Goal: Answer question/provide support: Answer question/provide support

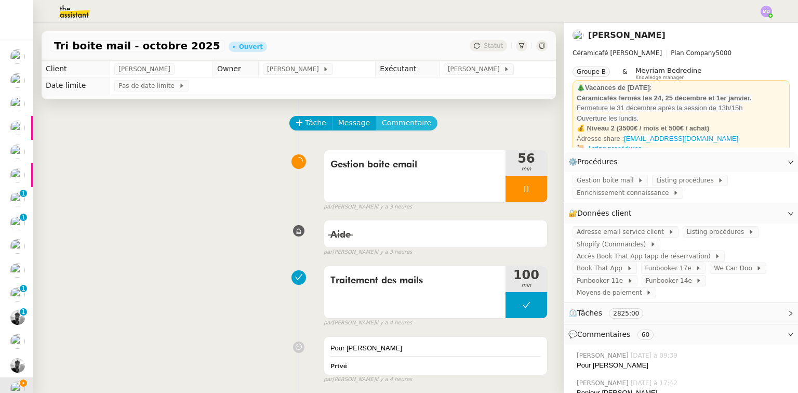
click at [405, 127] on span "Commentaire" at bounding box center [406, 123] width 49 height 12
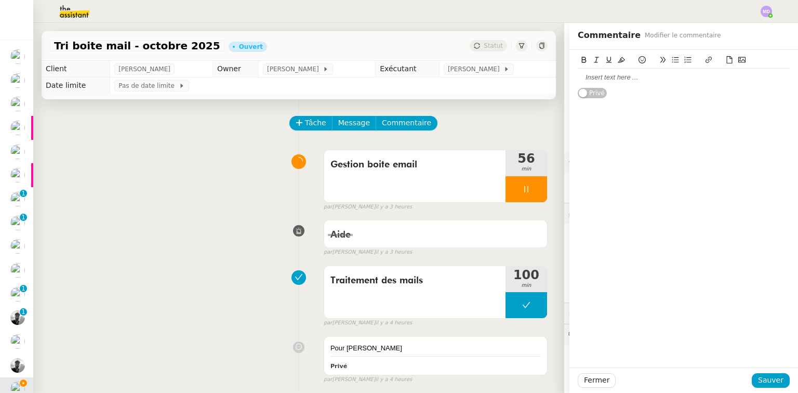
click at [597, 79] on div at bounding box center [684, 77] width 212 height 9
drag, startPoint x: 763, startPoint y: 374, endPoint x: 709, endPoint y: 350, distance: 58.6
click at [762, 375] on span "Sauver" at bounding box center [770, 380] width 25 height 12
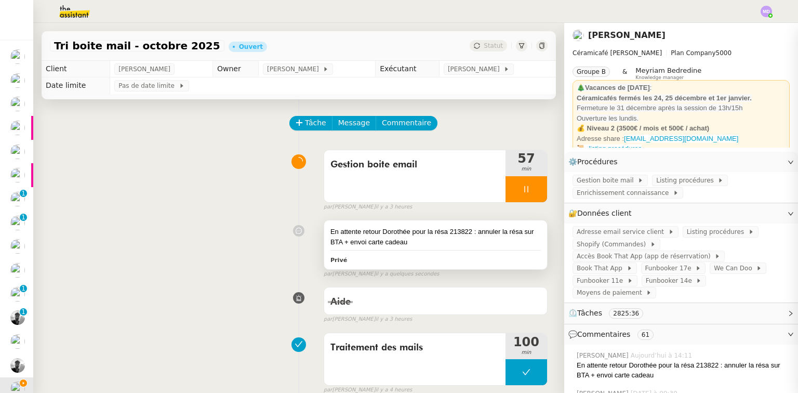
click at [458, 233] on div "En attente retour Dorothée pour la résa 213822 : annuler la résa sur BTA + envo…" at bounding box center [435, 237] width 210 height 20
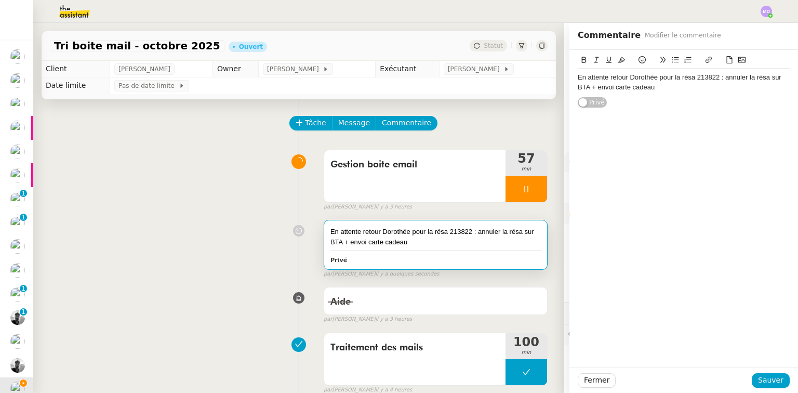
click at [578, 76] on div "En attente retour Dorothée pour la résa 213822 : annuler la résa sur BTA + envo…" at bounding box center [684, 82] width 212 height 19
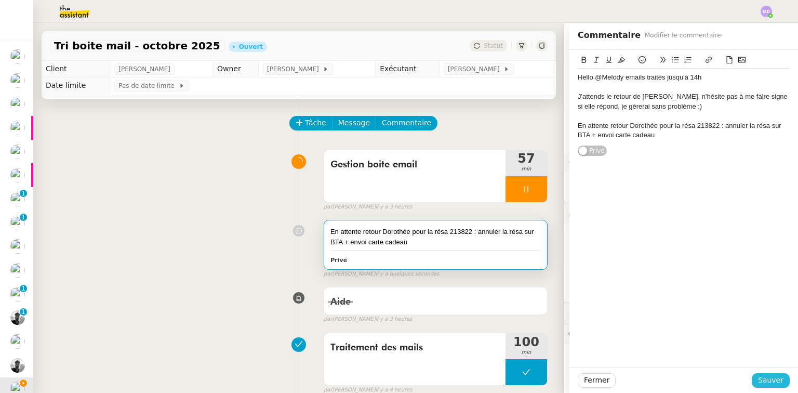
drag, startPoint x: 768, startPoint y: 378, endPoint x: 753, endPoint y: 366, distance: 19.2
click at [768, 377] on span "Sauver" at bounding box center [770, 380] width 25 height 12
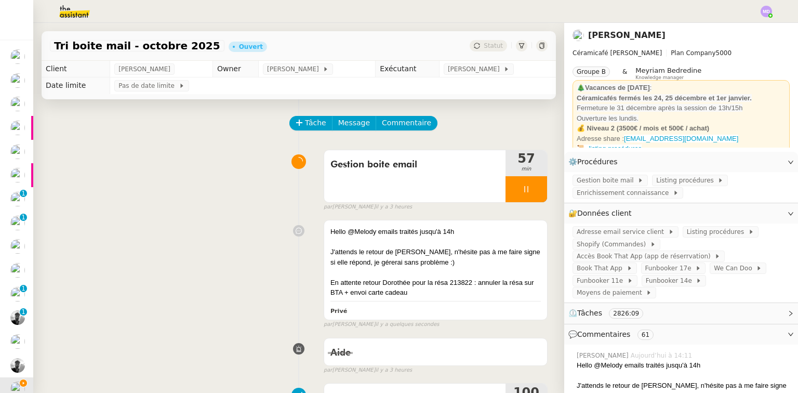
drag, startPoint x: 310, startPoint y: 69, endPoint x: 332, endPoint y: 69, distance: 22.3
click at [309, 69] on span "[PERSON_NAME]" at bounding box center [295, 69] width 56 height 10
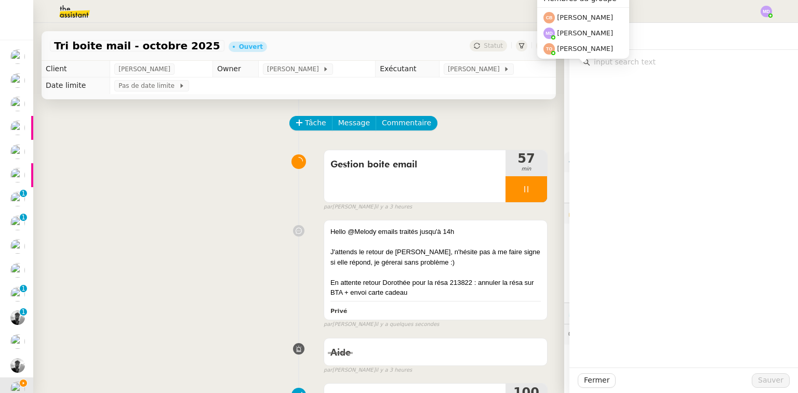
click at [607, 64] on input "text" at bounding box center [687, 62] width 194 height 14
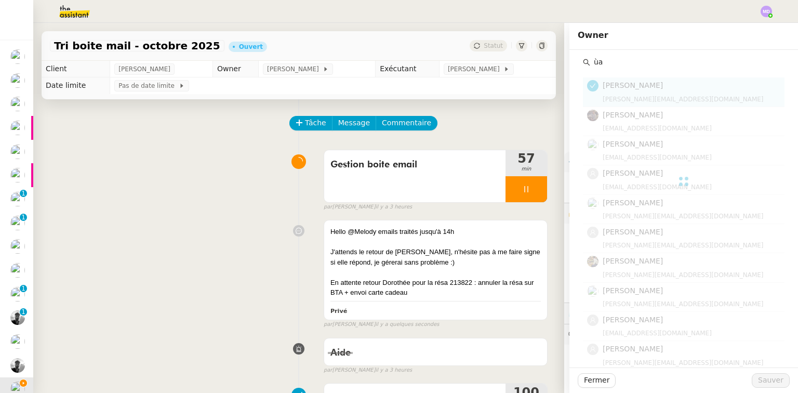
type input "ù"
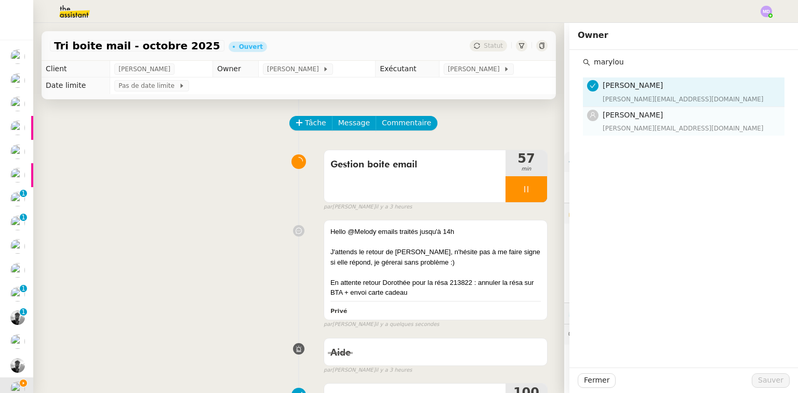
type input "marylou"
click at [673, 124] on div "marylou@team.theassistant.com" at bounding box center [691, 128] width 176 height 10
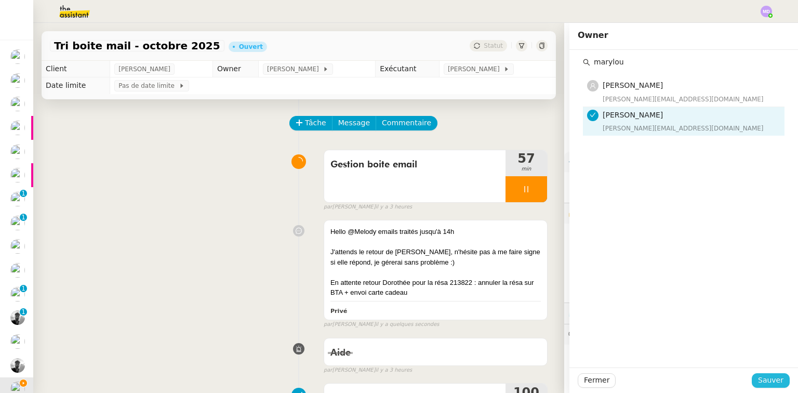
drag, startPoint x: 758, startPoint y: 384, endPoint x: 684, endPoint y: 327, distance: 93.3
click at [758, 384] on span "Sauver" at bounding box center [770, 380] width 25 height 12
click at [522, 191] on icon at bounding box center [526, 189] width 8 height 8
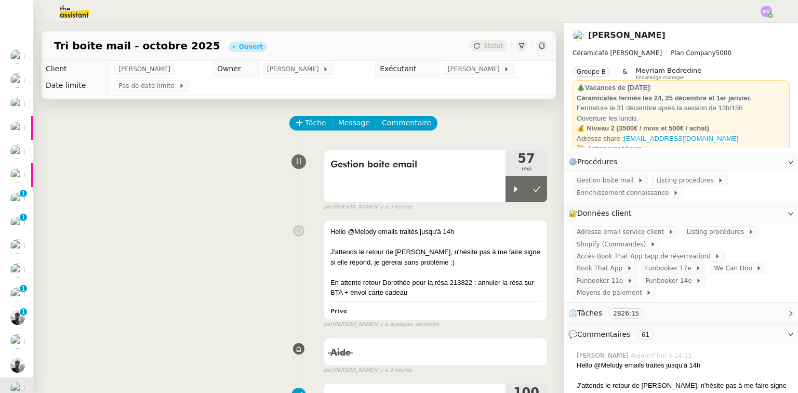
drag, startPoint x: 529, startPoint y: 192, endPoint x: 495, endPoint y: 125, distance: 76.0
click at [533, 191] on icon at bounding box center [537, 189] width 8 height 8
click at [470, 70] on span "[PERSON_NAME]" at bounding box center [476, 69] width 56 height 10
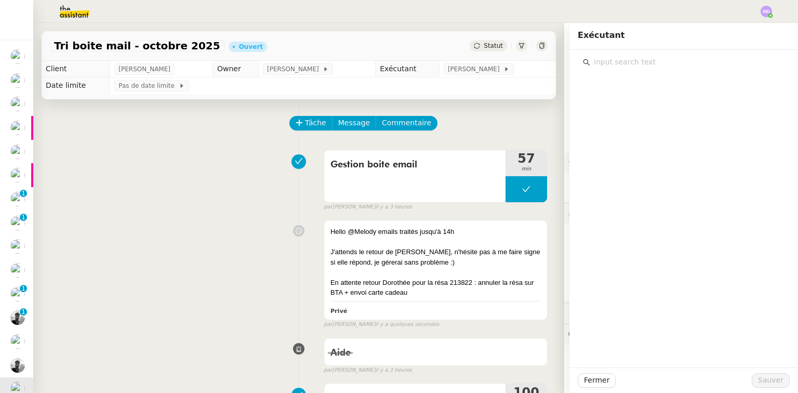
click at [638, 62] on input "text" at bounding box center [687, 62] width 194 height 14
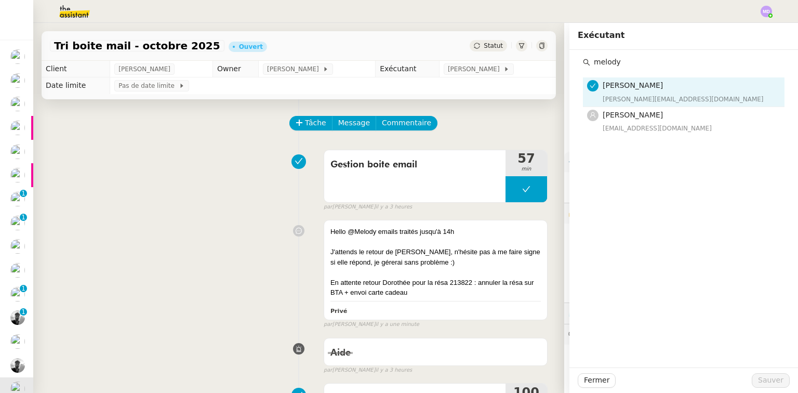
type input "melody"
click at [657, 125] on div "melody@theassistant.team" at bounding box center [691, 128] width 176 height 10
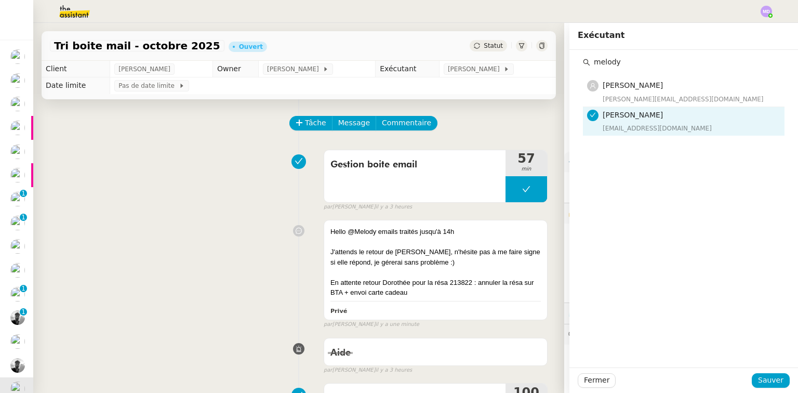
click at [769, 391] on div "Fermer Sauver" at bounding box center [683, 379] width 229 height 25
click at [772, 379] on span "Sauver" at bounding box center [770, 380] width 25 height 12
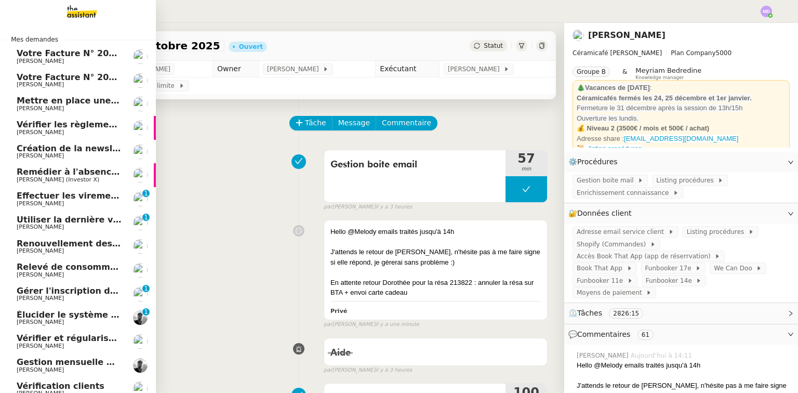
click at [89, 157] on span "[PERSON_NAME]" at bounding box center [69, 156] width 105 height 6
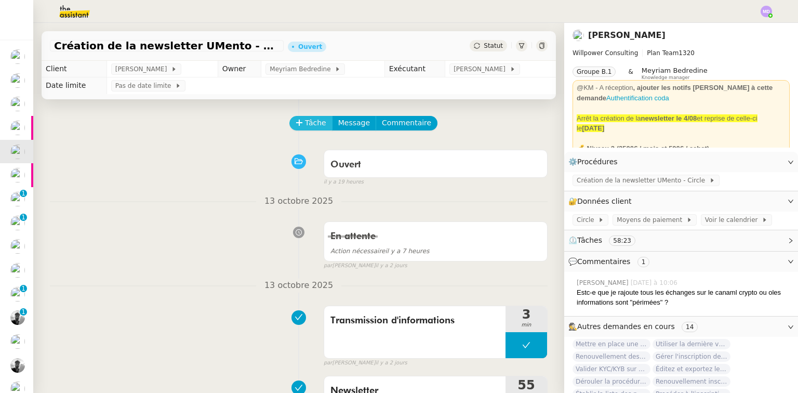
click at [305, 118] on span "Tâche" at bounding box center [315, 123] width 21 height 12
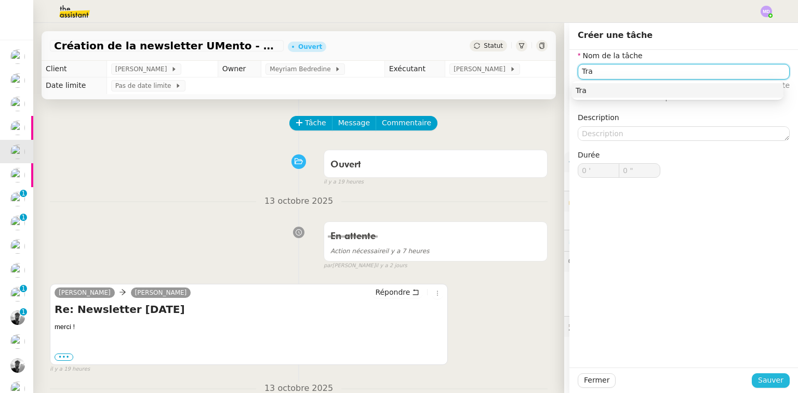
type input "Tra"
drag, startPoint x: 777, startPoint y: 380, endPoint x: 656, endPoint y: 299, distance: 145.7
click at [773, 378] on button "Sauver" at bounding box center [771, 380] width 38 height 15
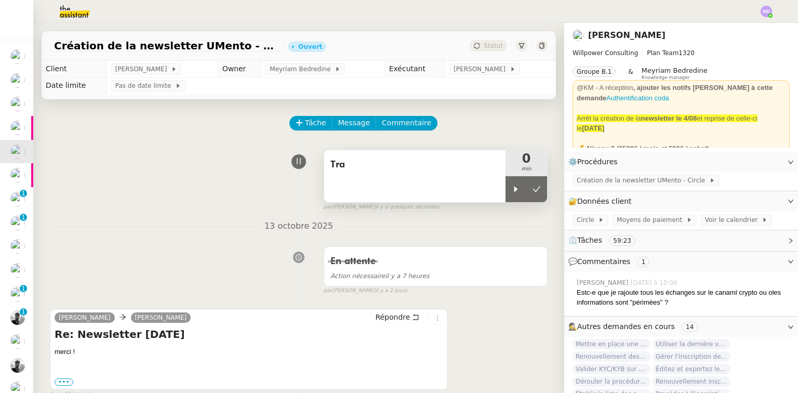
drag, startPoint x: 507, startPoint y: 196, endPoint x: 488, endPoint y: 195, distance: 18.7
click at [506, 195] on div at bounding box center [516, 189] width 21 height 26
click at [451, 193] on div "Tra" at bounding box center [414, 176] width 181 height 52
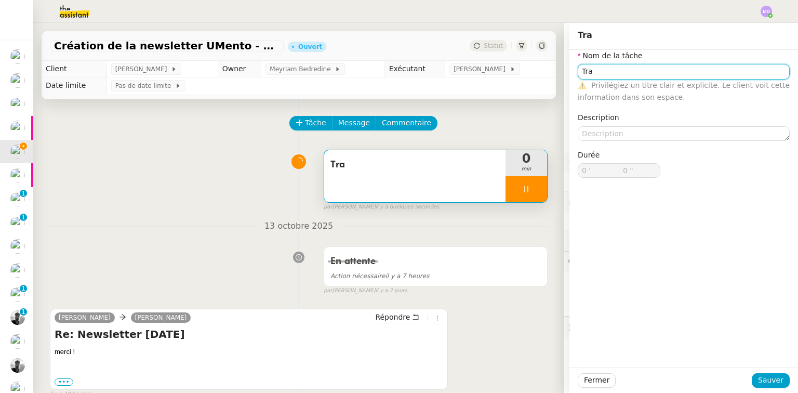
click at [605, 71] on input "Tra" at bounding box center [684, 71] width 212 height 15
type input "Transm"
type input "1 ""
type input "Transmission d'in"
type input "2 ""
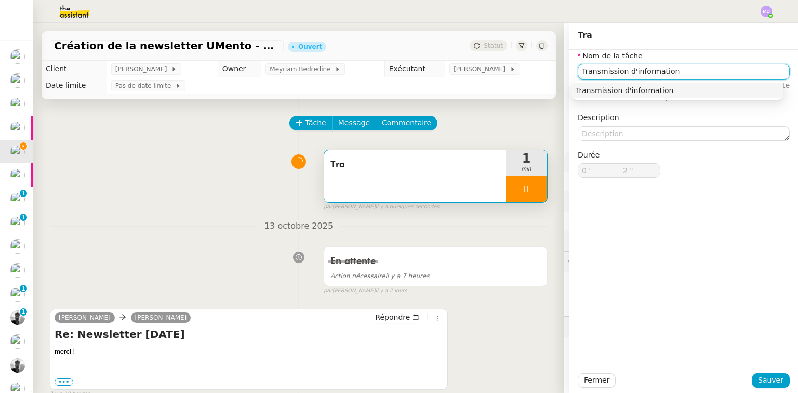
type input "Transmission d'informations"
type input "3 ""
type input "Transmission d'informations"
click at [761, 378] on span "Sauver" at bounding box center [770, 380] width 25 height 12
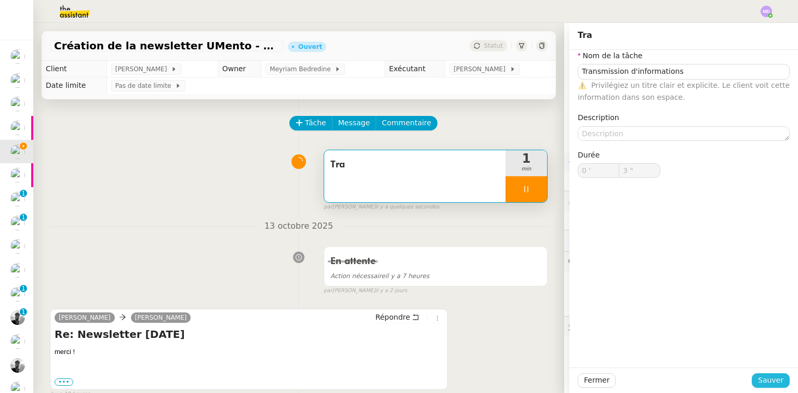
type input "4 ""
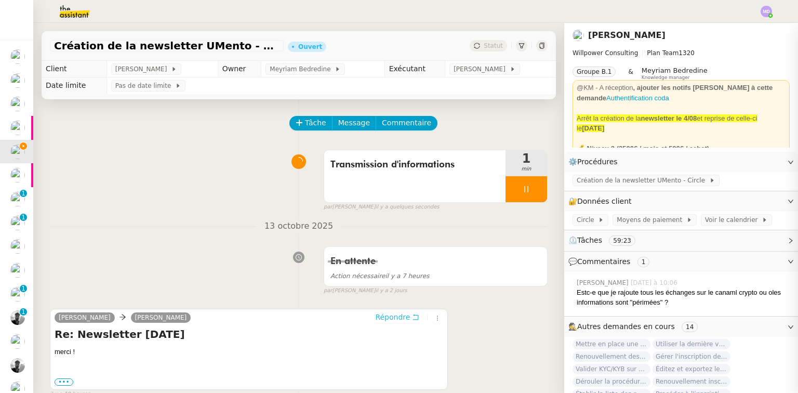
click at [395, 322] on span "Répondre" at bounding box center [392, 317] width 35 height 10
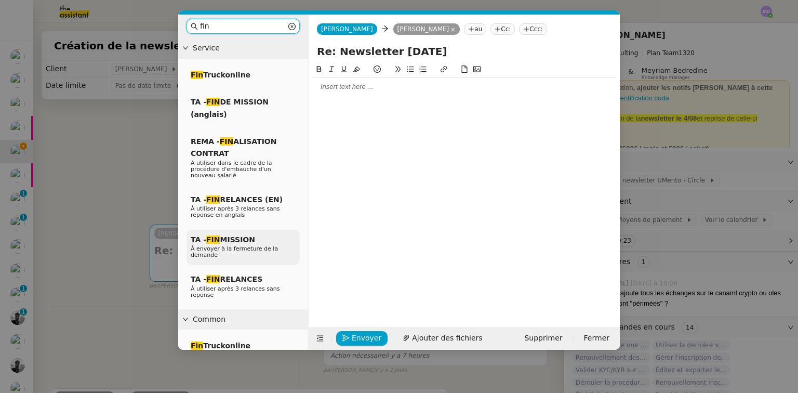
type input "fin"
click at [254, 230] on div "TA - FIN MISSION À envoyer à la fermeture de la demande" at bounding box center [243, 248] width 113 height 36
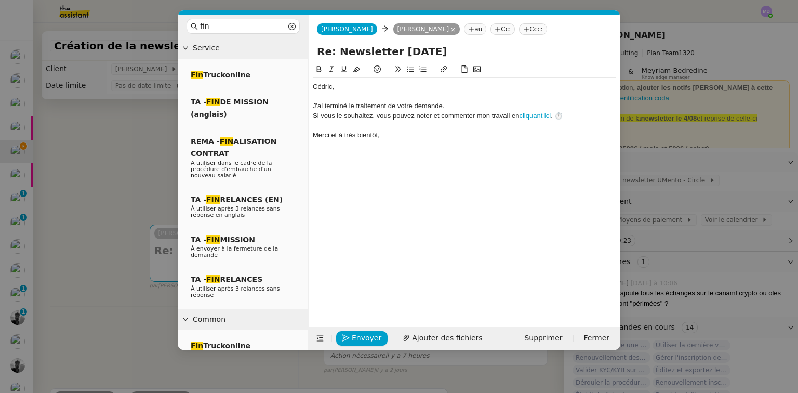
drag, startPoint x: 330, startPoint y: 101, endPoint x: 334, endPoint y: 98, distance: 5.5
click at [334, 98] on div "﻿Cédric﻿, J'ai terminé le traitement de votre demande. Si vous le souhaitez, vo…" at bounding box center [464, 111] width 303 height 66
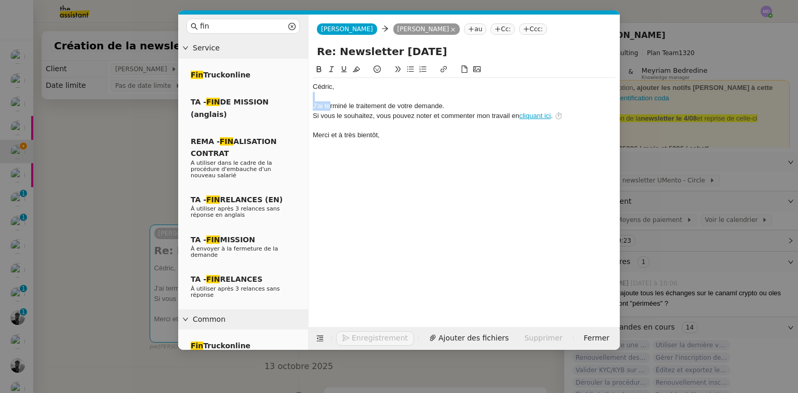
click at [334, 98] on div at bounding box center [464, 96] width 303 height 9
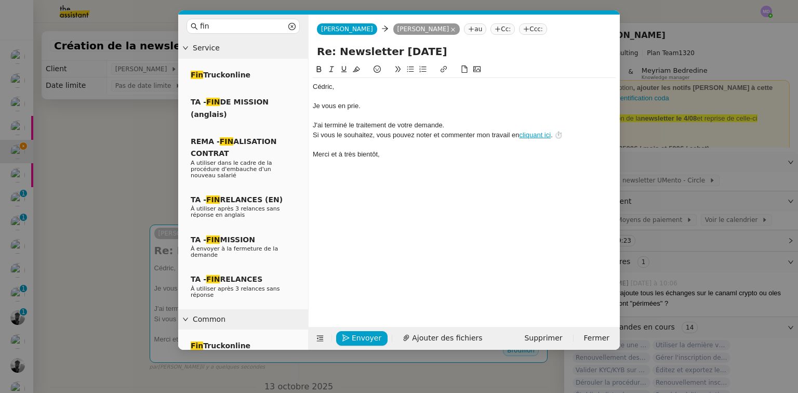
click at [349, 328] on div "Envoyer Ajouter des fichiers Supprimer Fermer" at bounding box center [464, 338] width 311 height 23
click at [348, 328] on div "Envoyer Ajouter des fichiers Supprimer Fermer" at bounding box center [464, 338] width 311 height 23
click at [349, 336] on icon "button" at bounding box center [345, 337] width 7 height 7
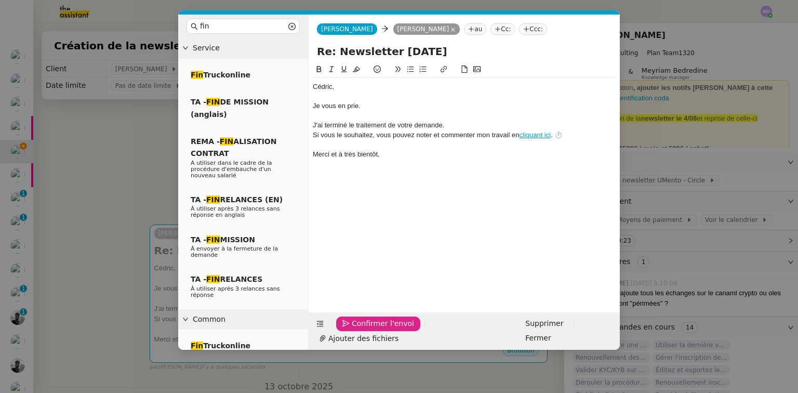
click at [349, 327] on icon "button" at bounding box center [345, 323] width 7 height 7
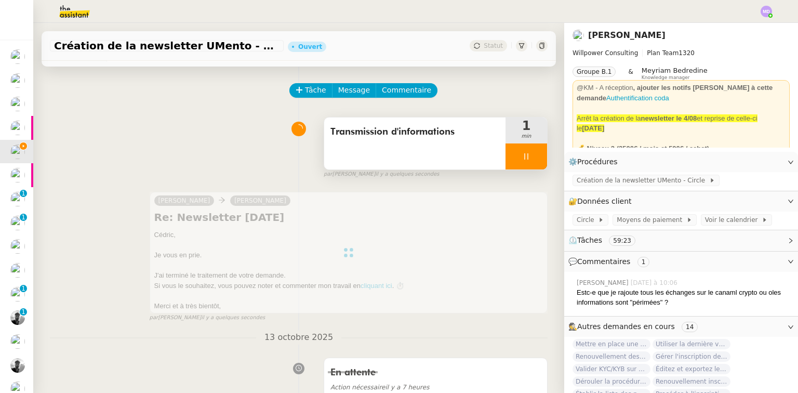
scroll to position [23, 0]
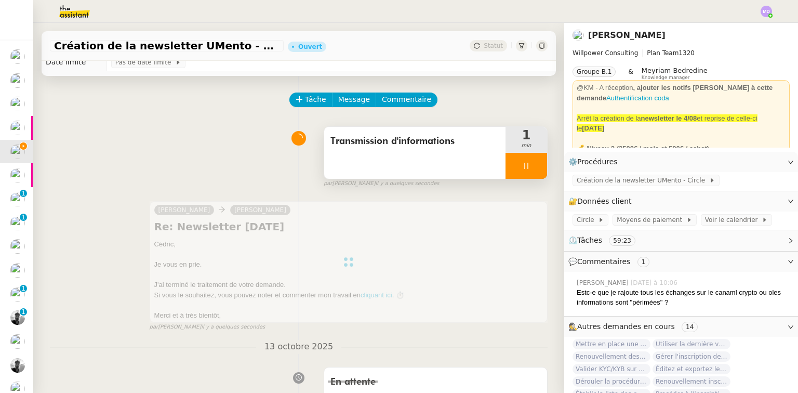
click at [522, 167] on icon at bounding box center [526, 166] width 8 height 8
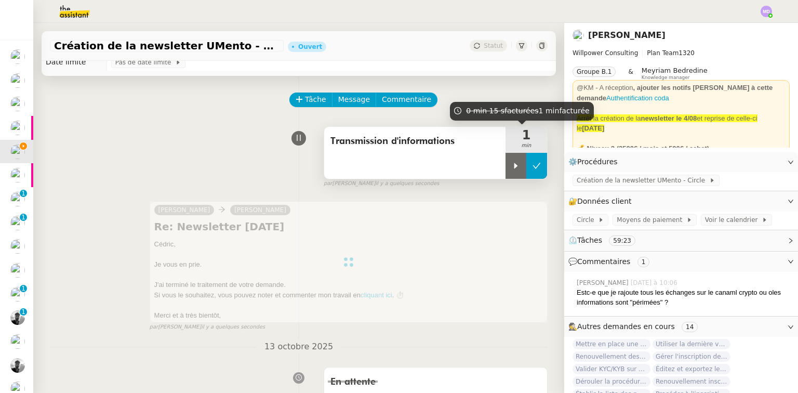
click at [533, 165] on icon at bounding box center [537, 166] width 8 height 8
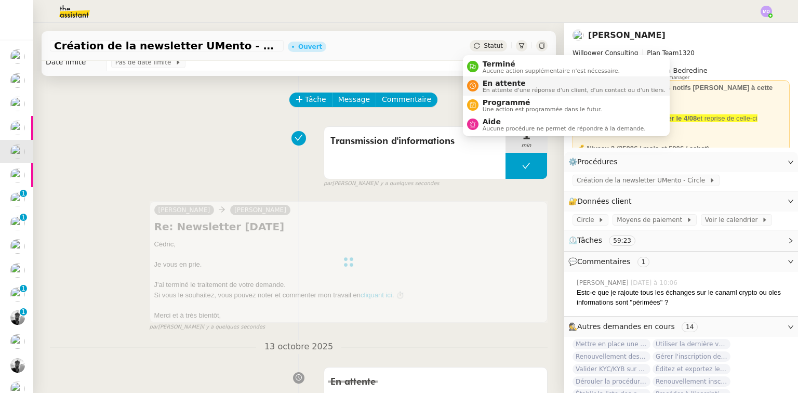
drag, startPoint x: 481, startPoint y: 48, endPoint x: 518, endPoint y: 90, distance: 55.6
click at [484, 61] on span "Terminé" at bounding box center [551, 64] width 137 height 8
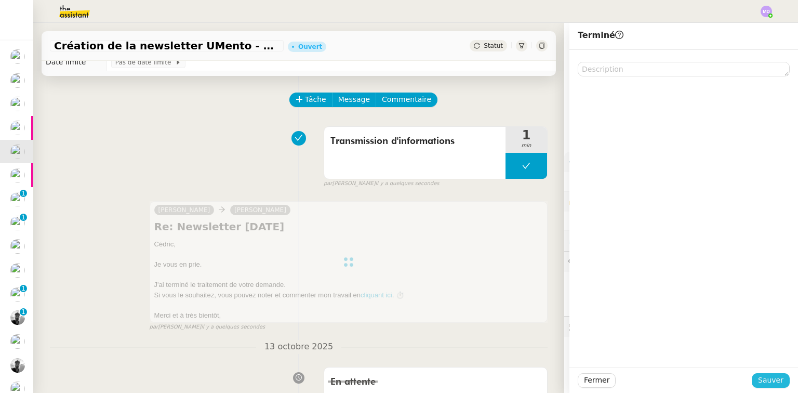
click at [767, 384] on span "Sauver" at bounding box center [770, 380] width 25 height 12
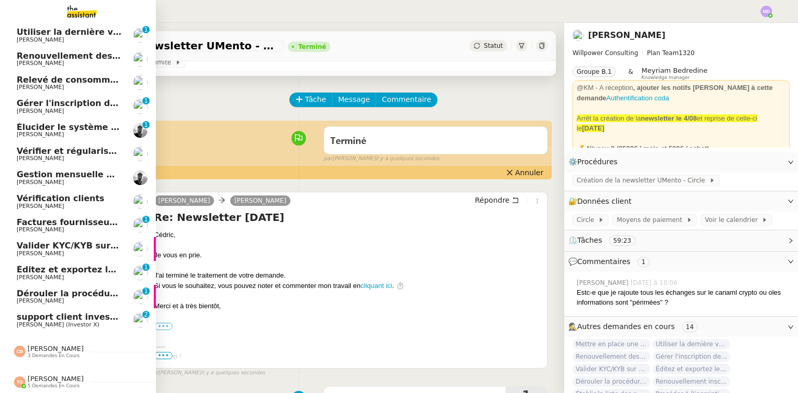
scroll to position [191, 0]
drag, startPoint x: 77, startPoint y: 312, endPoint x: 158, endPoint y: 289, distance: 84.7
click at [77, 312] on span "support client investorX" at bounding box center [73, 317] width 113 height 10
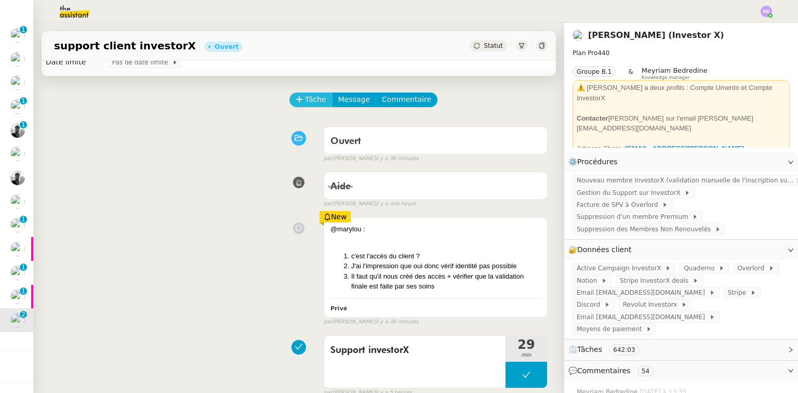
click at [307, 99] on span "Tâche" at bounding box center [315, 100] width 21 height 12
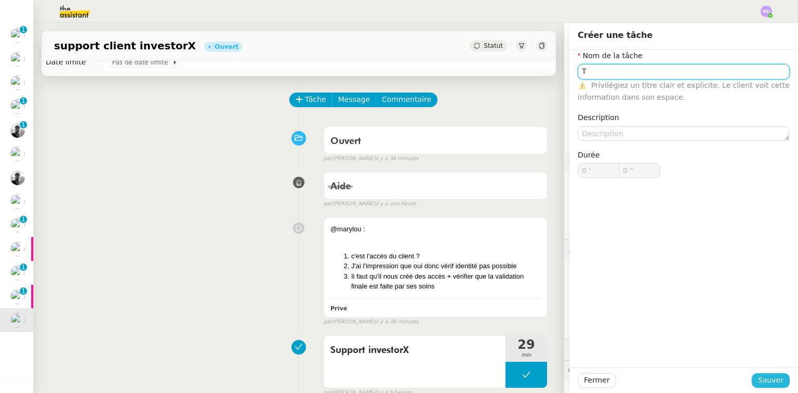
type input "T"
click at [765, 375] on span "Sauver" at bounding box center [770, 380] width 25 height 12
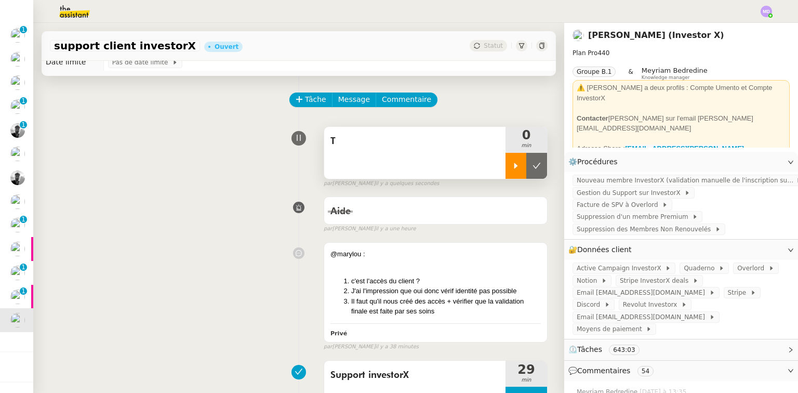
click at [512, 170] on icon at bounding box center [516, 166] width 8 height 8
click at [748, 244] on link "Modifier" at bounding box center [763, 250] width 30 height 12
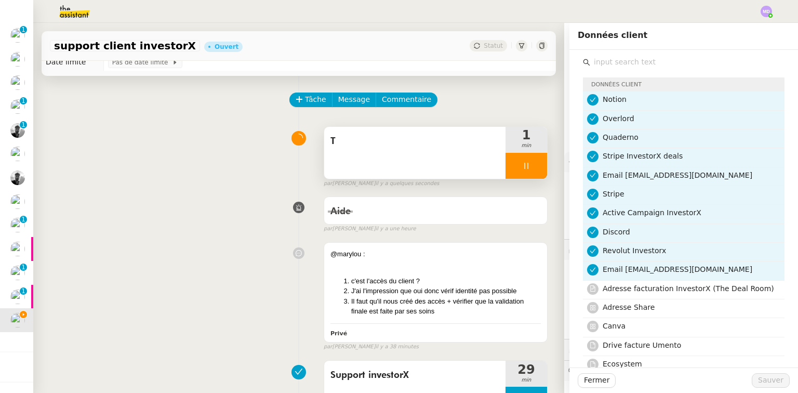
click at [605, 63] on input "text" at bounding box center [687, 62] width 194 height 14
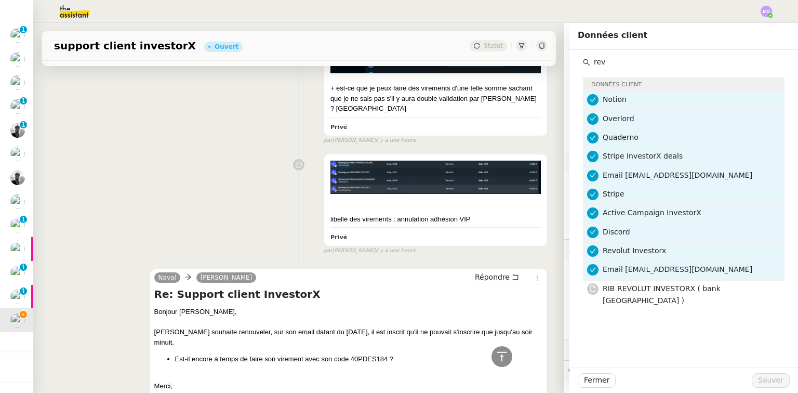
scroll to position [647, 0]
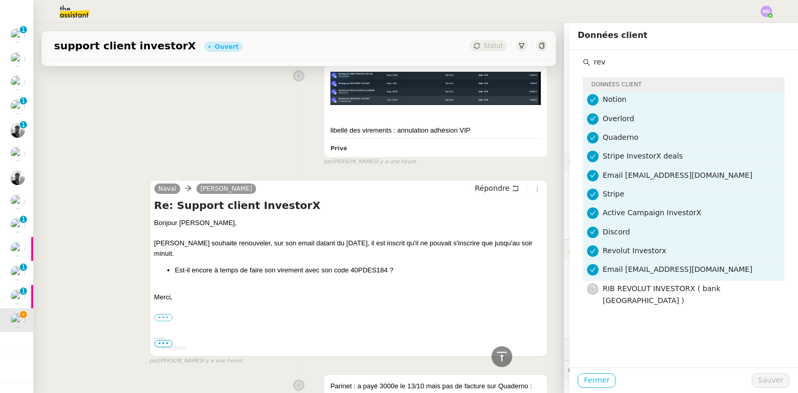
type input "rev"
click at [584, 381] on span "Fermer" at bounding box center [596, 380] width 25 height 12
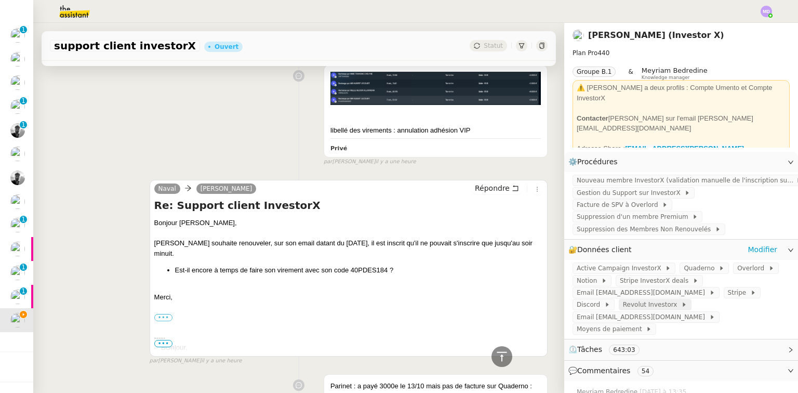
click at [623, 299] on span "Revolut Investorx" at bounding box center [652, 304] width 58 height 10
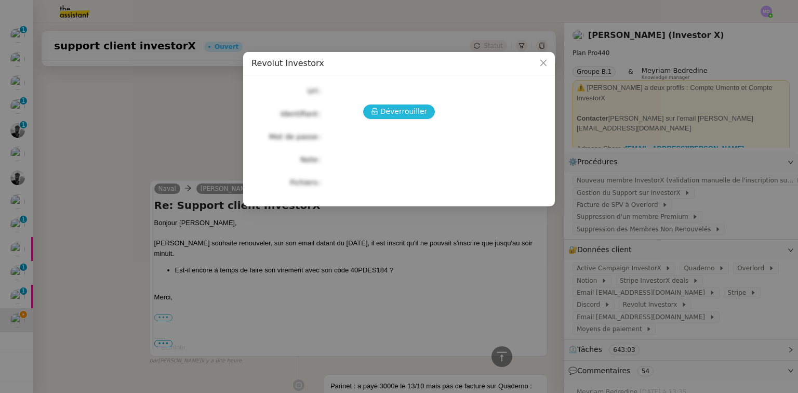
click at [384, 112] on span "Déverrouiller" at bounding box center [403, 111] width 47 height 12
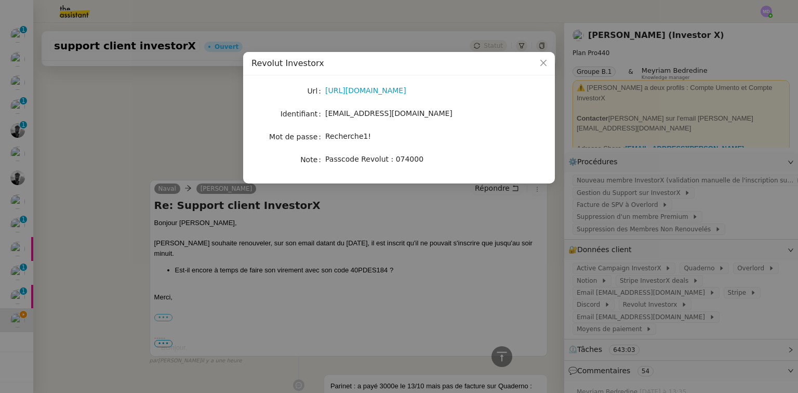
click at [166, 115] on nz-modal-container "Revolut Investorx Url https://business.revolut.com Identifiant support@investor…" at bounding box center [399, 196] width 798 height 393
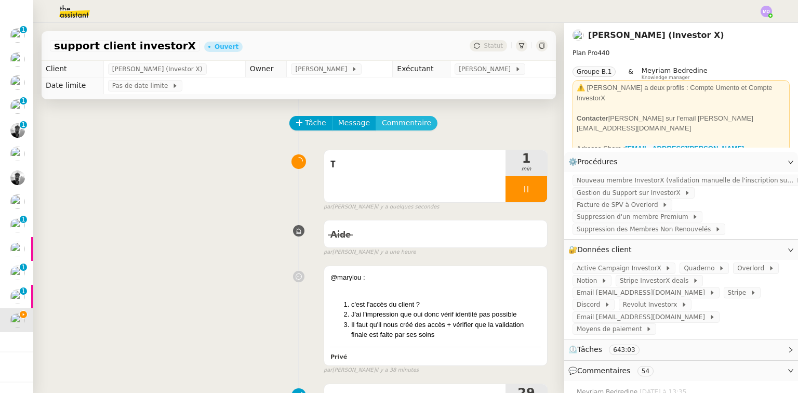
click at [405, 121] on span "Commentaire" at bounding box center [406, 123] width 49 height 12
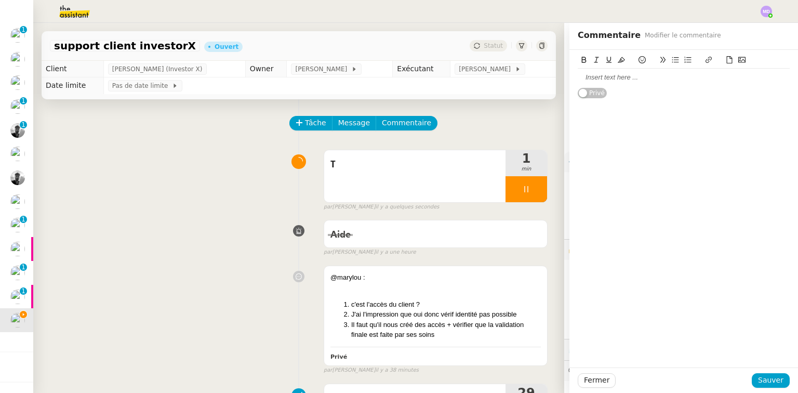
click at [626, 71] on div at bounding box center [684, 78] width 212 height 18
drag, startPoint x: 767, startPoint y: 376, endPoint x: 572, endPoint y: 378, distance: 195.4
click at [765, 376] on span "Sauver" at bounding box center [770, 380] width 25 height 12
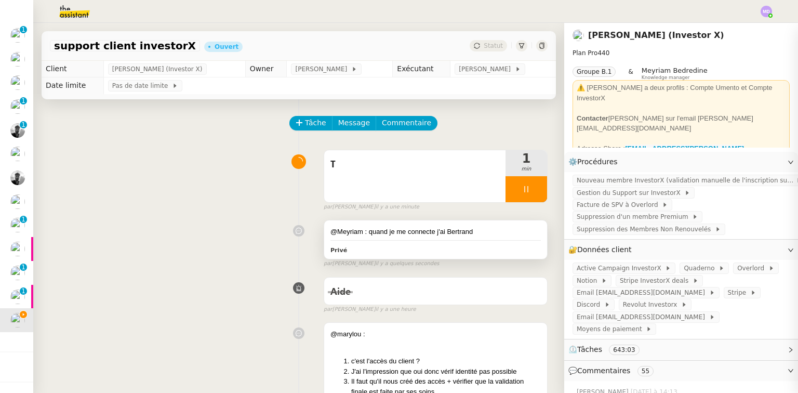
click at [396, 234] on div "@Meyriam : quand je me connecte j'ai Bertrand" at bounding box center [435, 232] width 210 height 10
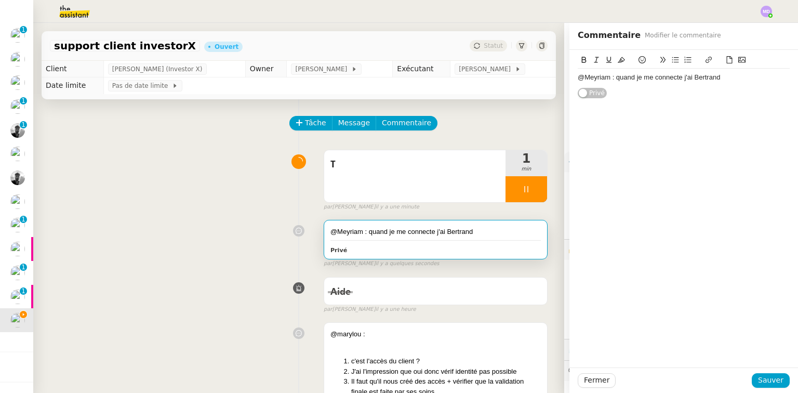
click at [699, 79] on div "@Meyriam : quand je me connecte j'ai Bertrand" at bounding box center [684, 77] width 212 height 9
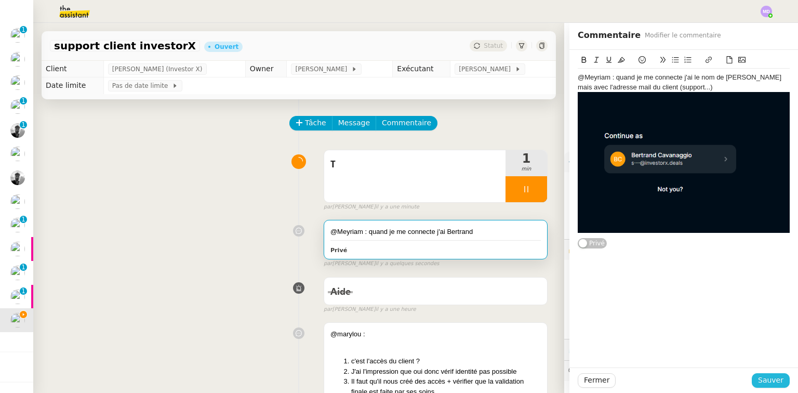
drag, startPoint x: 767, startPoint y: 380, endPoint x: 684, endPoint y: 343, distance: 91.6
click at [767, 380] on span "Sauver" at bounding box center [770, 380] width 25 height 12
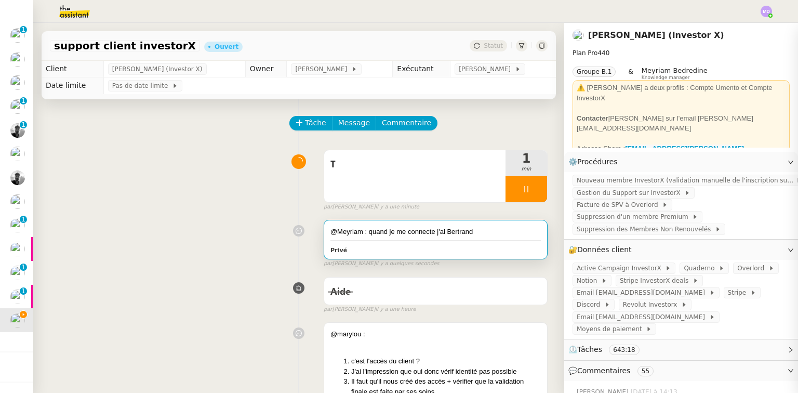
click at [458, 206] on div "par Marylou D. il y a une minute" at bounding box center [436, 207] width 224 height 9
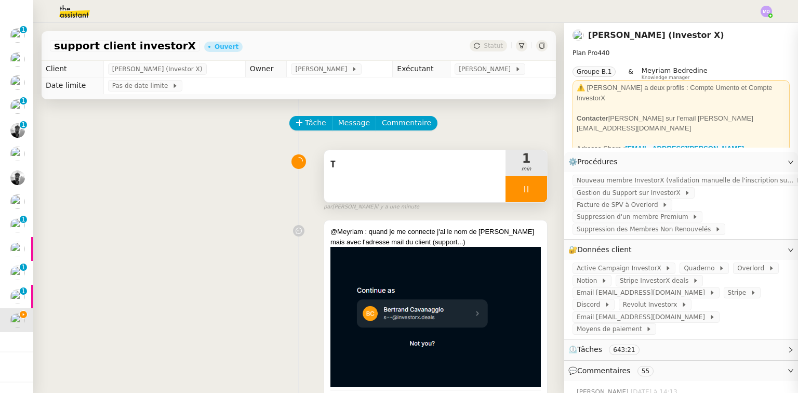
click at [458, 185] on div "T" at bounding box center [414, 176] width 181 height 52
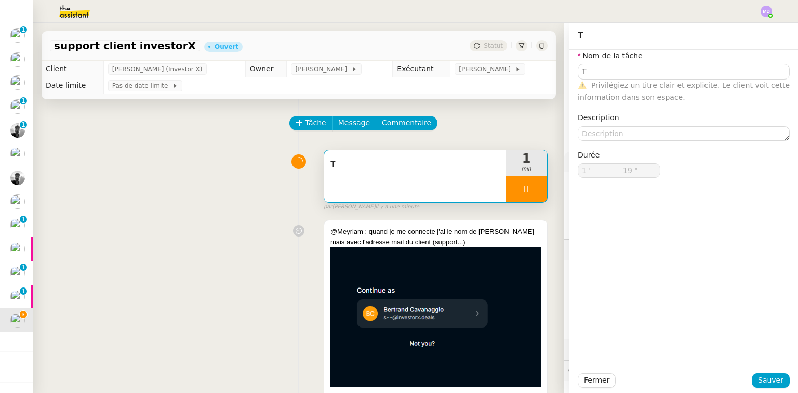
type input "T"
type input "1 '"
type input "19 ""
click at [619, 73] on input "T" at bounding box center [684, 71] width 212 height 15
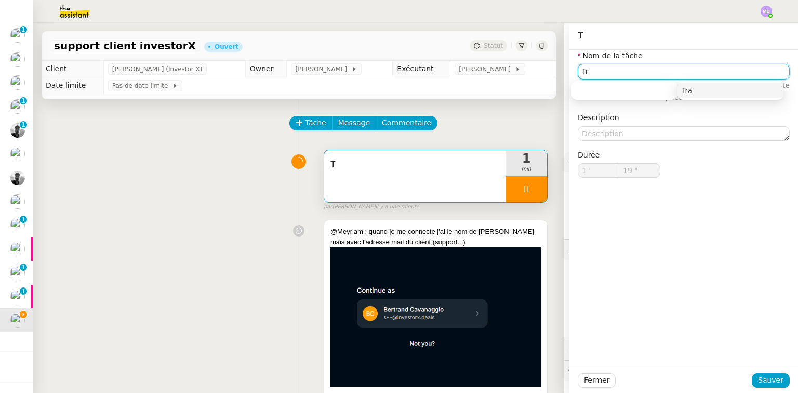
type input "Tra"
type input "20 ""
type input "Traitement des"
type input "21 ""
type input "Traitement des informations"
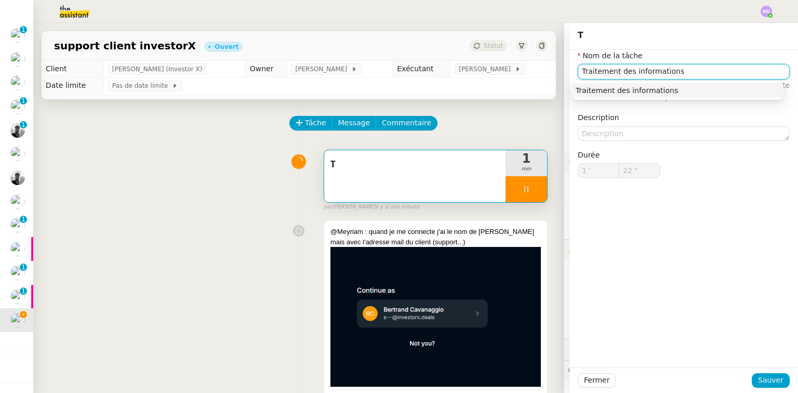
click at [624, 86] on div "Traitement des informations" at bounding box center [678, 90] width 204 height 9
type input "23 ""
type input "Traitement des informations"
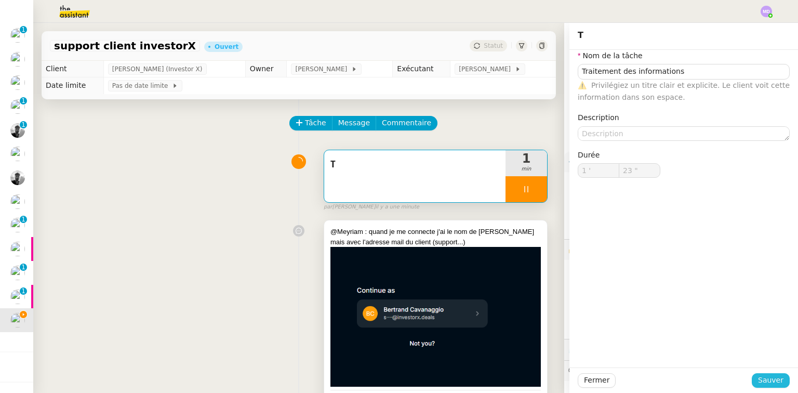
click at [759, 378] on span "Sauver" at bounding box center [770, 380] width 25 height 12
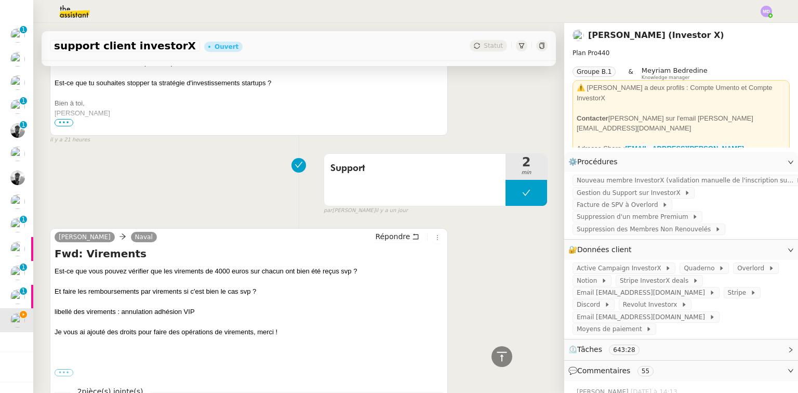
scroll to position [1870, 0]
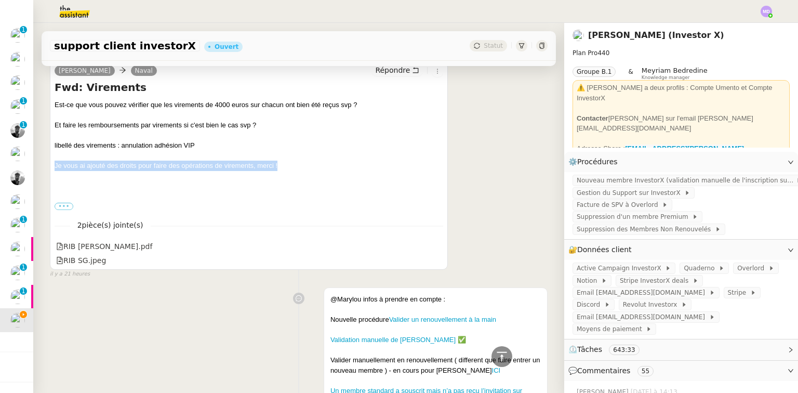
drag, startPoint x: 238, startPoint y: 154, endPoint x: 55, endPoint y: 149, distance: 184.0
click at [55, 161] on div "Je vous ai ajouté des droits pour faire des opérations de virements, merci !" at bounding box center [249, 166] width 389 height 10
copy div "Je vous ai ajouté des droits pour faire des opérations de virements, merci !"
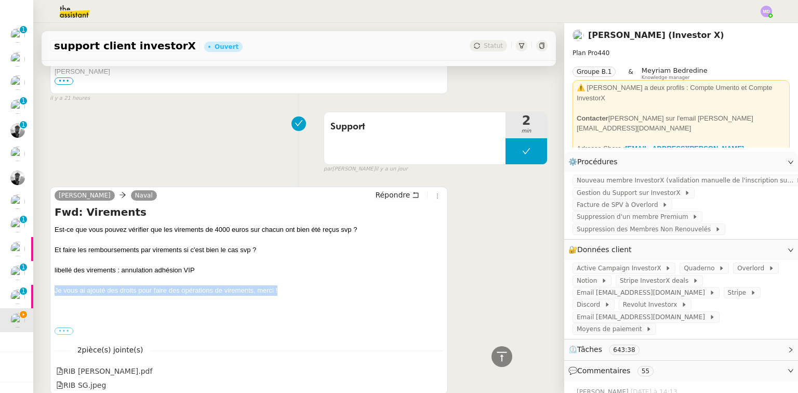
scroll to position [0, 0]
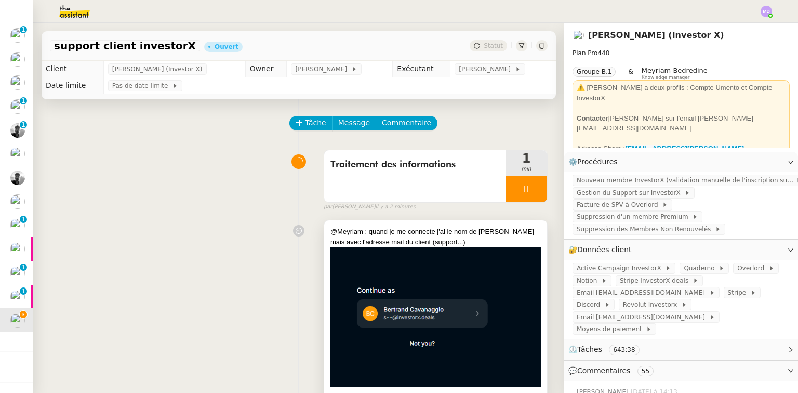
click at [420, 237] on div "@Meyriam : quand je me connecte j'ai le nom de [PERSON_NAME] mais avec l'adress…" at bounding box center [435, 237] width 210 height 20
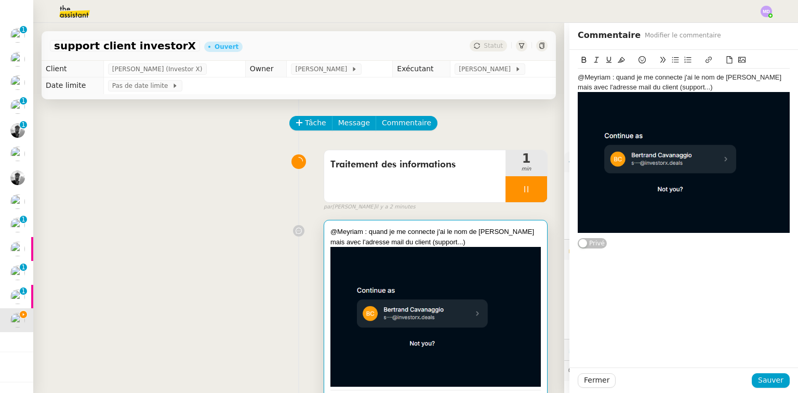
click at [688, 85] on div "@Meyriam : quand je me connecte j'ai le nom de [PERSON_NAME] mais avec l'adress…" at bounding box center [684, 82] width 212 height 19
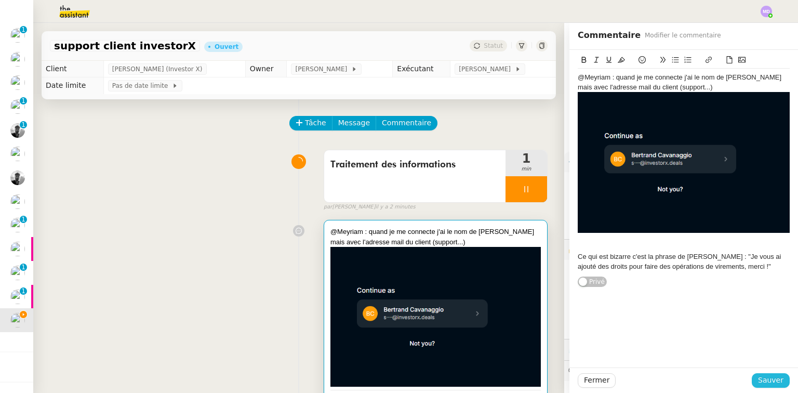
click at [775, 381] on span "Sauver" at bounding box center [770, 380] width 25 height 12
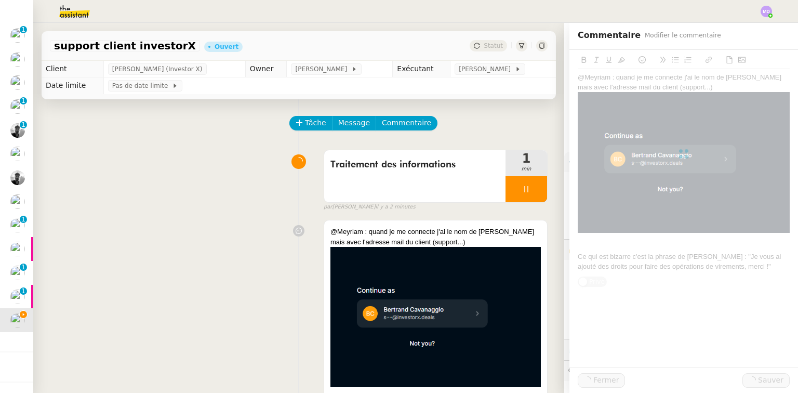
click at [506, 188] on div at bounding box center [527, 189] width 42 height 26
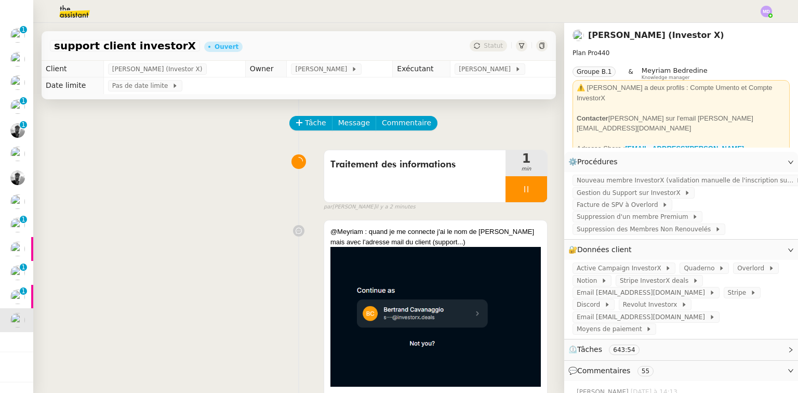
click at [521, 189] on div at bounding box center [527, 189] width 42 height 26
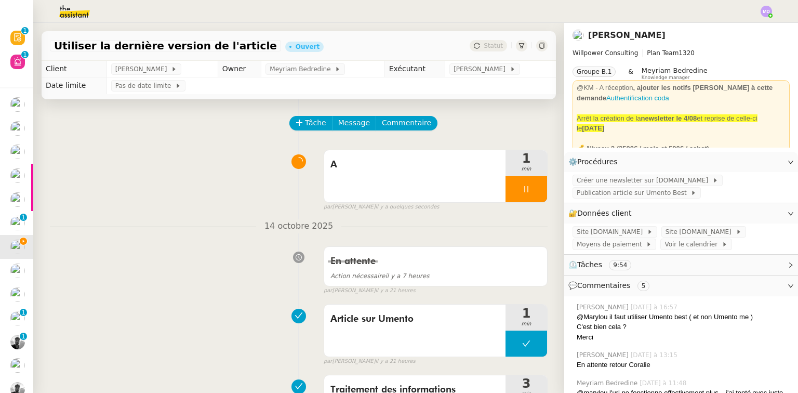
scroll to position [25, 0]
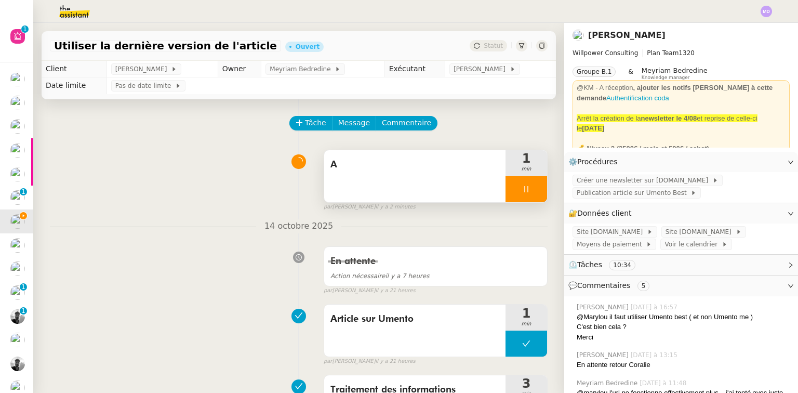
click at [460, 181] on div "A" at bounding box center [414, 176] width 181 height 52
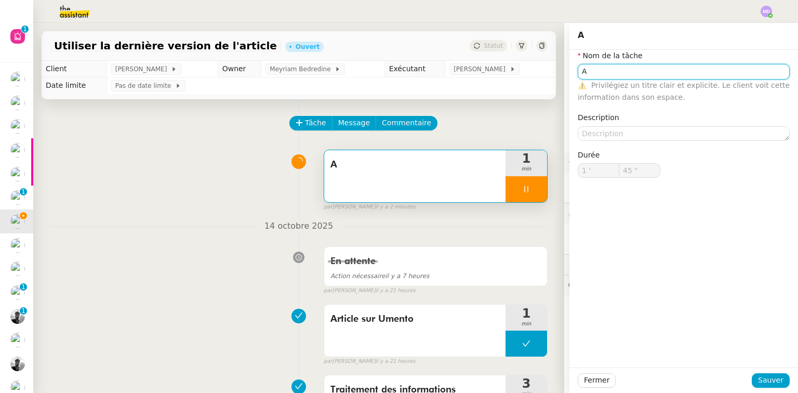
click at [601, 71] on input "A" at bounding box center [684, 71] width 212 height 15
type input "Ar"
type input "46 ""
type input "Article sur"
type input "47 ""
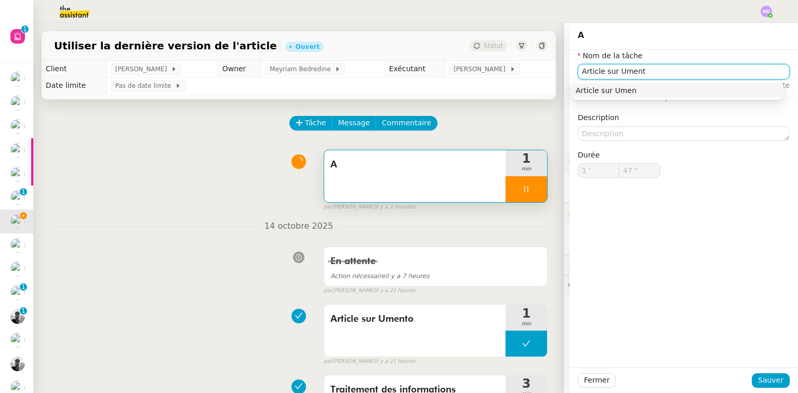
type input "Article sur Umento"
type input "49 ""
type input "Article sur Umento"
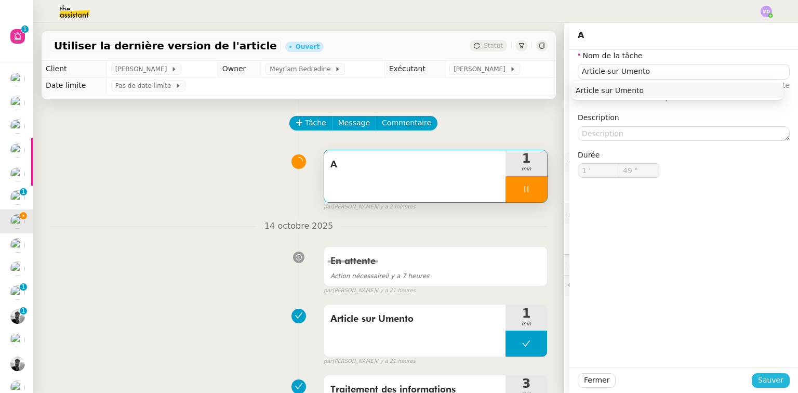
drag, startPoint x: 765, startPoint y: 384, endPoint x: 760, endPoint y: 382, distance: 5.6
click at [764, 383] on span "Sauver" at bounding box center [770, 380] width 25 height 12
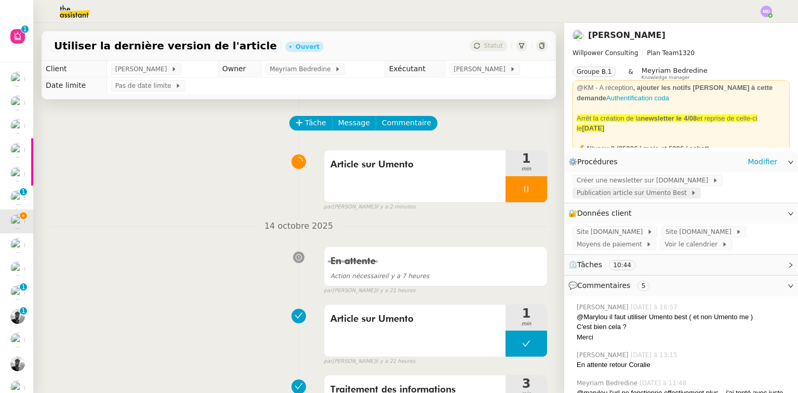
click at [628, 193] on span "Publication article sur Umento Best" at bounding box center [634, 193] width 114 height 10
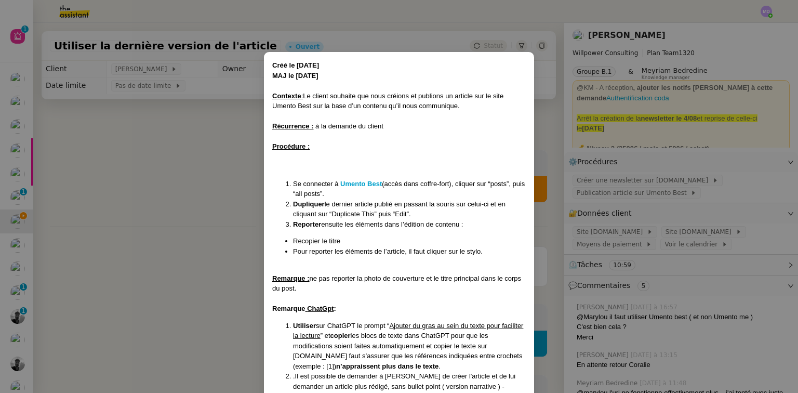
click at [762, 14] on nz-modal-container "Créé le [DATE] MAJ le [DATE] Contexte : Le client souhaite que nous créions et …" at bounding box center [399, 196] width 798 height 393
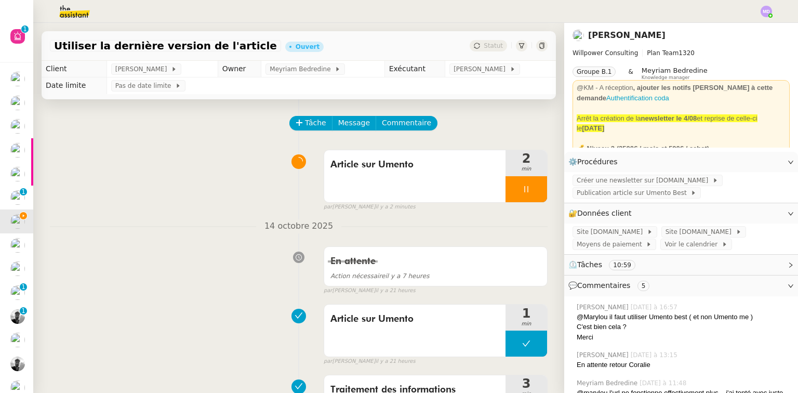
click at [765, 12] on img at bounding box center [766, 11] width 11 height 11
click at [736, 25] on span "Suivi" at bounding box center [730, 29] width 18 height 8
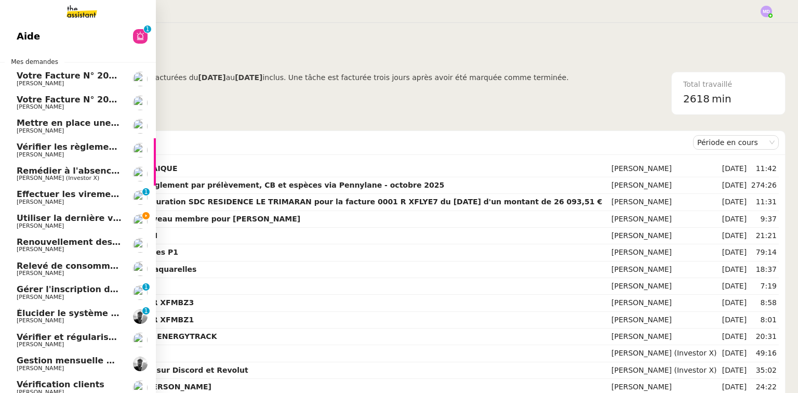
click at [24, 221] on span "Utiliser la dernière version de l'article" at bounding box center [106, 218] width 178 height 10
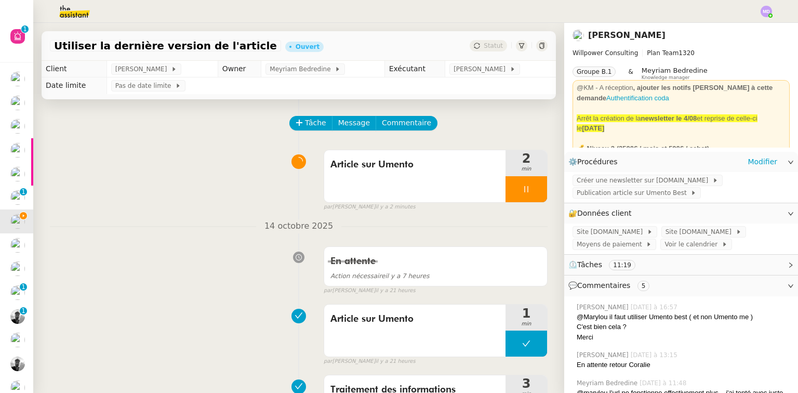
click at [615, 175] on div "Créer une newsletter sur [DOMAIN_NAME] Publication article sur Umento Best" at bounding box center [681, 187] width 234 height 31
click at [610, 197] on span "Publication article sur Umento Best" at bounding box center [634, 193] width 114 height 10
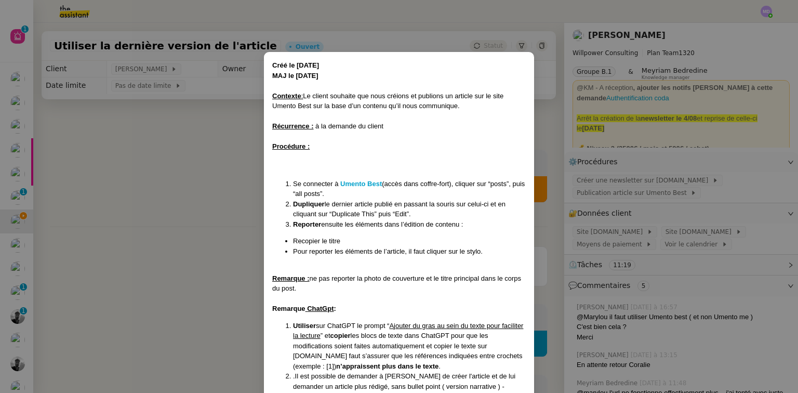
click at [175, 245] on nz-modal-container "Créé le [DATE] MAJ le [DATE] Contexte : Le client souhaite que nous créions et …" at bounding box center [399, 196] width 798 height 393
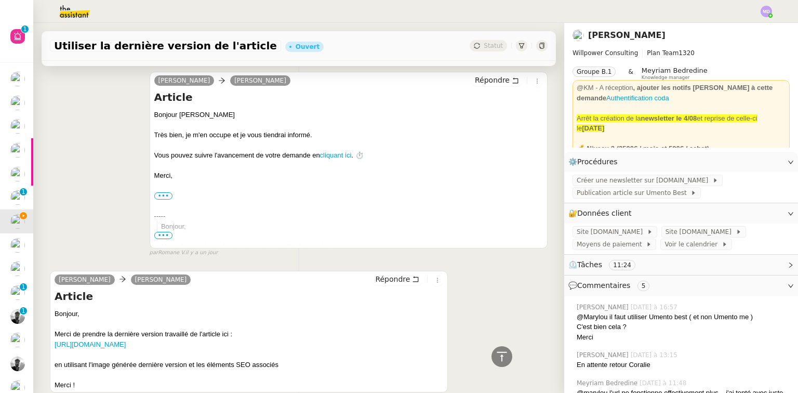
scroll to position [1087, 0]
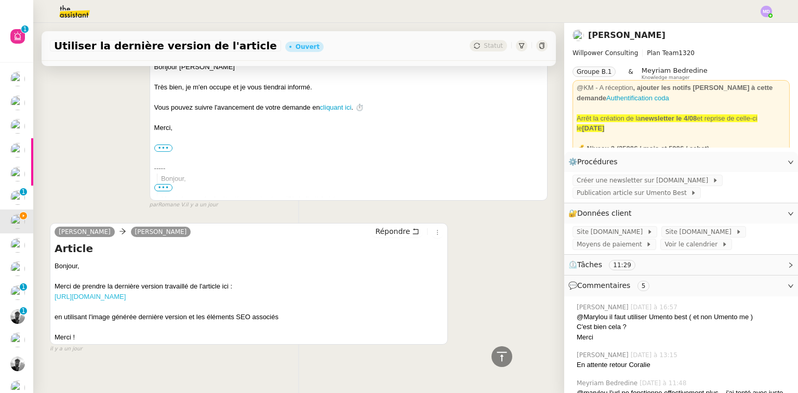
click at [126, 293] on link "[URL][DOMAIN_NAME]" at bounding box center [90, 297] width 71 height 8
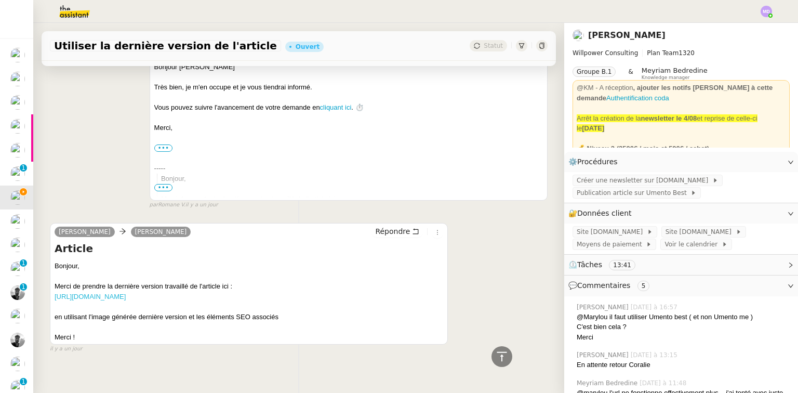
scroll to position [2, 0]
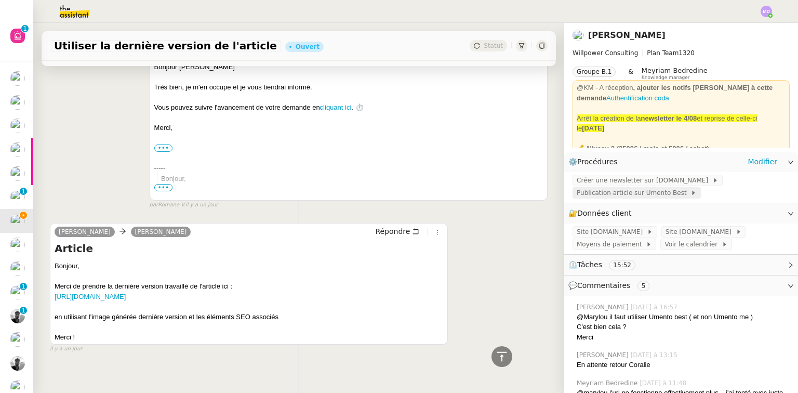
click at [610, 196] on span "Publication article sur Umento Best" at bounding box center [634, 193] width 114 height 10
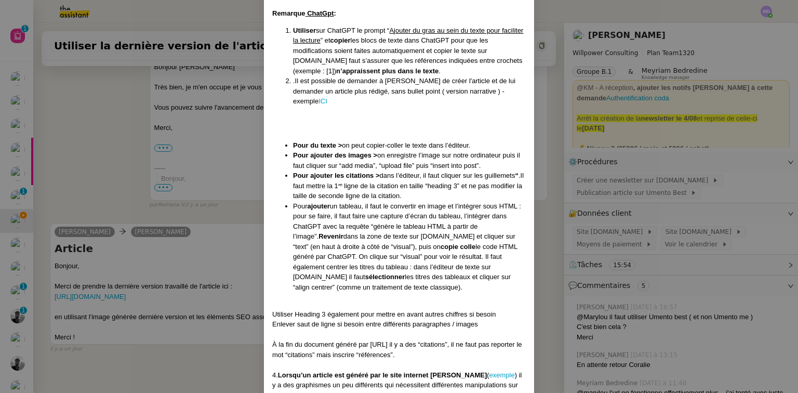
scroll to position [291, 0]
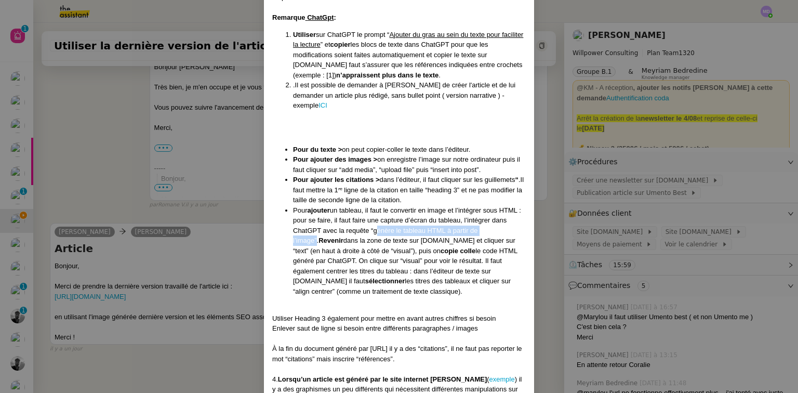
drag, startPoint x: 371, startPoint y: 219, endPoint x: 498, endPoint y: 221, distance: 126.3
click at [498, 221] on li "Pour ajouter un tableau, il faut le convertir en image et l’intégrer sous HTML …" at bounding box center [409, 250] width 233 height 91
copy li "génère le tableau HTML à partir de l’image"
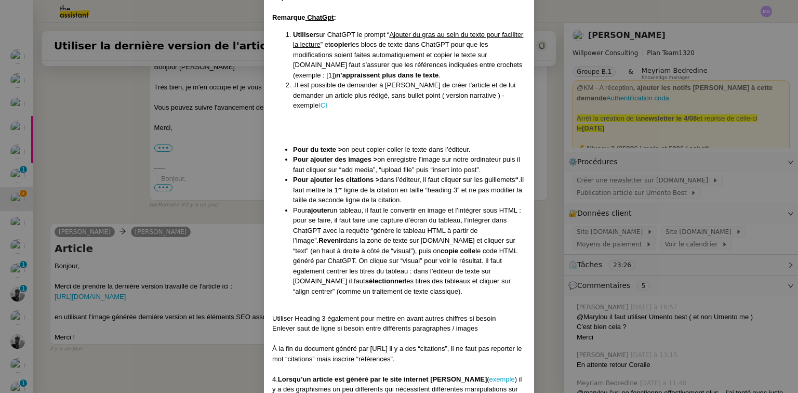
click at [176, 107] on nz-modal-container "Créé le [DATE] MAJ le [DATE] Contexte : Le client souhaite que nous créions et …" at bounding box center [399, 196] width 798 height 393
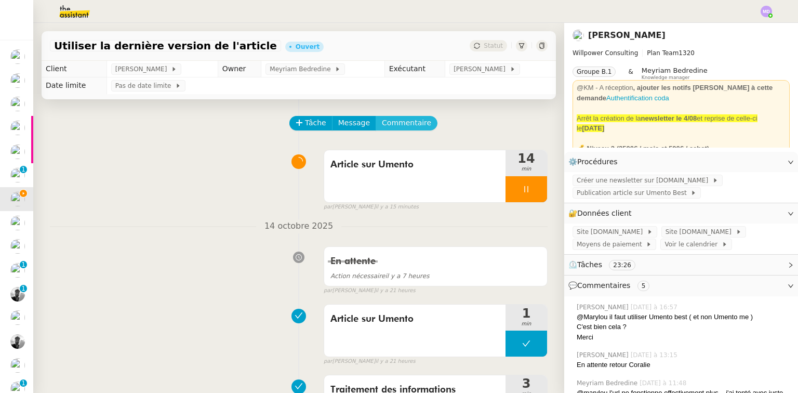
click at [407, 121] on span "Commentaire" at bounding box center [406, 123] width 49 height 12
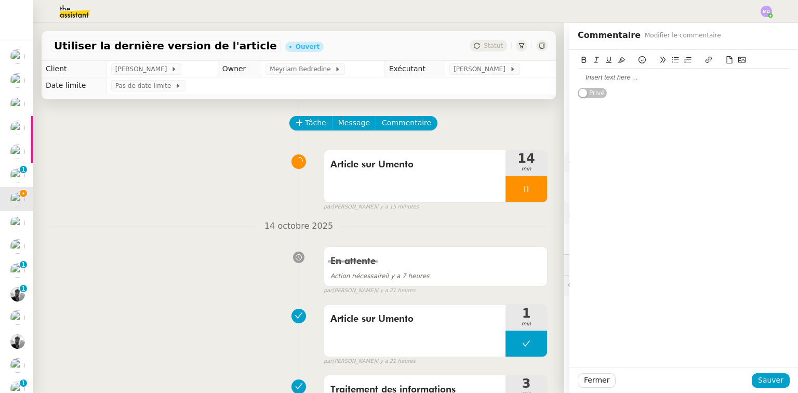
click at [613, 78] on div at bounding box center [684, 77] width 212 height 9
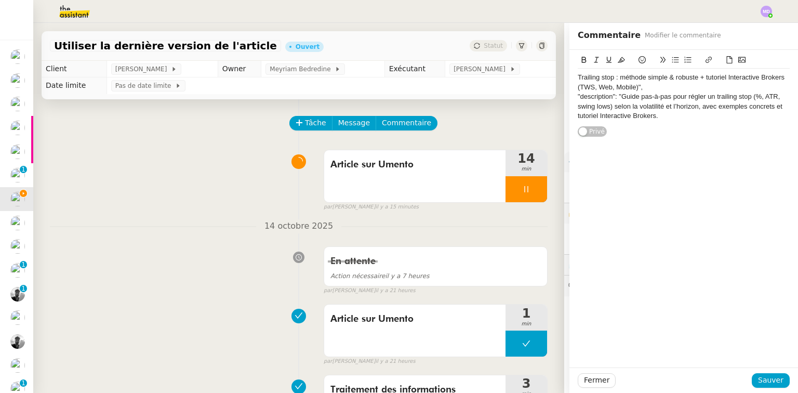
drag, startPoint x: 622, startPoint y: 98, endPoint x: 652, endPoint y: 117, distance: 35.7
click at [652, 117] on div ""description": "Guide pas-à-pas pour régler un trailing stop (%, ATR, swing low…" at bounding box center [684, 106] width 212 height 29
click at [607, 125] on div "Trailing stop : méthode simple & robuste + tutoriel Interactive Brokers (TWS, W…" at bounding box center [684, 93] width 212 height 87
drag, startPoint x: 667, startPoint y: 114, endPoint x: 513, endPoint y: 64, distance: 161.2
click at [513, 64] on app-ticket "Utiliser la dernière version de l'article Ouvert Statut Client [PERSON_NAME] Ow…" at bounding box center [415, 208] width 765 height 370
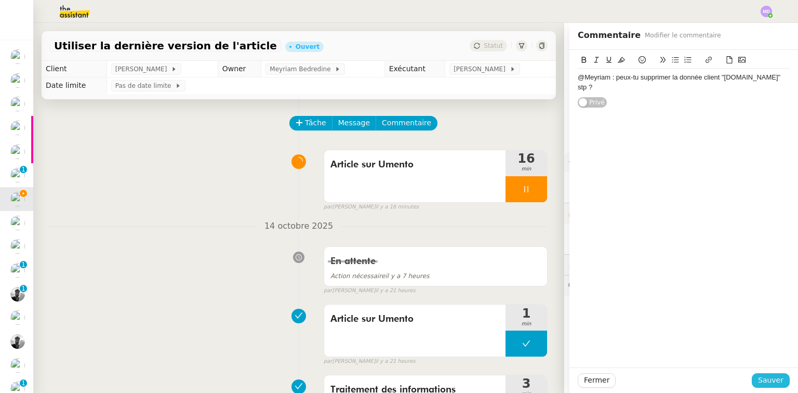
click at [778, 381] on button "Sauver" at bounding box center [771, 380] width 38 height 15
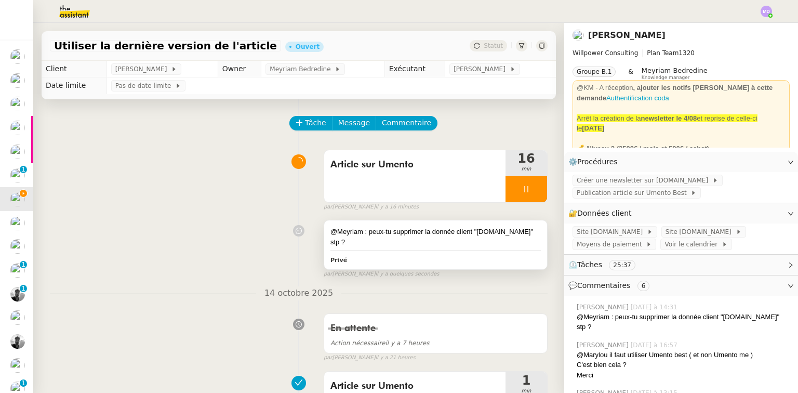
drag, startPoint x: 464, startPoint y: 231, endPoint x: 480, endPoint y: 237, distance: 16.5
click at [464, 231] on div "@Meyriam : peux-tu supprimer la donnée client "[DOMAIN_NAME]" stp ?" at bounding box center [435, 237] width 210 height 20
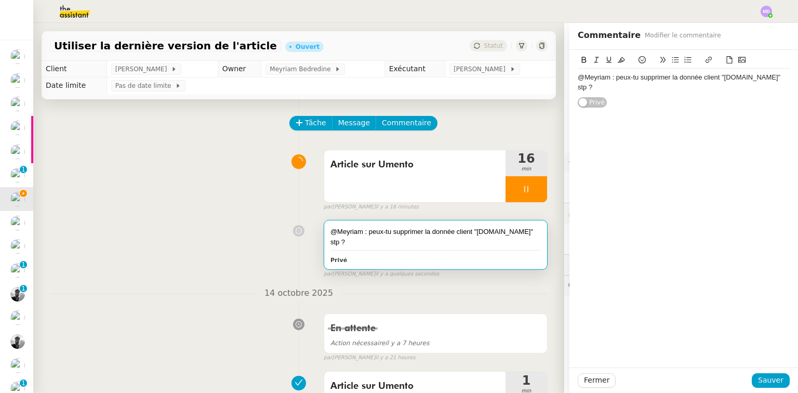
click at [721, 76] on div "@Meyriam : peux-tu supprimer la donnée client "[DOMAIN_NAME]" stp ?" at bounding box center [684, 82] width 212 height 19
drag, startPoint x: 769, startPoint y: 382, endPoint x: 696, endPoint y: 339, distance: 85.2
click at [766, 380] on span "Sauver" at bounding box center [770, 380] width 25 height 12
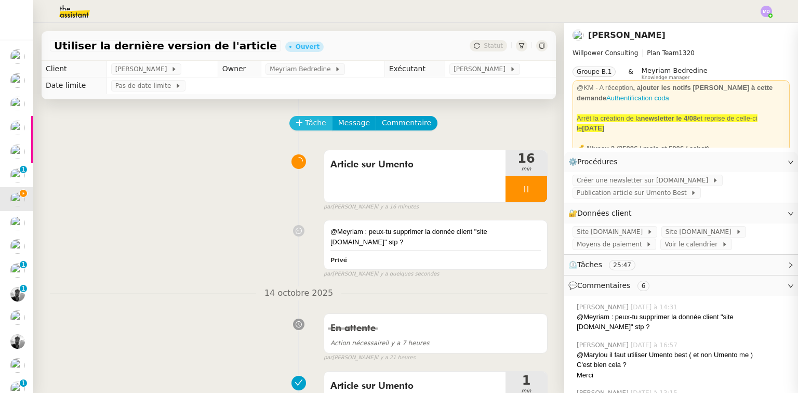
click at [305, 125] on span "Tâche" at bounding box center [315, 123] width 21 height 12
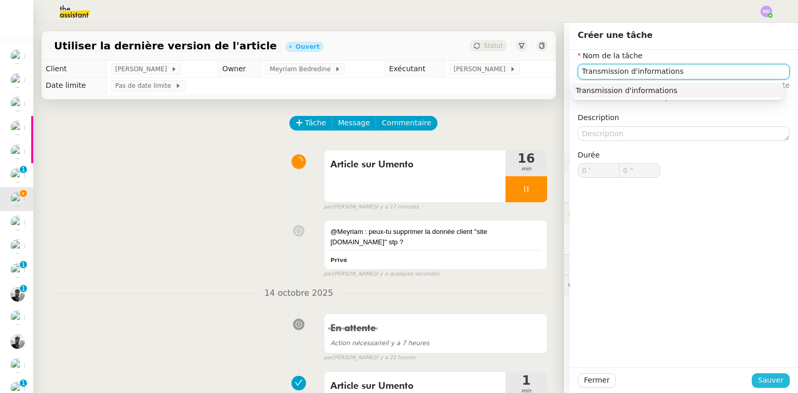
type input "Transmission d'informations"
drag, startPoint x: 762, startPoint y: 378, endPoint x: 662, endPoint y: 305, distance: 123.9
click at [762, 377] on span "Sauver" at bounding box center [770, 380] width 25 height 12
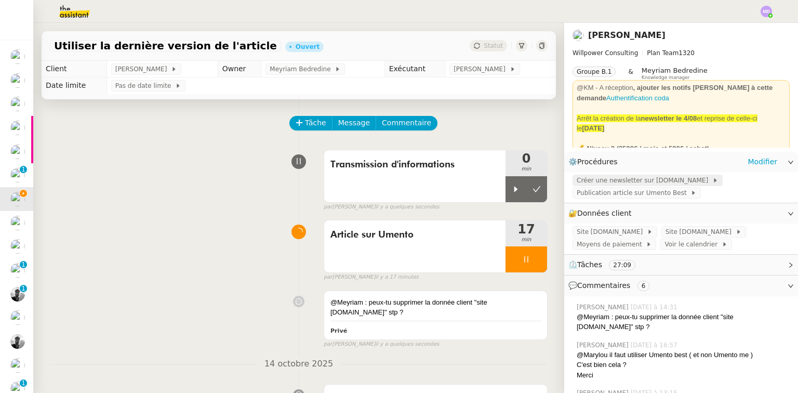
click at [649, 181] on span "Créer une newsletter sur [DOMAIN_NAME]" at bounding box center [645, 180] width 136 height 10
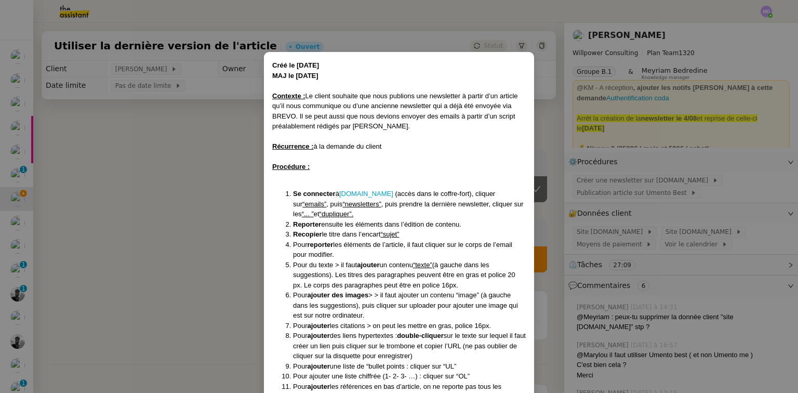
click at [642, 184] on nz-modal-container "Créé le [DATE] MAJ le [DATE] Contexte : Le client souhaite que nous publions un…" at bounding box center [399, 196] width 798 height 393
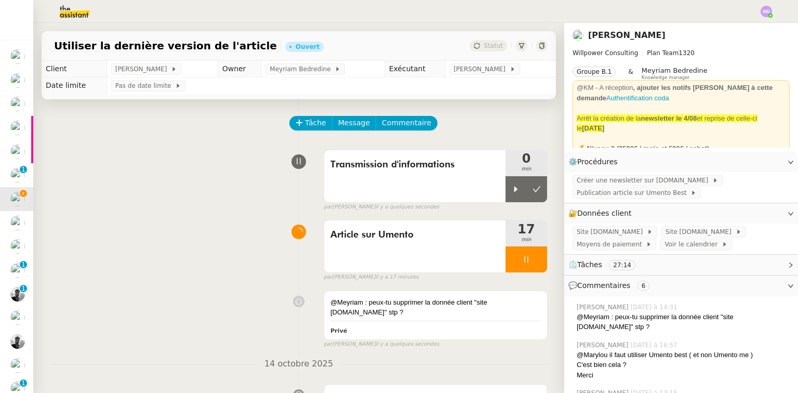
click at [643, 198] on span "Publication article sur Umento Best" at bounding box center [634, 193] width 114 height 10
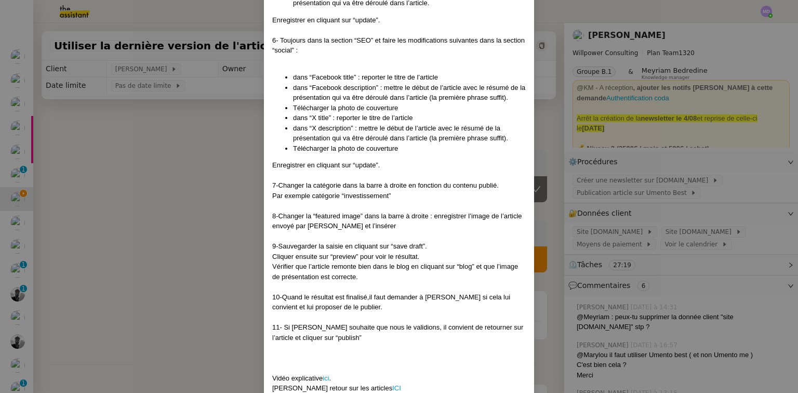
scroll to position [1412, 0]
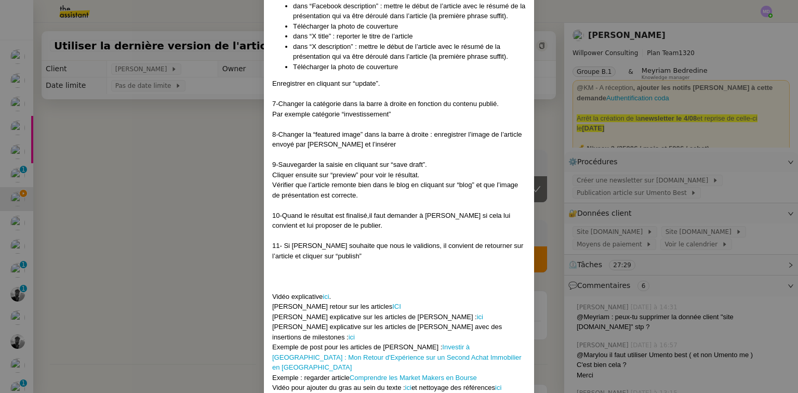
click at [160, 152] on nz-modal-container "Créé le [DATE] MAJ le [DATE] Contexte : Le client souhaite que nous créions et …" at bounding box center [399, 196] width 798 height 393
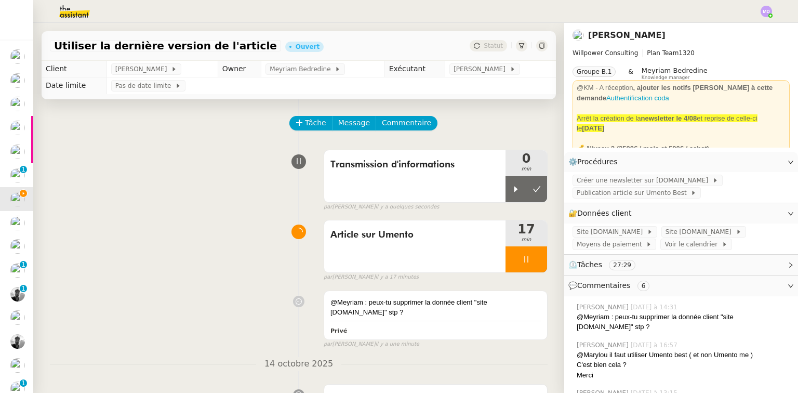
scroll to position [1360, 0]
click at [533, 255] on div at bounding box center [527, 259] width 42 height 26
click at [533, 255] on button at bounding box center [536, 259] width 21 height 26
drag, startPoint x: 506, startPoint y: 191, endPoint x: 424, endPoint y: 161, distance: 87.0
click at [506, 190] on div at bounding box center [516, 189] width 21 height 26
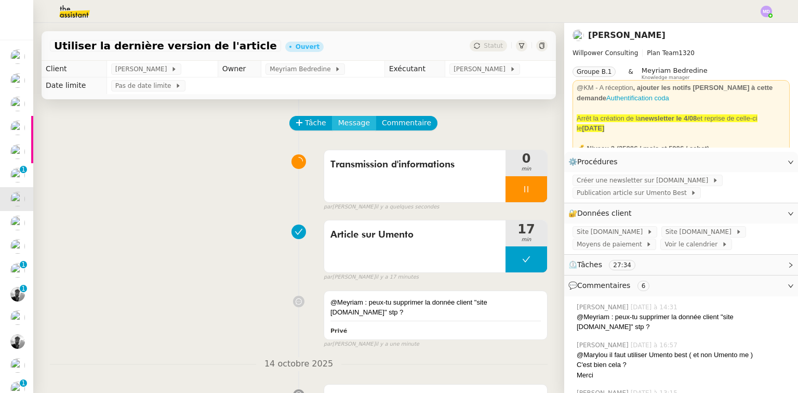
click at [349, 125] on span "Message" at bounding box center [354, 123] width 32 height 12
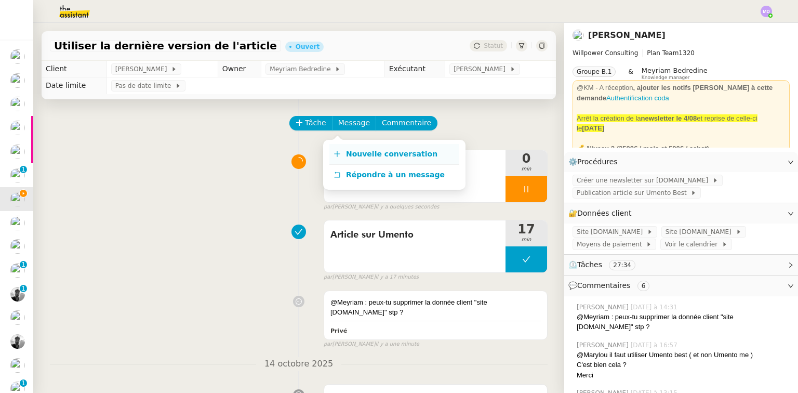
click at [356, 155] on span "Nouvelle conversation" at bounding box center [391, 154] width 91 height 8
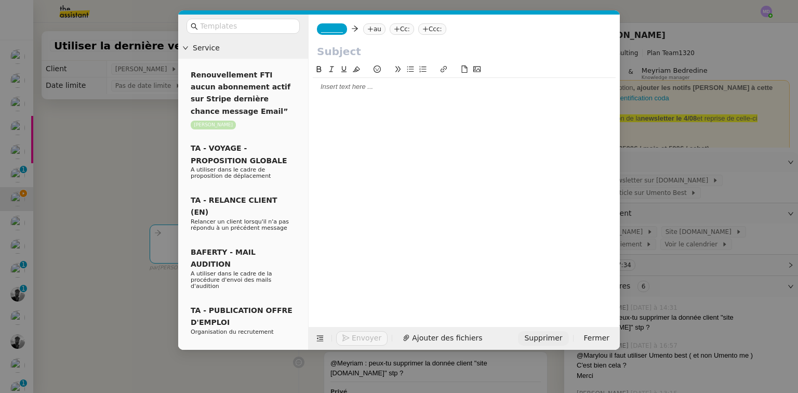
click at [561, 340] on span "Supprimer" at bounding box center [543, 338] width 38 height 12
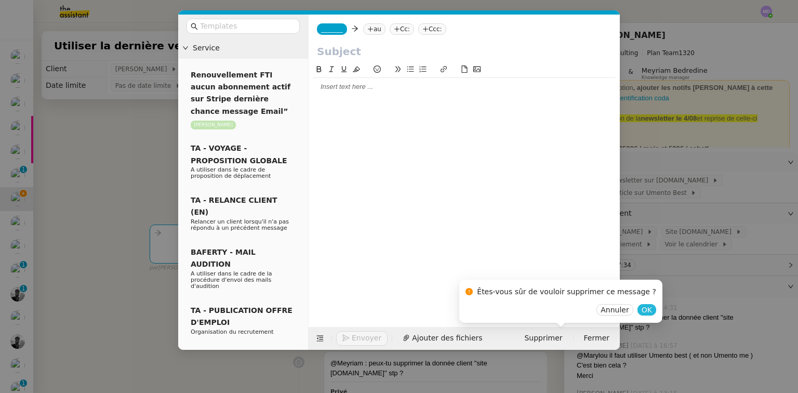
drag, startPoint x: 626, startPoint y: 305, endPoint x: 466, endPoint y: 345, distance: 164.8
click at [642, 308] on span "OK" at bounding box center [647, 309] width 10 height 10
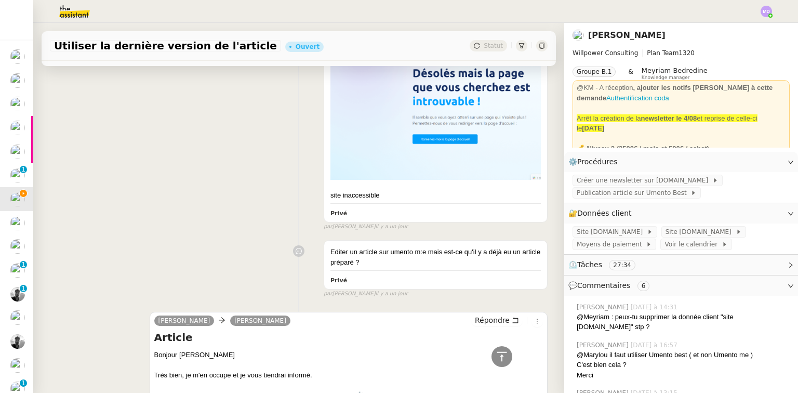
scroll to position [1145, 0]
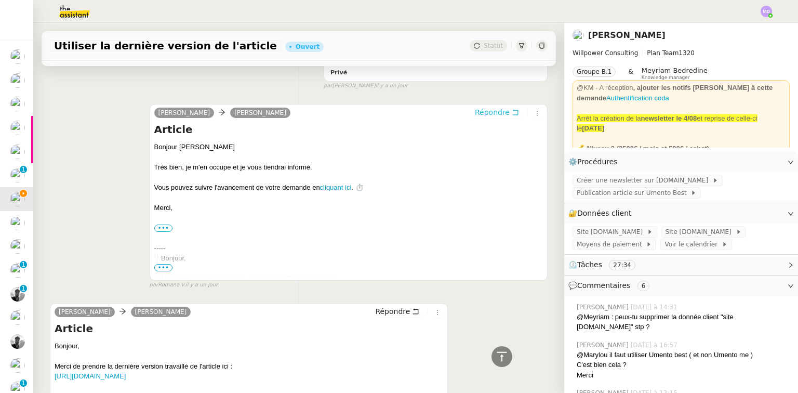
click at [496, 107] on span "Répondre" at bounding box center [492, 112] width 35 height 10
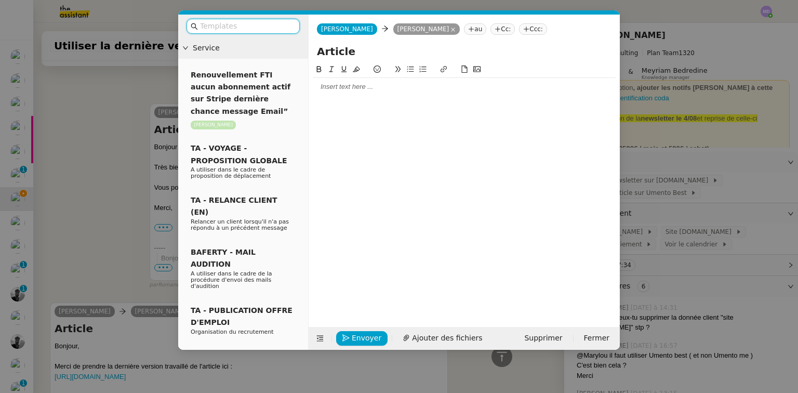
click at [349, 90] on div at bounding box center [464, 86] width 303 height 9
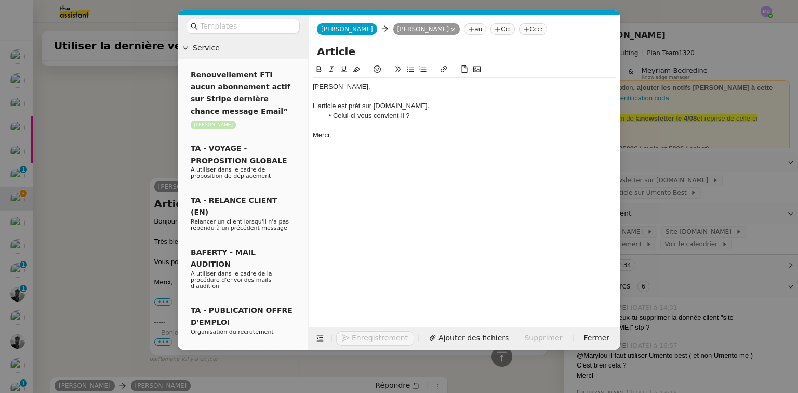
scroll to position [1299, 0]
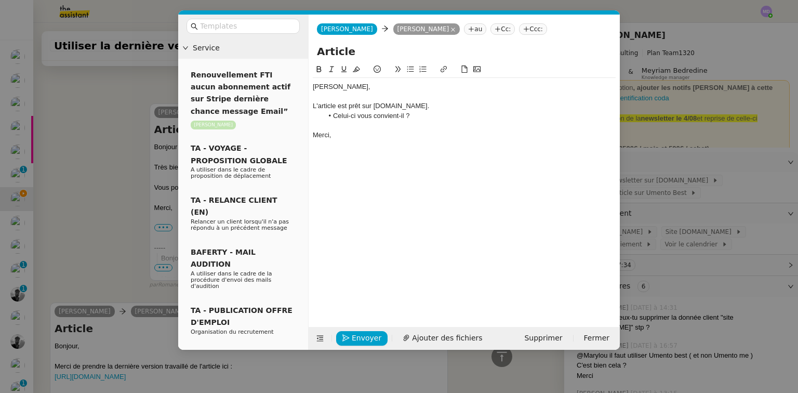
click at [388, 108] on div "L'article est prêt sur [DOMAIN_NAME]." at bounding box center [464, 105] width 303 height 9
click at [365, 331] on button "Envoyer" at bounding box center [361, 338] width 51 height 15
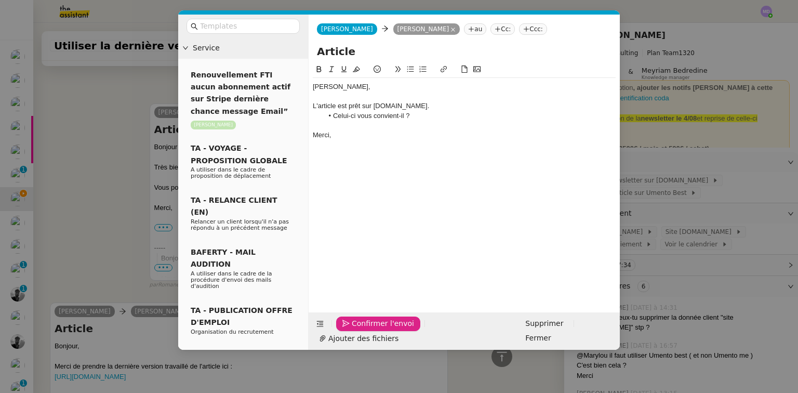
click at [364, 329] on span "Confirmer l'envoi" at bounding box center [383, 323] width 62 height 12
click at [364, 333] on nz-modal-container "Service Renouvellement FTI aucun abonnement actif sur Stripe dernière chance me…" at bounding box center [399, 196] width 798 height 393
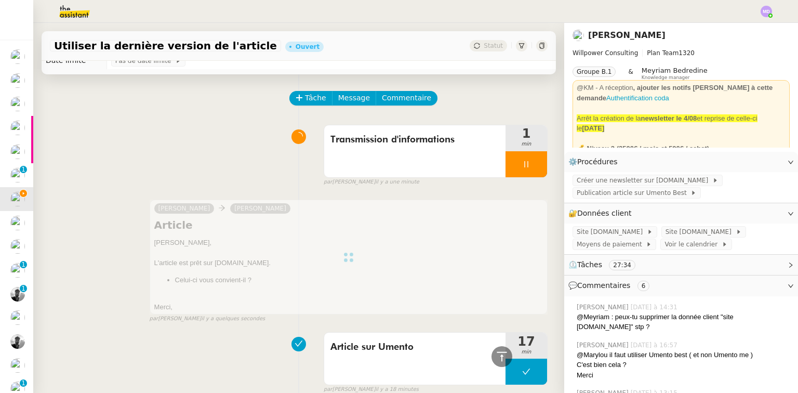
scroll to position [0, 0]
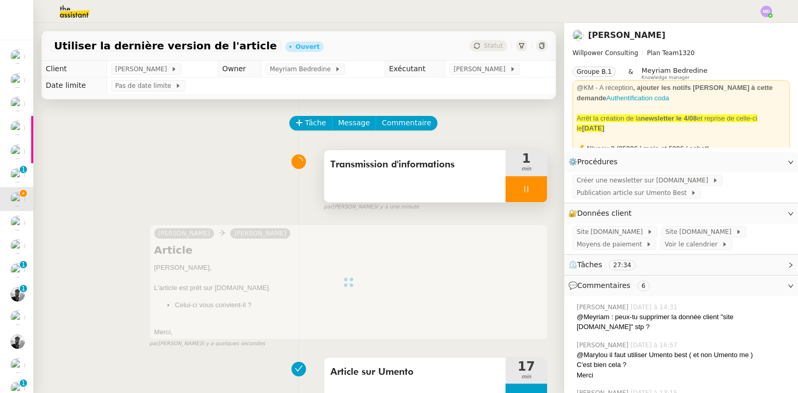
click at [522, 191] on icon at bounding box center [526, 189] width 8 height 8
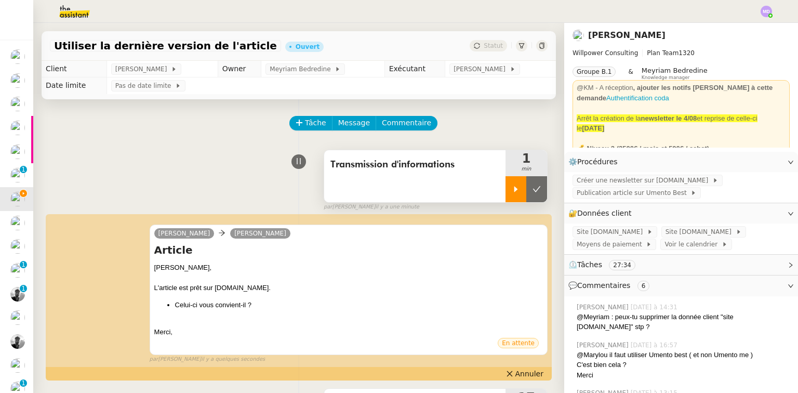
click at [533, 190] on icon at bounding box center [537, 189] width 8 height 8
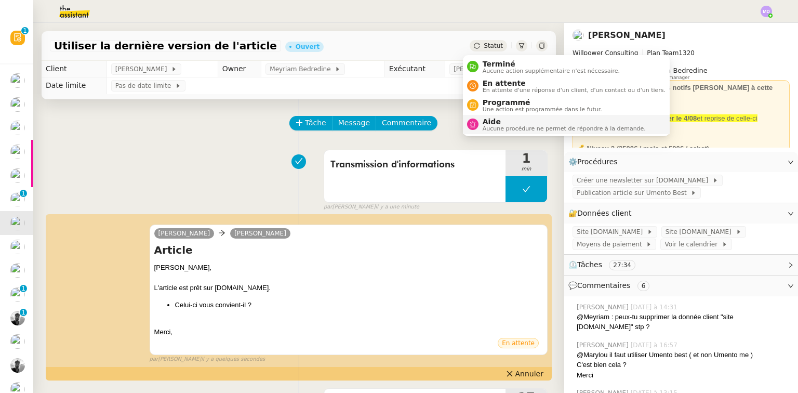
click at [490, 123] on span "Aide" at bounding box center [564, 121] width 163 height 8
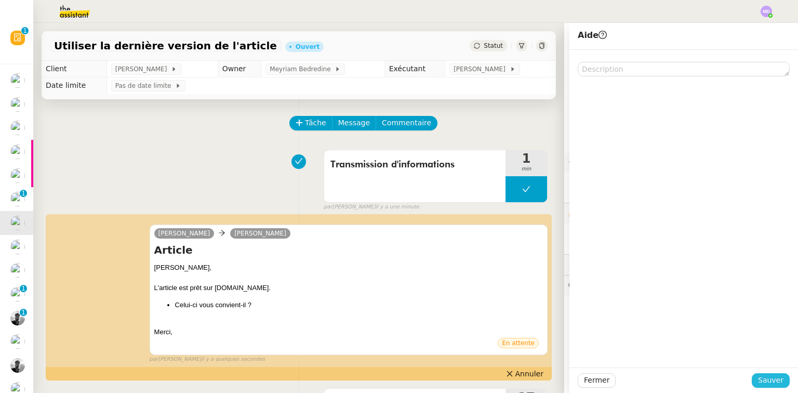
click at [777, 379] on span "Sauver" at bounding box center [770, 380] width 25 height 12
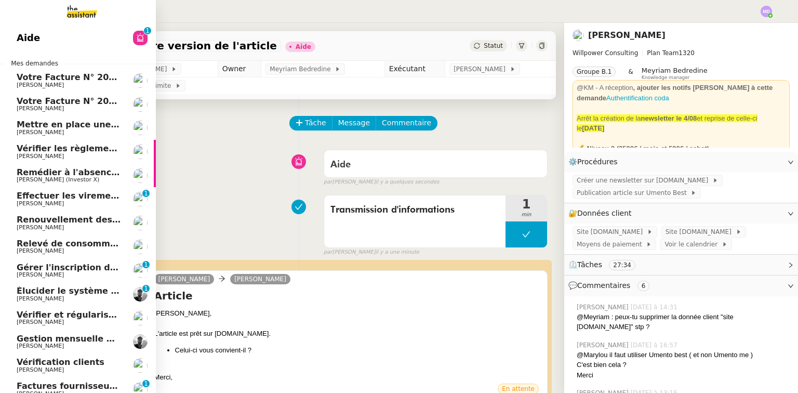
click at [58, 46] on link "Aide 0 1 2 3 4 5 6 7 8 9" at bounding box center [78, 38] width 156 height 24
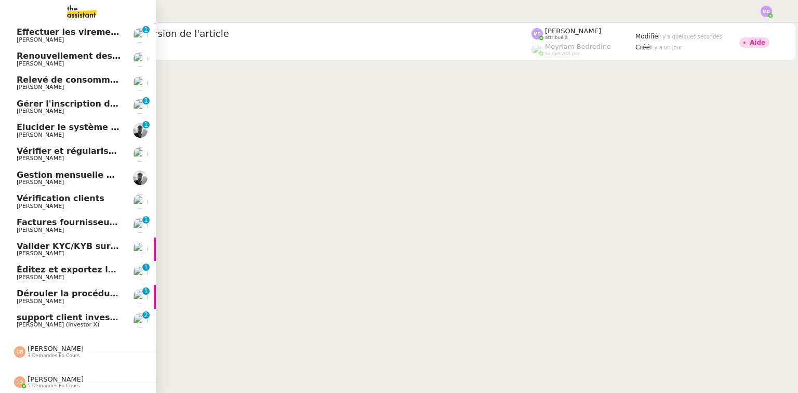
scroll to position [168, 0]
click at [45, 376] on span "[PERSON_NAME]" at bounding box center [56, 379] width 56 height 8
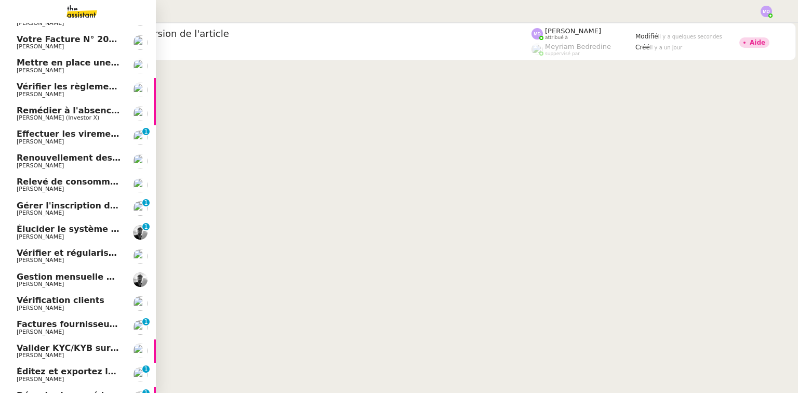
scroll to position [0, 0]
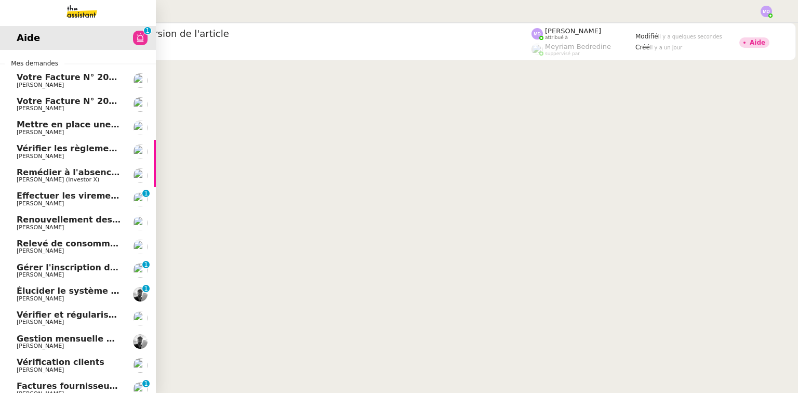
click at [77, 74] on span "Votre Facture N° 202510AMA1325 - ENGIE ENERGIE SERVICES" at bounding box center [161, 77] width 288 height 10
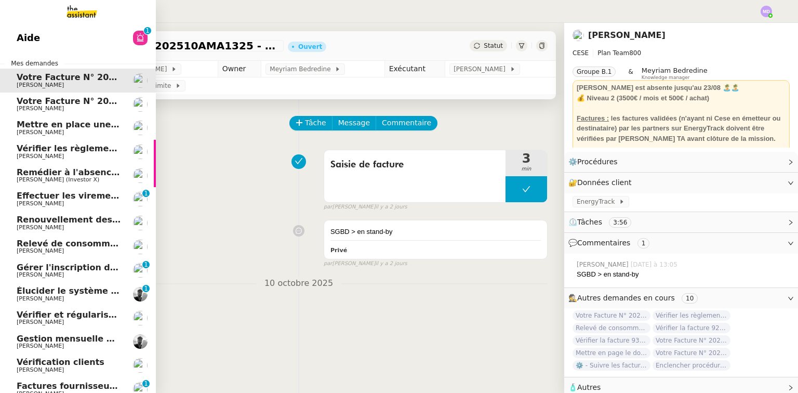
click at [73, 125] on span "Mettre en place une procédure mensuelle" at bounding box center [115, 124] width 196 height 10
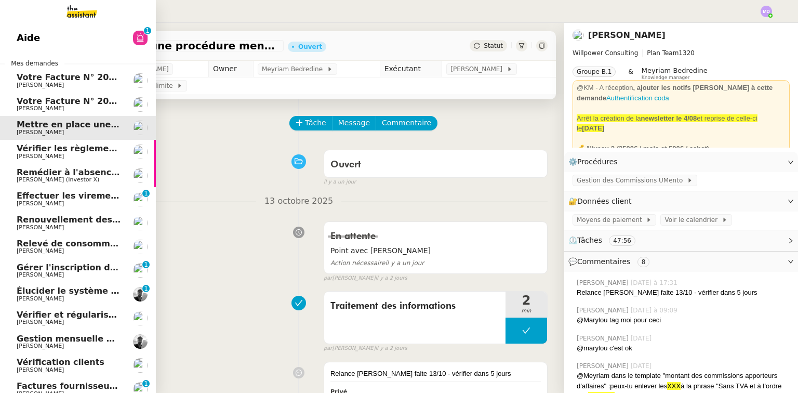
click at [54, 168] on span "Remédier à l'absence d'accès Overlord" at bounding box center [107, 172] width 181 height 10
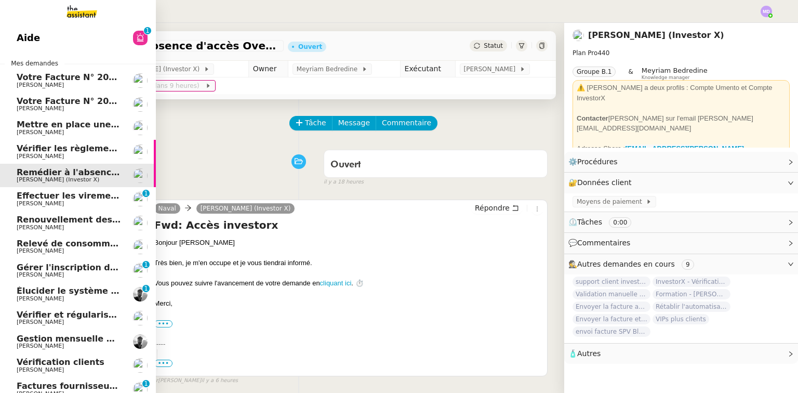
scroll to position [166, 0]
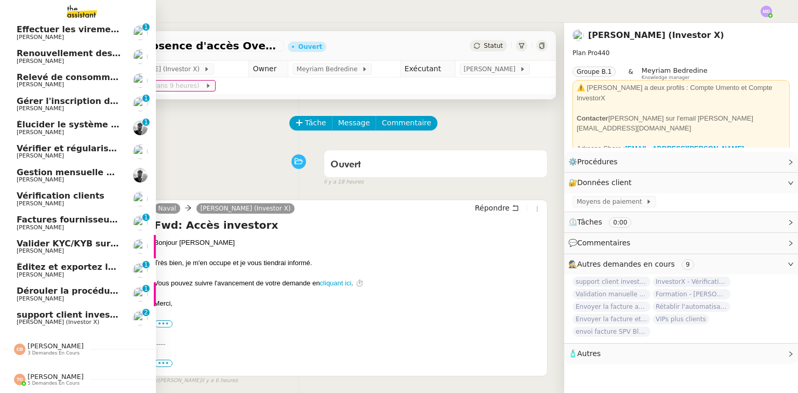
click at [75, 318] on span "support client investorX" at bounding box center [73, 315] width 113 height 10
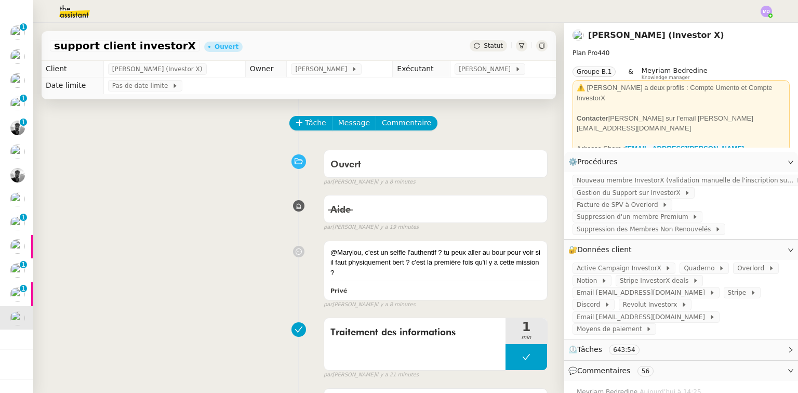
drag, startPoint x: 532, startPoint y: 366, endPoint x: 515, endPoint y: 364, distance: 16.8
click at [531, 366] on button at bounding box center [527, 357] width 42 height 26
click at [509, 364] on div at bounding box center [527, 357] width 42 height 26
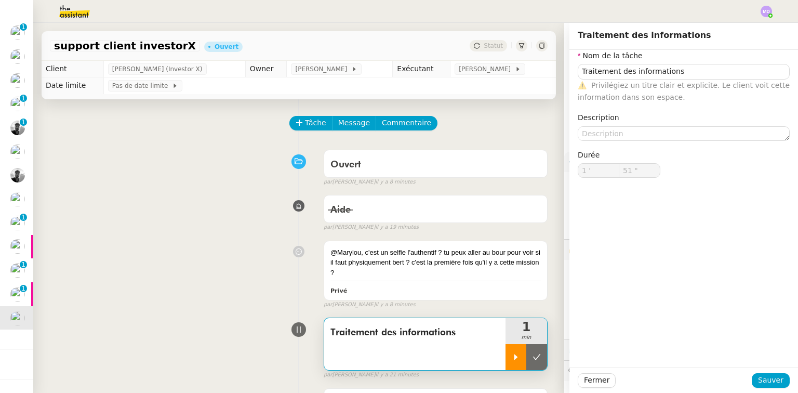
type input "Traitement des informations"
type input "1 '"
type input "51 ""
click at [509, 364] on div at bounding box center [516, 357] width 21 height 26
type input "53 ""
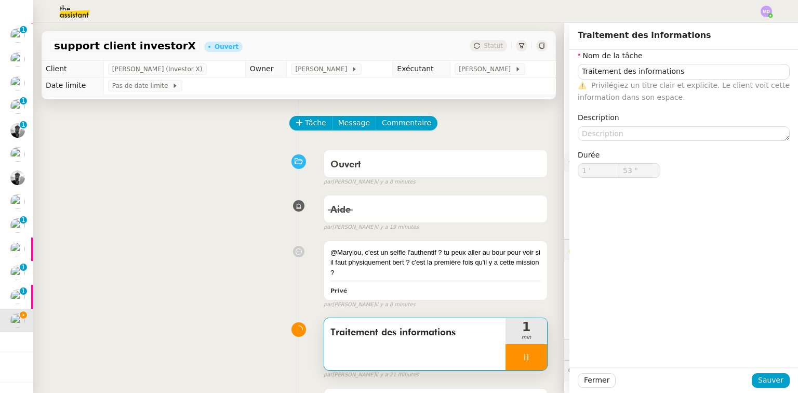
type input "Traitement des informations"
type input "1 '"
type input "59 ""
type input "2 '"
type input "33 ""
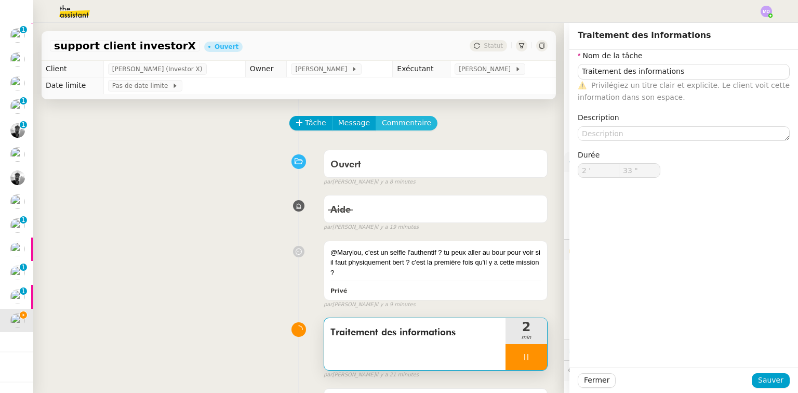
click at [405, 127] on span "Commentaire" at bounding box center [406, 123] width 49 height 12
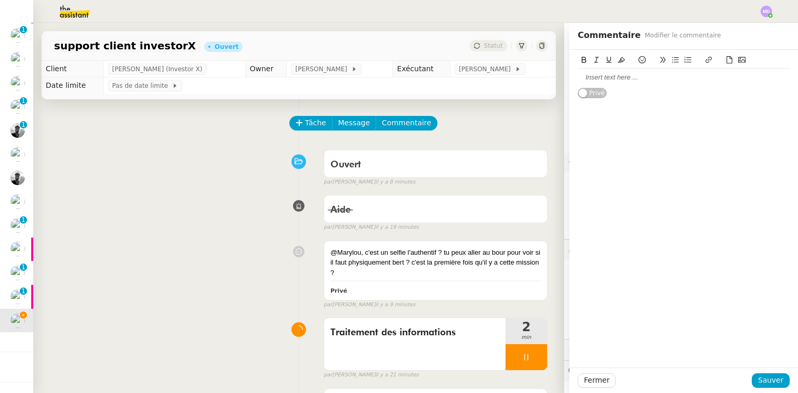
drag, startPoint x: 602, startPoint y: 71, endPoint x: 600, endPoint y: 77, distance: 6.8
click at [602, 73] on div at bounding box center [684, 78] width 212 height 18
paste div
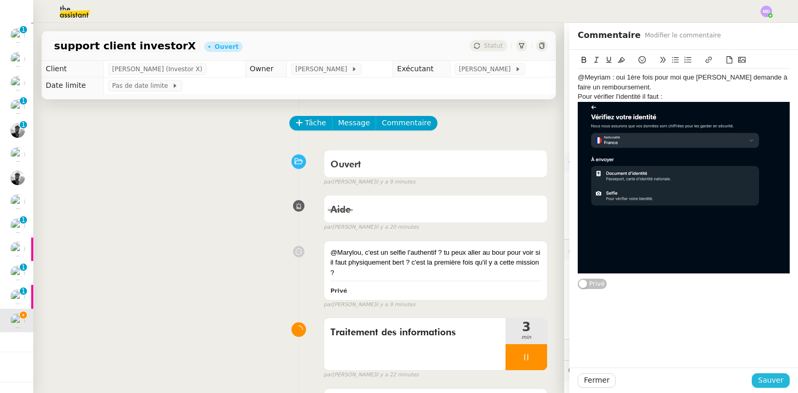
click at [757, 374] on button "Sauver" at bounding box center [771, 380] width 38 height 15
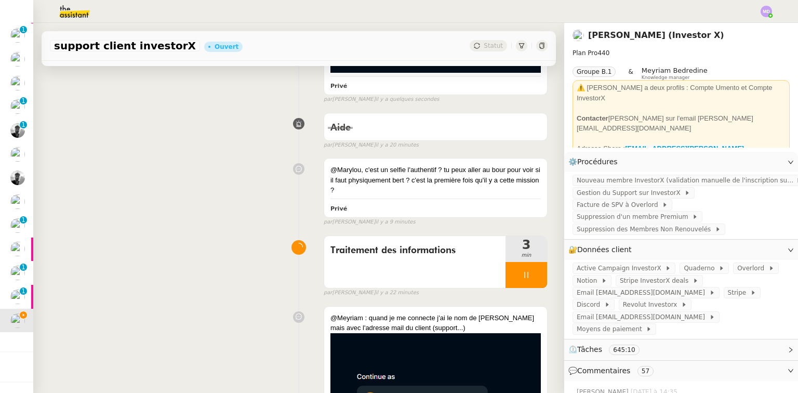
scroll to position [333, 0]
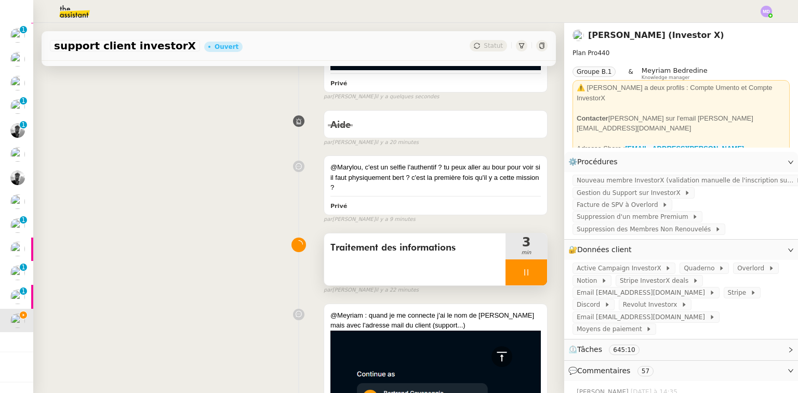
drag, startPoint x: 503, startPoint y: 272, endPoint x: 523, endPoint y: 271, distance: 19.8
click at [506, 272] on div at bounding box center [527, 272] width 42 height 26
click at [543, 272] on icon at bounding box center [547, 272] width 8 height 8
click at [522, 268] on icon at bounding box center [526, 272] width 8 height 8
click at [512, 269] on icon at bounding box center [516, 272] width 8 height 8
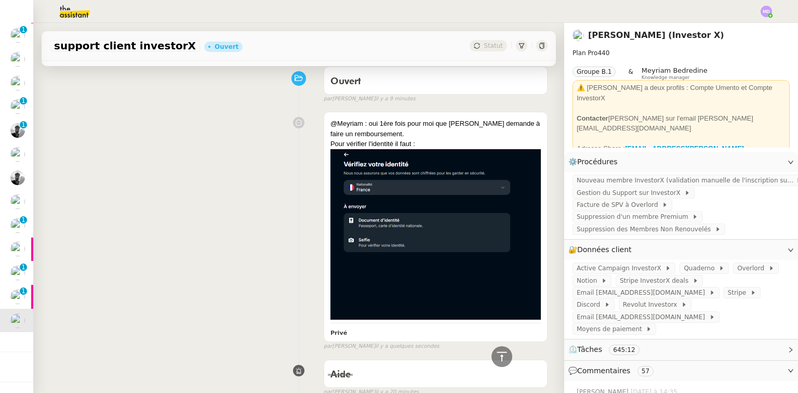
scroll to position [0, 0]
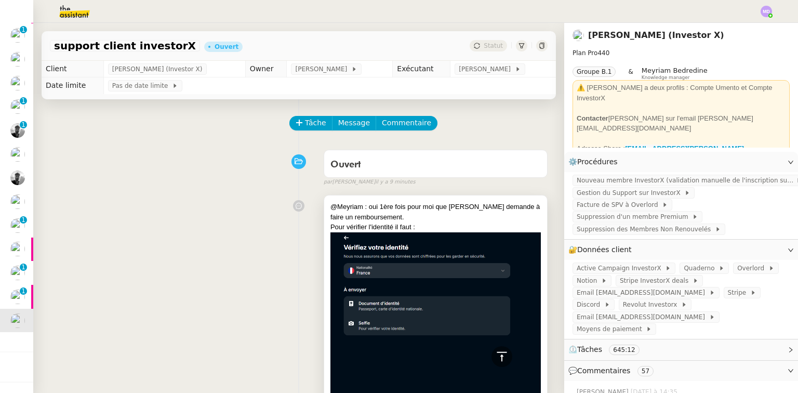
click at [429, 214] on div "@Meyriam : oui 1ère fois pour moi que [PERSON_NAME] demande à faire un rembours…" at bounding box center [435, 212] width 210 height 20
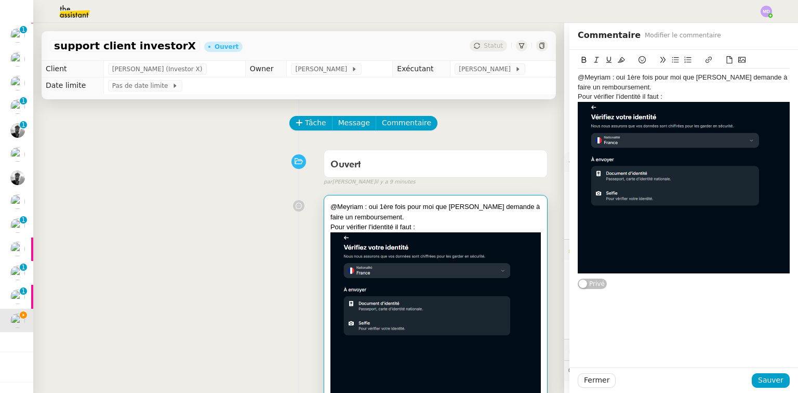
click at [790, 269] on div "@Meyriam : oui 1ère fois pour moi que [PERSON_NAME] demande à faire un rembours…" at bounding box center [683, 170] width 229 height 240
click at [758, 382] on span "Sauver" at bounding box center [770, 380] width 25 height 12
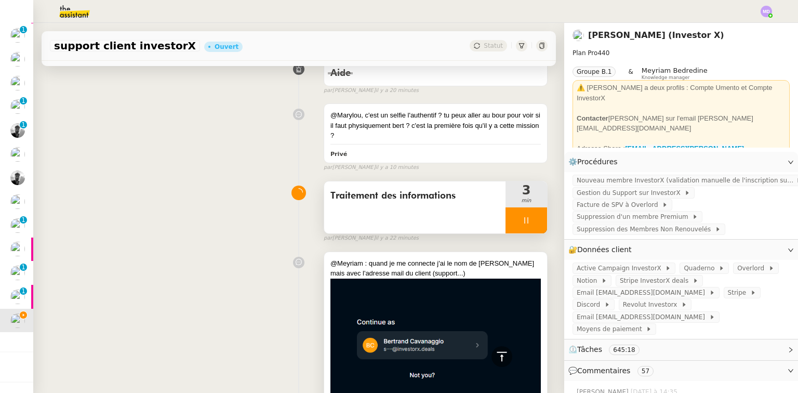
scroll to position [457, 0]
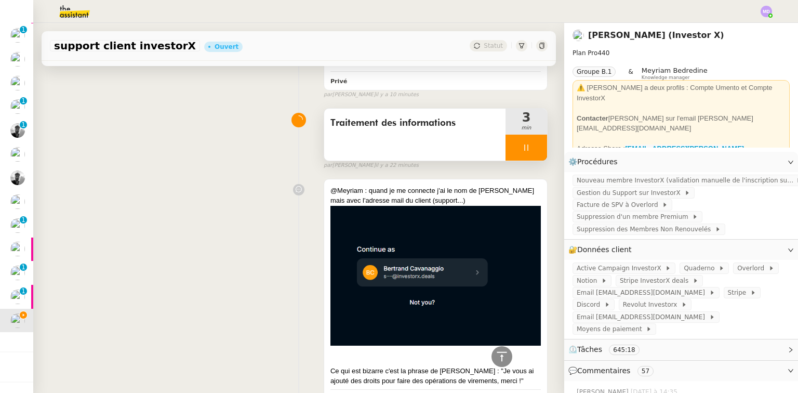
click at [532, 149] on div at bounding box center [527, 148] width 42 height 26
click at [532, 149] on button at bounding box center [536, 148] width 21 height 26
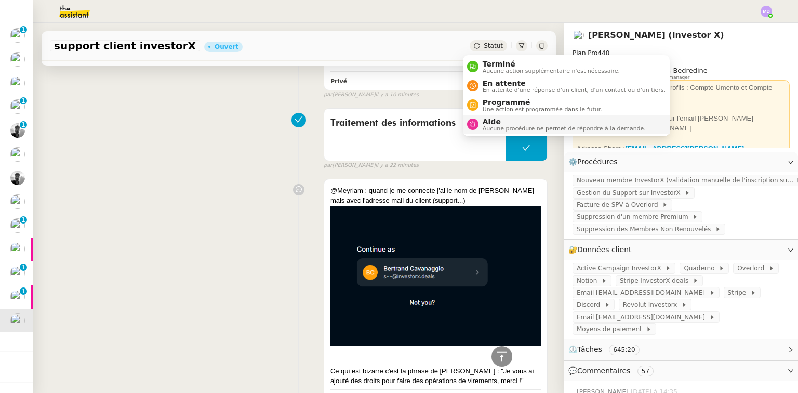
click at [485, 120] on span "Aide" at bounding box center [564, 121] width 163 height 8
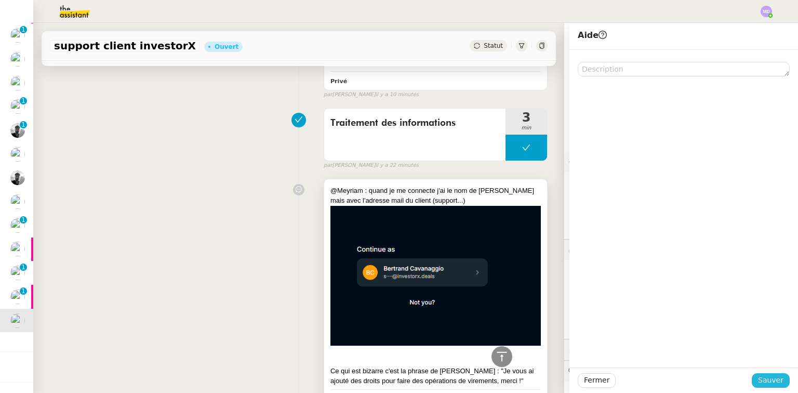
click at [770, 377] on span "Sauver" at bounding box center [770, 380] width 25 height 12
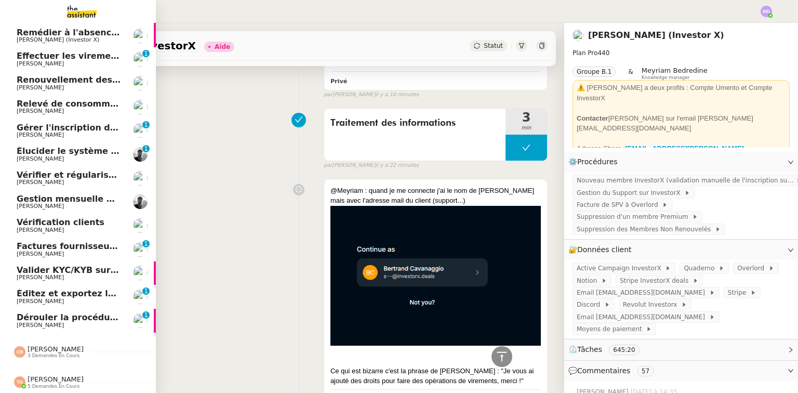
scroll to position [144, 0]
click at [44, 313] on span "Dérouler la procédure FTI VIP" at bounding box center [86, 317] width 139 height 10
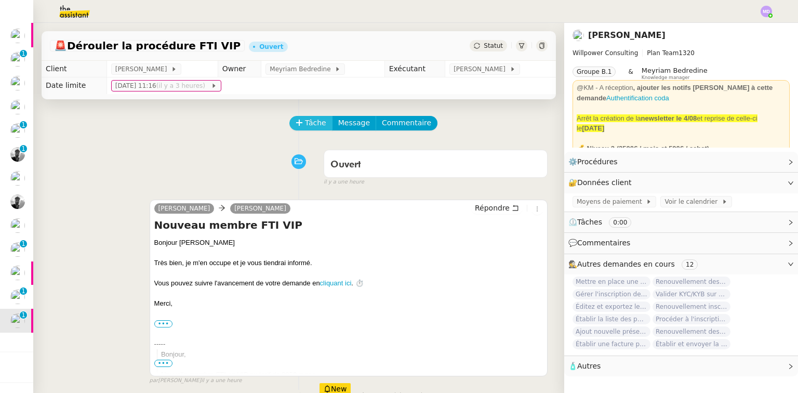
click at [296, 121] on icon at bounding box center [299, 122] width 7 height 7
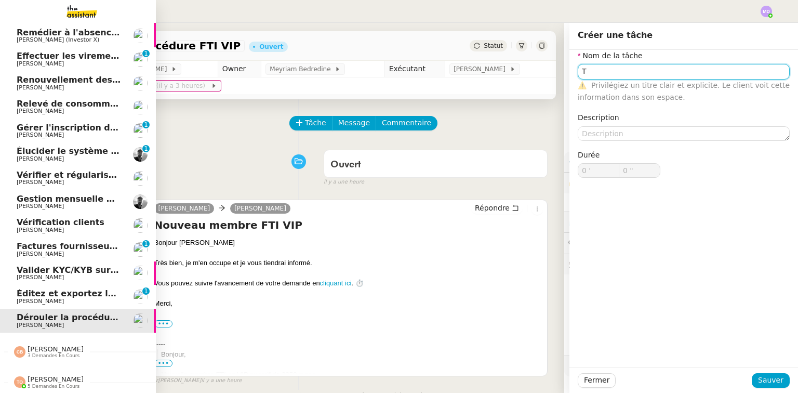
type input "T"
click at [36, 291] on span "Éditez et exportez le compte rendu sur Noota" at bounding box center [124, 293] width 214 height 10
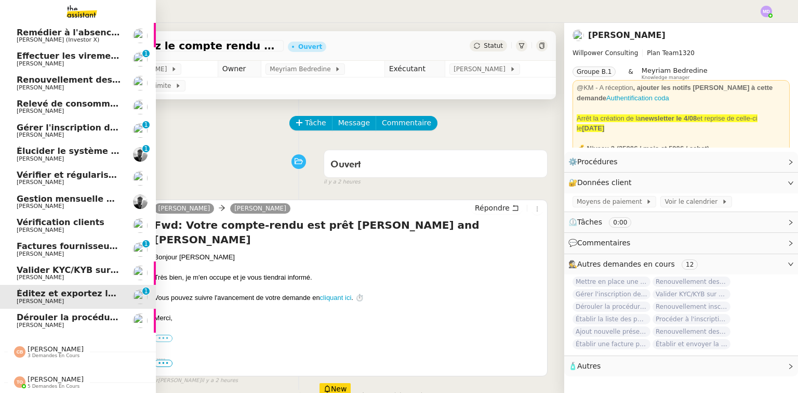
click at [43, 267] on span "Valider KYC/KYB sur Overlord" at bounding box center [86, 270] width 138 height 10
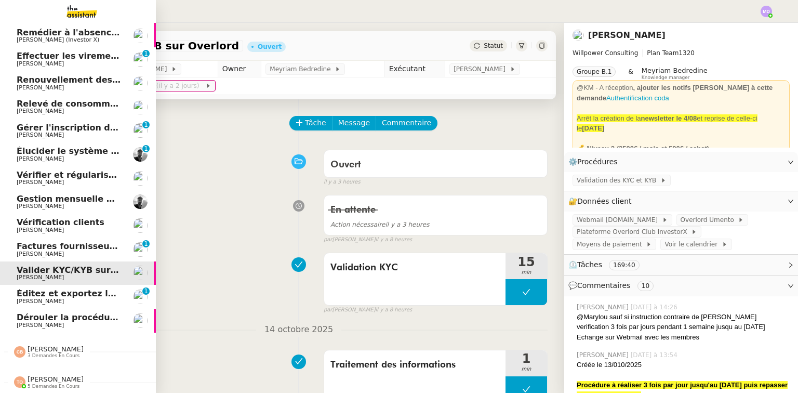
click at [60, 241] on span "Factures fournisseurs règlement par prélèvement, CB et espèces via Pennylane - …" at bounding box center [239, 246] width 445 height 10
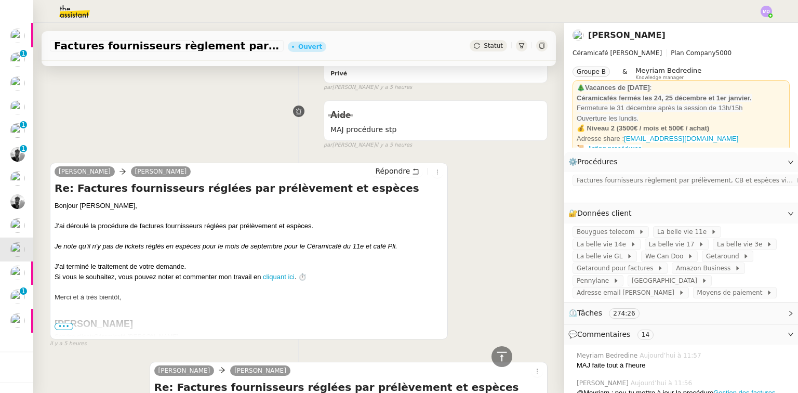
scroll to position [249, 0]
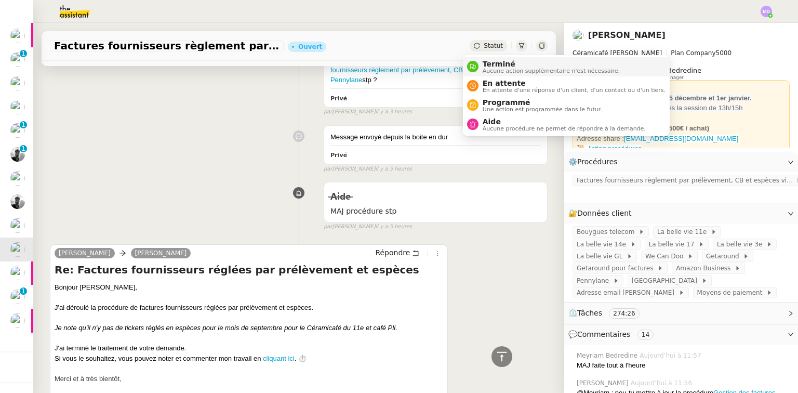
click at [481, 62] on div "Terminé Aucune action supplémentaire n'est nécessaire." at bounding box center [549, 67] width 141 height 14
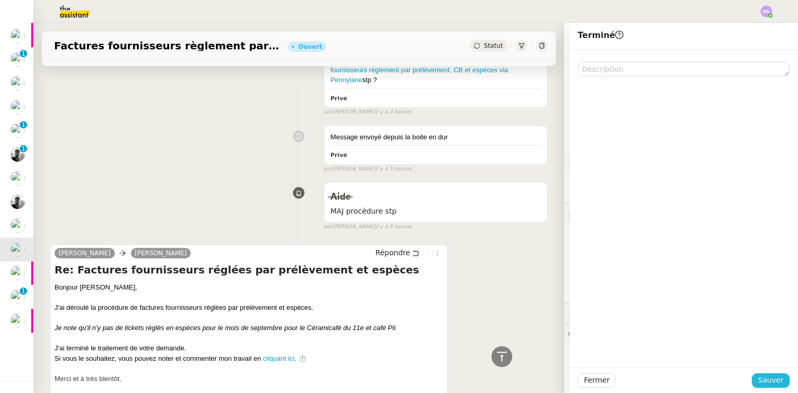
click at [775, 379] on span "Sauver" at bounding box center [770, 380] width 25 height 12
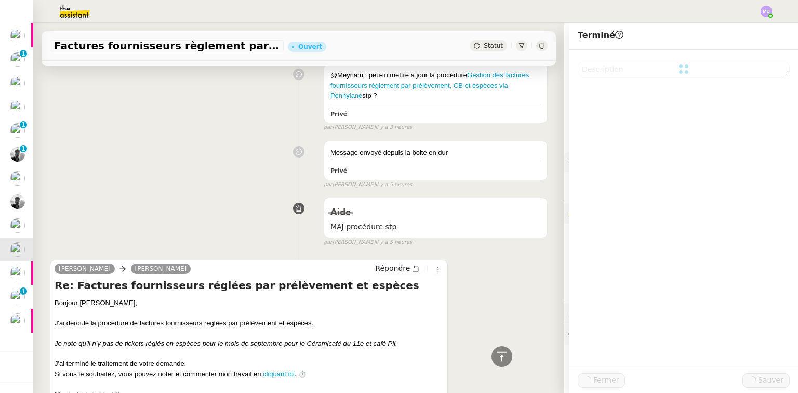
scroll to position [265, 0]
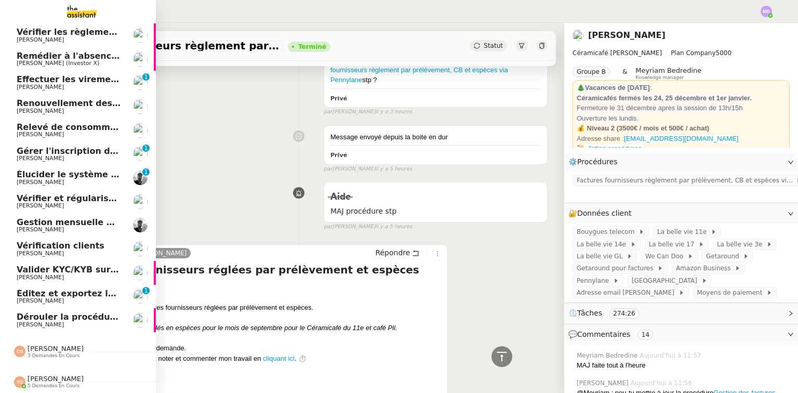
scroll to position [144, 0]
click at [62, 243] on span "Vérification clients" at bounding box center [61, 246] width 88 height 10
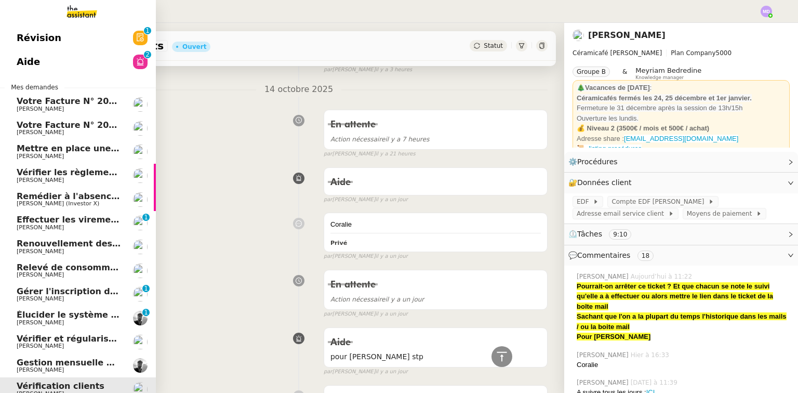
click at [47, 174] on span "Vérifier les règlements des factures CESE" at bounding box center [114, 172] width 194 height 10
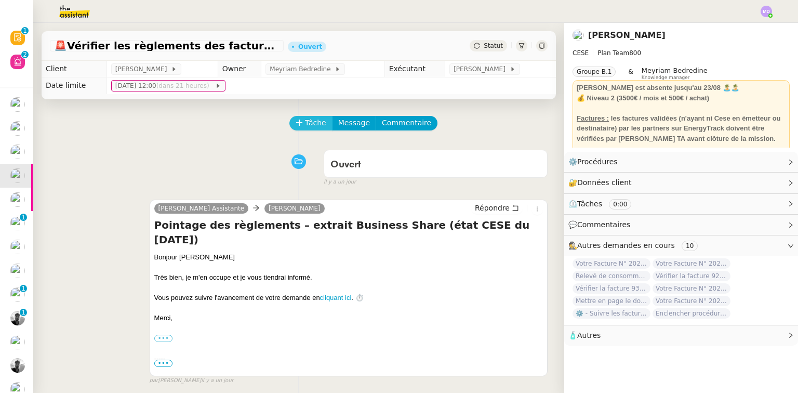
click at [305, 126] on span "Tâche" at bounding box center [315, 123] width 21 height 12
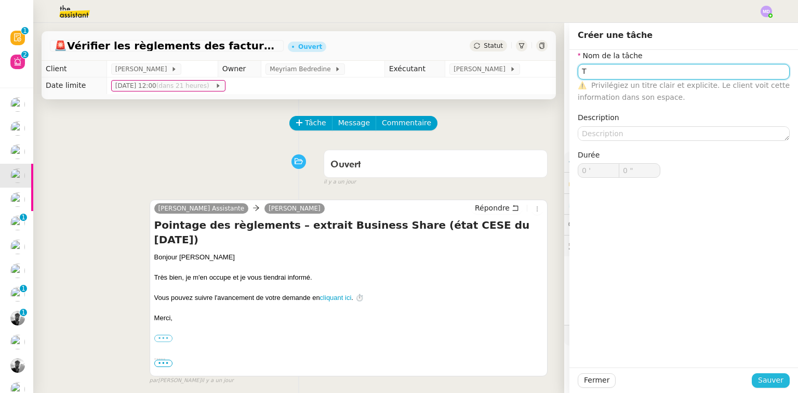
type input "T"
click at [762, 381] on span "Sauver" at bounding box center [770, 380] width 25 height 12
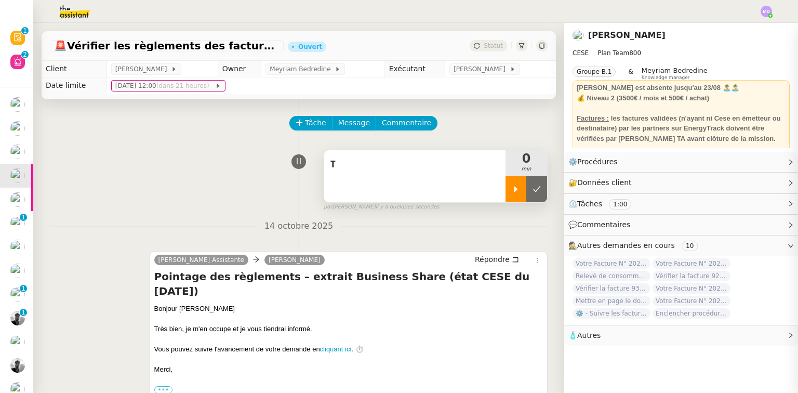
click at [509, 191] on div at bounding box center [516, 189] width 21 height 26
click at [481, 189] on div "T" at bounding box center [414, 176] width 181 height 52
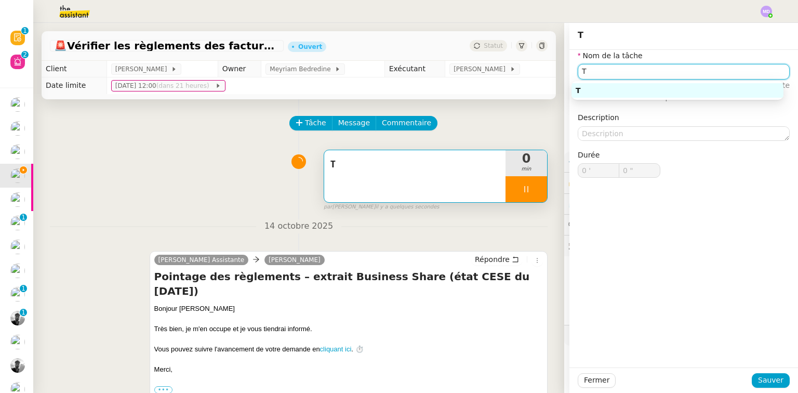
click at [642, 72] on input "T" at bounding box center [684, 71] width 212 height 15
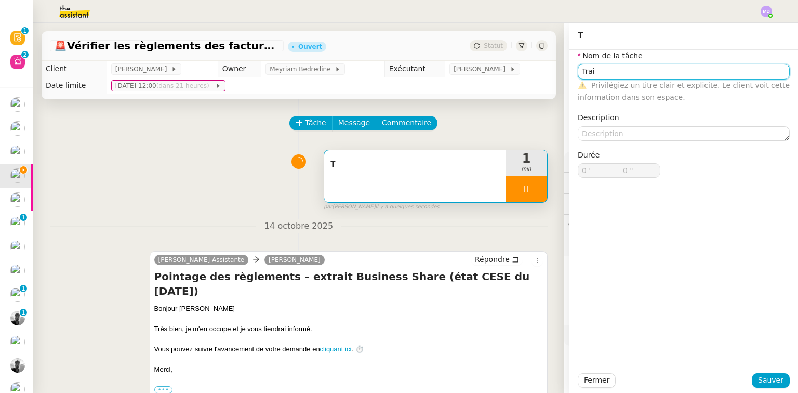
type input "Trait"
type input "1 ""
type input "Traitement des i"
type input "2 ""
type input "Traitement d"
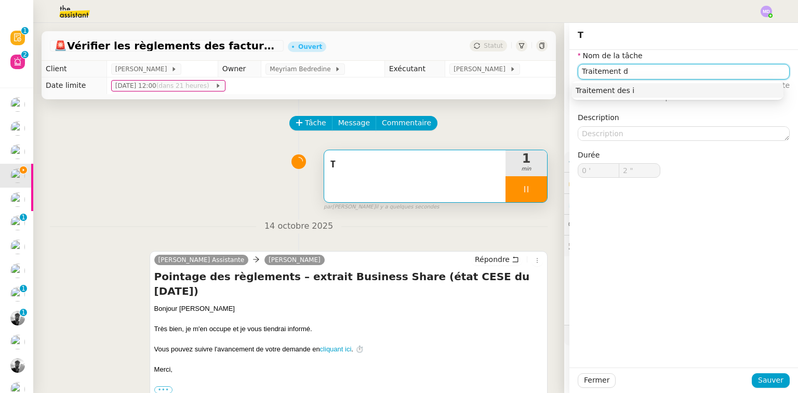
type input "3 ""
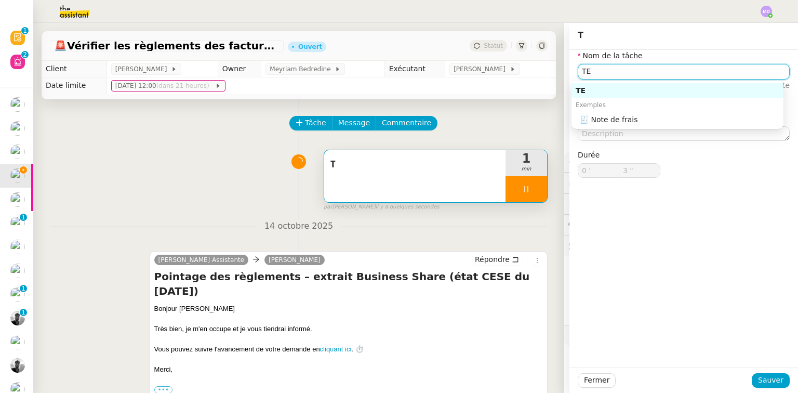
type input "T"
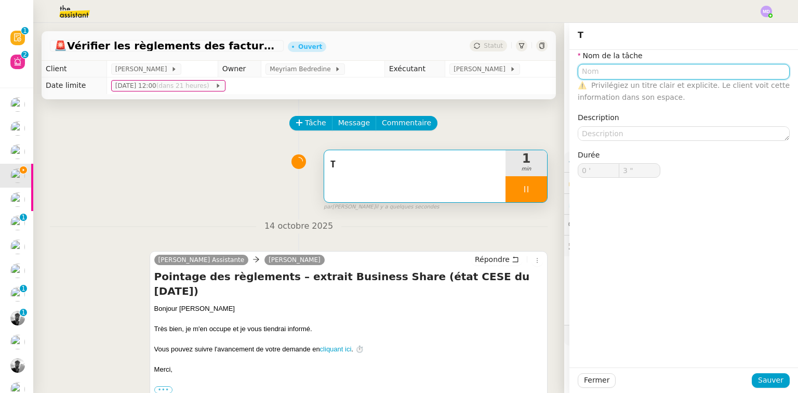
type input "4 ""
type input "Etude de"
type input "5 ""
type input "Etude de la demande"
type input "6 ""
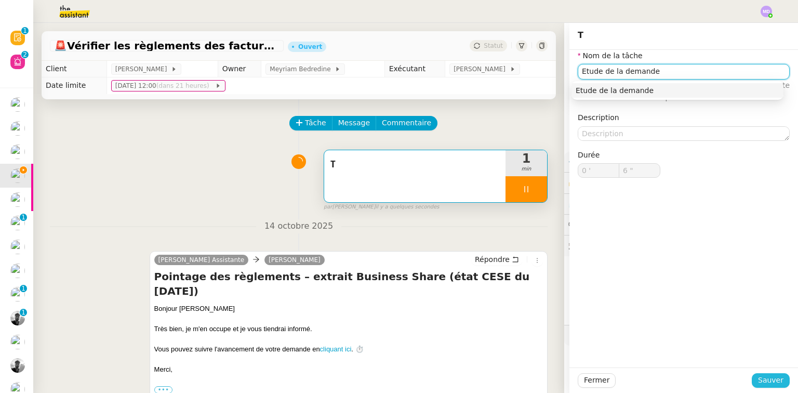
type input "Etude de la demande"
drag, startPoint x: 781, startPoint y: 386, endPoint x: 775, endPoint y: 378, distance: 9.9
click at [781, 383] on button "Sauver" at bounding box center [771, 380] width 38 height 15
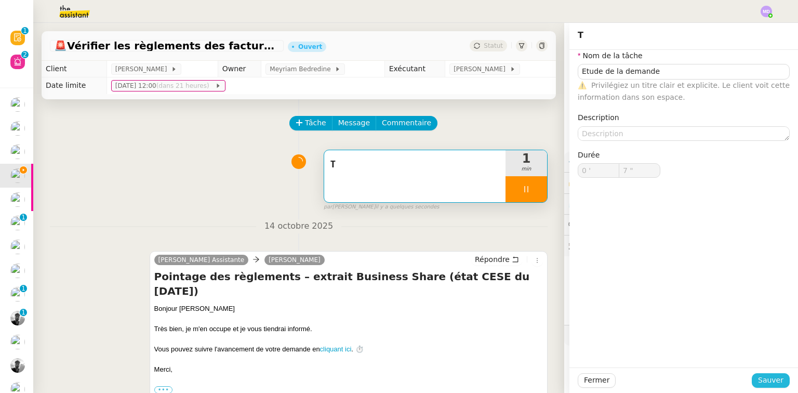
type input "8 ""
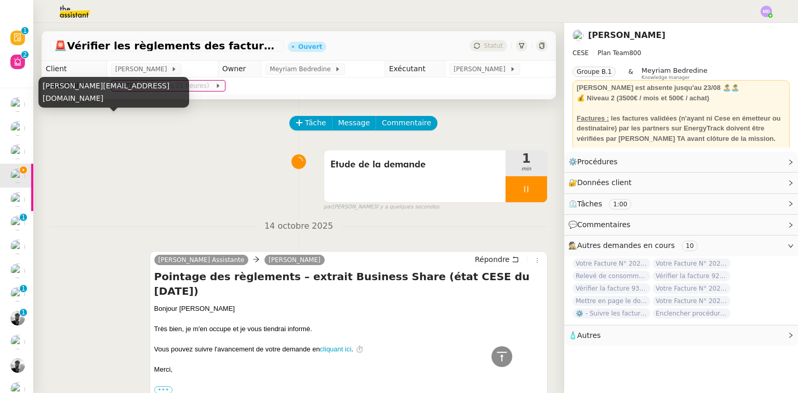
scroll to position [340, 0]
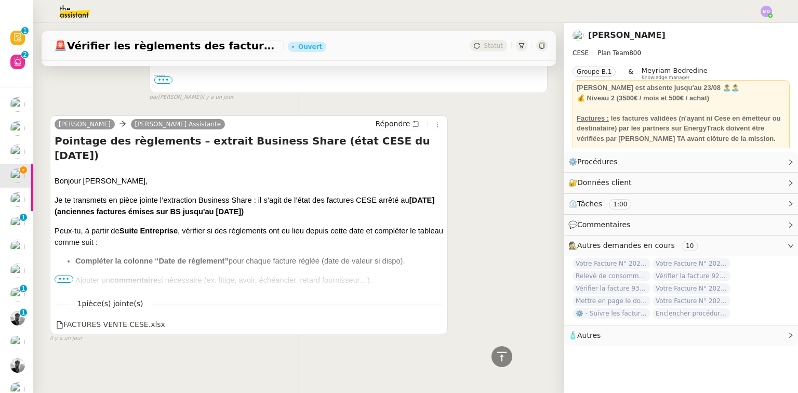
click at [67, 275] on span "•••" at bounding box center [64, 278] width 19 height 7
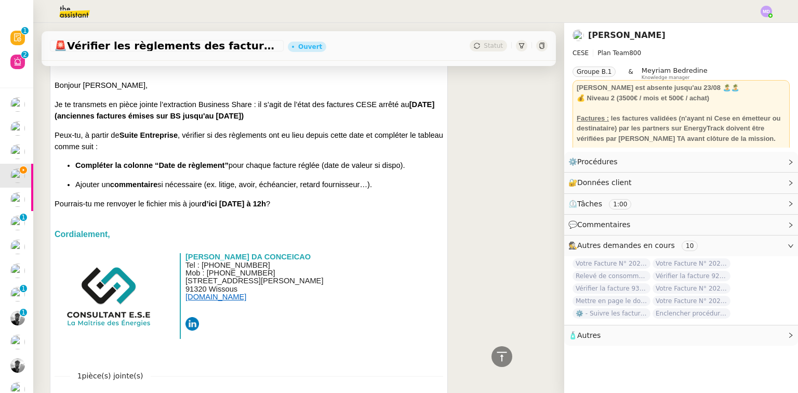
scroll to position [465, 0]
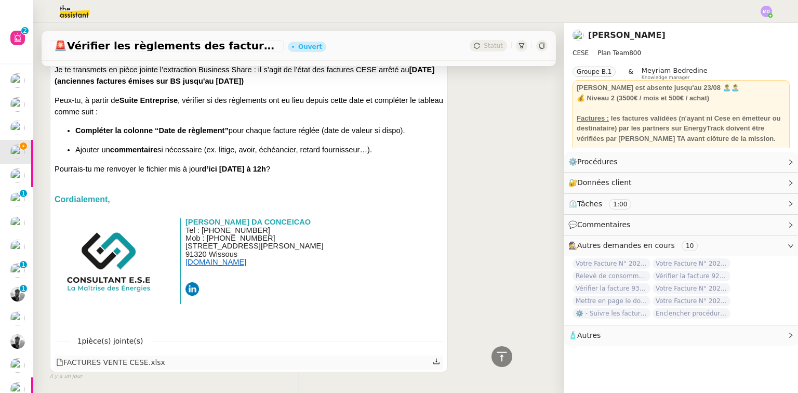
click at [433, 357] on icon at bounding box center [436, 360] width 7 height 7
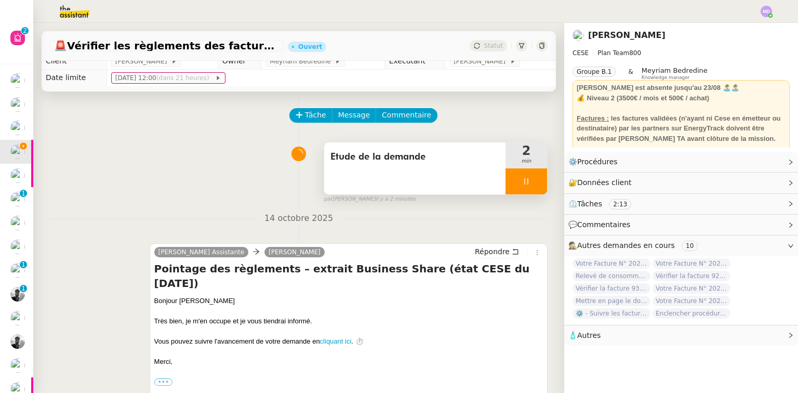
scroll to position [0, 0]
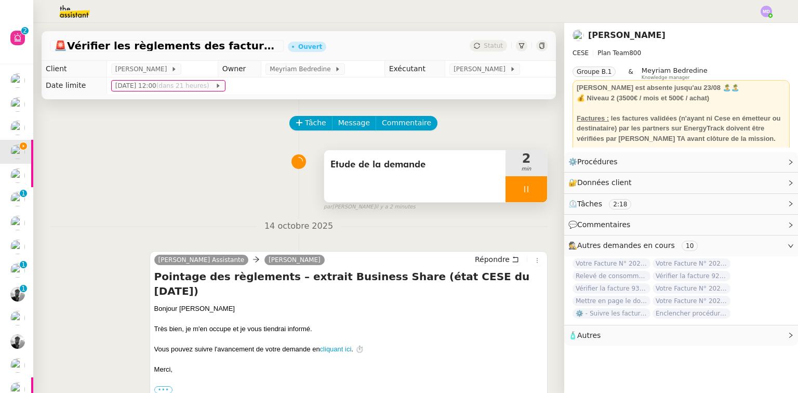
click at [535, 187] on div at bounding box center [527, 189] width 42 height 26
drag, startPoint x: 530, startPoint y: 191, endPoint x: 388, endPoint y: 155, distance: 146.3
click at [533, 191] on icon at bounding box center [537, 189] width 8 height 8
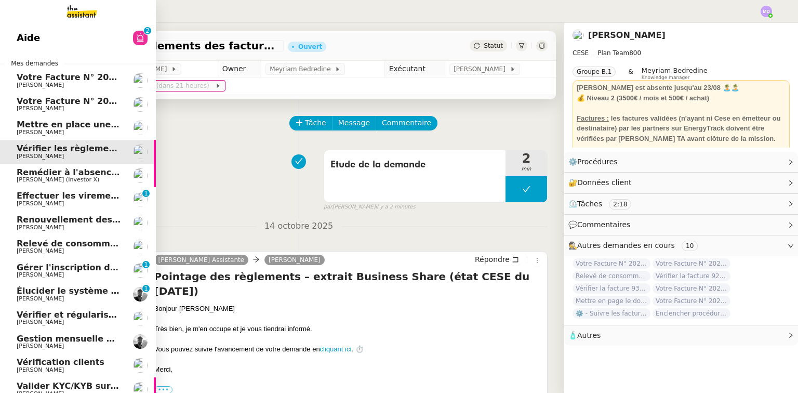
click at [54, 129] on span "Mettre en place une procédure mensuelle" at bounding box center [115, 124] width 196 height 10
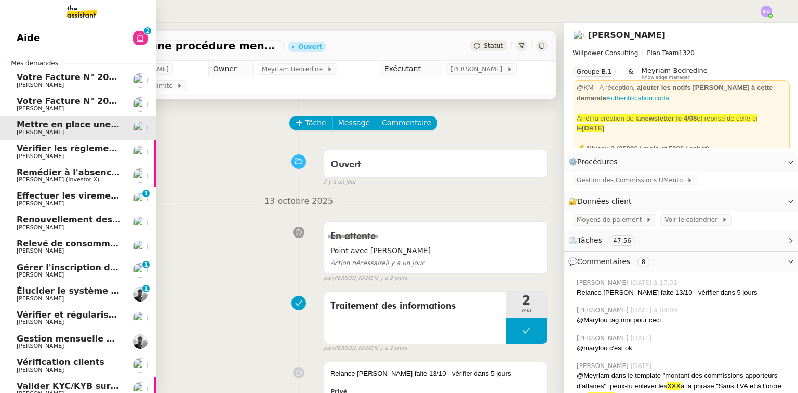
click at [79, 151] on span "Vérifier les règlements des factures CESE" at bounding box center [114, 148] width 194 height 10
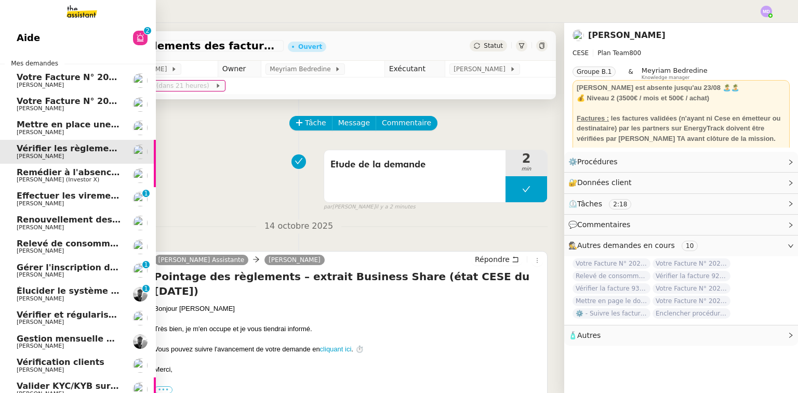
click at [21, 178] on span "[PERSON_NAME] (Investor X)" at bounding box center [58, 179] width 83 height 7
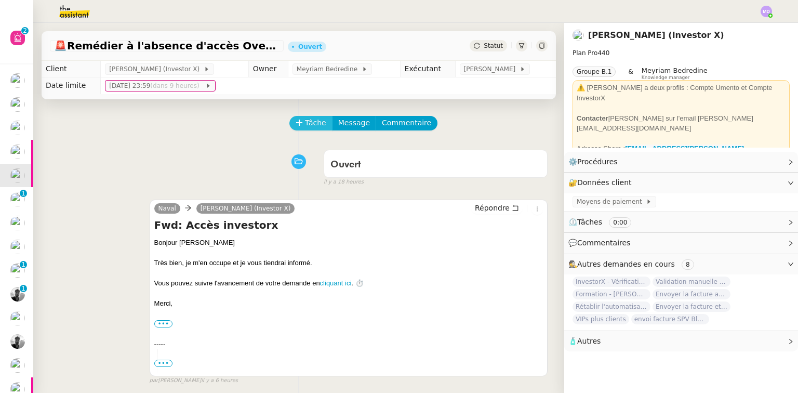
click at [309, 121] on span "Tâche" at bounding box center [315, 123] width 21 height 12
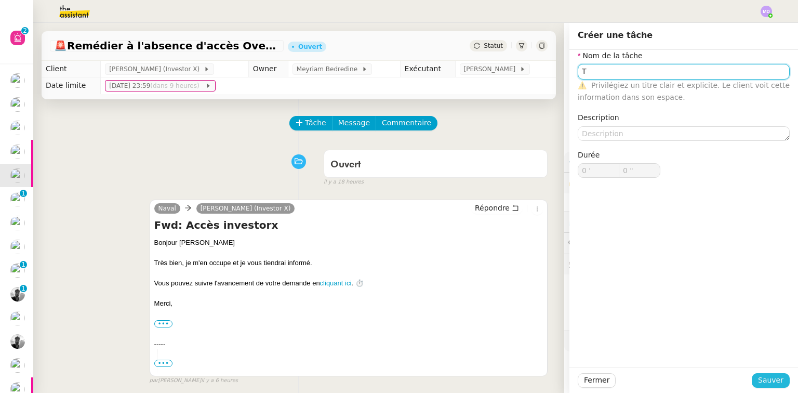
type input "T"
click at [758, 379] on span "Sauver" at bounding box center [770, 380] width 25 height 12
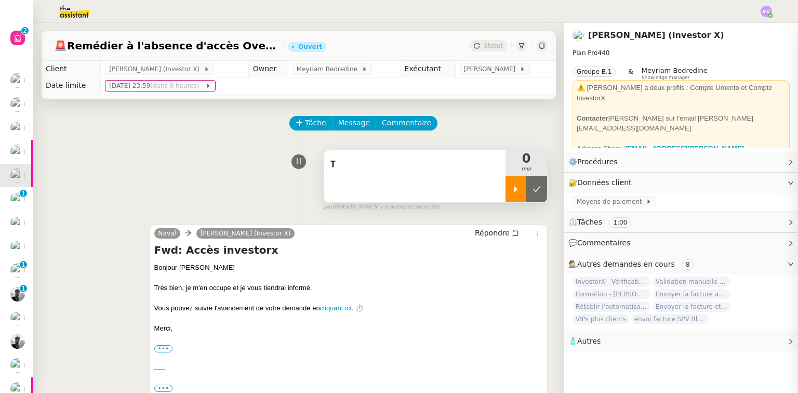
click at [506, 195] on div at bounding box center [516, 189] width 21 height 26
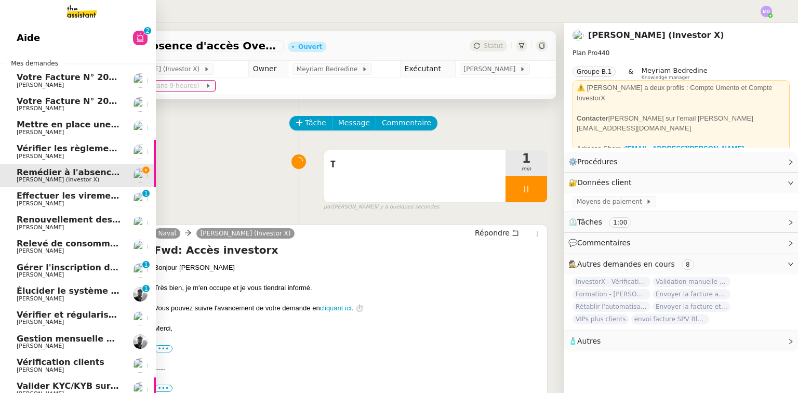
click at [17, 37] on span "Aide" at bounding box center [28, 38] width 23 height 16
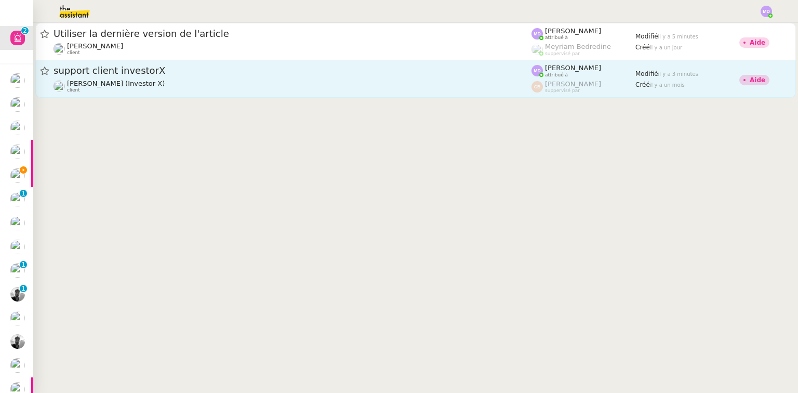
click at [241, 79] on div "support client investorX Cédric Tempestini (Investor X) client" at bounding box center [293, 78] width 478 height 29
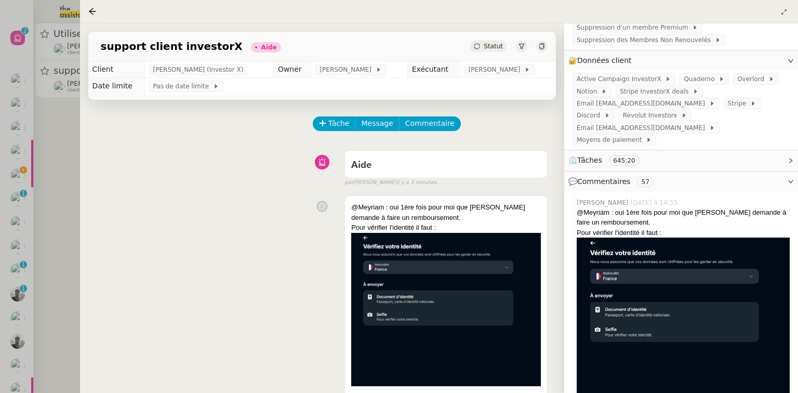
scroll to position [208, 0]
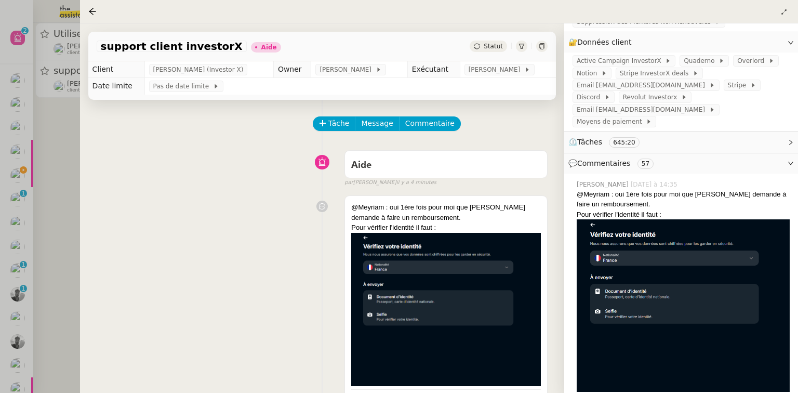
drag, startPoint x: 62, startPoint y: 188, endPoint x: 34, endPoint y: 187, distance: 28.1
click at [61, 188] on div at bounding box center [399, 196] width 798 height 393
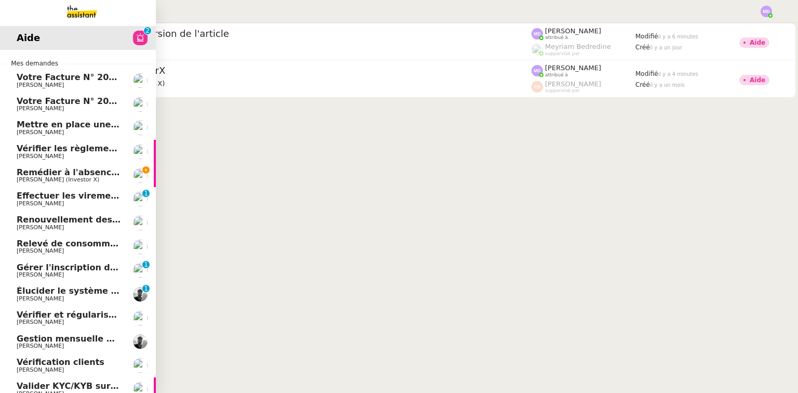
click at [21, 177] on span "[PERSON_NAME] (Investor X)" at bounding box center [58, 179] width 83 height 7
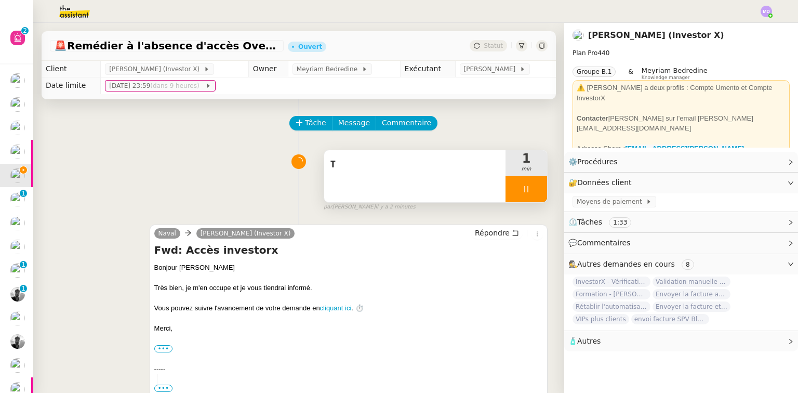
click at [520, 179] on div at bounding box center [527, 189] width 42 height 26
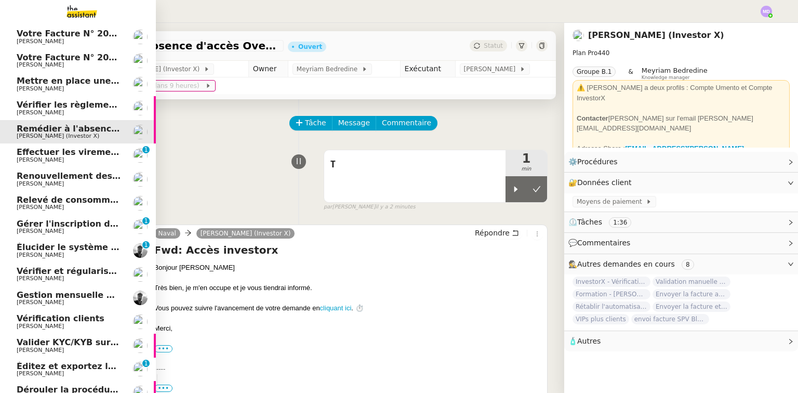
scroll to position [121, 0]
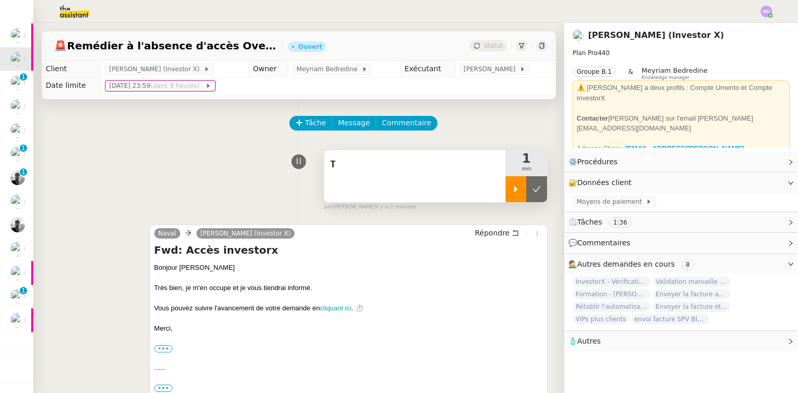
click at [506, 181] on div at bounding box center [516, 189] width 21 height 26
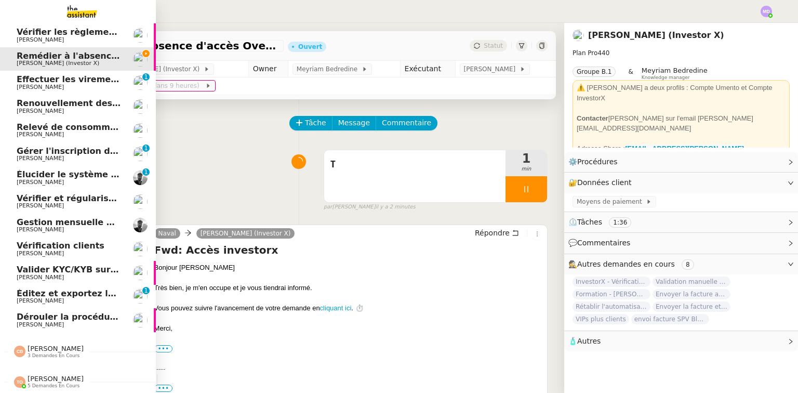
click at [48, 348] on span "[PERSON_NAME]" at bounding box center [56, 348] width 56 height 8
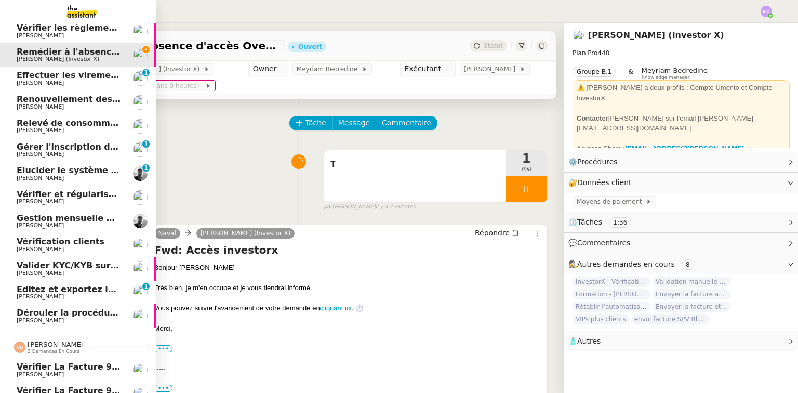
scroll to position [191, 0]
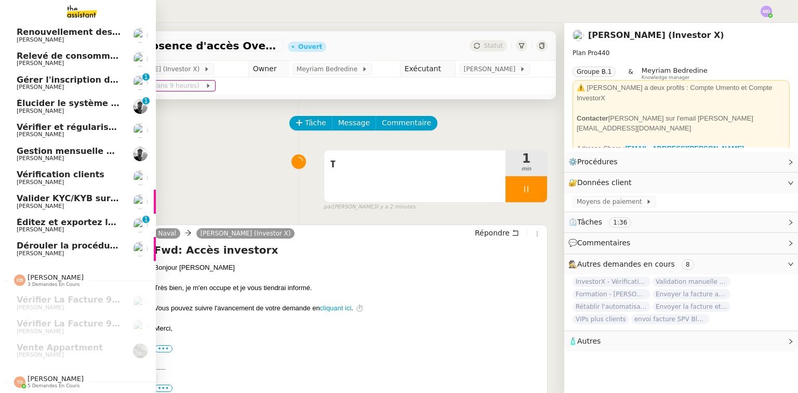
click at [42, 383] on span "5 demandes en cours" at bounding box center [54, 386] width 52 height 6
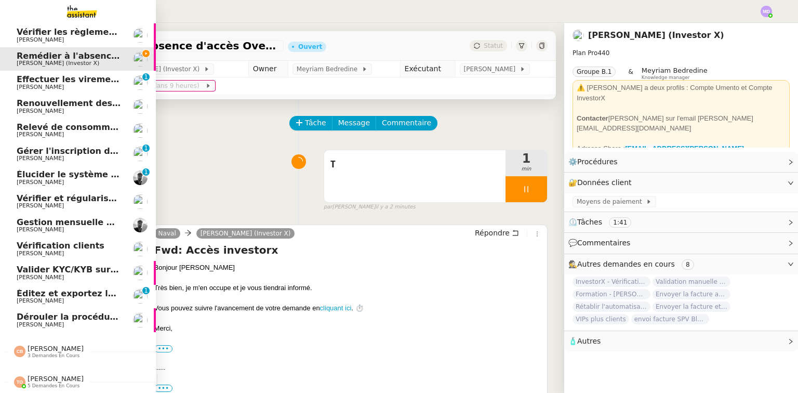
scroll to position [125, 0]
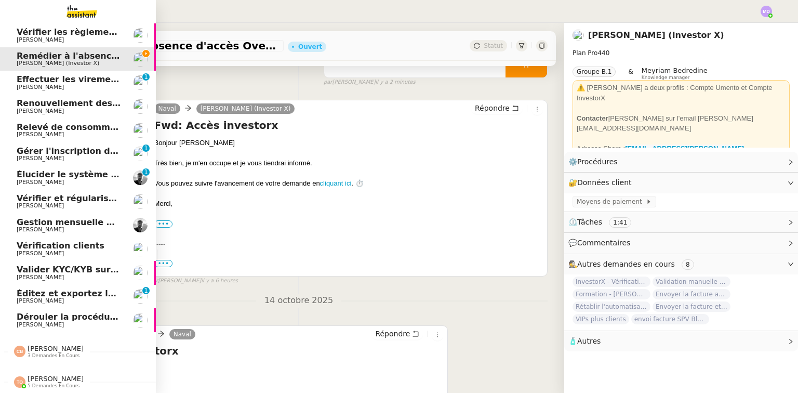
click at [45, 375] on span "[PERSON_NAME]" at bounding box center [56, 379] width 56 height 8
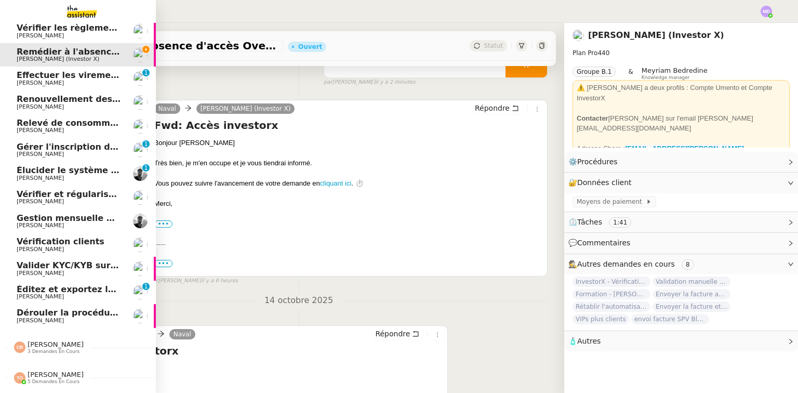
scroll to position [239, 0]
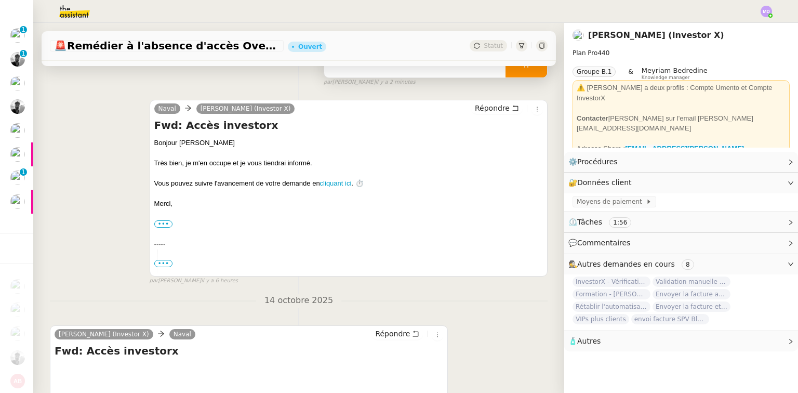
click at [528, 74] on div at bounding box center [527, 64] width 42 height 26
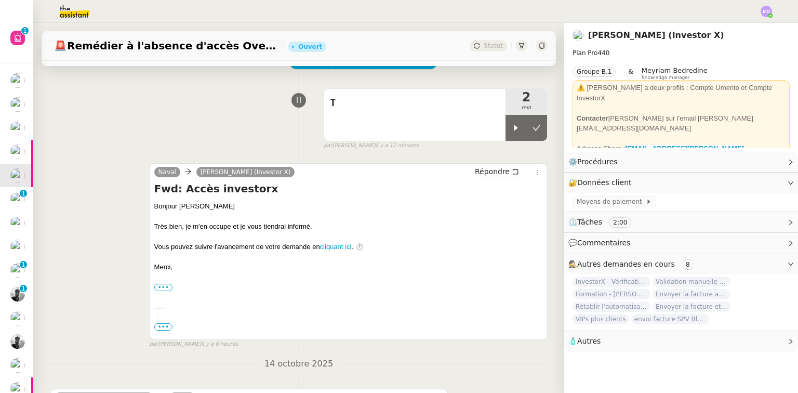
scroll to position [0, 0]
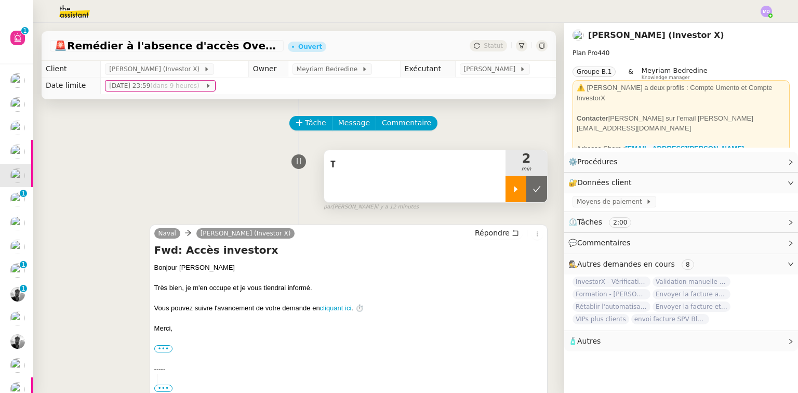
click at [506, 197] on div at bounding box center [516, 189] width 21 height 26
click at [423, 182] on div "T" at bounding box center [414, 176] width 181 height 52
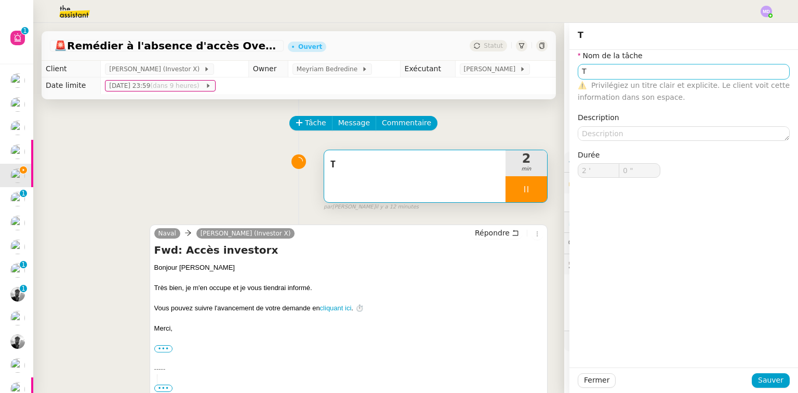
type input "T"
type input "2 '"
click at [613, 71] on input "T" at bounding box center [684, 71] width 212 height 15
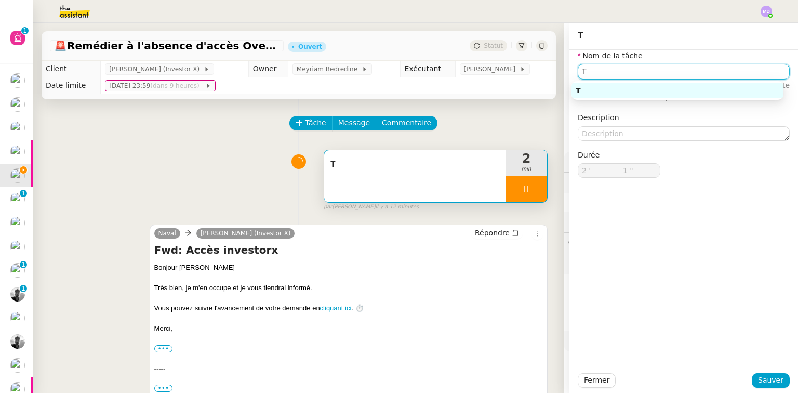
type input "2 ""
type input "Traitement"
type input "3 ""
type input "Traitement"
type input "6 ""
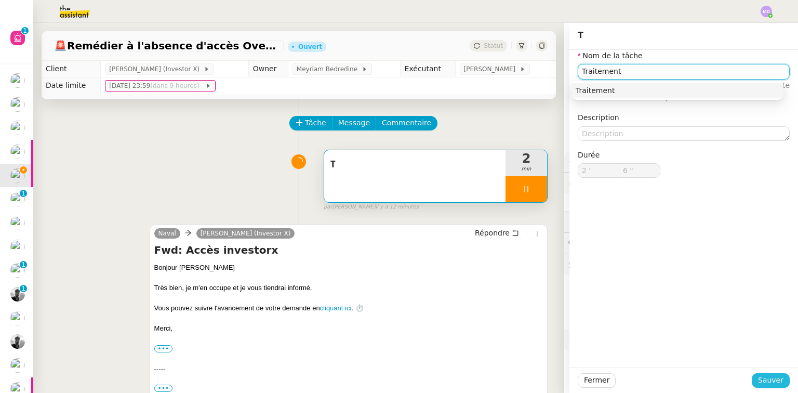
type input "Traitement"
click at [760, 375] on span "Sauver" at bounding box center [770, 380] width 25 height 12
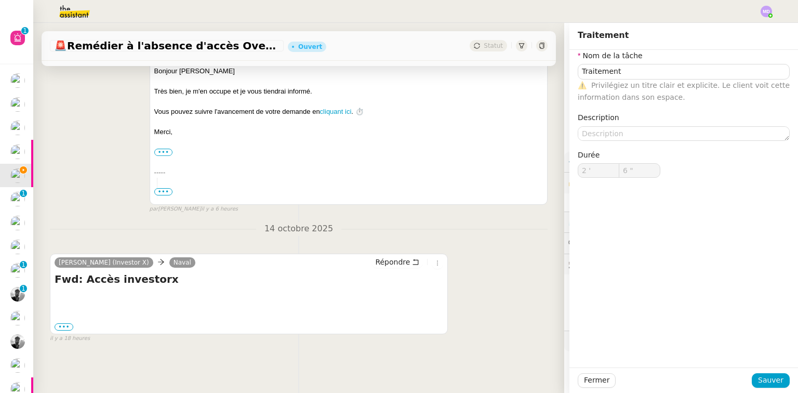
scroll to position [202, 0]
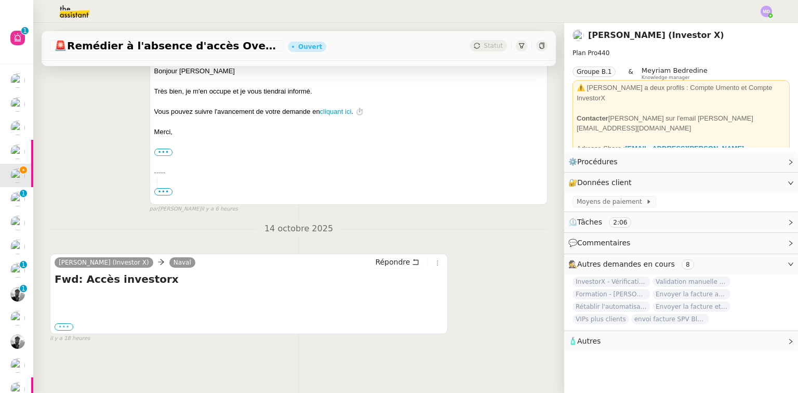
click at [64, 324] on label "•••" at bounding box center [64, 326] width 19 height 7
click at [0, 0] on input "•••" at bounding box center [0, 0] width 0 height 0
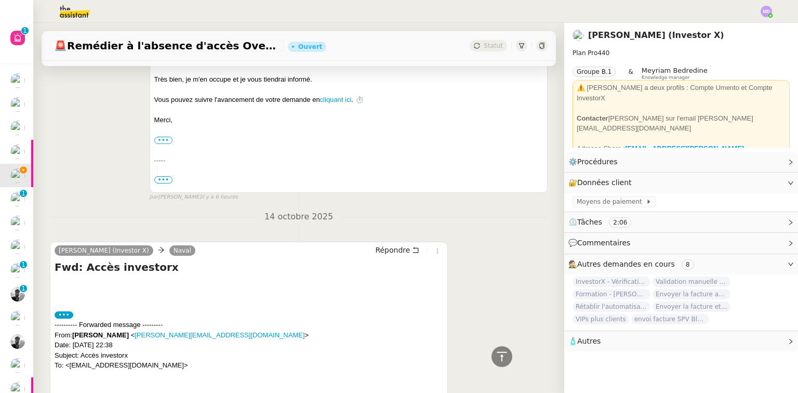
scroll to position [298, 0]
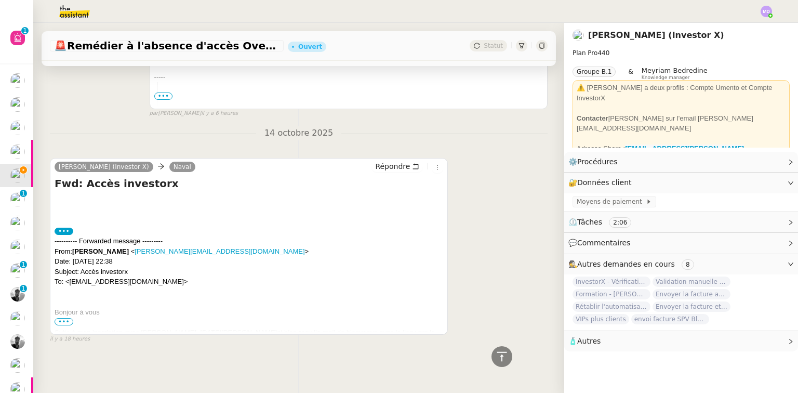
click at [67, 318] on span "•••" at bounding box center [64, 321] width 19 height 7
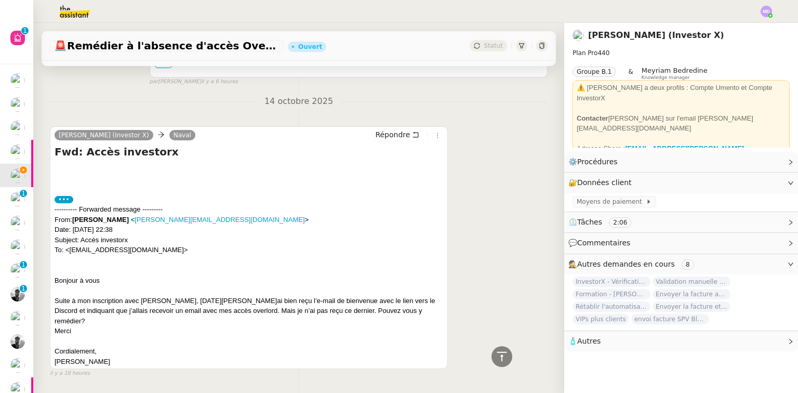
scroll to position [354, 0]
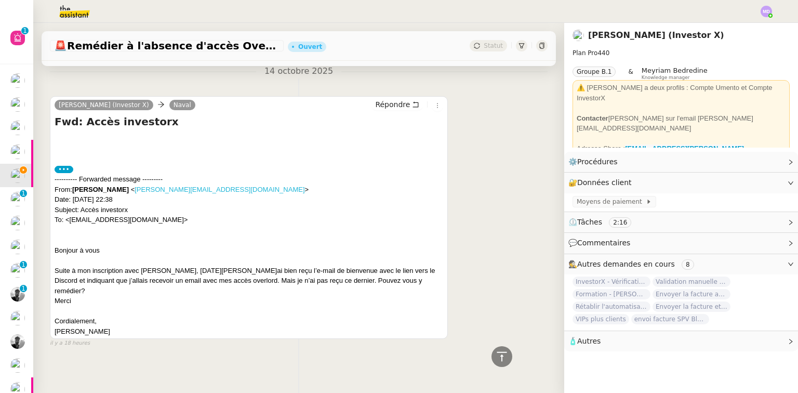
drag, startPoint x: 186, startPoint y: 193, endPoint x: 164, endPoint y: 190, distance: 22.0
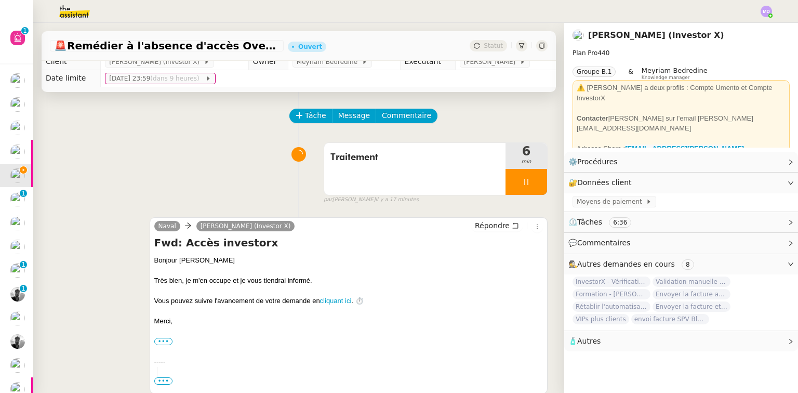
scroll to position [0, 0]
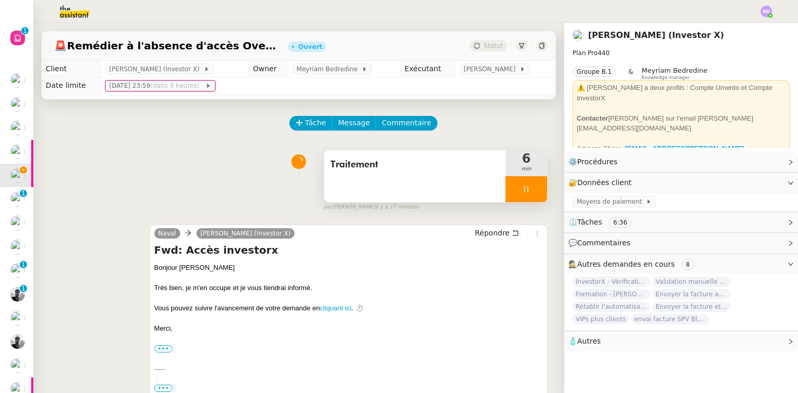
click at [451, 177] on div "Traitement" at bounding box center [414, 176] width 181 height 52
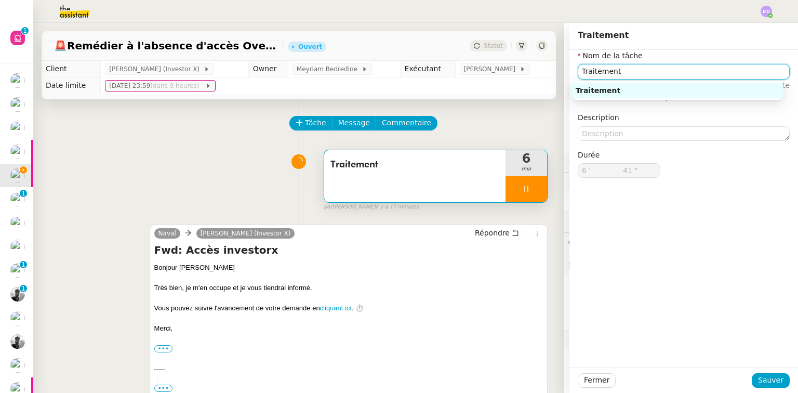
click at [669, 70] on input "Traitement" at bounding box center [684, 71] width 212 height 15
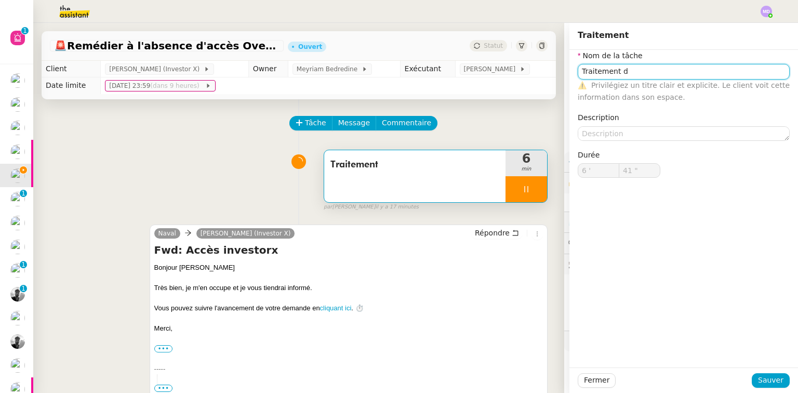
type input "Traitement de"
type input "42 ""
type input "Traitement des infromati"
type input "43 ""
type input "Traitement des infro"
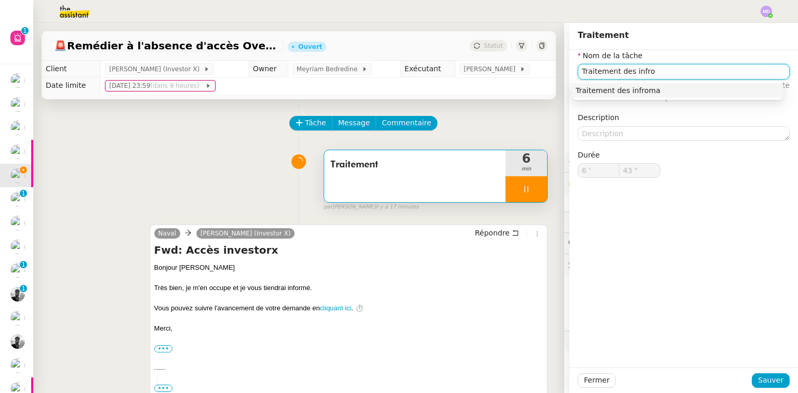
type input "44 ""
type input "Traitement des inf"
type input "45 ""
type input "Traitement des informations"
type input "48 ""
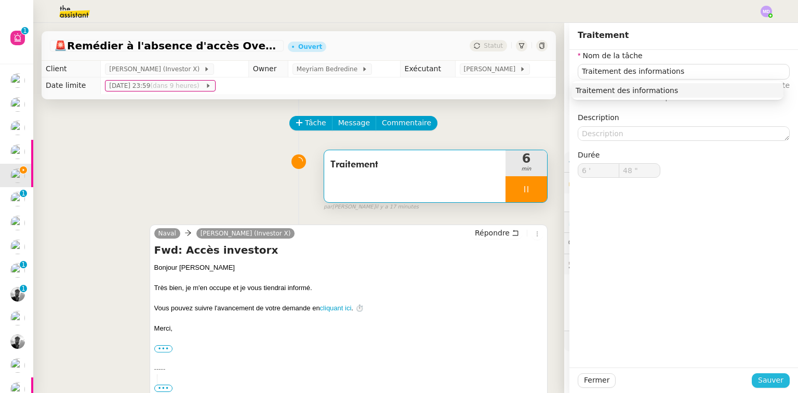
click at [764, 377] on span "Sauver" at bounding box center [770, 380] width 25 height 12
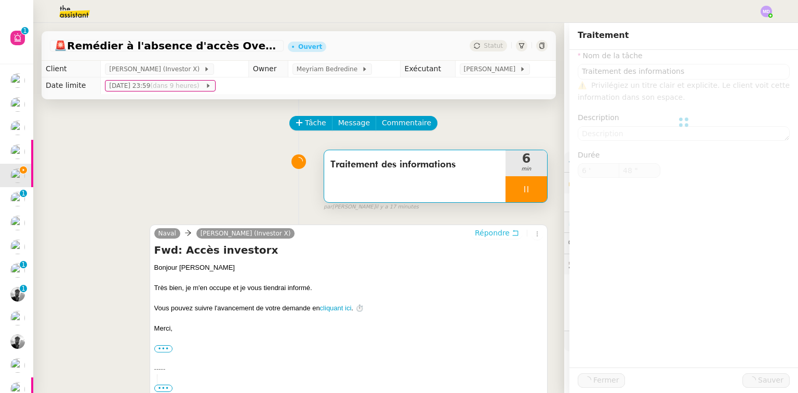
type input "Traitement des informations"
type input "6 '"
type input "49 ""
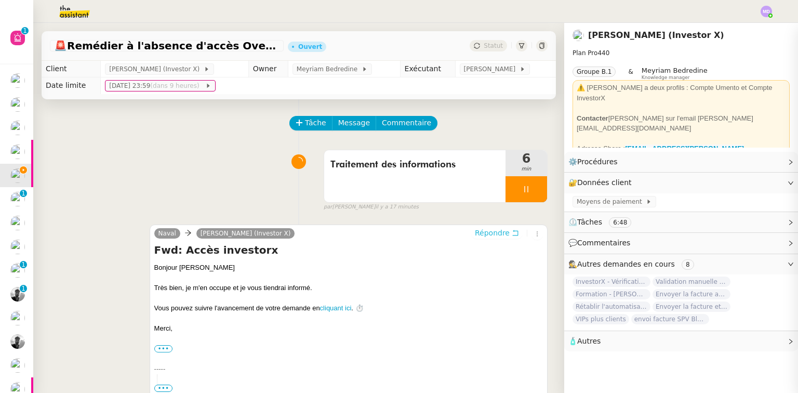
click at [484, 232] on span "Répondre" at bounding box center [492, 233] width 35 height 10
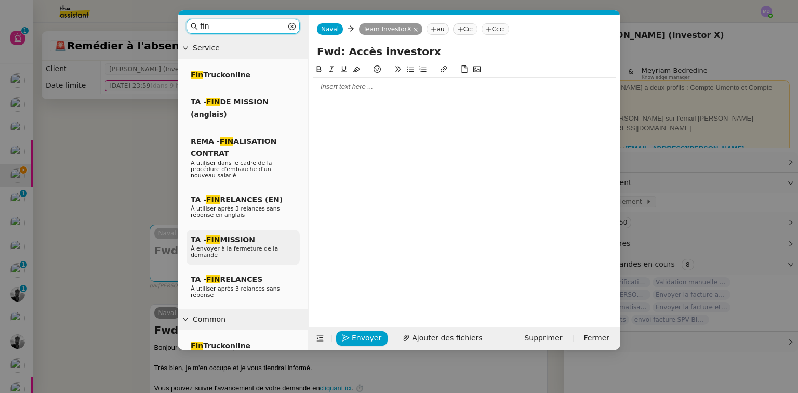
type input "fin"
click at [233, 237] on span "TA - FIN MISSION" at bounding box center [223, 239] width 64 height 8
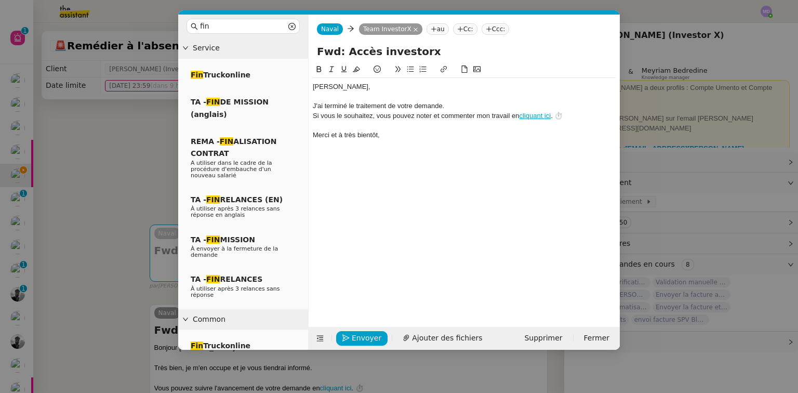
click at [329, 98] on div at bounding box center [464, 96] width 303 height 9
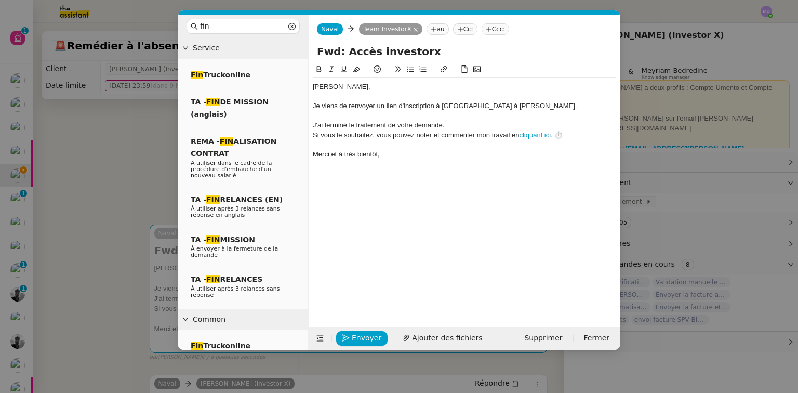
click at [96, 261] on nz-modal-container "fin Service Fin Truckonline TA - FIN DE MISSION (anglais) REMA - FIN ALISATION …" at bounding box center [399, 196] width 798 height 393
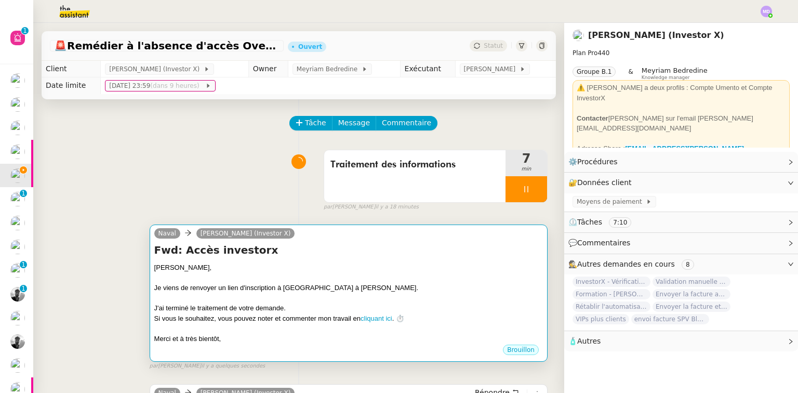
click at [419, 261] on div "Fwd: Accès investorx ﻿Cédric﻿, Je viens de renvoyer un lien d'inscription à Ove…" at bounding box center [348, 293] width 389 height 101
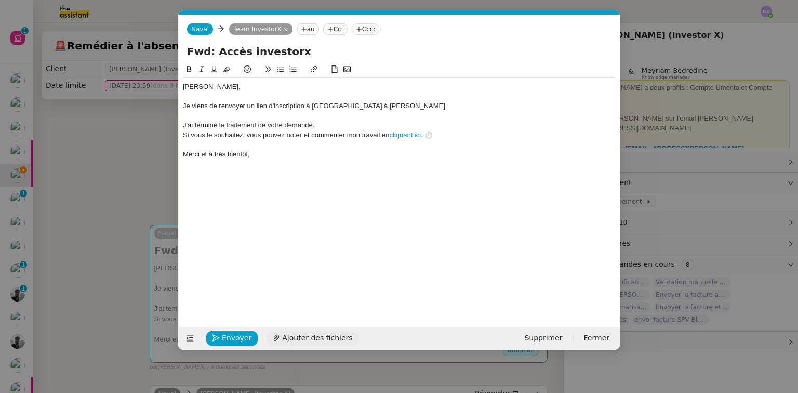
scroll to position [0, 30]
click at [230, 336] on span "Envoyer" at bounding box center [237, 338] width 30 height 12
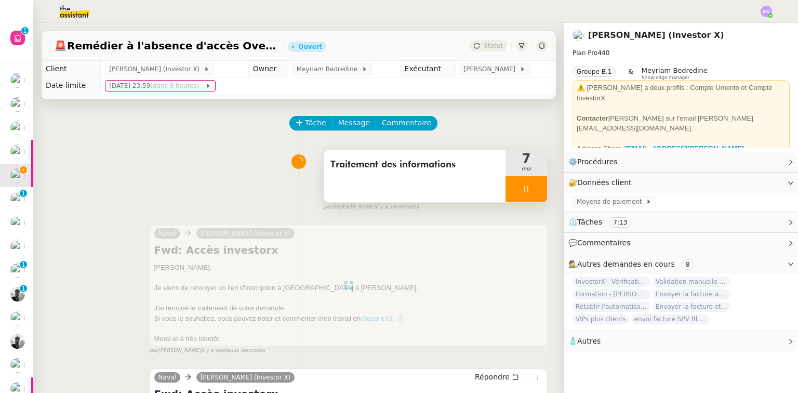
click at [522, 189] on icon at bounding box center [526, 189] width 8 height 8
click at [526, 191] on button at bounding box center [536, 189] width 21 height 26
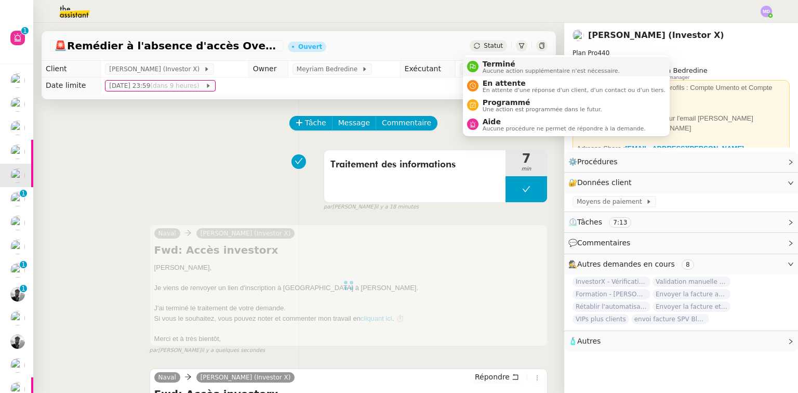
click at [488, 57] on li "Terminé Aucune action supplémentaire n'est nécessaire." at bounding box center [566, 66] width 207 height 19
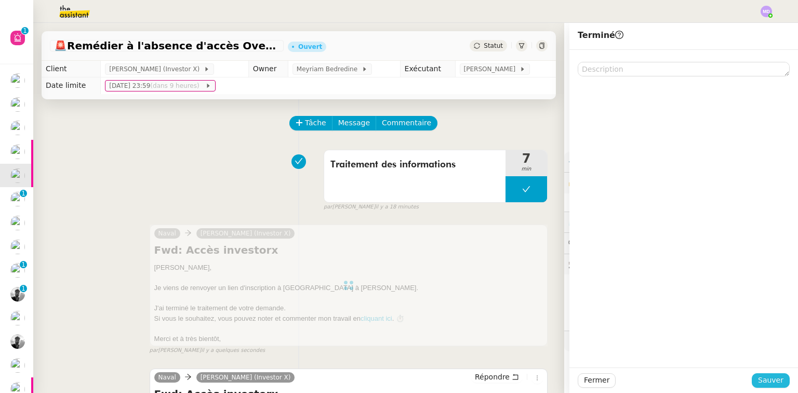
click at [769, 376] on button "Sauver" at bounding box center [771, 380] width 38 height 15
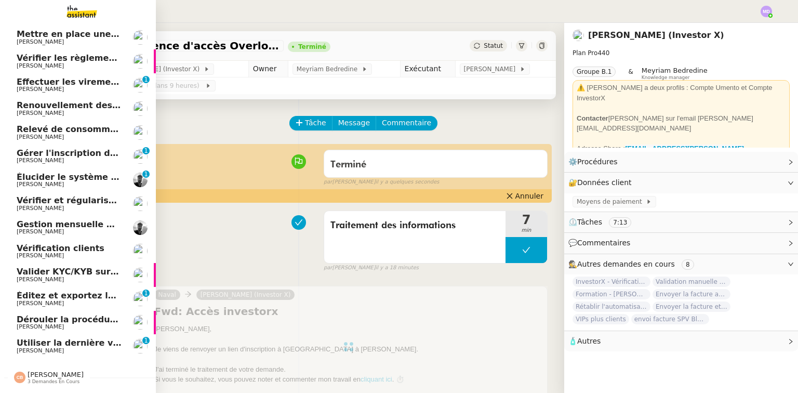
scroll to position [144, 0]
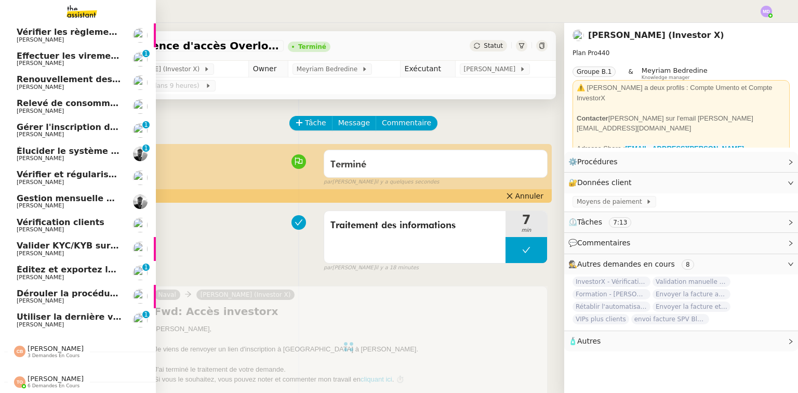
click at [60, 142] on link "Élucider le système de paiement assistante maternelle Victor Peyre 0 1 2 3 4 5 …" at bounding box center [78, 154] width 156 height 24
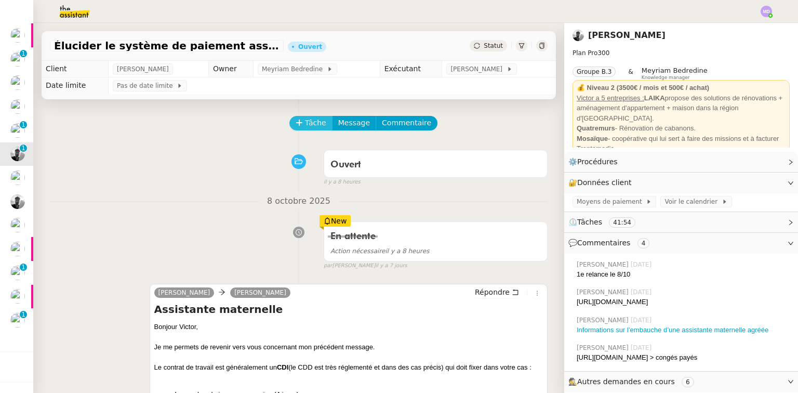
click at [310, 125] on span "Tâche" at bounding box center [315, 123] width 21 height 12
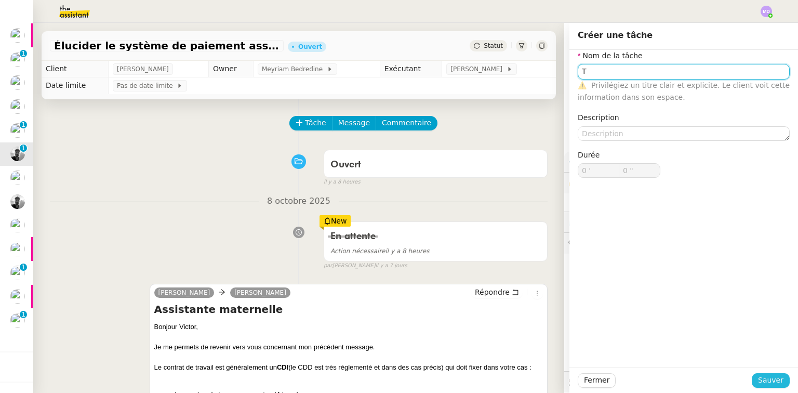
type input "T"
click at [761, 379] on span "Sauver" at bounding box center [770, 380] width 25 height 12
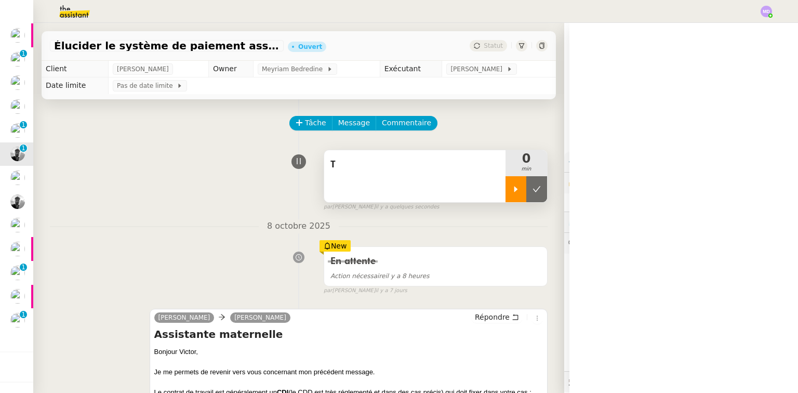
drag, startPoint x: 512, startPoint y: 193, endPoint x: 503, endPoint y: 192, distance: 8.4
click at [511, 193] on div at bounding box center [516, 189] width 21 height 26
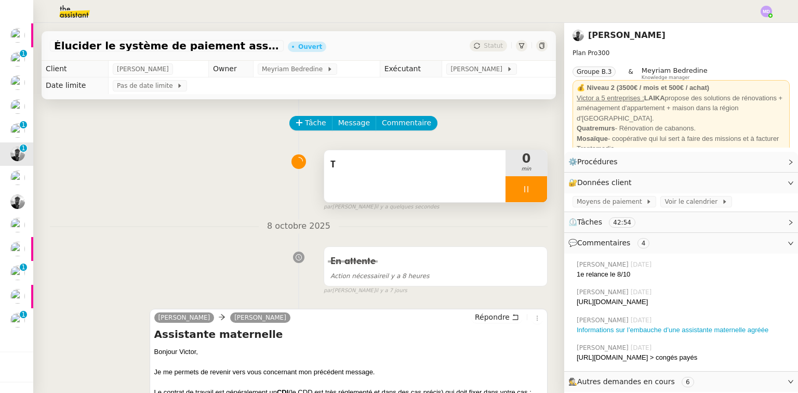
click at [408, 172] on span "T" at bounding box center [414, 165] width 169 height 16
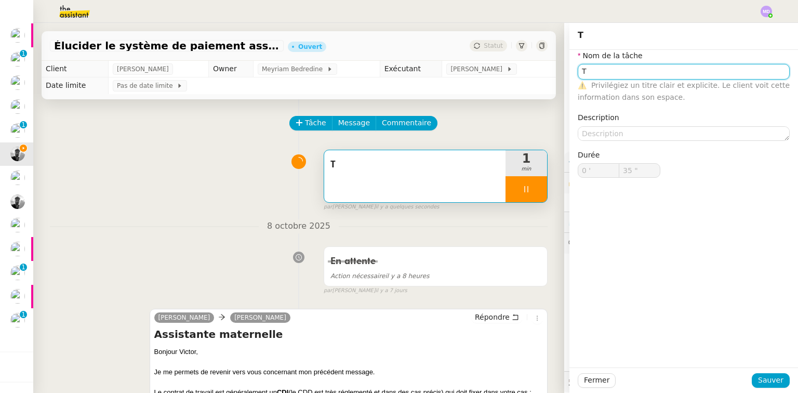
click at [600, 73] on input "T" at bounding box center [684, 71] width 212 height 15
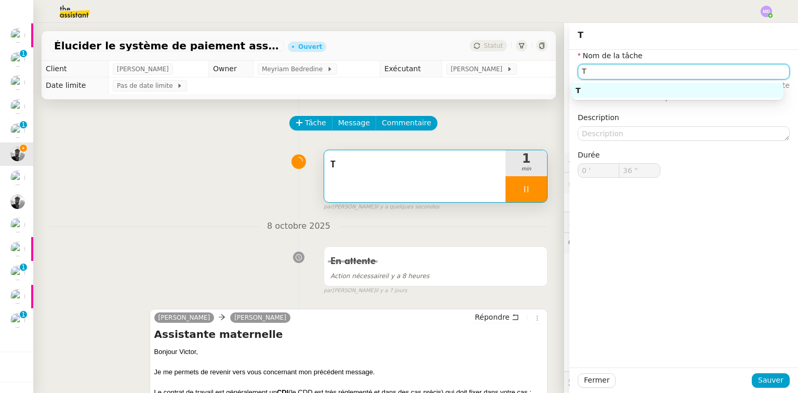
type input "37 ""
type input "Tran"
type input "38 ""
type input "Transmis"
type input "39 ""
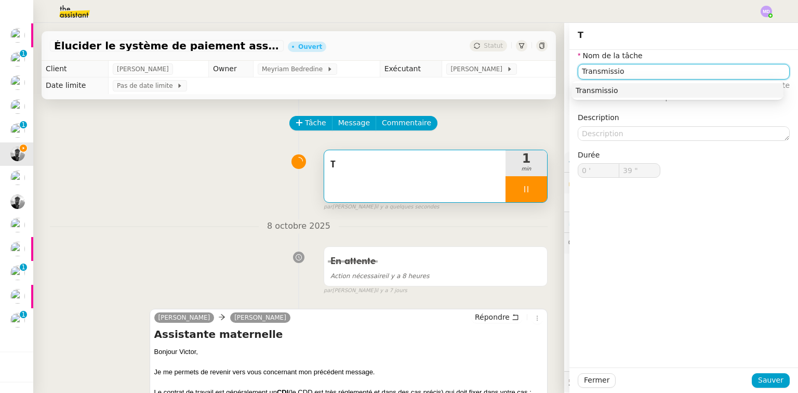
type input "Transmissio"
type input "40 ""
type input "Transmission d'ifnorma"
type input "41 ""
type input "Transmission d'ifnorm"
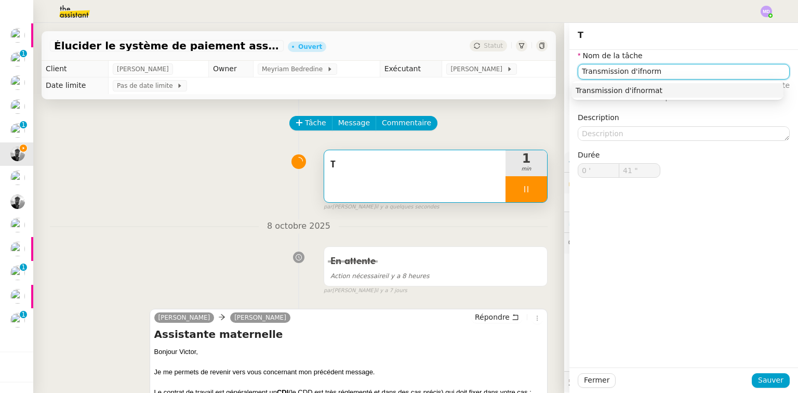
type input "42 ""
type input "Transmission d'in"
type input "43 ""
type input "Transmission d'informairons"
type input "44 ""
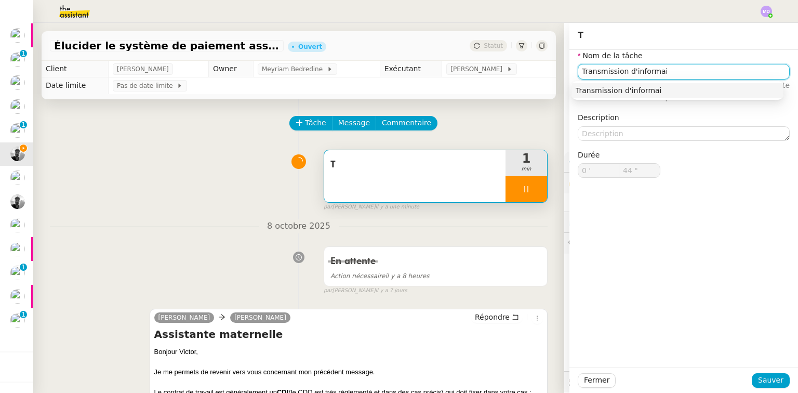
type input "Transmission d'informa"
type input "45 ""
type input "Transmission d'informations"
drag, startPoint x: 590, startPoint y: 88, endPoint x: 644, endPoint y: 172, distance: 99.6
click at [590, 89] on div "Transmission d'informations" at bounding box center [678, 90] width 204 height 9
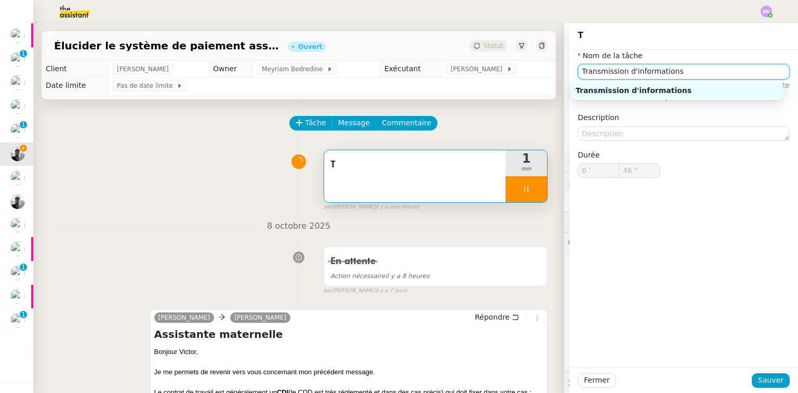
type input "47 ""
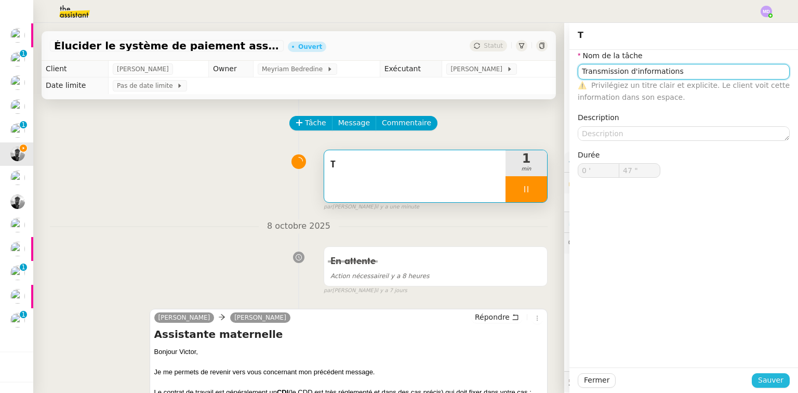
type input "Transmission d'informations"
click at [775, 369] on div "T Nom de la tâche Transmission d'informations ⚠️ Privilégiez un titre clair et …" at bounding box center [683, 208] width 229 height 370
click at [773, 375] on span "Sauver" at bounding box center [770, 380] width 25 height 12
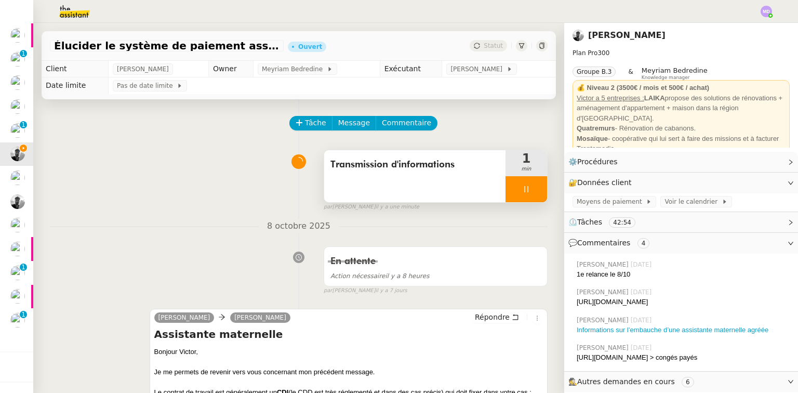
click at [526, 190] on div at bounding box center [527, 189] width 42 height 26
click at [533, 190] on icon at bounding box center [537, 189] width 8 height 8
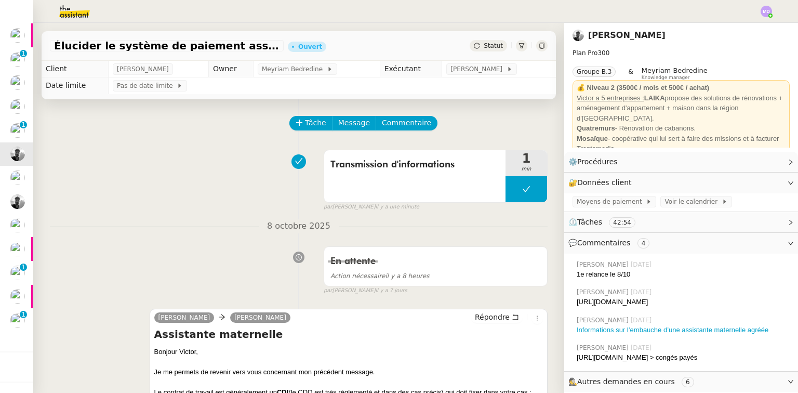
scroll to position [83, 0]
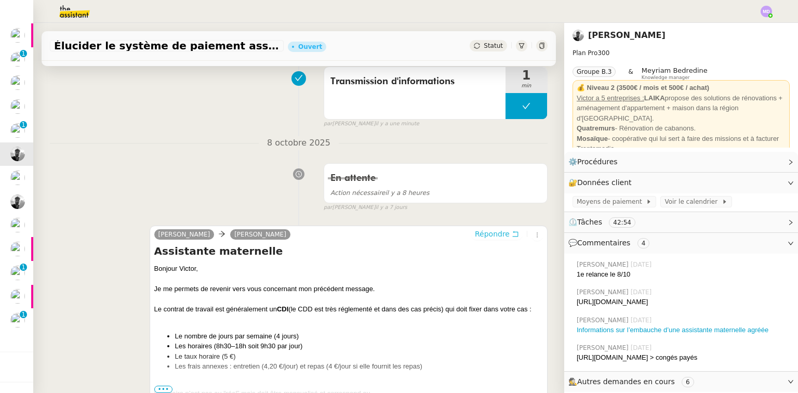
click at [491, 234] on span "Répondre" at bounding box center [492, 234] width 35 height 10
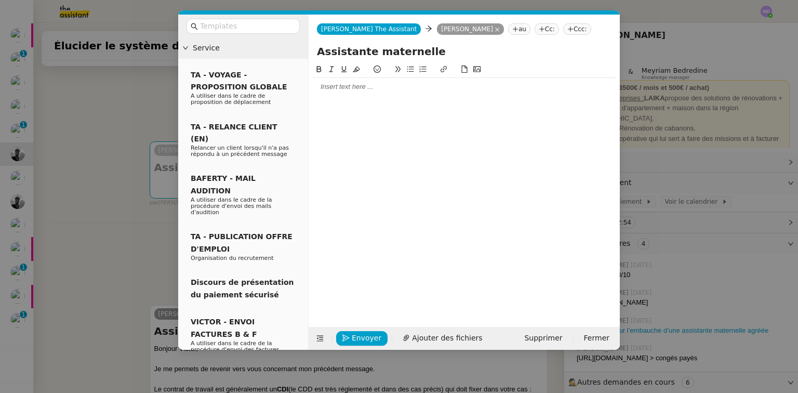
click at [121, 125] on nz-modal-container "Service TA - VOYAGE - PROPOSITION GLOBALE A utiliser dans le cadre de propositi…" at bounding box center [399, 196] width 798 height 393
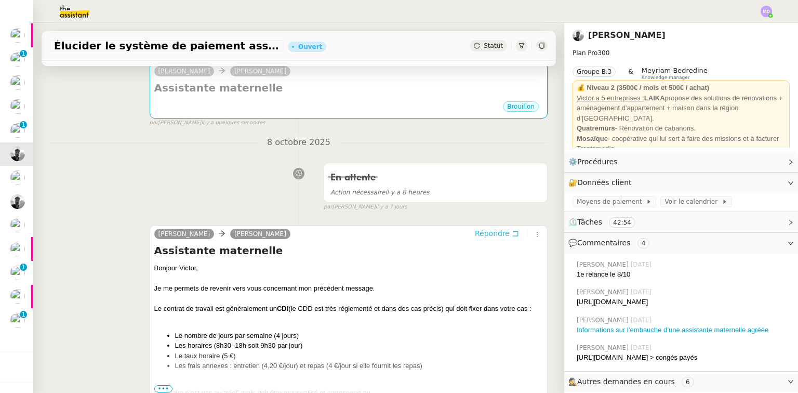
scroll to position [208, 0]
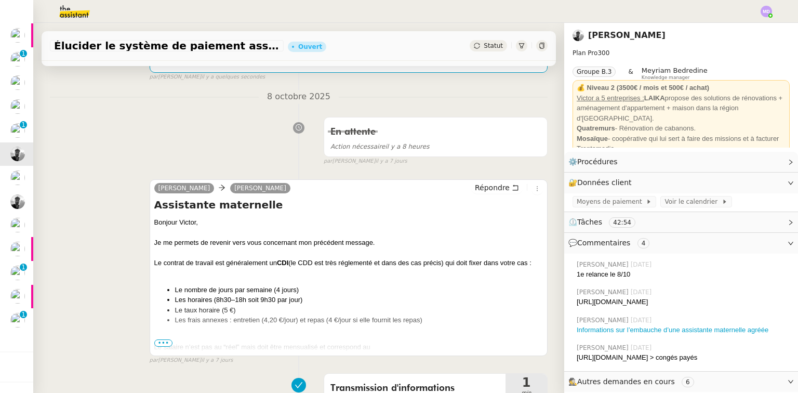
drag, startPoint x: 163, startPoint y: 343, endPoint x: 163, endPoint y: 283, distance: 60.8
click at [163, 340] on div "Assistante maternelle Bonjour ﻿Victor﻿, Je me permets de revenir vers vous conc…" at bounding box center [348, 275] width 389 height 156
click at [154, 224] on div "Bonjour ﻿Victor﻿," at bounding box center [348, 222] width 389 height 10
click at [158, 342] on span "•••" at bounding box center [163, 342] width 19 height 7
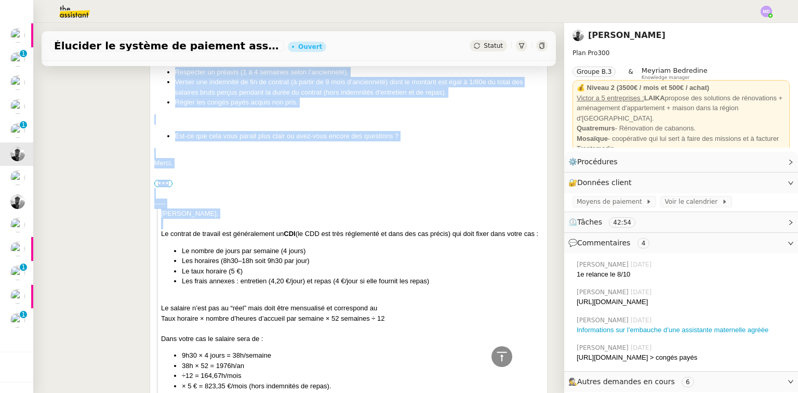
scroll to position [960, 0]
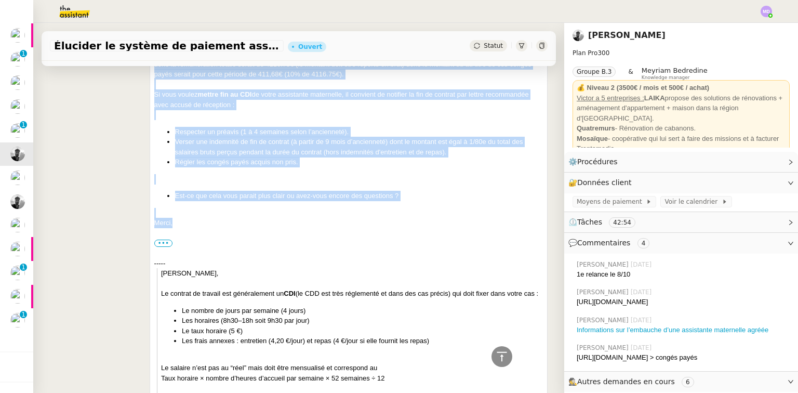
drag, startPoint x: 152, startPoint y: 222, endPoint x: 321, endPoint y: 236, distance: 169.9
click at [321, 236] on div "Bonjour ﻿Victor﻿, Je me permets de revenir vers vous concernant mon précédent m…" at bounding box center [348, 319] width 389 height 1708
copy div "Bonjour ﻿Victor﻿, Je me permets de revenir vers vous concernant mon précédent m…"
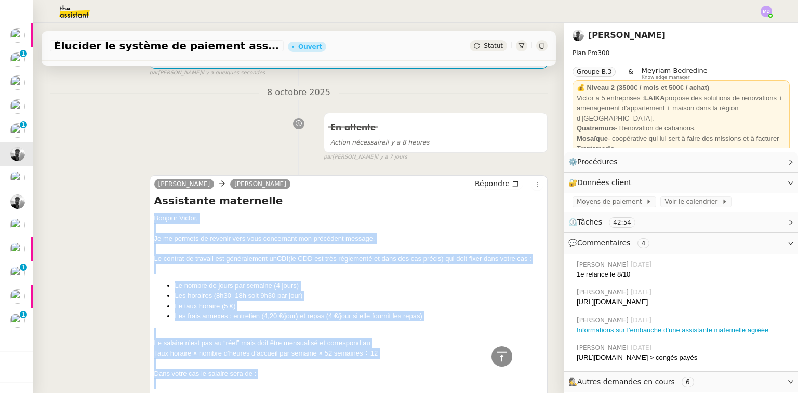
scroll to position [4, 0]
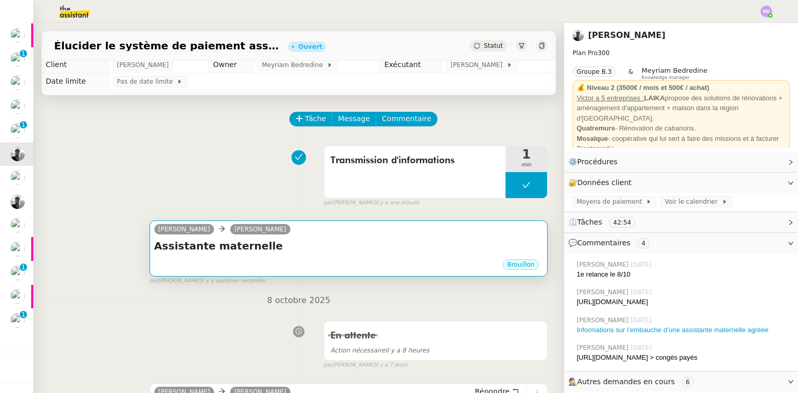
click at [339, 249] on h4 "Assistante maternelle" at bounding box center [348, 245] width 389 height 15
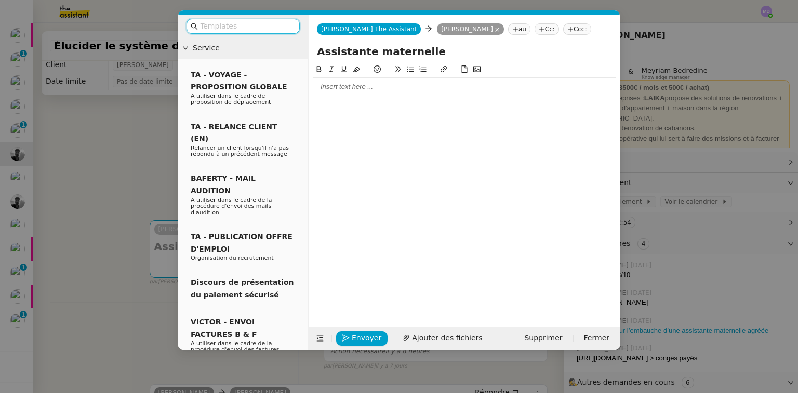
click at [327, 78] on div at bounding box center [464, 87] width 303 height 18
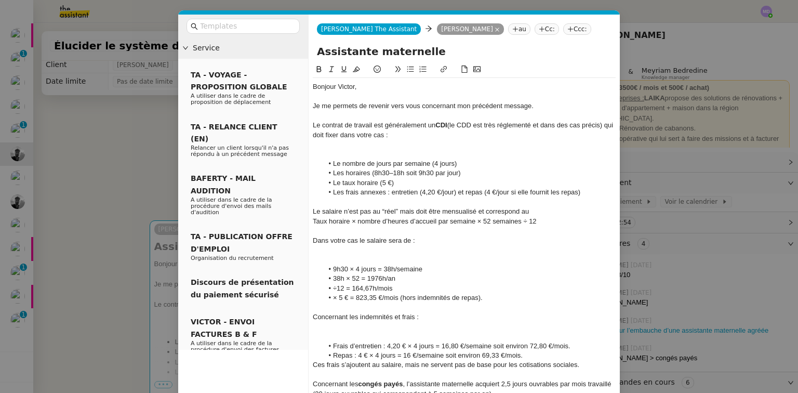
click at [365, 254] on div at bounding box center [464, 249] width 303 height 9
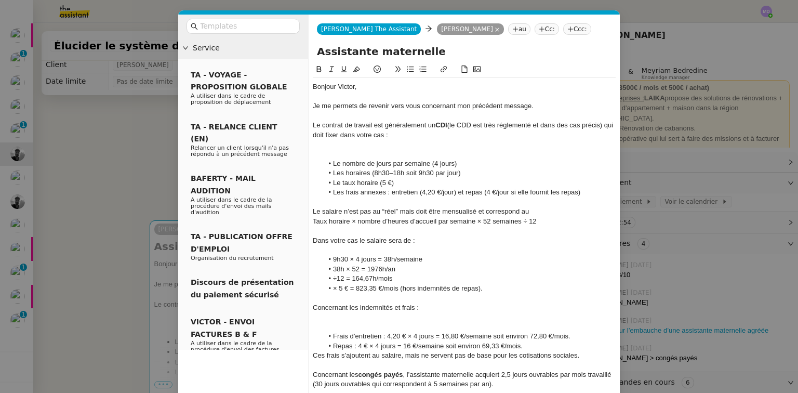
click at [357, 150] on div at bounding box center [464, 154] width 303 height 9
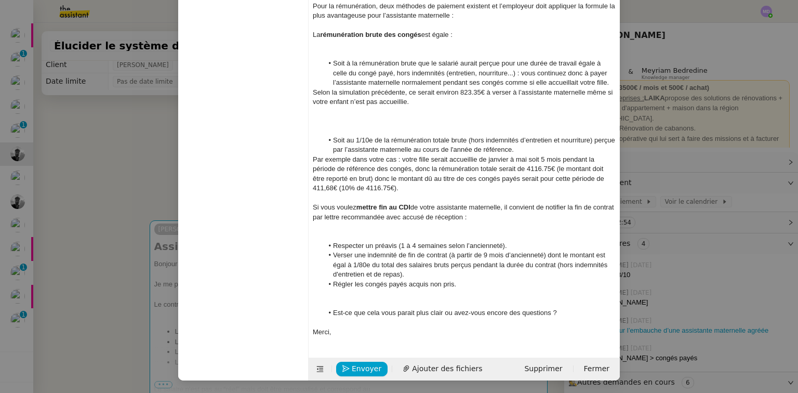
click at [362, 230] on div at bounding box center [464, 226] width 303 height 9
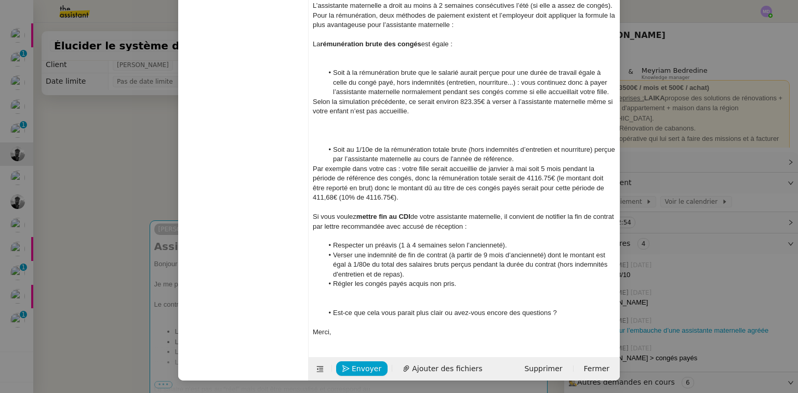
click at [348, 123] on div at bounding box center [464, 120] width 303 height 9
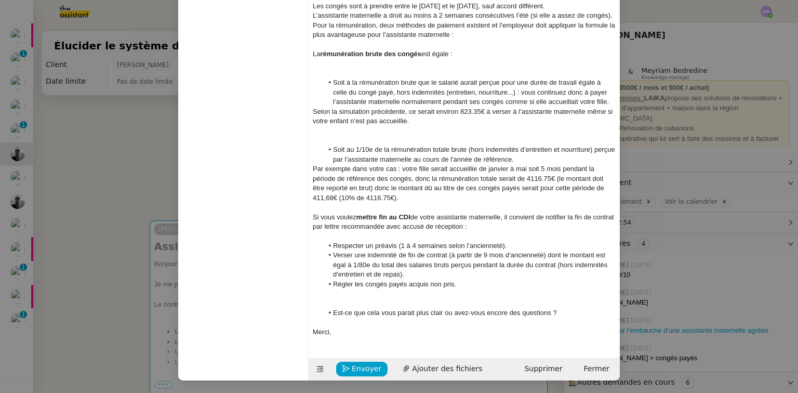
click at [347, 137] on div at bounding box center [464, 140] width 303 height 9
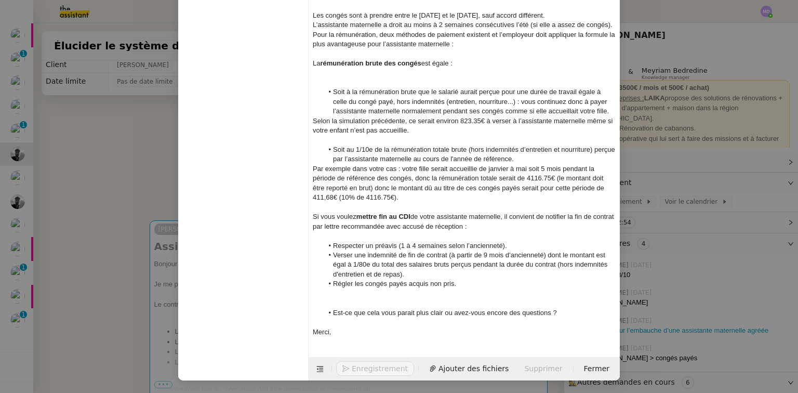
scroll to position [418, 0]
click at [371, 298] on div at bounding box center [464, 302] width 303 height 9
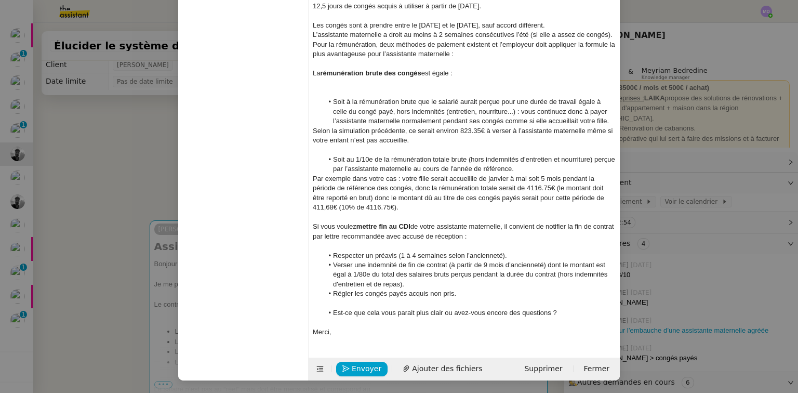
click at [351, 358] on div "Envoyer Ajouter des fichiers Supprimer Fermer" at bounding box center [464, 368] width 311 height 23
click at [349, 366] on button "Enregistrement" at bounding box center [375, 369] width 78 height 15
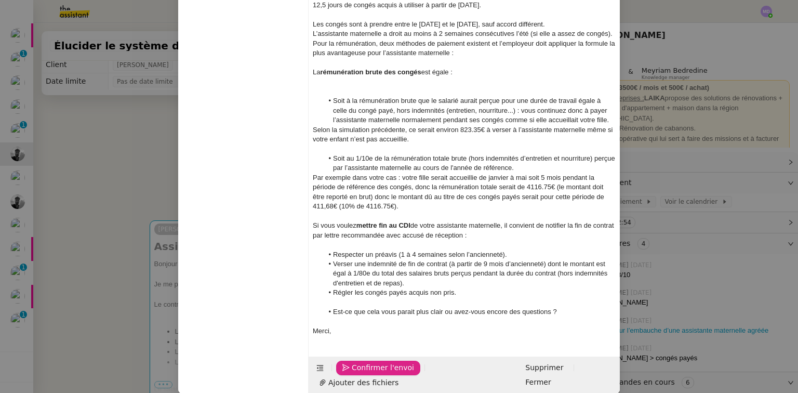
click at [349, 366] on button "Confirmer l'envoi" at bounding box center [378, 368] width 84 height 15
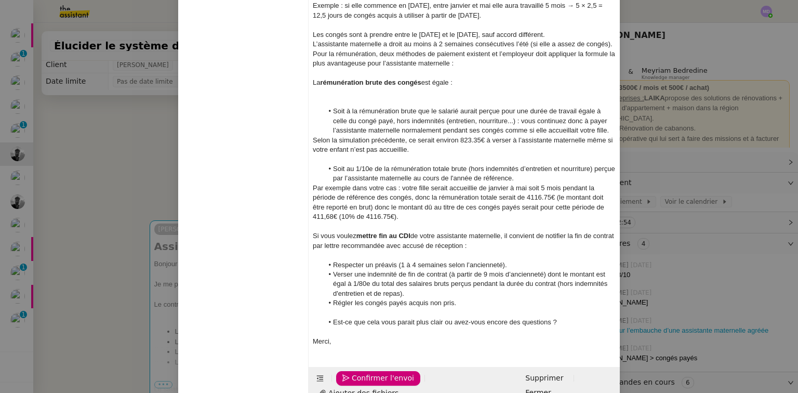
click at [348, 366] on nz-modal-container "Service TA - VOYAGE - PROPOSITION GLOBALE A utiliser dans le cadre de propositi…" at bounding box center [399, 196] width 798 height 393
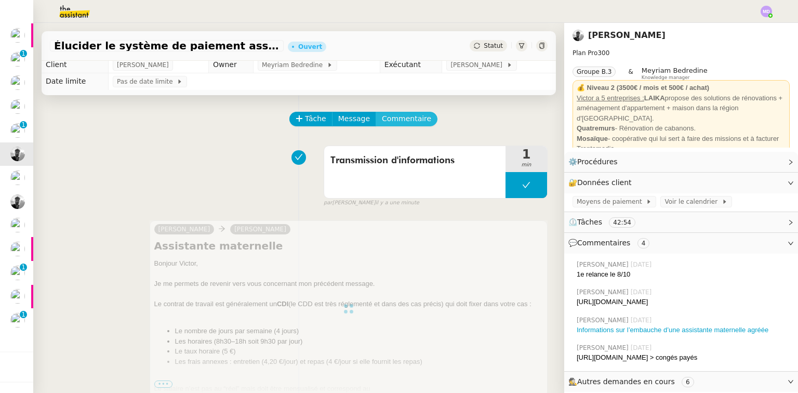
click at [411, 115] on span "Commentaire" at bounding box center [406, 119] width 49 height 12
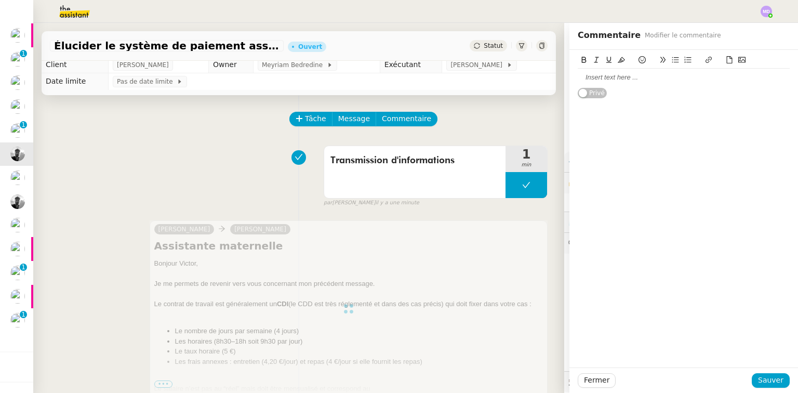
click at [634, 80] on div at bounding box center [684, 77] width 212 height 9
click at [753, 375] on button "Sauver" at bounding box center [771, 380] width 38 height 15
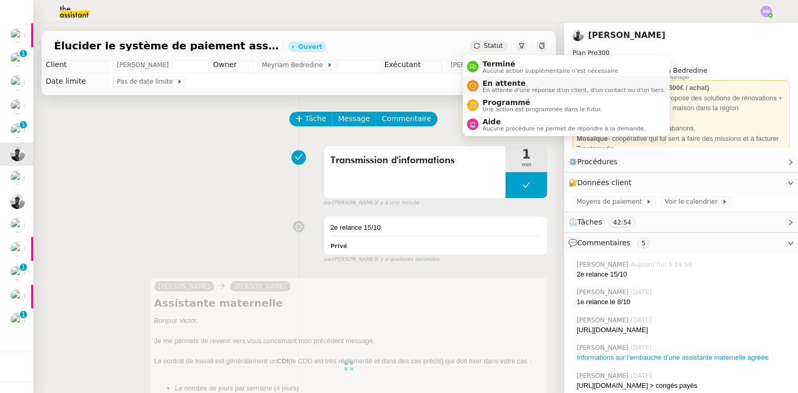
click at [490, 83] on span "En attente" at bounding box center [574, 83] width 183 height 8
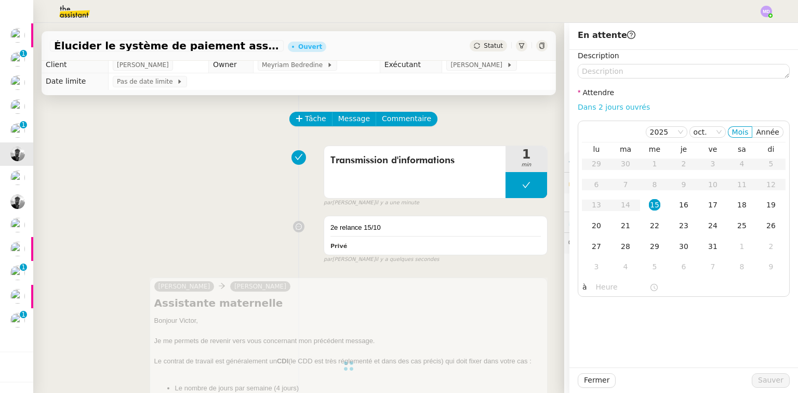
click at [625, 110] on link "Dans 2 jours ouvrés" at bounding box center [614, 107] width 72 height 8
type input "07:00"
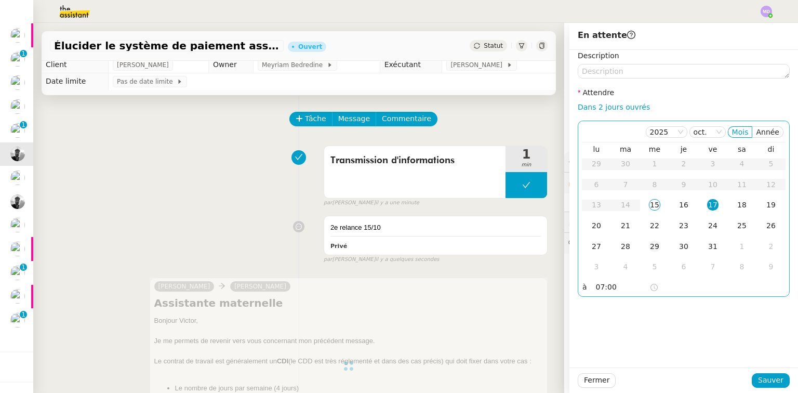
click at [651, 254] on td "29" at bounding box center [654, 246] width 29 height 21
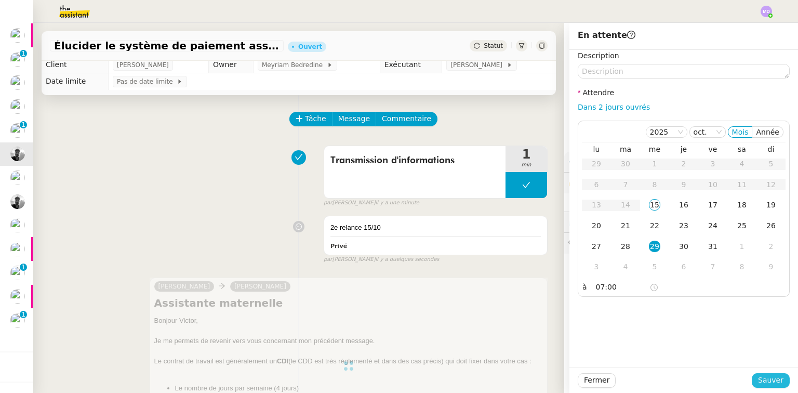
click at [767, 380] on span "Sauver" at bounding box center [770, 380] width 25 height 12
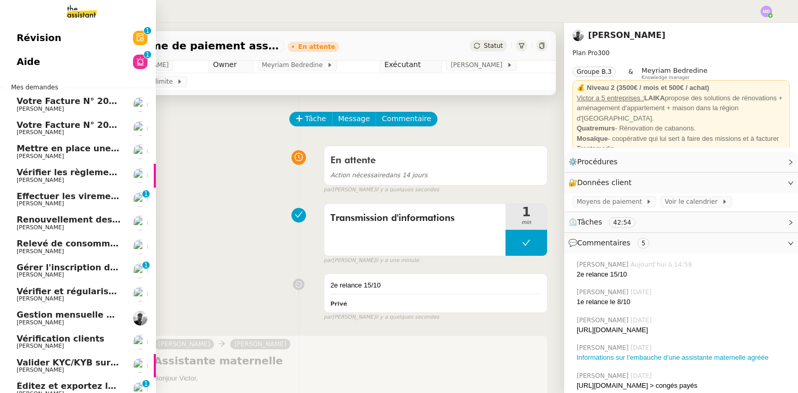
click at [92, 245] on span "Relevé de consommations - octobre 2025" at bounding box center [114, 243] width 194 height 10
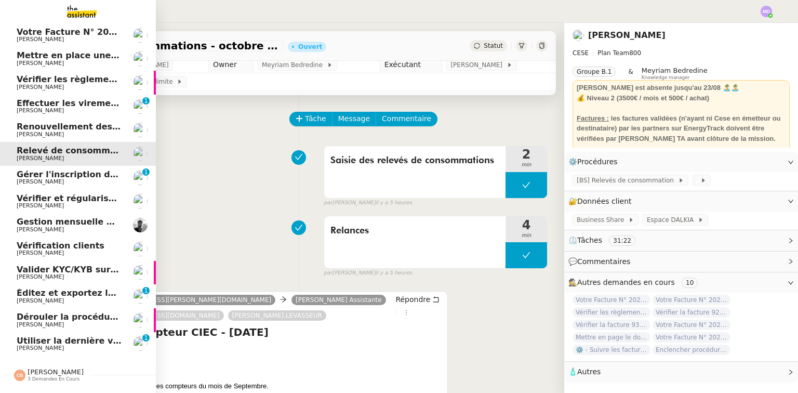
scroll to position [121, 0]
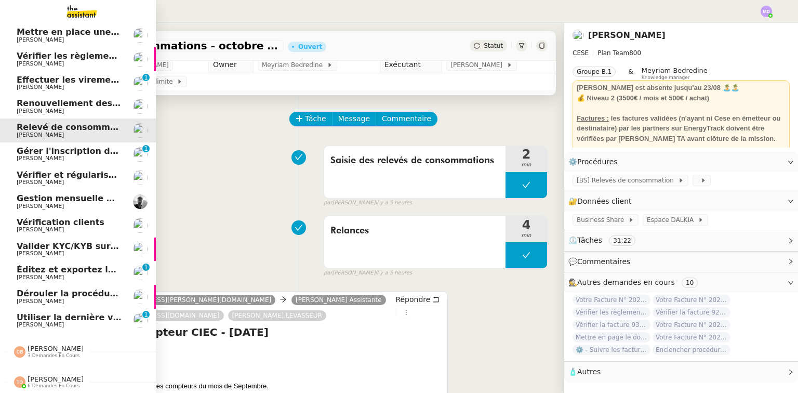
click at [67, 322] on span "[PERSON_NAME]" at bounding box center [69, 325] width 105 height 6
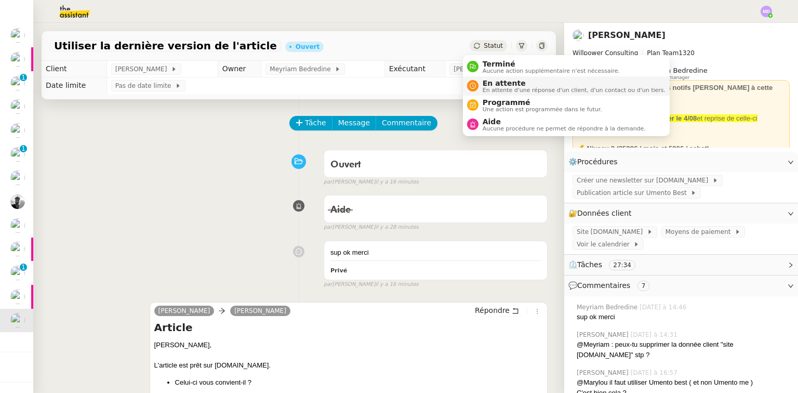
click at [489, 85] on span "En attente" at bounding box center [574, 83] width 183 height 8
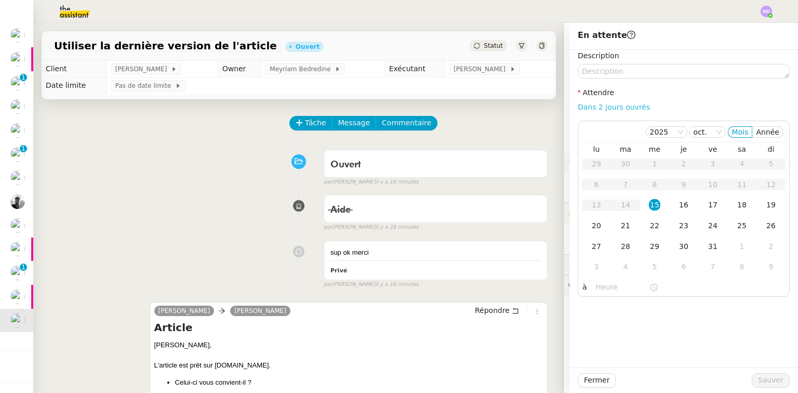
click at [599, 106] on link "Dans 2 jours ouvrés" at bounding box center [614, 107] width 72 height 8
type input "07:00"
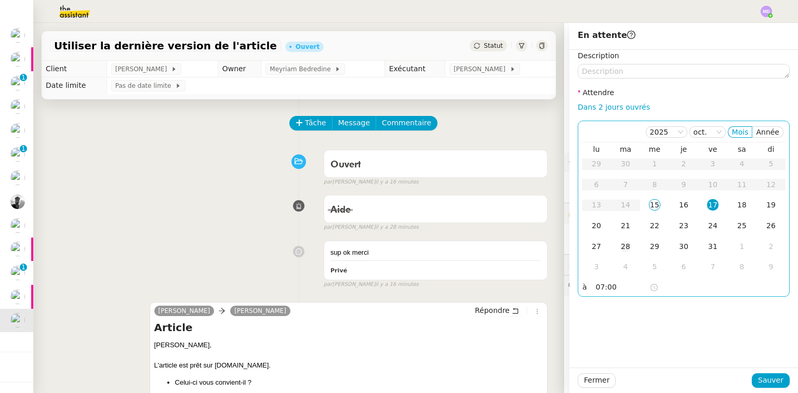
drag, startPoint x: 593, startPoint y: 225, endPoint x: 612, endPoint y: 245, distance: 27.2
click at [594, 227] on div "20" at bounding box center [596, 225] width 11 height 11
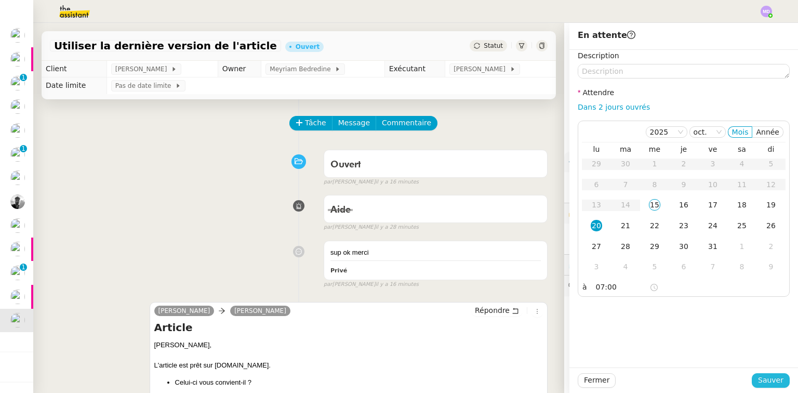
click at [769, 380] on span "Sauver" at bounding box center [770, 380] width 25 height 12
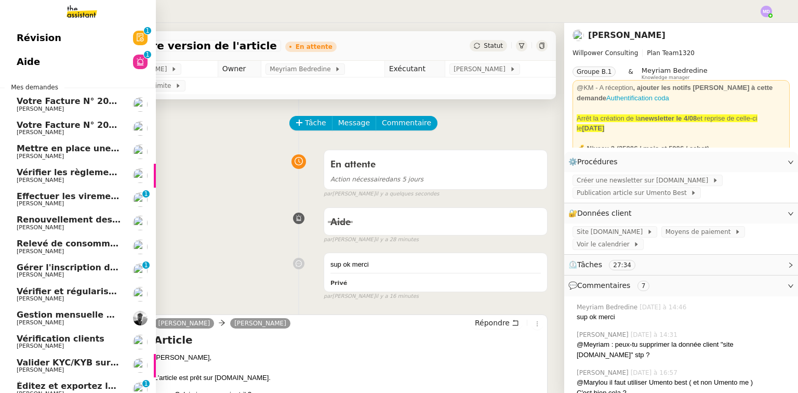
click at [49, 136] on link "Votre Facture N° 202510AMA1324 - ENGIE ENERGIE SERVICES Charles Da Conceicao" at bounding box center [78, 128] width 156 height 24
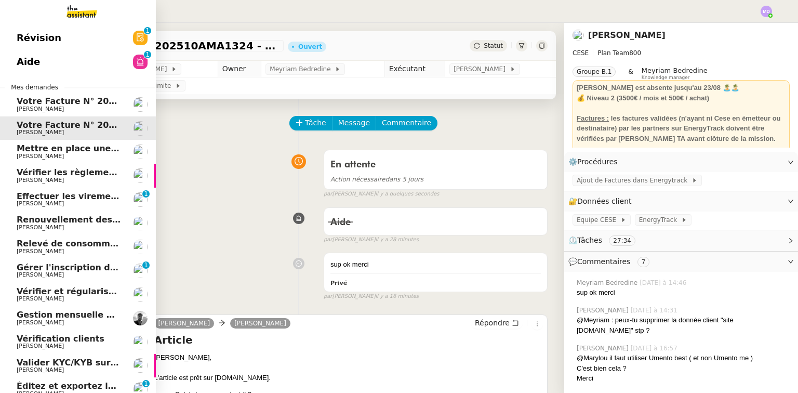
click at [52, 154] on span "[PERSON_NAME]" at bounding box center [40, 156] width 47 height 7
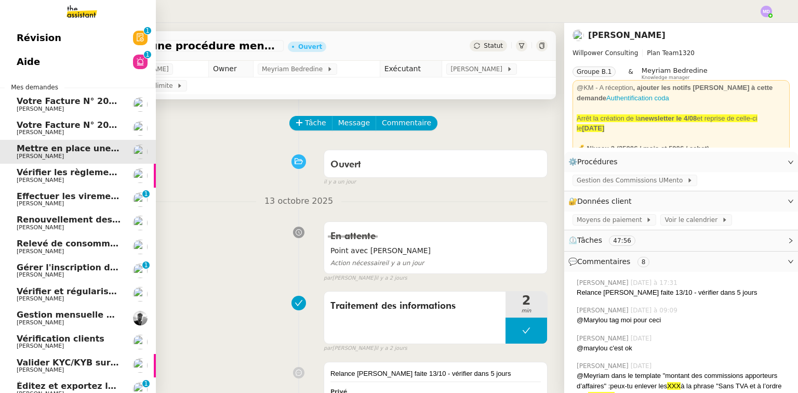
scroll to position [97, 0]
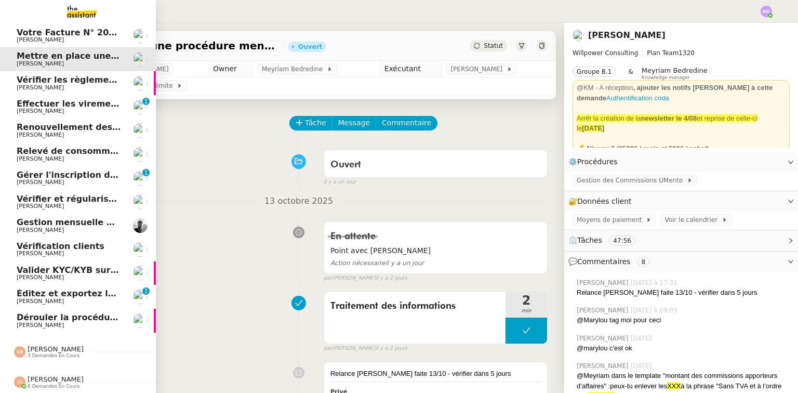
click at [28, 375] on span "[PERSON_NAME]" at bounding box center [56, 379] width 56 height 8
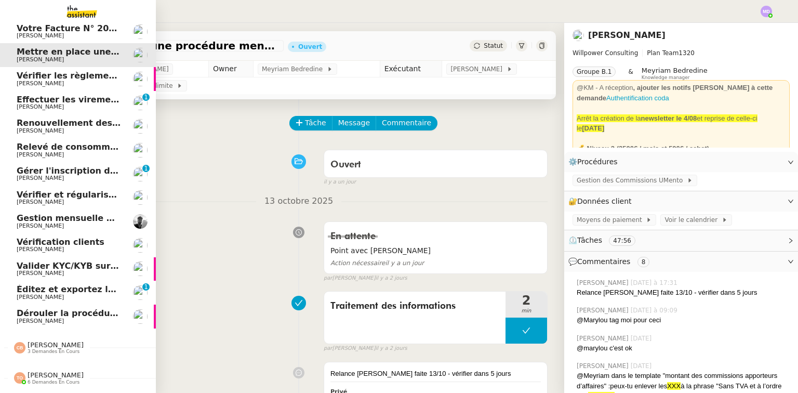
scroll to position [239, 0]
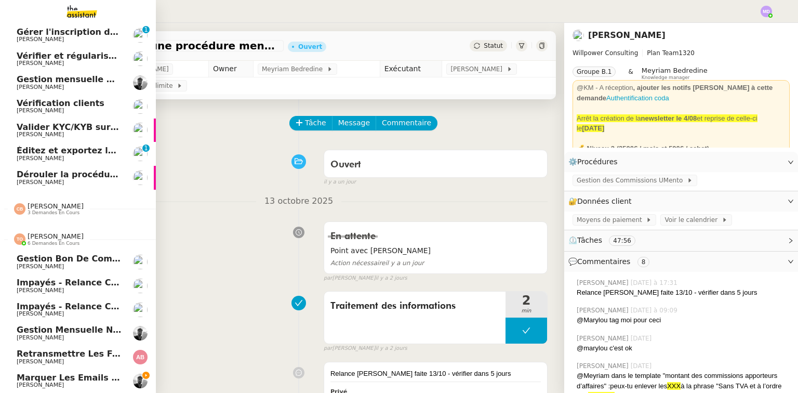
click at [68, 376] on span "Marquer les emails inutiles comme lus" at bounding box center [110, 378] width 187 height 10
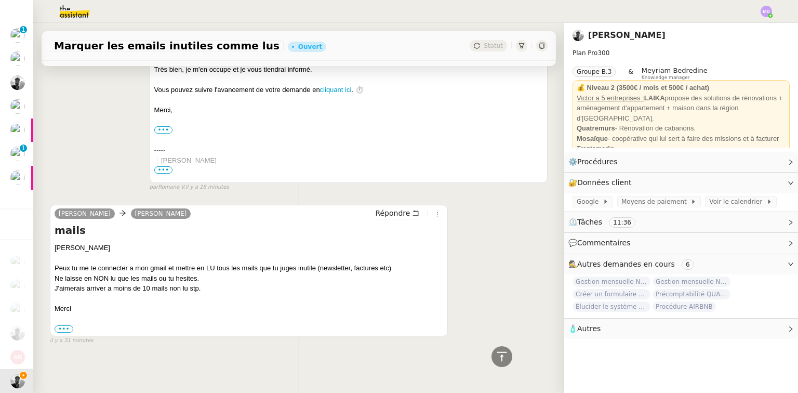
scroll to position [367, 0]
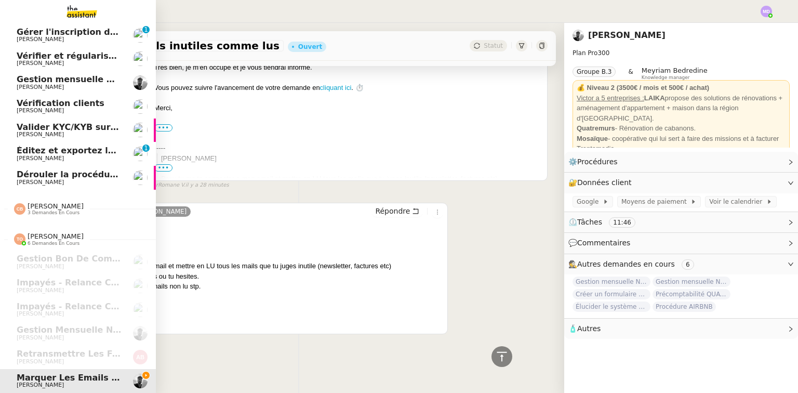
click at [17, 169] on span "Dérouler la procédure FTI VIP" at bounding box center [86, 174] width 139 height 10
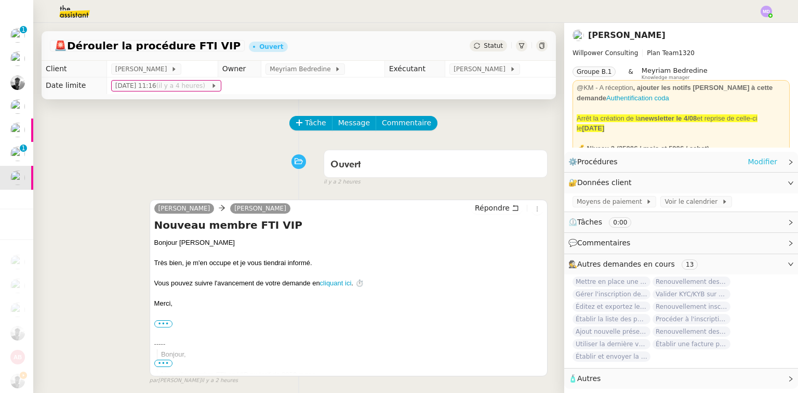
click at [755, 158] on link "Modifier" at bounding box center [763, 162] width 30 height 12
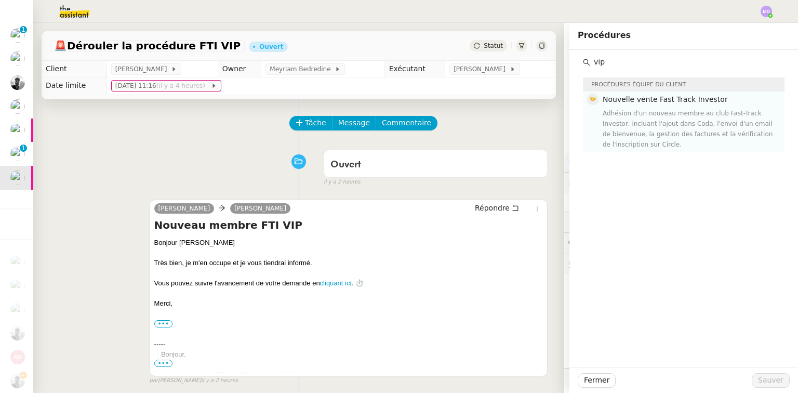
type input "vip"
click at [654, 117] on div "Adhésion d'un nouveau membre au club Fast-Track Investor, incluant l'ajout dans…" at bounding box center [691, 129] width 176 height 42
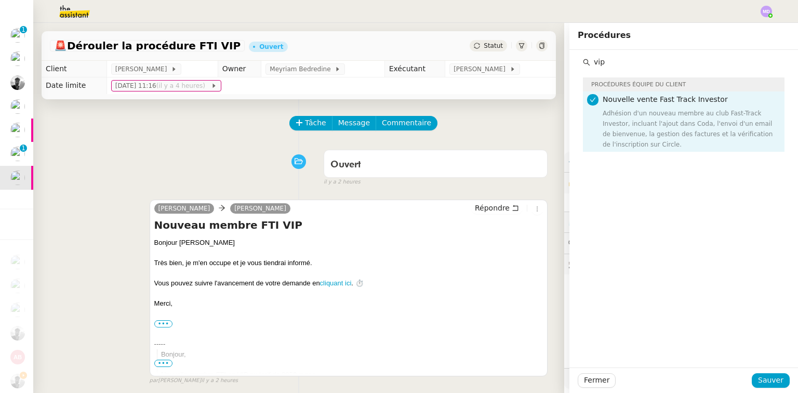
click at [633, 126] on div "Adhésion d'un nouveau membre au club Fast-Track Investor, incluant l'ajout dans…" at bounding box center [691, 129] width 176 height 42
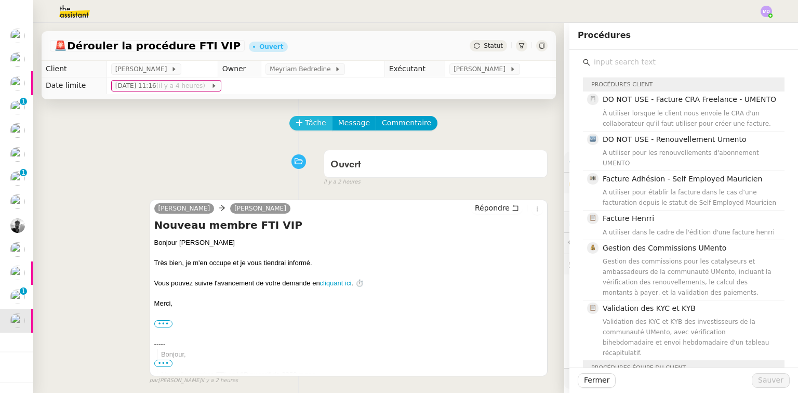
click at [305, 127] on span "Tâche" at bounding box center [315, 123] width 21 height 12
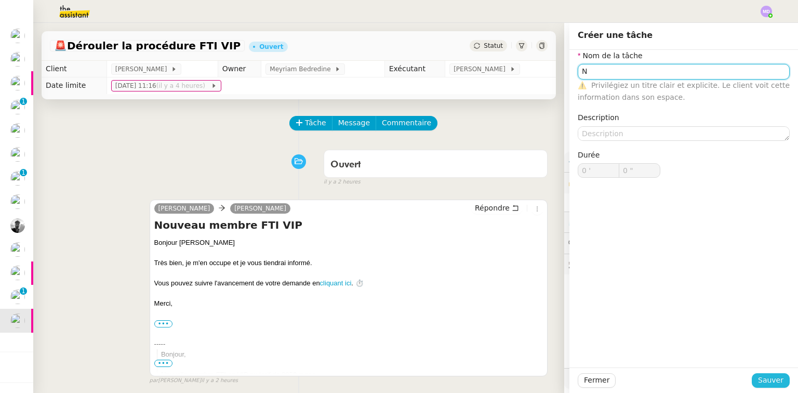
type input "N"
click at [764, 380] on span "Sauver" at bounding box center [770, 380] width 25 height 12
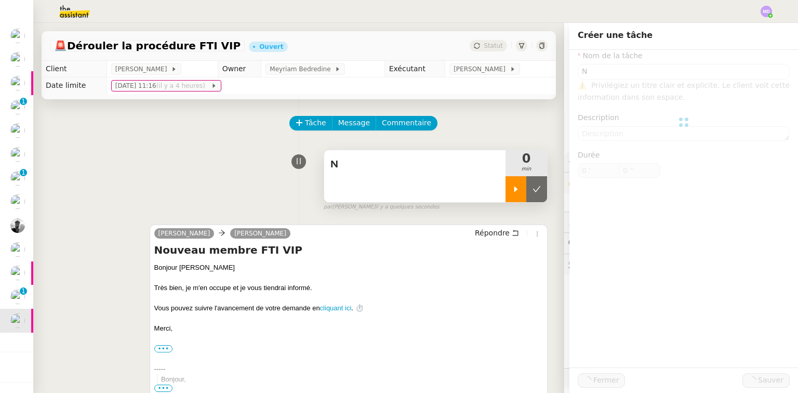
click at [506, 196] on div at bounding box center [516, 189] width 21 height 26
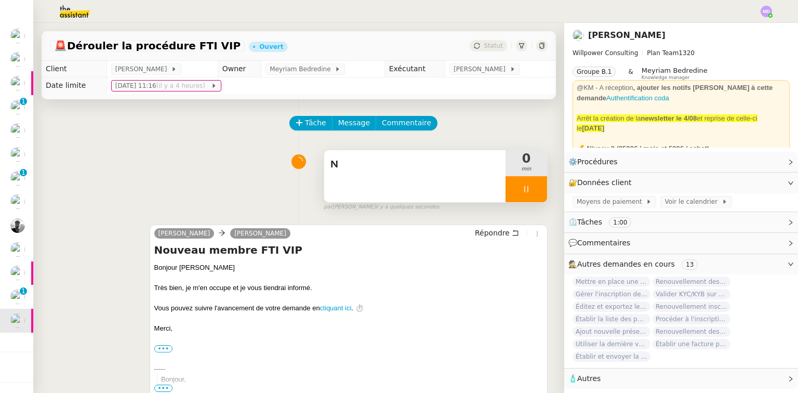
click at [456, 187] on div "N" at bounding box center [414, 176] width 181 height 52
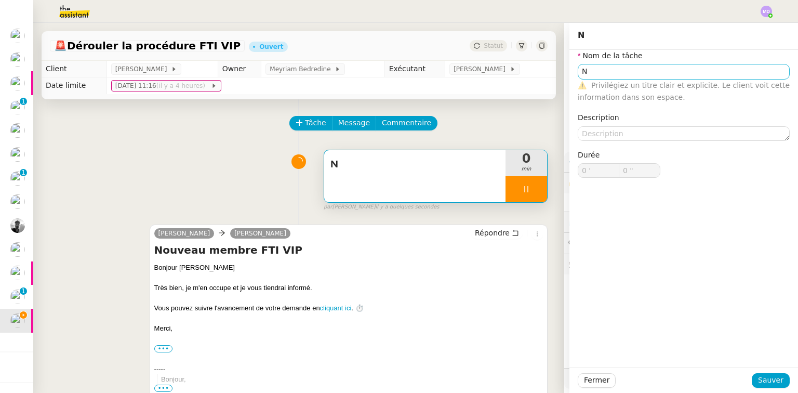
type input "1 ""
click at [603, 68] on input "N" at bounding box center [684, 71] width 212 height 15
type input "Nouv"
type input "2 ""
type input "Nouvelle vente"
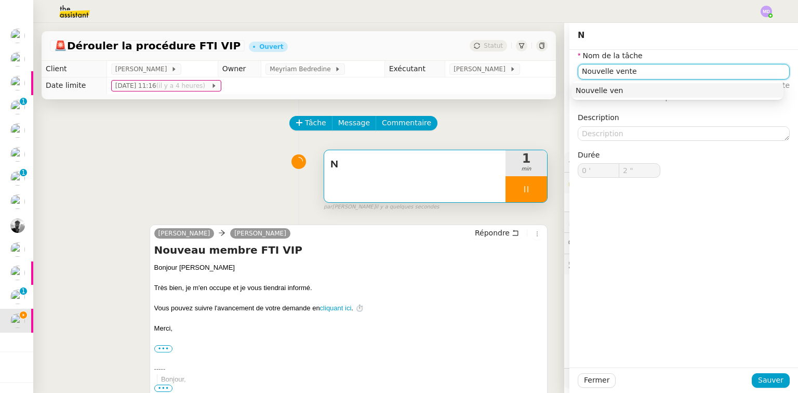
type input "3 ""
type input "Nouvelle vente FTI"
type input "4 ""
type input "Nouvelle vente FTI"
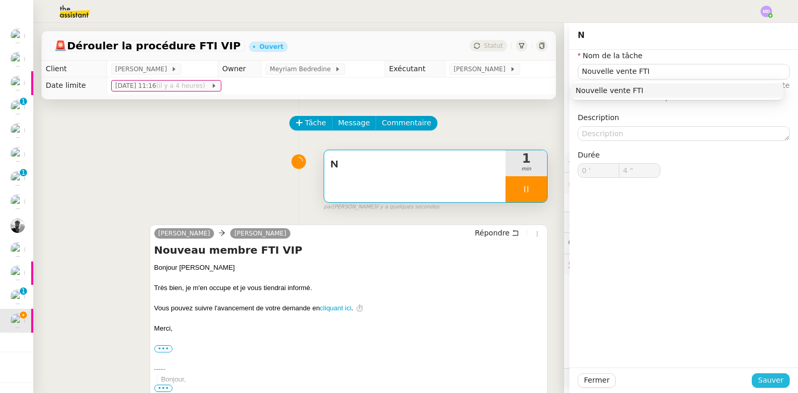
click at [771, 374] on span "Sauver" at bounding box center [770, 380] width 25 height 12
type input "5 ""
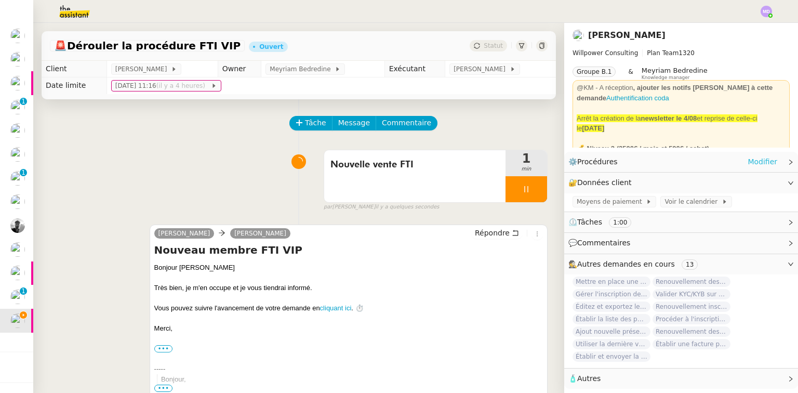
click at [758, 162] on link "Modifier" at bounding box center [763, 162] width 30 height 12
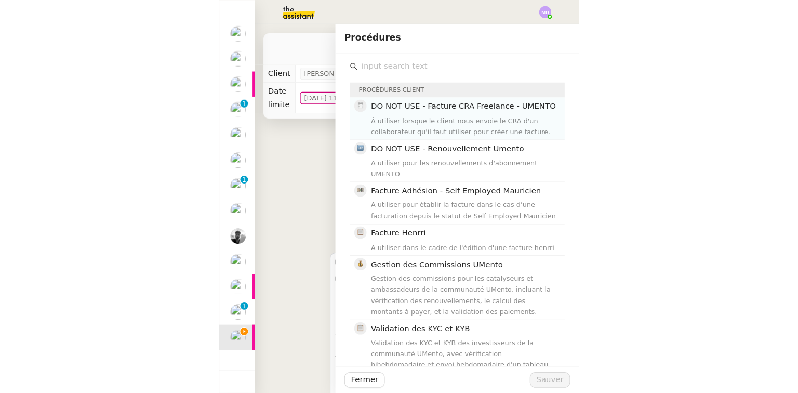
scroll to position [97, 0]
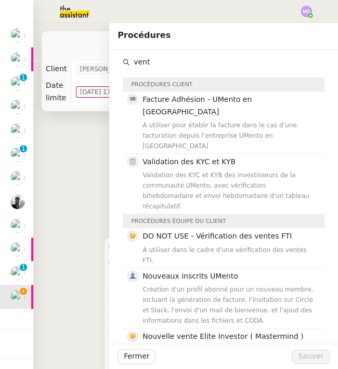
click at [130, 58] on input "vent" at bounding box center [227, 62] width 194 height 14
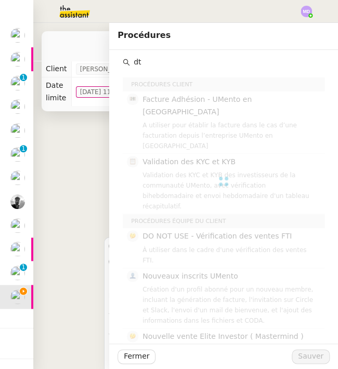
type input "d"
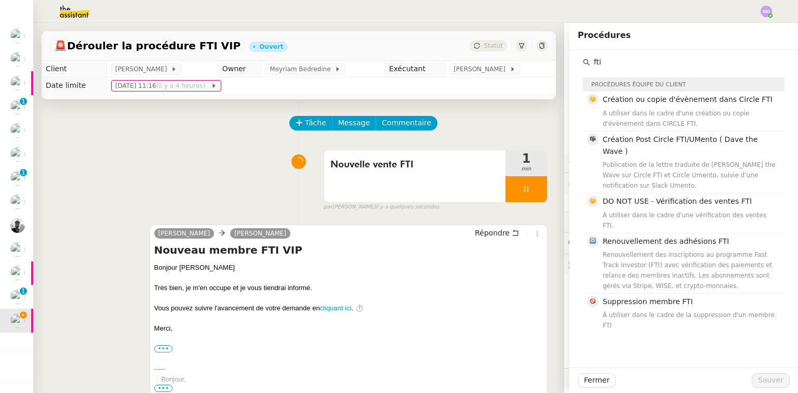
scroll to position [73, 0]
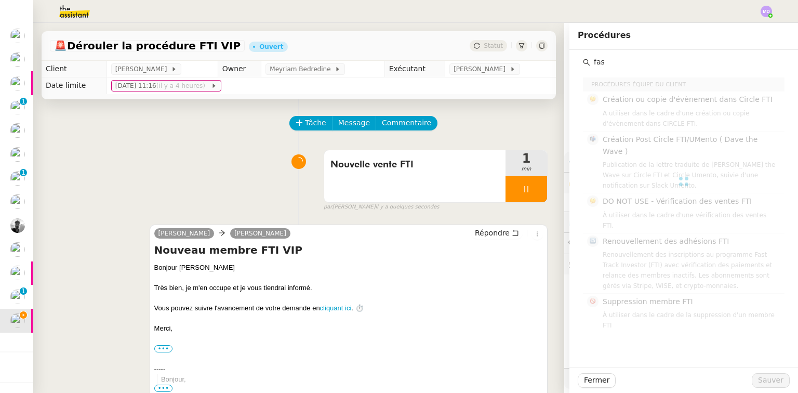
type input "fast"
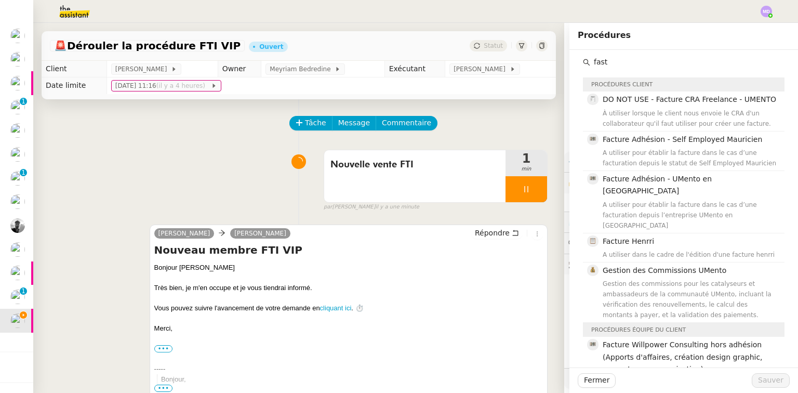
click at [605, 65] on input "fast" at bounding box center [687, 62] width 194 height 14
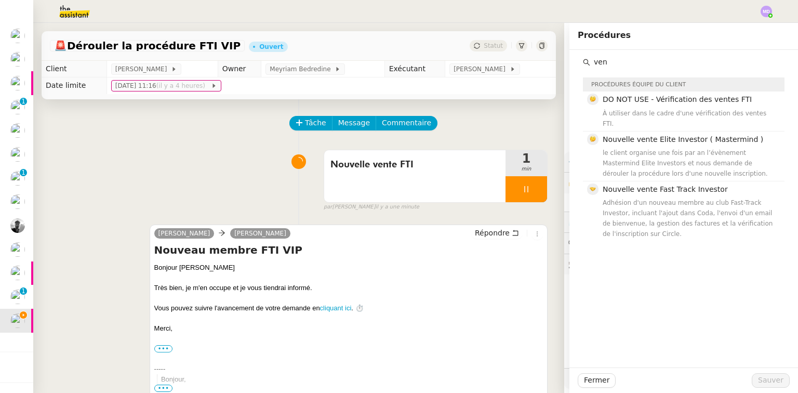
scroll to position [0, 0]
type input "ven"
click at [670, 197] on div "Adhésion d'un nouveau membre au club Fast-Track Investor, incluant l'ajout dans…" at bounding box center [691, 218] width 176 height 42
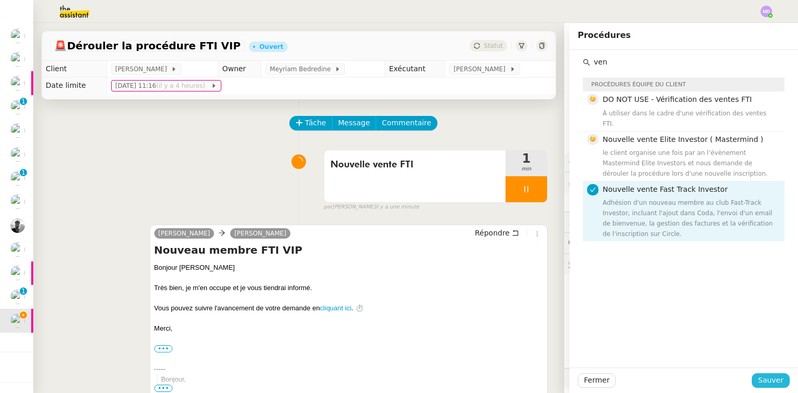
click at [763, 380] on span "Sauver" at bounding box center [770, 380] width 25 height 12
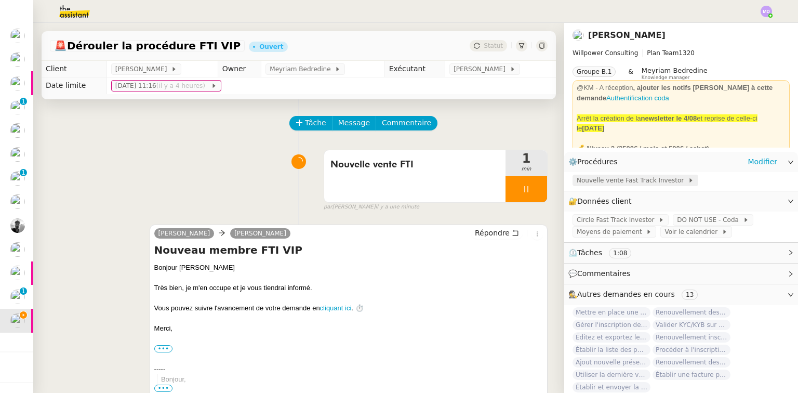
click at [623, 181] on span "Nouvelle vente Fast Track Investor" at bounding box center [632, 180] width 111 height 10
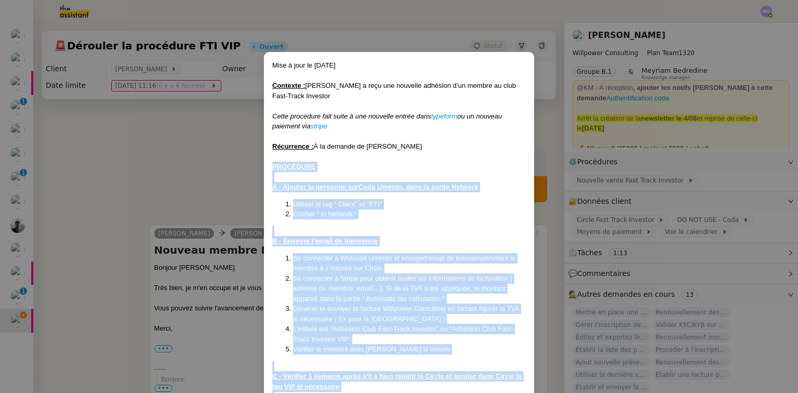
drag, startPoint x: 314, startPoint y: 370, endPoint x: 270, endPoint y: 164, distance: 210.3
click at [272, 164] on div "Mise à jour le 08/09/2025 Contexte : Cédric a reçu une nouvelle adhésion d’un m…" at bounding box center [399, 298] width 254 height 476
copy div "PROCÉDURE A - Ajouter la personne sur Coda Umento , dans la partie Network Util…"
click at [229, 166] on nz-modal-container "Mise à jour le 08/09/2025 Contexte : Cédric a reçu une nouvelle adhésion d’un m…" at bounding box center [399, 196] width 798 height 393
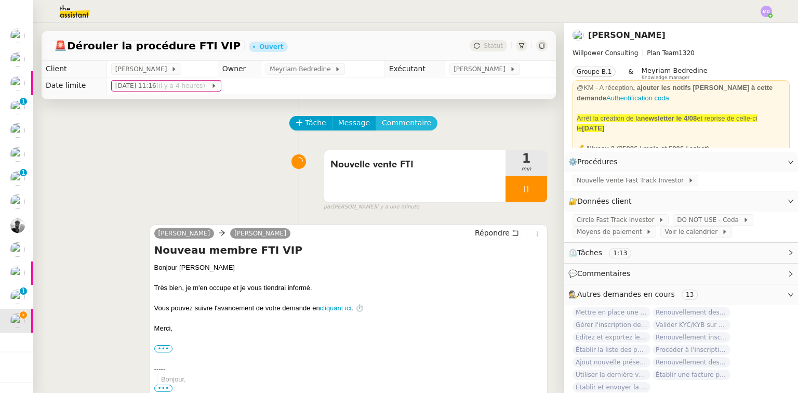
click at [391, 123] on span "Commentaire" at bounding box center [406, 123] width 49 height 12
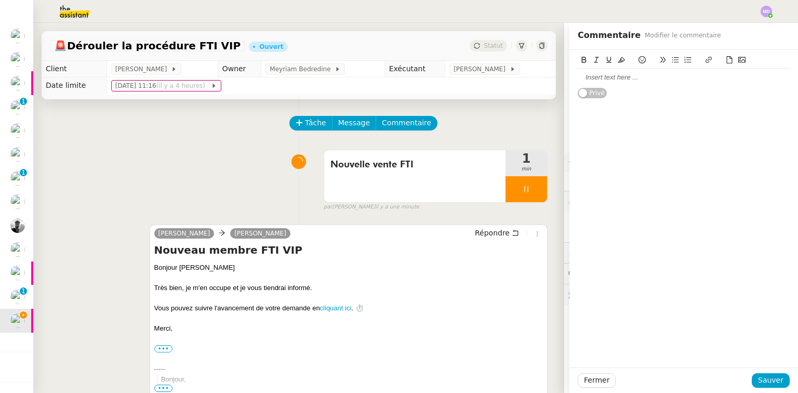
click at [615, 78] on div at bounding box center [684, 77] width 212 height 9
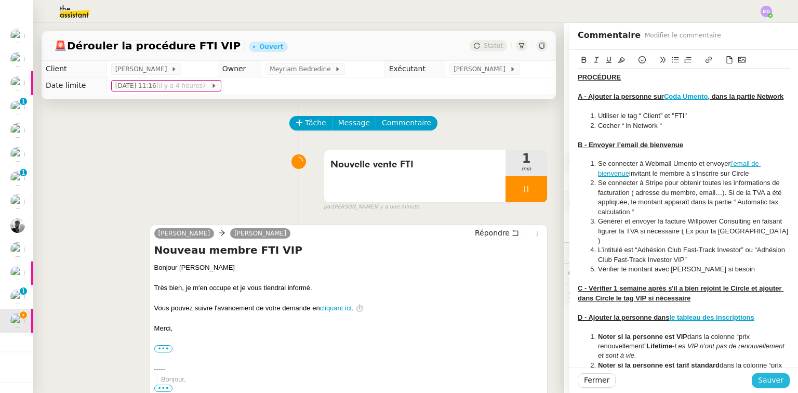
click at [774, 378] on span "Sauver" at bounding box center [770, 380] width 25 height 12
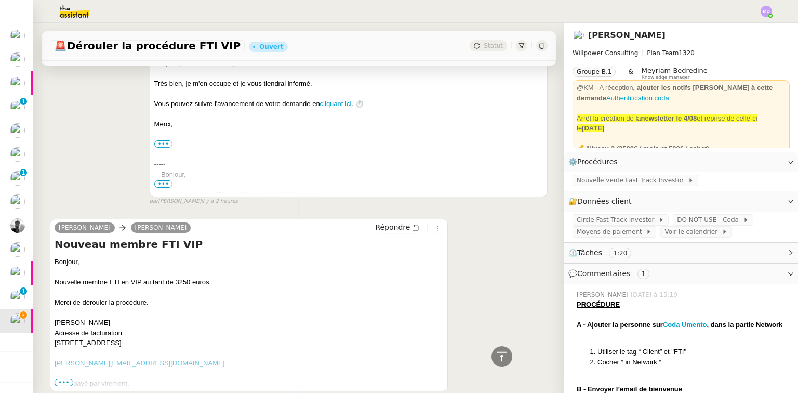
scroll to position [707, 0]
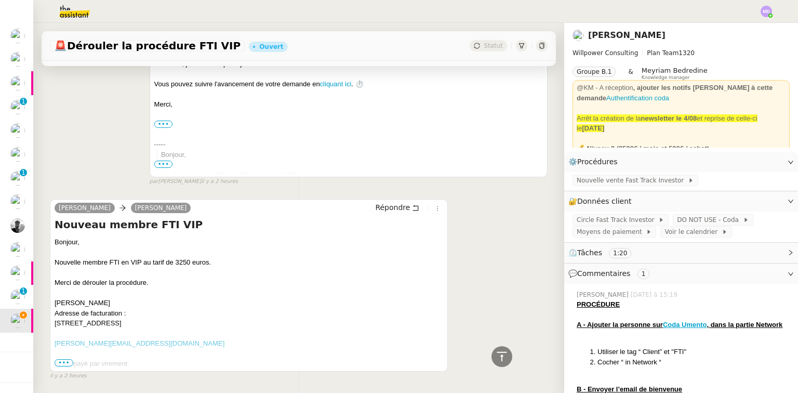
click at [59, 366] on span "•••" at bounding box center [64, 362] width 19 height 7
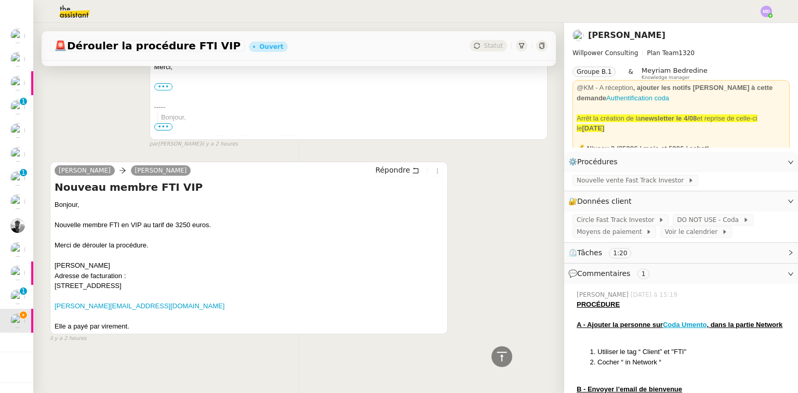
scroll to position [749, 0]
click at [681, 324] on u "Coda Umento" at bounding box center [685, 325] width 44 height 8
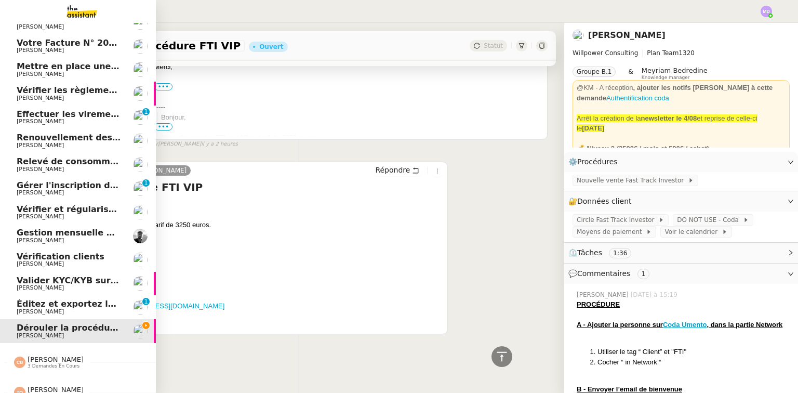
scroll to position [0, 0]
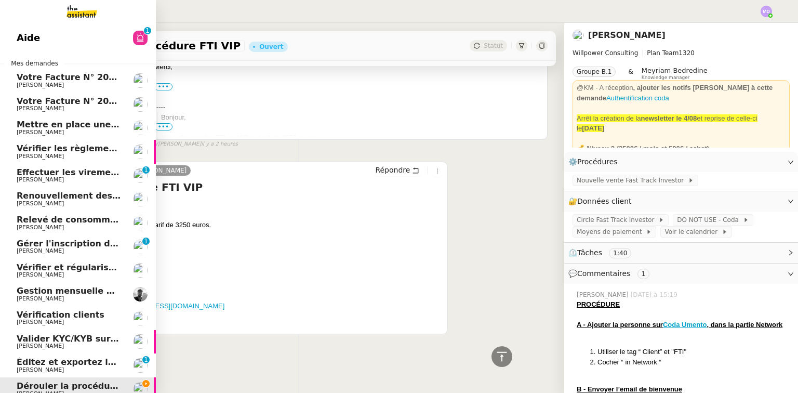
click at [75, 176] on span "Effectuer les virements des commissions Q3-2025" at bounding box center [134, 172] width 234 height 10
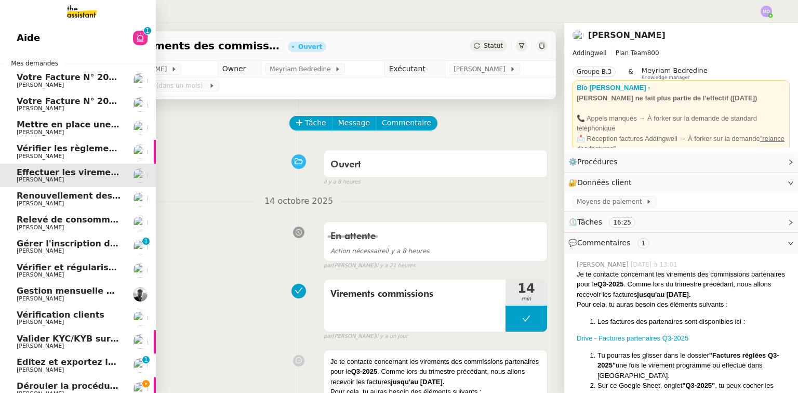
click at [55, 195] on span "Renouvellement des adhésions FTI - 1 octobre 2025" at bounding box center [138, 196] width 243 height 10
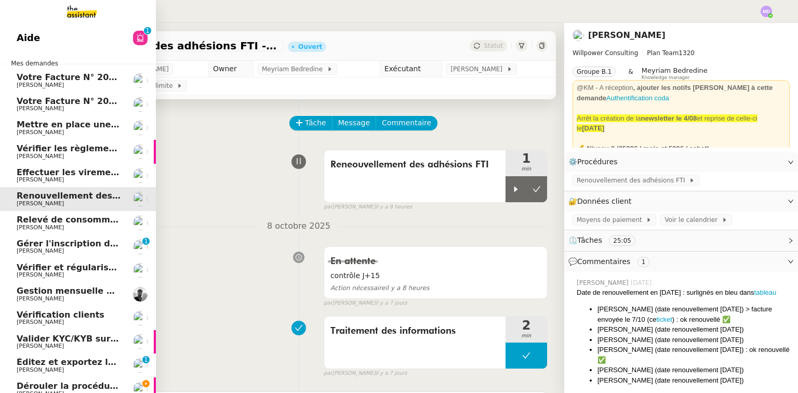
click at [63, 289] on span "Gestion mensuelle NDF et indemnités kilométriques - [DATE]" at bounding box center [159, 291] width 285 height 10
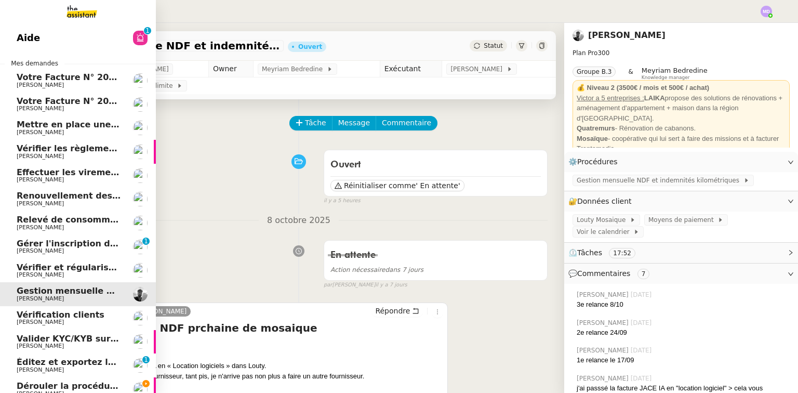
click at [48, 75] on span "Votre Facture N° 202510AMA1325 - ENGIE ENERGIE SERVICES" at bounding box center [161, 77] width 288 height 10
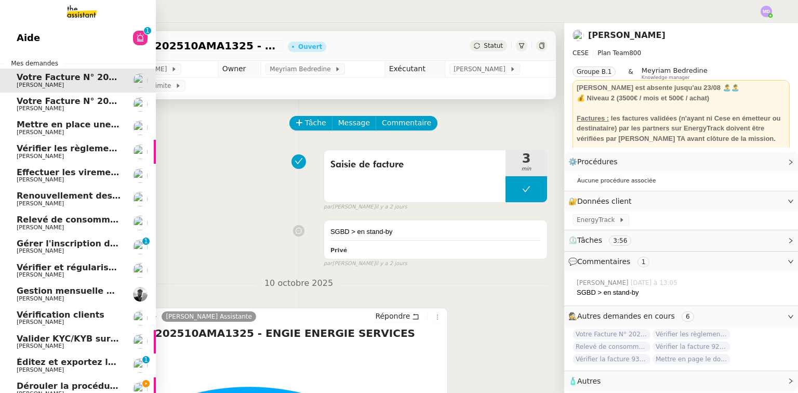
click at [42, 97] on span "Votre Facture N° 202510AMA1324 - ENGIE ENERGIE SERVICES" at bounding box center [161, 101] width 288 height 10
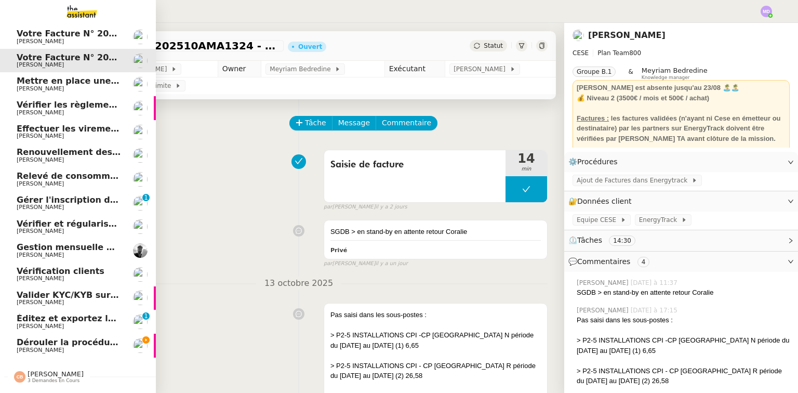
scroll to position [73, 0]
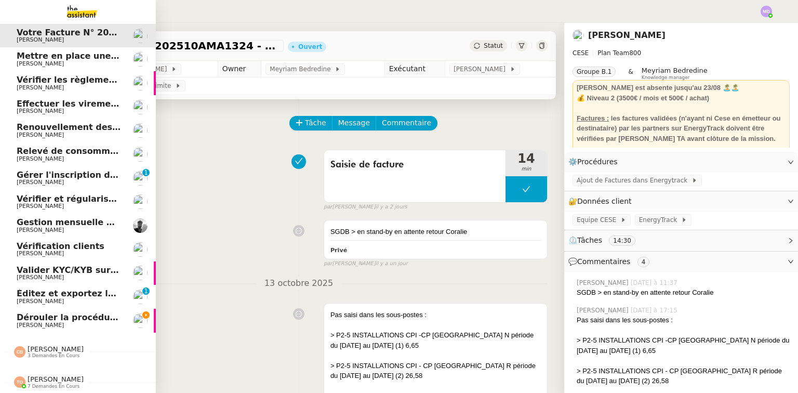
click at [64, 312] on span "Dérouler la procédure FTI VIP" at bounding box center [86, 317] width 139 height 10
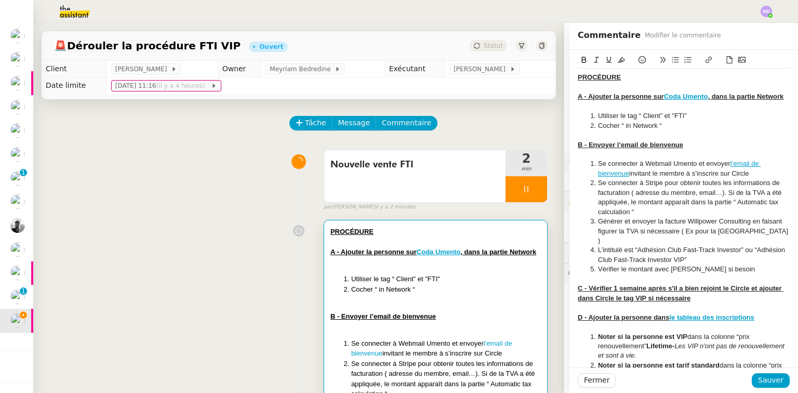
drag, startPoint x: 698, startPoint y: 123, endPoint x: 539, endPoint y: 76, distance: 165.7
click at [539, 76] on app-ticket "🚨 Dérouler la procédure FTI VIP Ouvert Statut Client Cédric Tempestini Owner Me…" at bounding box center [415, 208] width 765 height 370
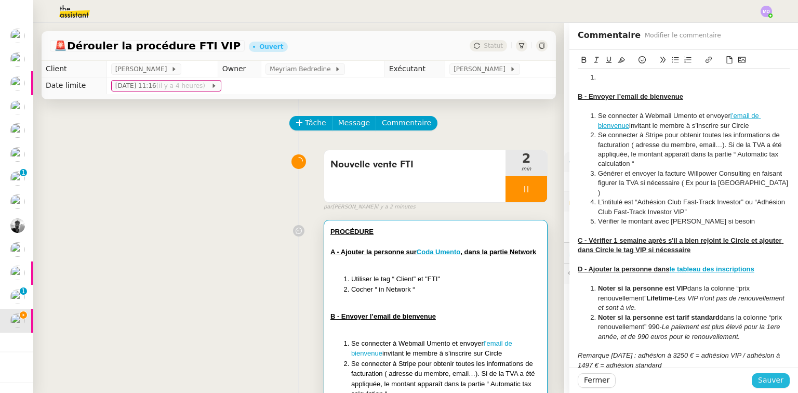
drag, startPoint x: 771, startPoint y: 380, endPoint x: 751, endPoint y: 373, distance: 21.4
click at [769, 379] on span "Sauver" at bounding box center [770, 380] width 25 height 12
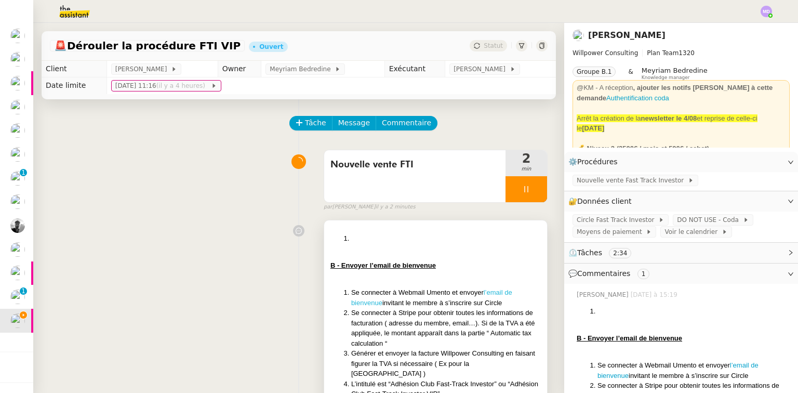
click at [495, 293] on link "l’email de bienvenue" at bounding box center [431, 297] width 161 height 18
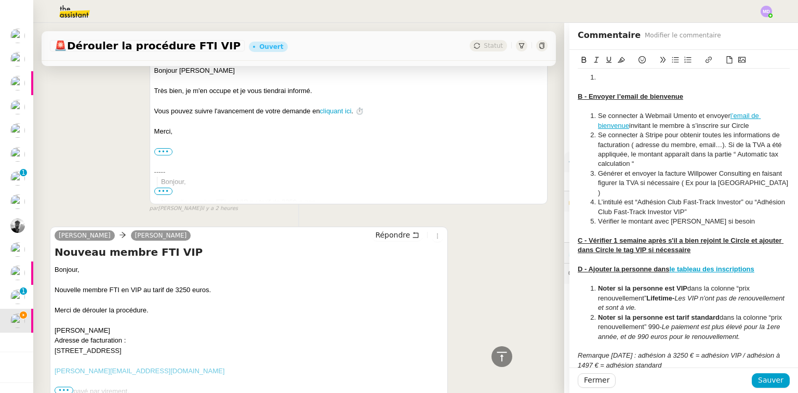
scroll to position [688, 0]
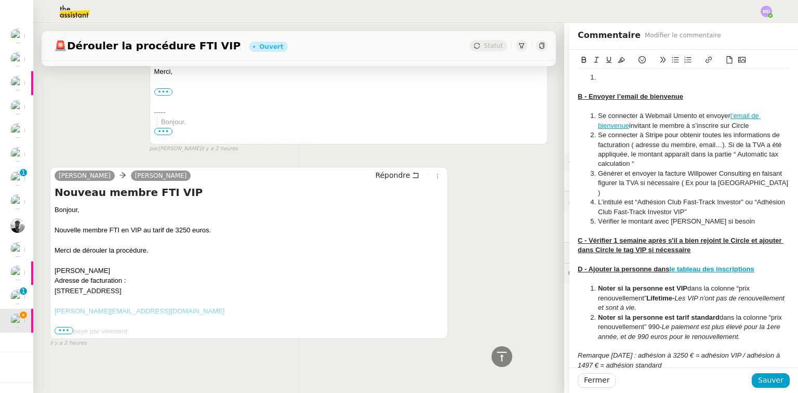
click at [108, 307] on link "[PERSON_NAME][EMAIL_ADDRESS][DOMAIN_NAME]" at bounding box center [140, 311] width 170 height 8
click at [62, 327] on span "•••" at bounding box center [64, 330] width 19 height 7
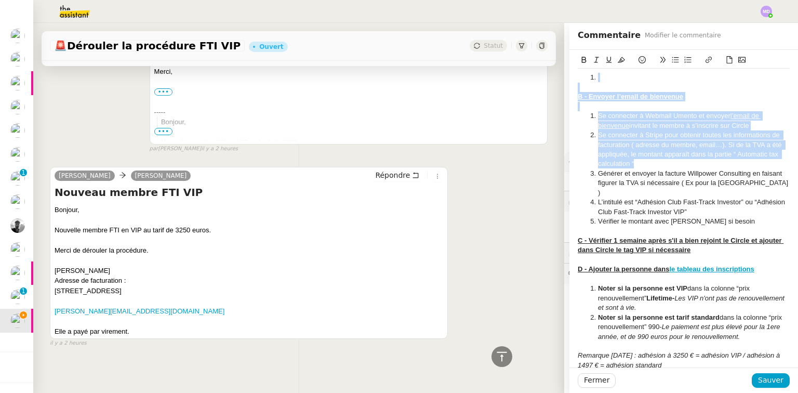
drag, startPoint x: 644, startPoint y: 163, endPoint x: 555, endPoint y: 69, distance: 129.7
click at [555, 69] on app-ticket "🚨 Dérouler la procédure FTI VIP Ouvert Statut Client Cédric Tempestini Owner Me…" at bounding box center [415, 208] width 765 height 370
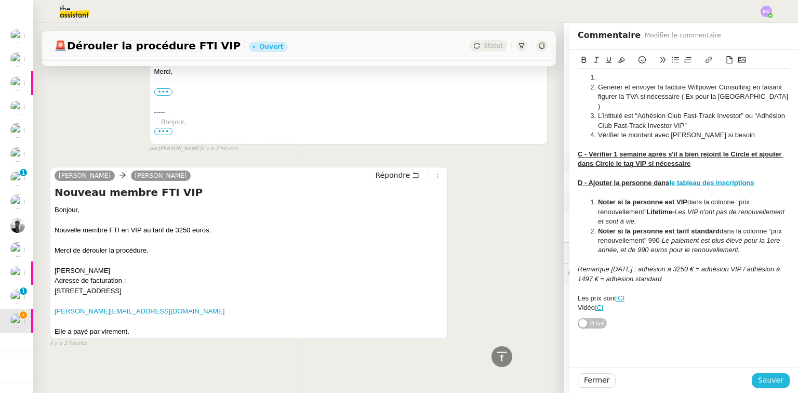
click at [765, 378] on span "Sauver" at bounding box center [770, 380] width 25 height 12
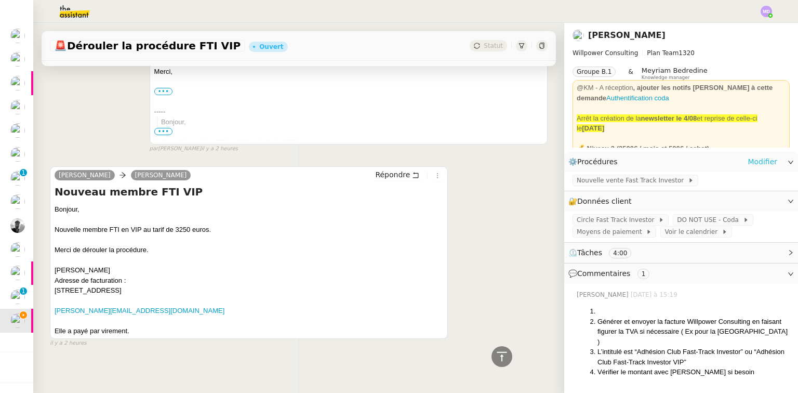
click at [759, 162] on link "Modifier" at bounding box center [763, 162] width 30 height 12
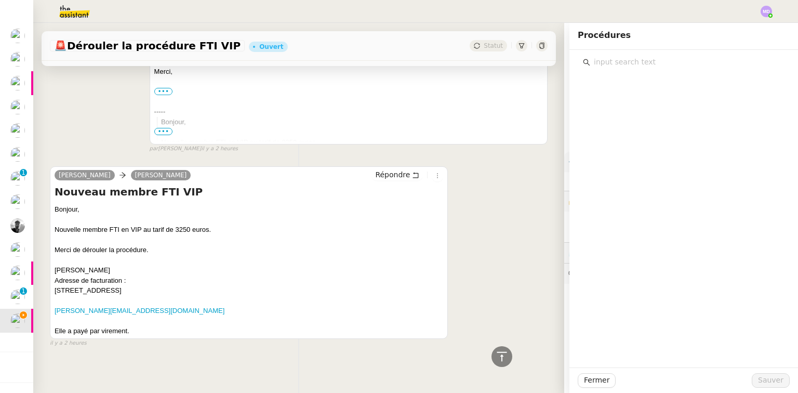
click at [640, 60] on input "text" at bounding box center [687, 62] width 194 height 14
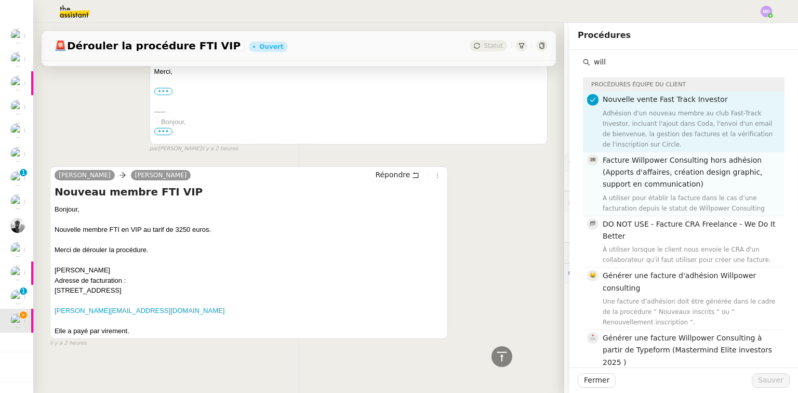
type input "will"
click at [635, 163] on span "Facture Willpower Consulting hors adhésion (Apports d'affaires, création design…" at bounding box center [683, 172] width 160 height 33
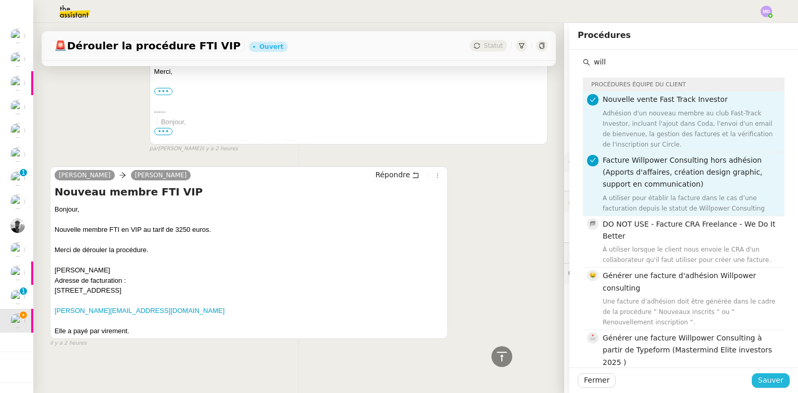
click at [761, 376] on span "Sauver" at bounding box center [770, 380] width 25 height 12
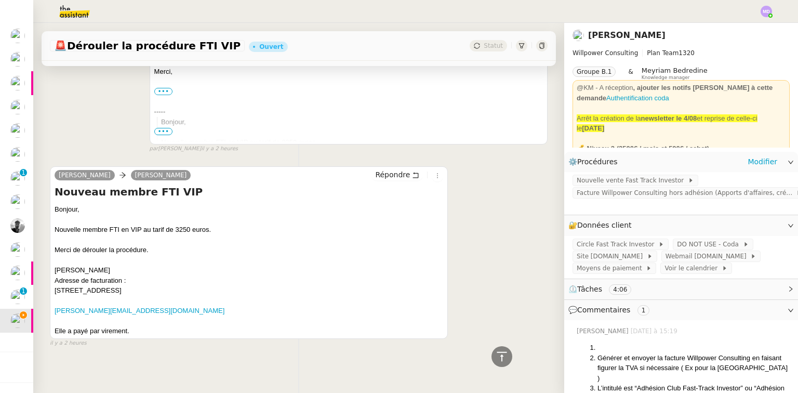
click at [644, 201] on div "Nouvelle vente Fast Track Investor Facture Willpower Consulting hors adhésion (…" at bounding box center [681, 193] width 234 height 43
click at [646, 197] on span "Facture Willpower Consulting hors adhésion (Apports d'affaires, création design…" at bounding box center [686, 193] width 219 height 10
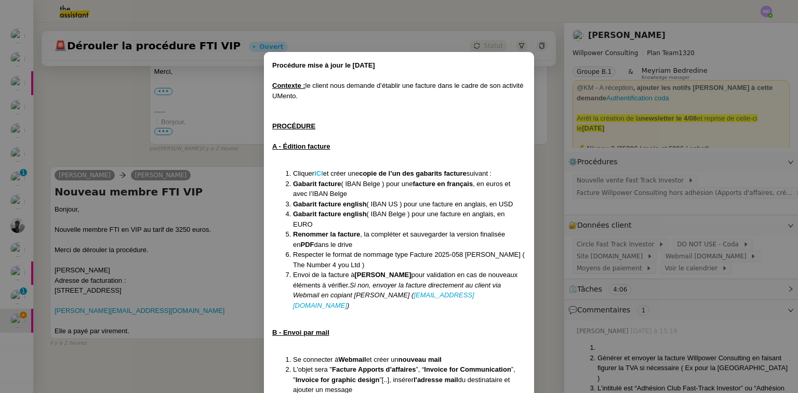
click at [321, 170] on strong "ICI" at bounding box center [318, 173] width 9 height 8
click at [656, 160] on nz-modal-container "Procédure mise à jour le 24/04/25 Contexte : le client nous demande d’établir u…" at bounding box center [399, 196] width 798 height 393
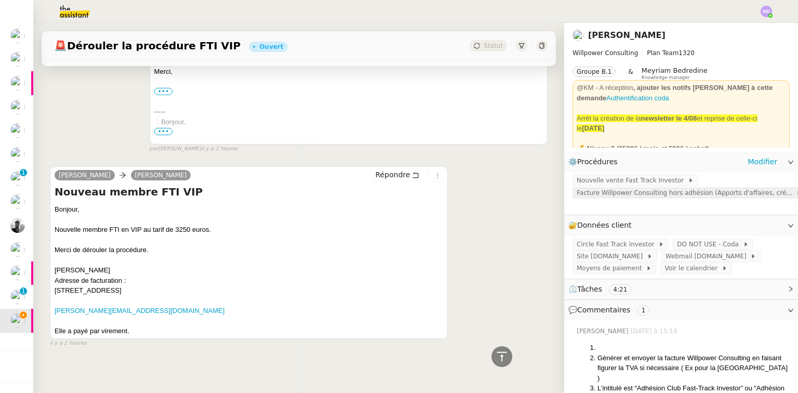
click at [651, 195] on span "Facture Willpower Consulting hors adhésion (Apports d'affaires, création design…" at bounding box center [686, 193] width 219 height 10
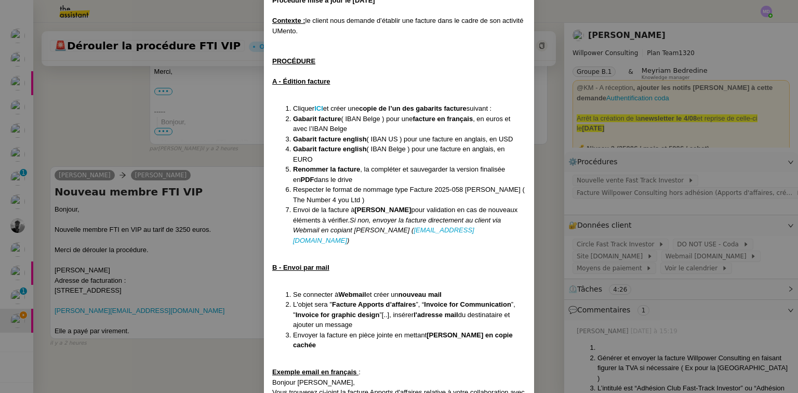
scroll to position [42, 0]
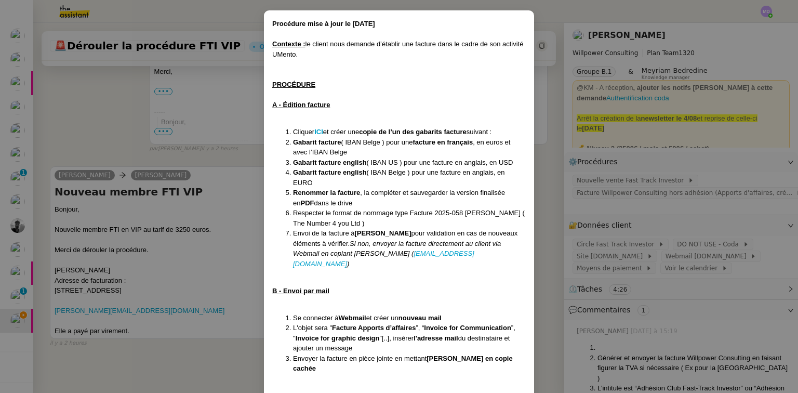
click at [657, 202] on nz-modal-container "Procédure mise à jour le 24/04/25 Contexte : le client nous demande d’établir u…" at bounding box center [399, 196] width 798 height 393
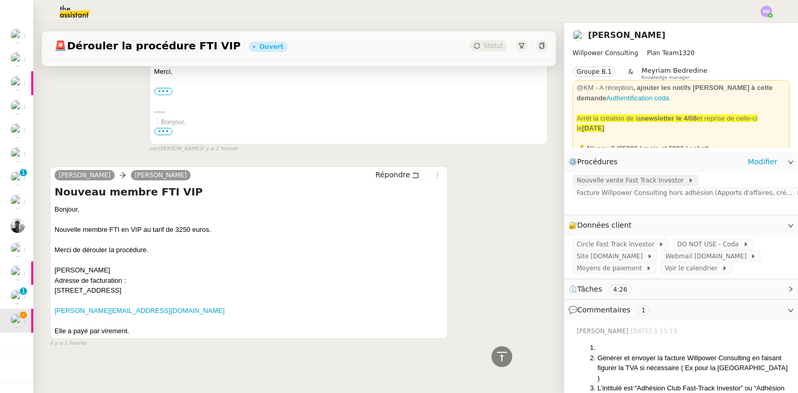
click at [646, 182] on span "Nouvelle vente Fast Track Investor" at bounding box center [632, 180] width 111 height 10
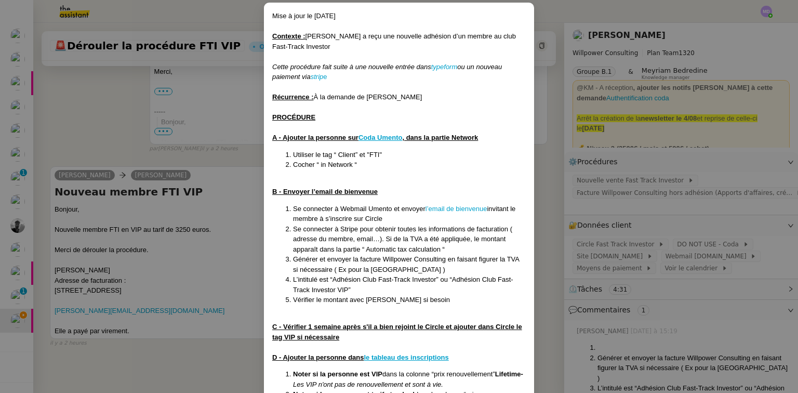
scroll to position [164, 0]
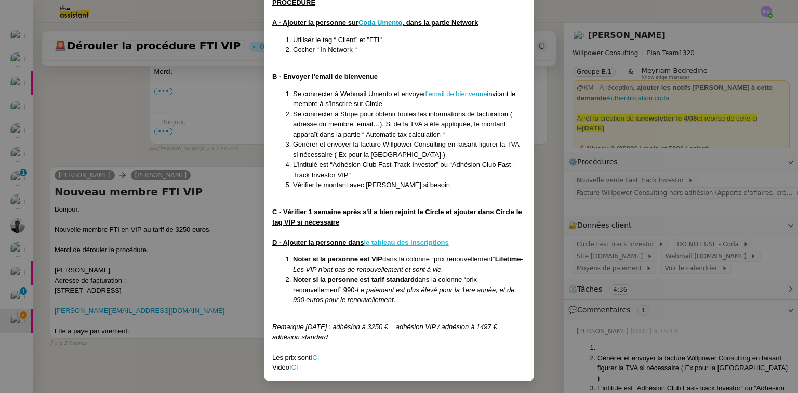
click at [403, 241] on u "le tableau des inscriptions" at bounding box center [406, 242] width 85 height 8
click at [177, 225] on nz-modal-container "Mise à jour le 08/09/2025 Contexte : Cédric a reçu une nouvelle adhésion d’un m…" at bounding box center [399, 196] width 798 height 393
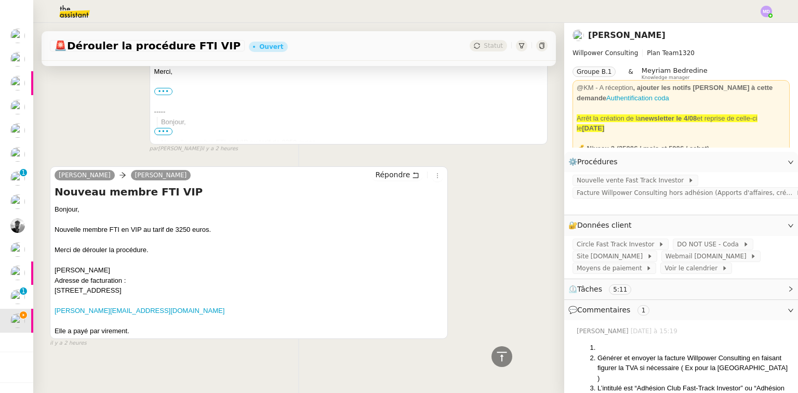
drag, startPoint x: 108, startPoint y: 261, endPoint x: 54, endPoint y: 260, distance: 54.0
click at [55, 265] on div "Natacha Cicatello Adresse de facturation : 8 avenue d'Helvetia, Moka, Ile Mauri…" at bounding box center [249, 280] width 389 height 31
copy div "[PERSON_NAME]"
click at [90, 277] on div "Natacha Cicatello Adresse de facturation : 8 avenue d'Helvetia, Moka, Ile Mauri…" at bounding box center [249, 280] width 389 height 31
drag, startPoint x: 55, startPoint y: 263, endPoint x: 174, endPoint y: 289, distance: 121.7
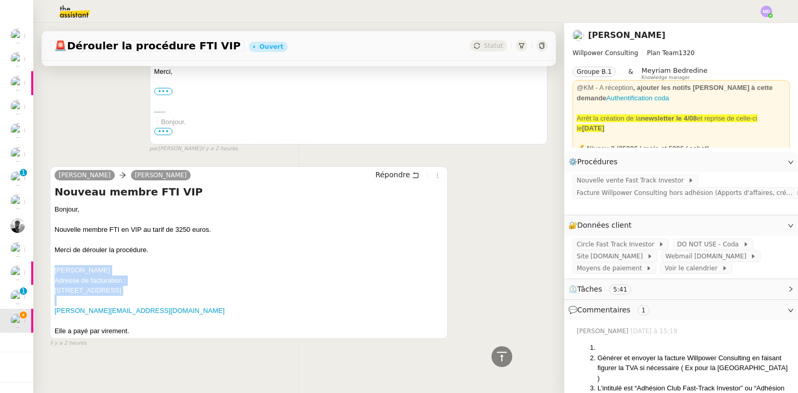
click at [174, 289] on div "Bonjour, Nouvelle membre FTI en VIP au tarif de 3250 euros. Merci de dérouler l…" at bounding box center [249, 270] width 389 height 132
copy div "Natacha Cicatello Adresse de facturation : 8 avenue d'Helvetia, Moka, Ile Mauri…"
click at [251, 255] on div at bounding box center [249, 260] width 389 height 10
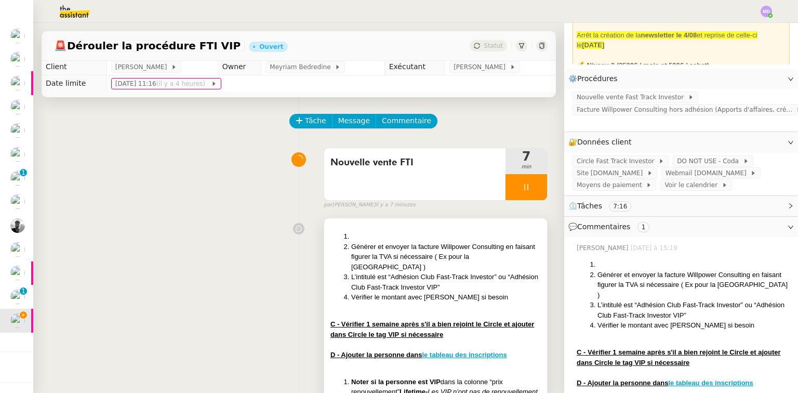
scroll to position [85, 0]
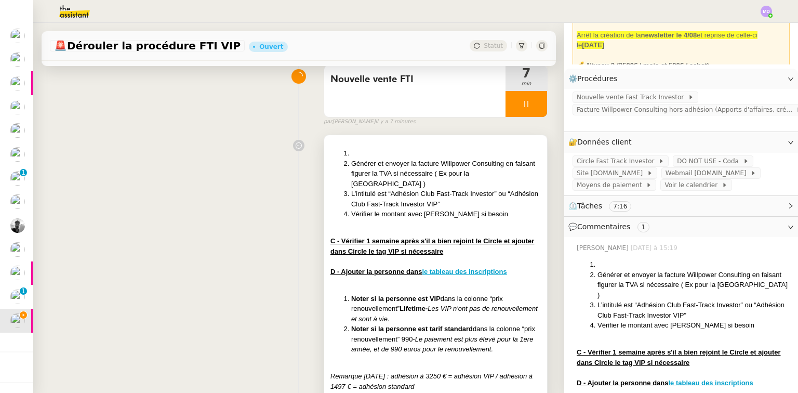
click at [443, 189] on li "L’intitulé est “Adhésion Club Fast-Track Investor” ou “Adhésion Club Fast-Track…" at bounding box center [446, 199] width 190 height 20
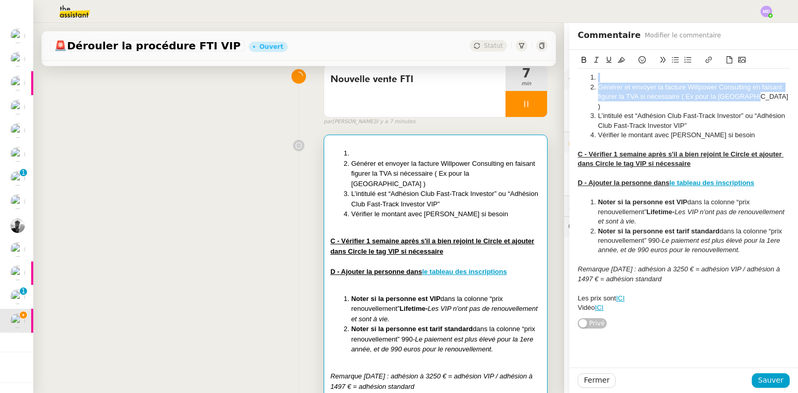
drag, startPoint x: 747, startPoint y: 96, endPoint x: 582, endPoint y: 67, distance: 167.3
click at [582, 67] on div "Générer et envoyer la facture Willpower Consulting en faisant figurer la TVA si…" at bounding box center [684, 185] width 212 height 263
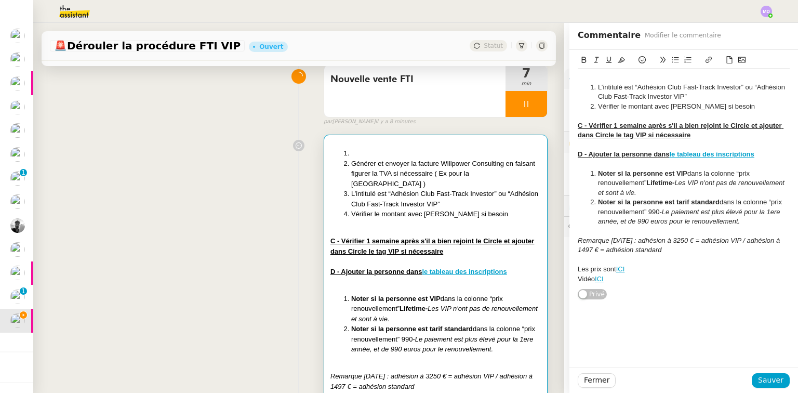
drag, startPoint x: 693, startPoint y: 94, endPoint x: 568, endPoint y: 73, distance: 125.8
click at [569, 73] on div "L’intitulé est “Adhésion Club Fast-Track Investor” ou “Adhésion Club Fast-Track…" at bounding box center [683, 175] width 229 height 250
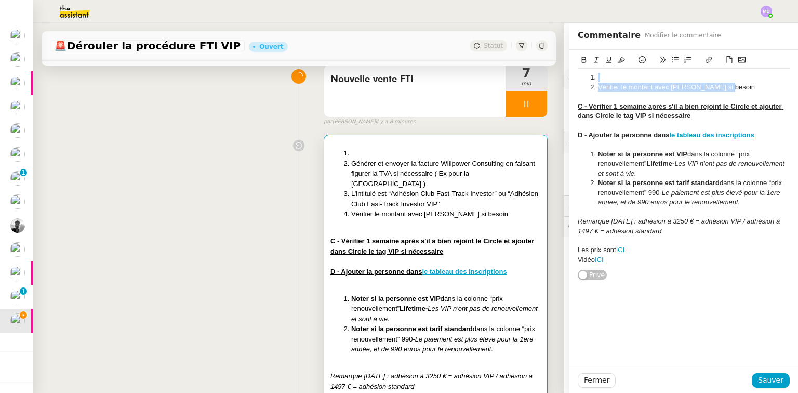
drag, startPoint x: 714, startPoint y: 85, endPoint x: 551, endPoint y: 62, distance: 165.2
click at [551, 62] on app-ticket "🚨 Dérouler la procédure FTI VIP Ouvert Statut Client Cédric Tempestini Owner Me…" at bounding box center [415, 208] width 765 height 370
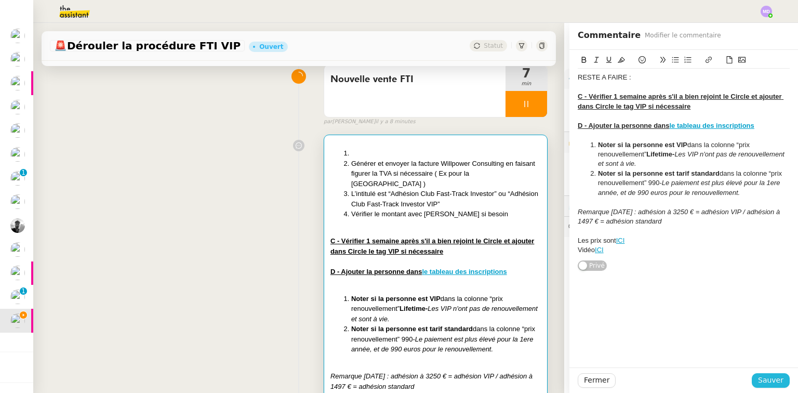
click at [771, 381] on span "Sauver" at bounding box center [770, 380] width 25 height 12
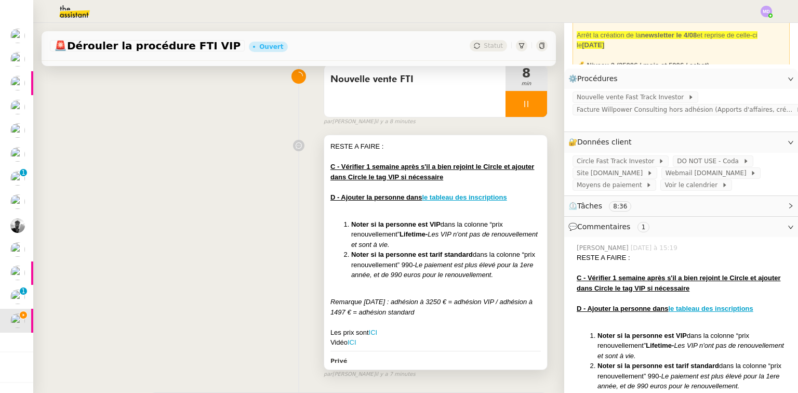
click at [462, 164] on u "C - Vérifier 1 semaine après s'il a bien rejoint le Circle et ajouter dans Circ…" at bounding box center [432, 172] width 204 height 18
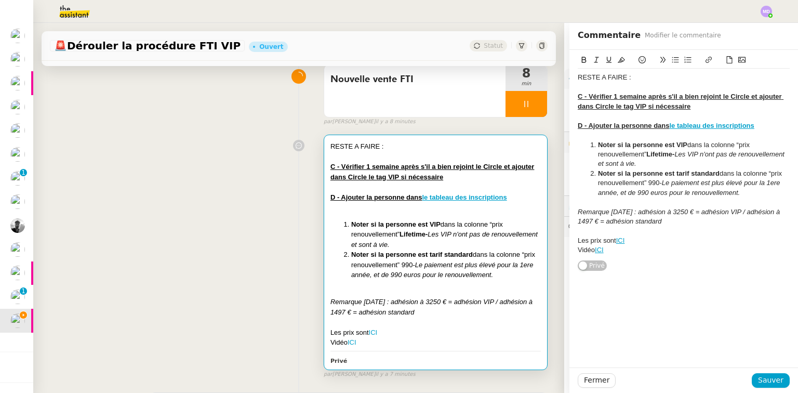
click at [689, 124] on u "le tableau des inscriptions" at bounding box center [712, 126] width 85 height 8
click at [684, 141] on link "https://docs.google.com/spreadsheets/d/1yCrrUAI60rnCBl3mte4NljesgW7C-4uIH0djHtE…" at bounding box center [675, 145] width 71 height 14
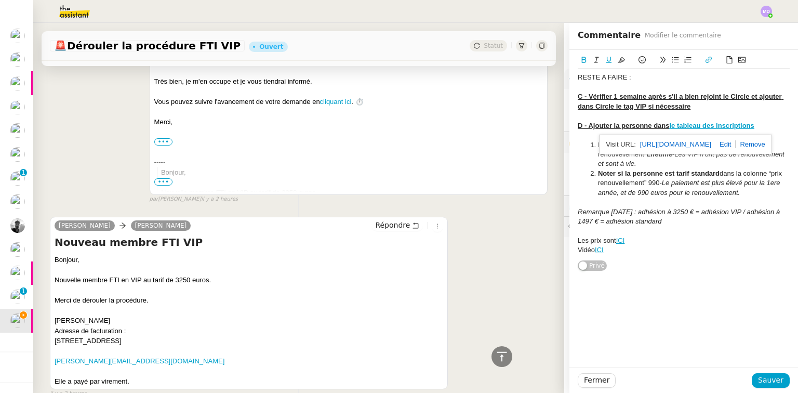
scroll to position [520, 0]
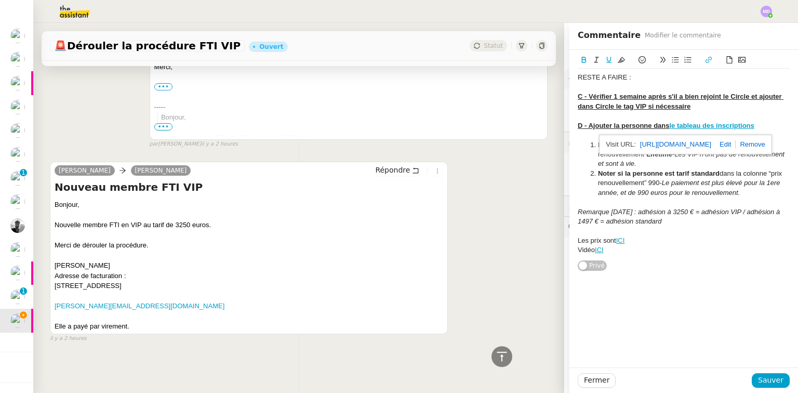
drag, startPoint x: 112, startPoint y: 262, endPoint x: 52, endPoint y: 259, distance: 59.3
click at [52, 259] on div "Cédric Tempestini Charles Répondre Nouveau membre FTI VIP Bonjour, Nouvelle mem…" at bounding box center [249, 248] width 398 height 172
copy div "[PERSON_NAME]"
click at [571, 121] on div "RESTE A FAIRE : C - Vérifier 1 semaine après s'il a bien rejoint le Circle et a…" at bounding box center [683, 160] width 229 height 221
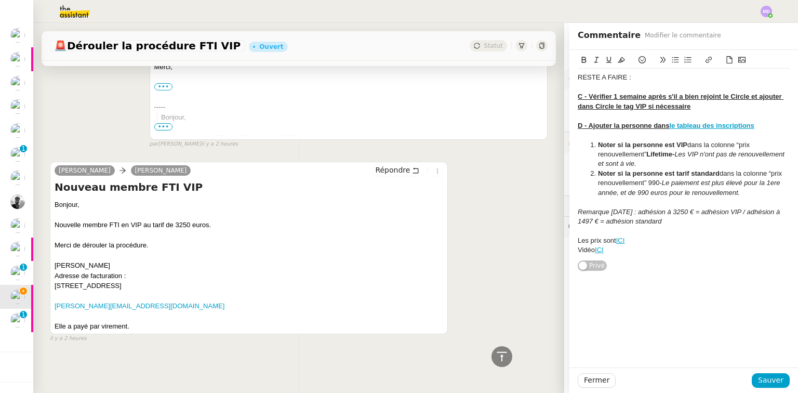
scroll to position [73, 0]
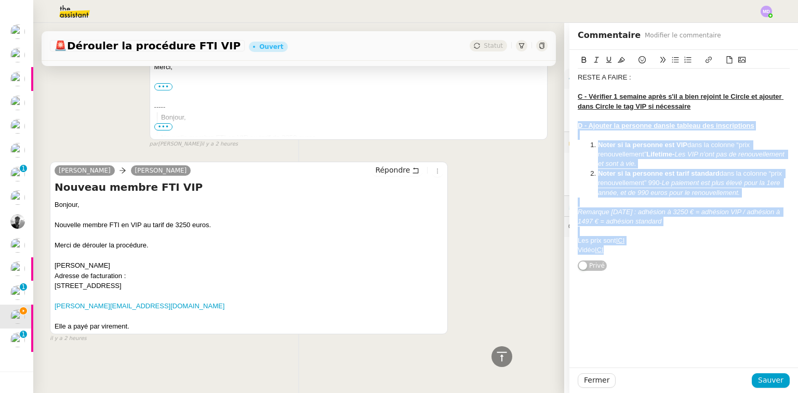
drag, startPoint x: 620, startPoint y: 250, endPoint x: 564, endPoint y: 124, distance: 138.2
click at [569, 124] on div "RESTE A FAIRE : C - Vérifier 1 semaine après s'il a bien rejoint le Circle et a…" at bounding box center [683, 160] width 229 height 221
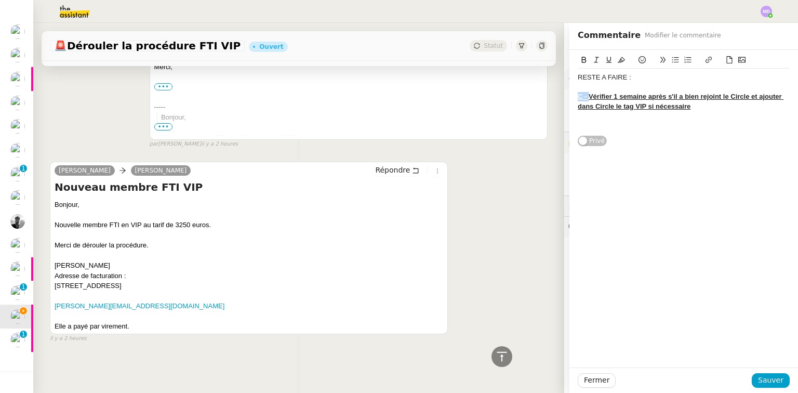
drag, startPoint x: 582, startPoint y: 96, endPoint x: 557, endPoint y: 97, distance: 24.4
click at [557, 97] on app-ticket "🚨 Dérouler la procédure FTI VIP Ouvert Statut Client Cédric Tempestini Owner Me…" at bounding box center [415, 208] width 765 height 370
click at [761, 368] on div "Fermer Sauver" at bounding box center [683, 379] width 229 height 25
click at [760, 387] on button "Sauver" at bounding box center [771, 380] width 38 height 15
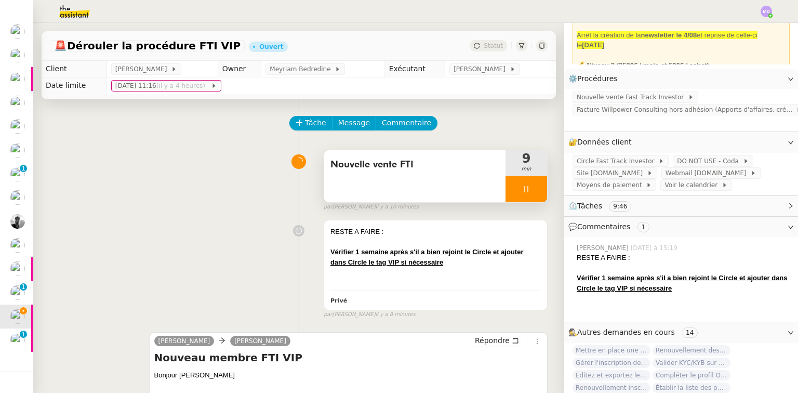
click at [528, 187] on div at bounding box center [527, 189] width 42 height 26
drag, startPoint x: 532, startPoint y: 186, endPoint x: 522, endPoint y: 183, distance: 10.8
click at [532, 185] on button at bounding box center [536, 189] width 21 height 26
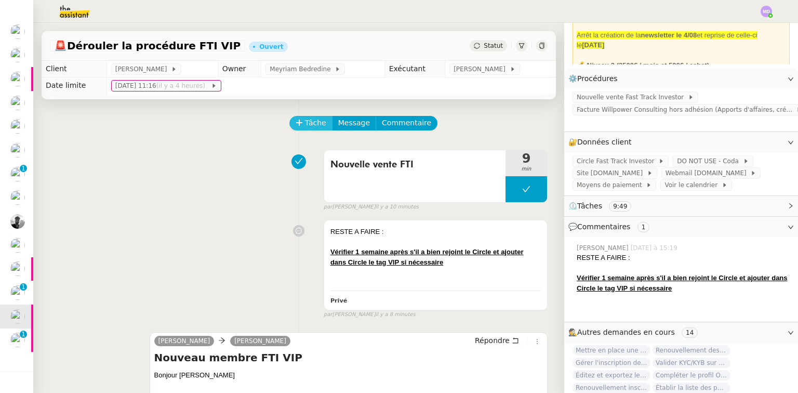
click at [318, 123] on button "Tâche" at bounding box center [310, 123] width 43 height 15
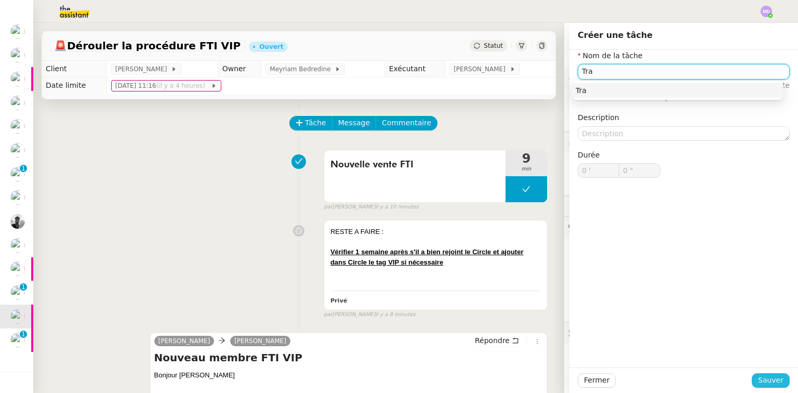
type input "Tra"
click at [759, 378] on span "Sauver" at bounding box center [770, 380] width 25 height 12
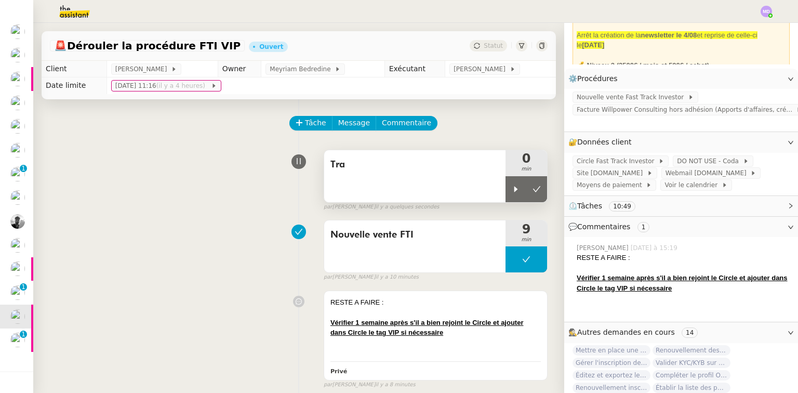
drag, startPoint x: 506, startPoint y: 191, endPoint x: 448, endPoint y: 175, distance: 60.0
click at [506, 189] on div at bounding box center [516, 189] width 21 height 26
click at [447, 173] on div "Tra" at bounding box center [414, 164] width 169 height 17
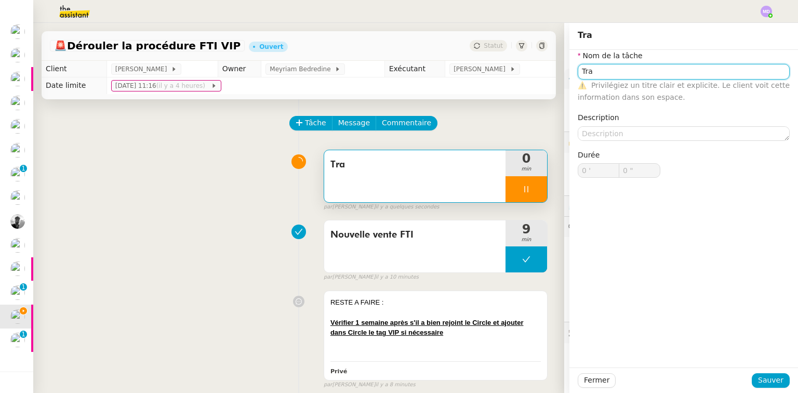
click at [603, 75] on input "Tra" at bounding box center [684, 71] width 212 height 15
type input "Tran"
type input "1 ""
type input "Transms"
type input "2 ""
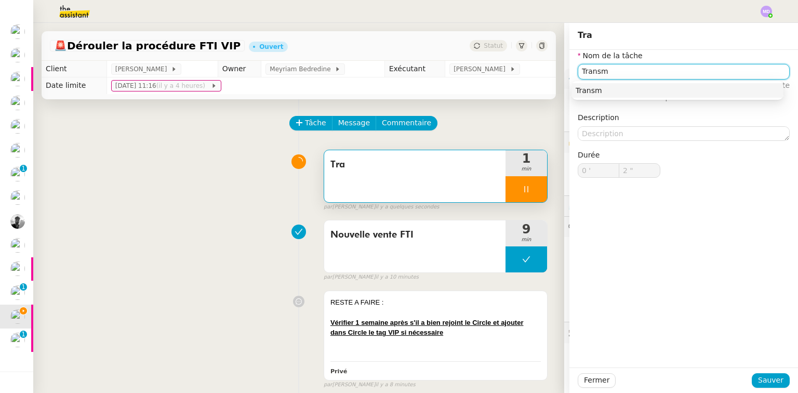
type input "Trans"
type input "3 ""
type input "Transmission"
type input "4 ""
type input "Transmission d'ifnor"
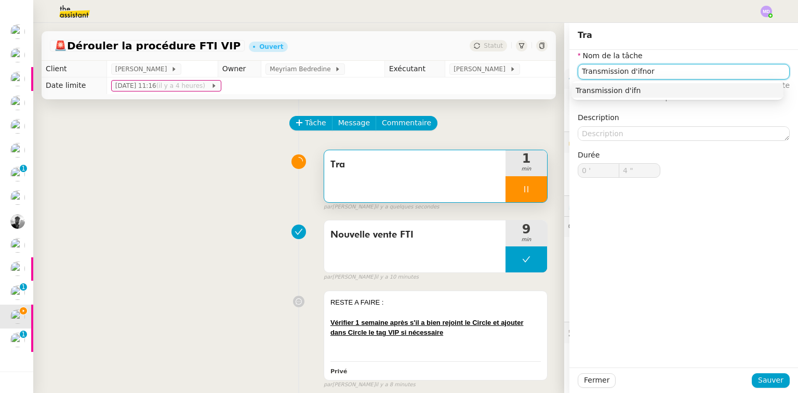
type input "5 ""
type input "Transmission d'if"
type input "6 ""
type input "Transmission d'informa"
type input "7 ""
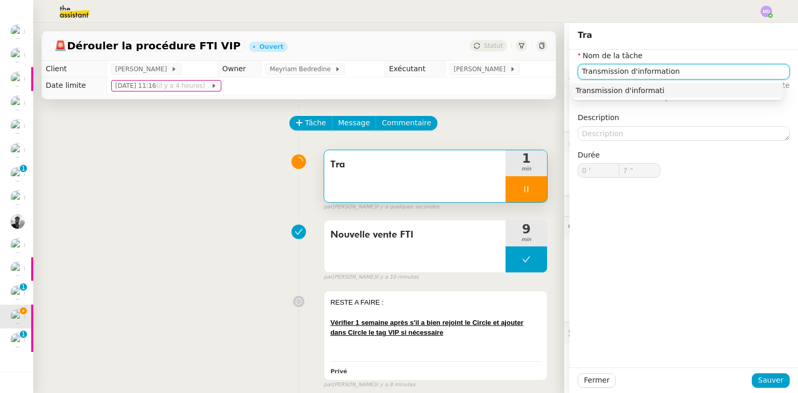
type input "Transmission d'informations"
click at [628, 96] on nz-auto-option "Transmission d'informations" at bounding box center [678, 90] width 212 height 15
type input "9 ""
type input "Transmission d'informations"
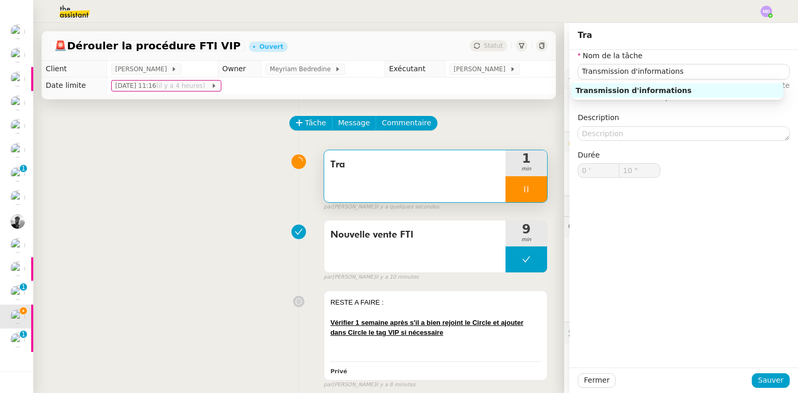
click at [603, 295] on div "Nom de la tâche Transmission d'informations ⚠️ Privilégiez un titre clair et ex…" at bounding box center [683, 208] width 229 height 317
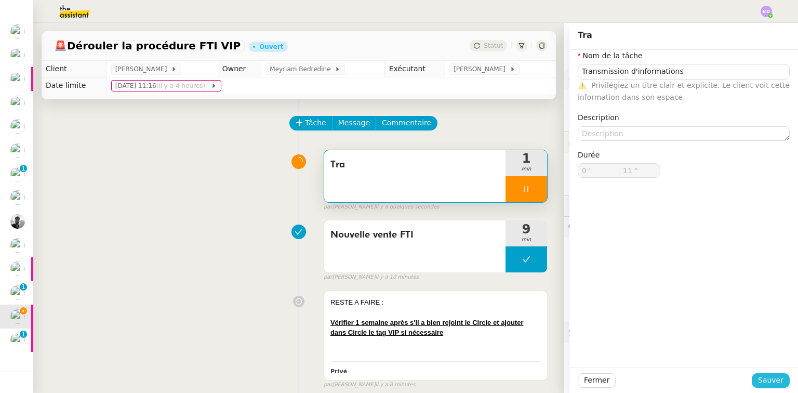
click at [771, 378] on span "Sauver" at bounding box center [770, 380] width 25 height 12
type input "12 ""
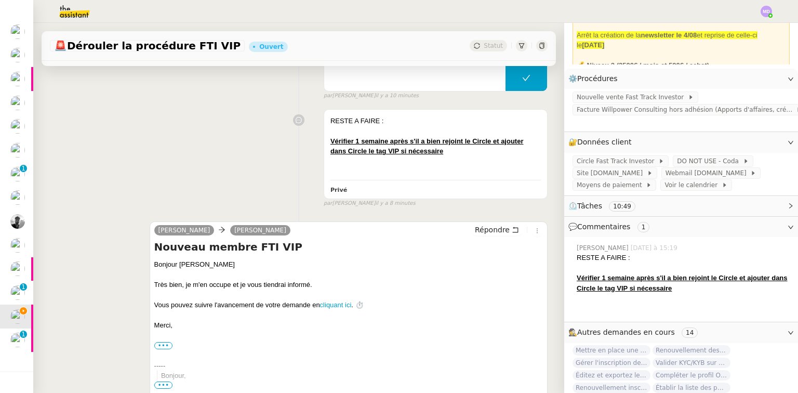
scroll to position [208, 0]
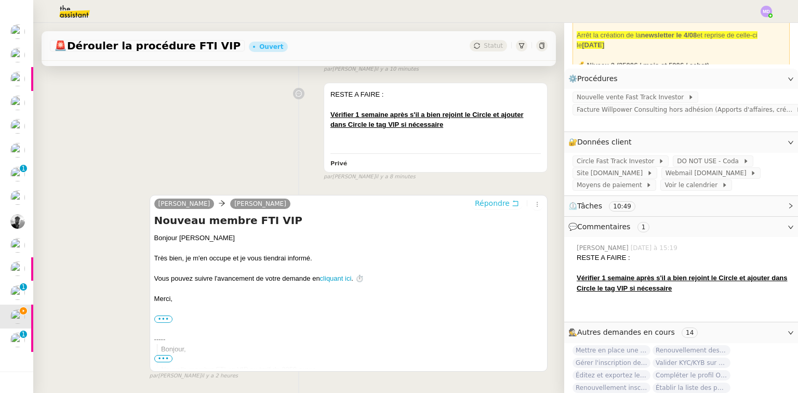
click at [512, 207] on icon at bounding box center [515, 203] width 7 height 7
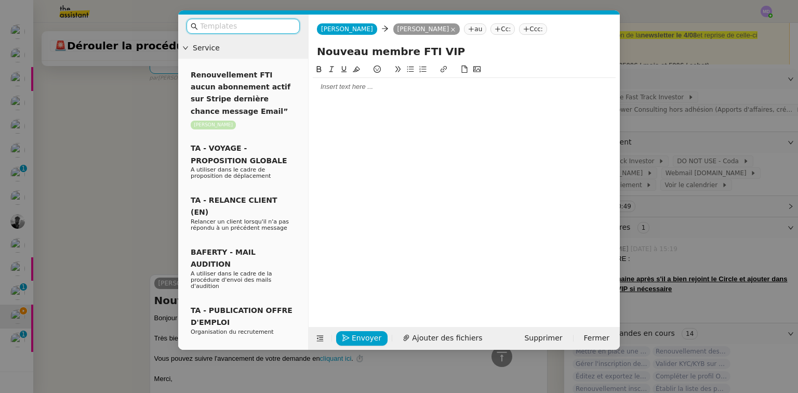
scroll to position [287, 0]
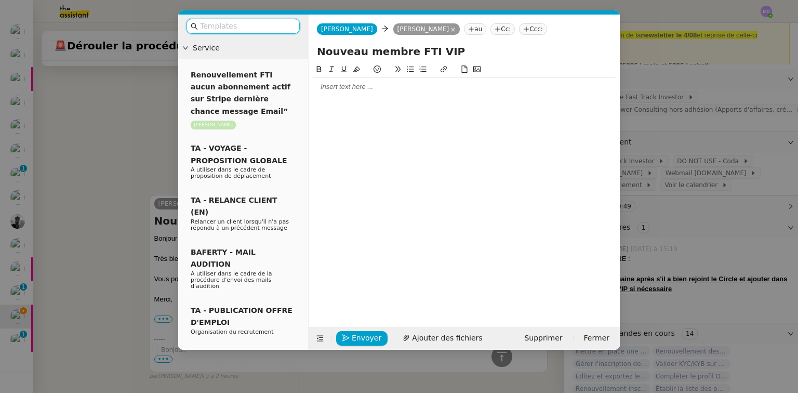
click at [336, 84] on div at bounding box center [464, 86] width 303 height 9
click at [49, 152] on nz-modal-container "Service Renouvellement FTI aucun abonnement actif sur Stripe dernière chance me…" at bounding box center [399, 196] width 798 height 393
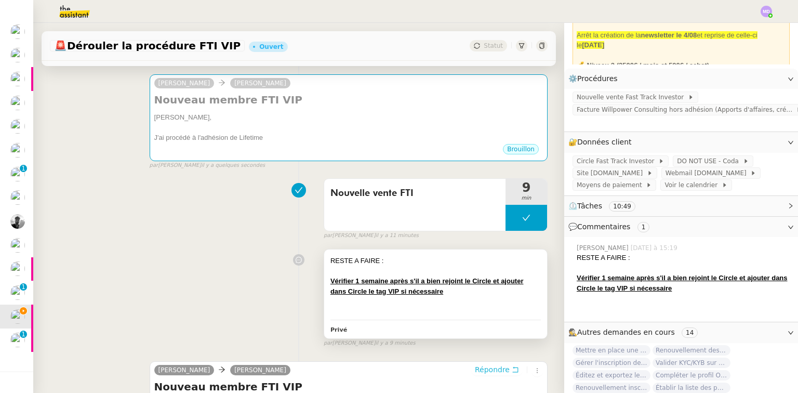
scroll to position [0, 0]
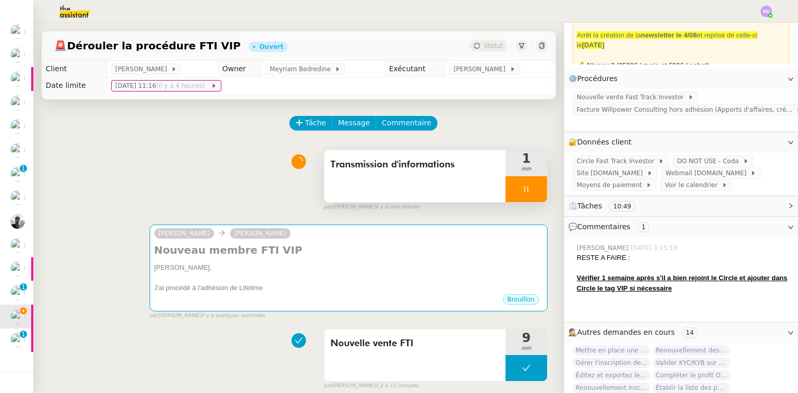
click at [522, 192] on icon at bounding box center [526, 189] width 8 height 8
click at [533, 189] on icon at bounding box center [537, 189] width 8 height 8
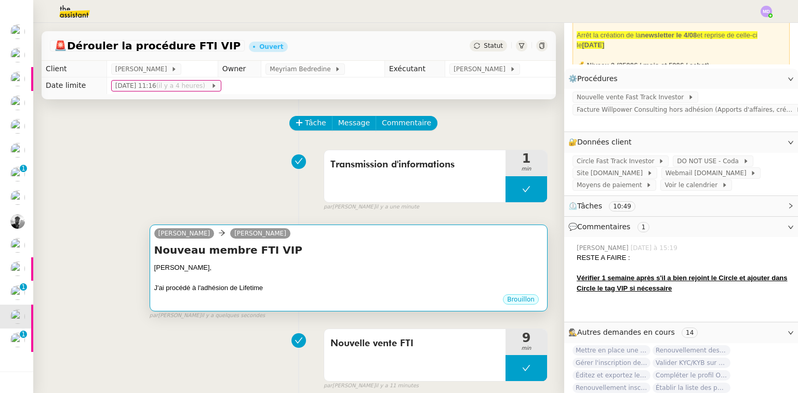
click at [313, 272] on div "[PERSON_NAME]," at bounding box center [348, 267] width 389 height 10
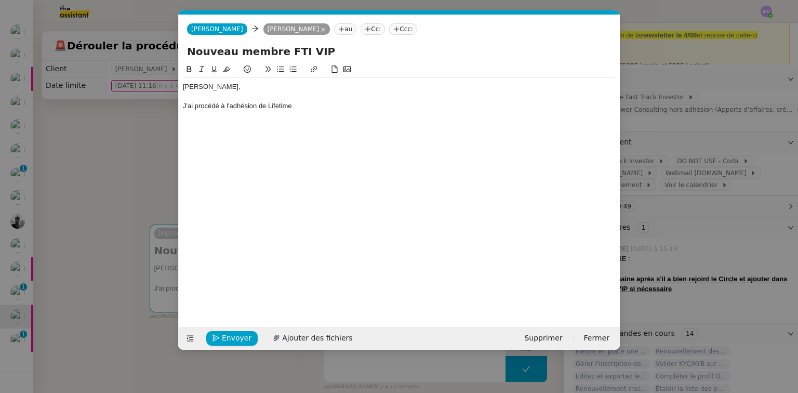
scroll to position [0, 22]
click at [280, 108] on div "J'ai procédé à l'adhésion de Lifetime" at bounding box center [399, 105] width 433 height 9
click at [134, 142] on nz-modal-container "Service Renouvellement FTI aucun abonnement actif sur Stripe dernière chance me…" at bounding box center [399, 196] width 798 height 393
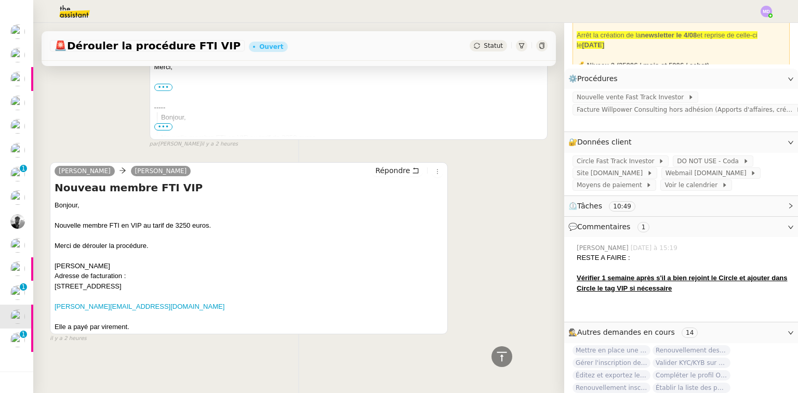
scroll to position [554, 0]
drag, startPoint x: 107, startPoint y: 260, endPoint x: 56, endPoint y: 261, distance: 50.4
click at [55, 262] on div "Natacha Cicatello Adresse de facturation : 8 avenue d'Helvetia, Moka, Ile Mauri…" at bounding box center [249, 276] width 389 height 31
copy div "[PERSON_NAME]"
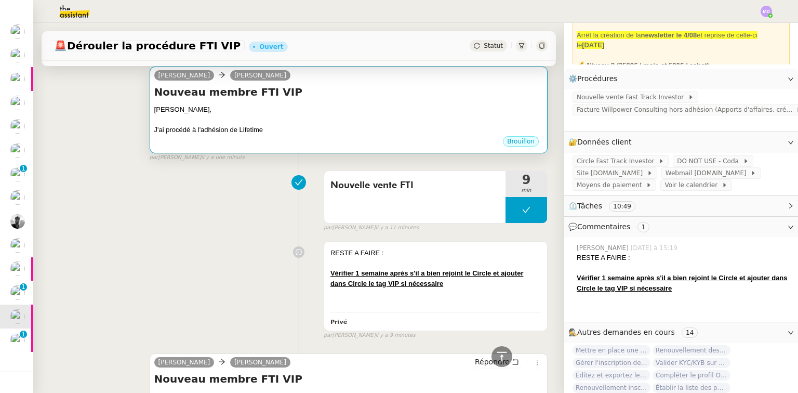
scroll to position [97, 0]
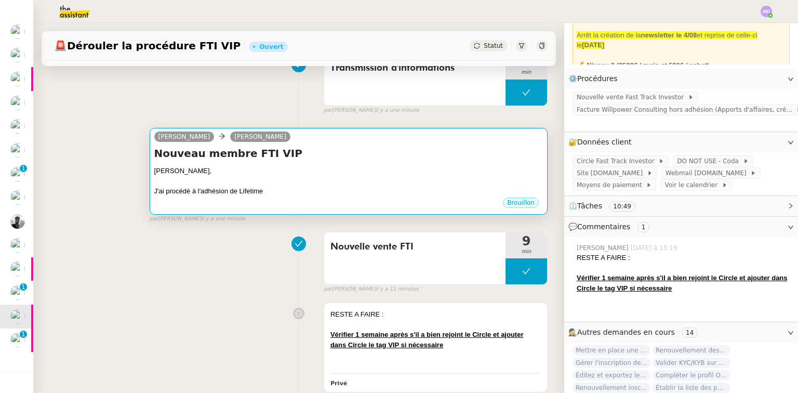
click at [293, 176] on div "[PERSON_NAME]," at bounding box center [348, 171] width 389 height 10
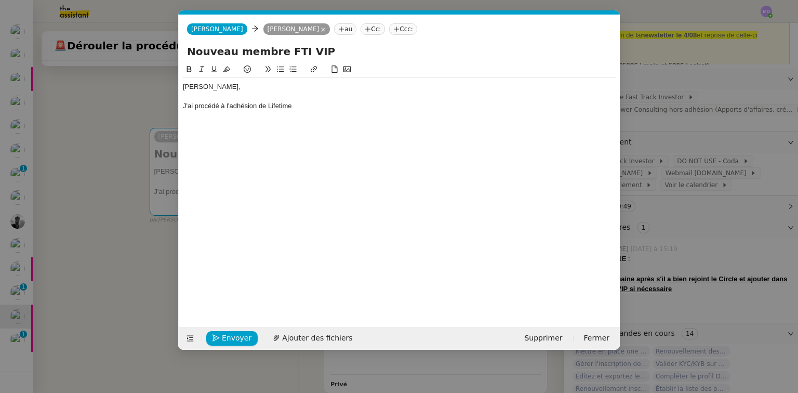
scroll to position [0, 22]
click at [278, 101] on div "J'ai procédé à l'adhésion de Lifetime" at bounding box center [399, 105] width 433 height 9
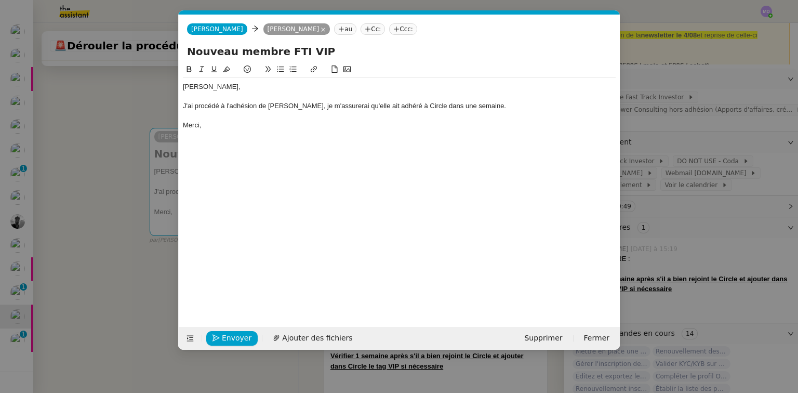
click at [395, 109] on div "J'ai procédé à l'adhésion de Natacha Cicatello, je m'assurerai qu'elle ait adhé…" at bounding box center [399, 105] width 433 height 9
click at [229, 333] on span "Envoyer" at bounding box center [237, 338] width 30 height 12
click at [229, 333] on span "Confirmer l'envoi" at bounding box center [253, 338] width 62 height 12
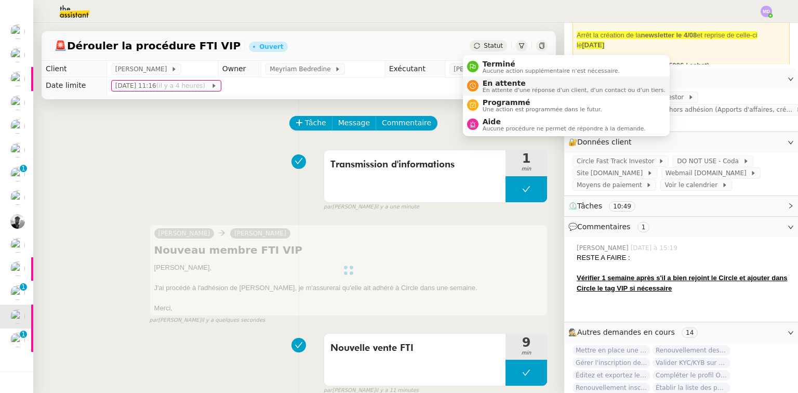
click at [495, 88] on span "En attente d'une réponse d'un client, d'un contact ou d'un tiers." at bounding box center [574, 90] width 183 height 6
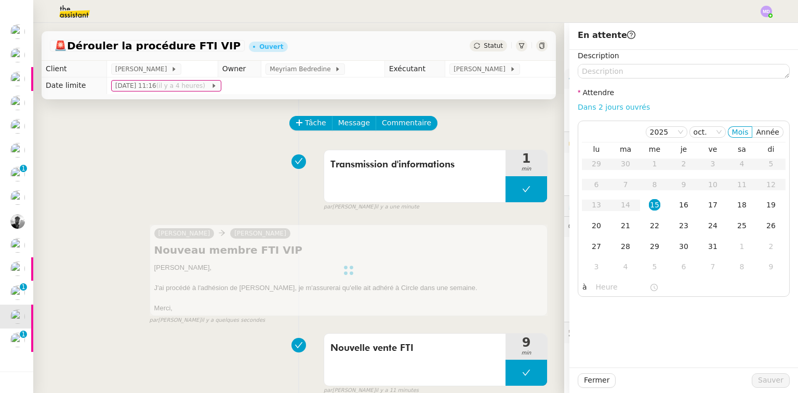
click at [611, 105] on link "Dans 2 jours ouvrés" at bounding box center [614, 107] width 72 height 8
type input "07:00"
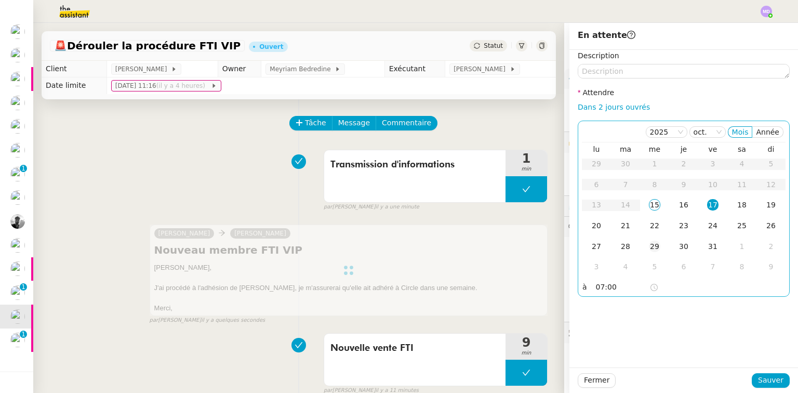
drag, startPoint x: 648, startPoint y: 231, endPoint x: 648, endPoint y: 238, distance: 7.3
click at [649, 231] on div "22" at bounding box center [654, 225] width 11 height 11
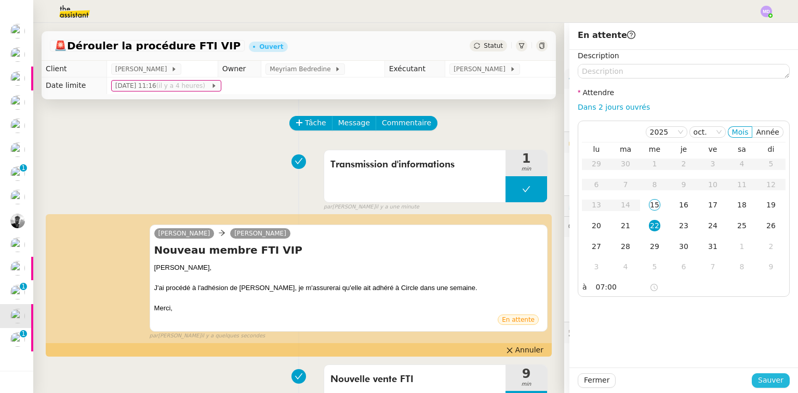
click at [775, 378] on span "Sauver" at bounding box center [770, 380] width 25 height 12
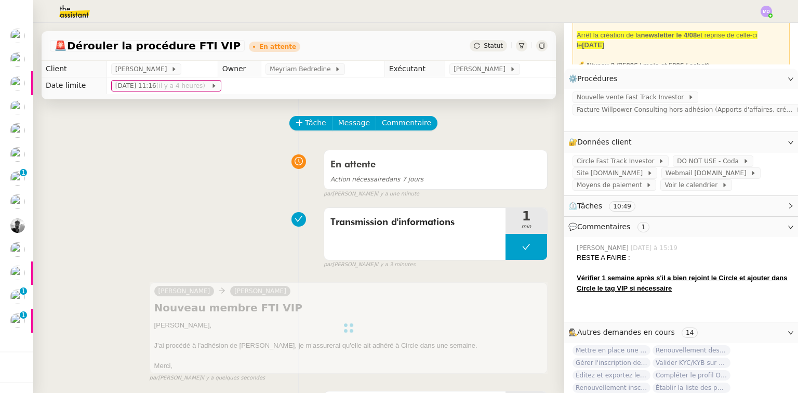
scroll to position [73, 0]
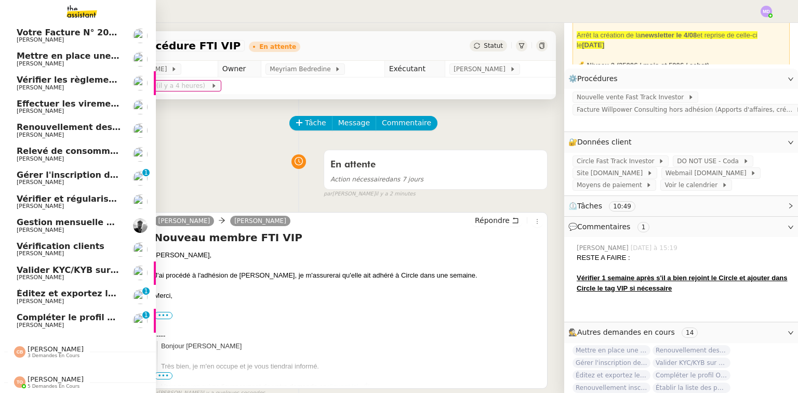
click at [87, 313] on span "Compléter le profil Overlord" at bounding box center [82, 317] width 131 height 10
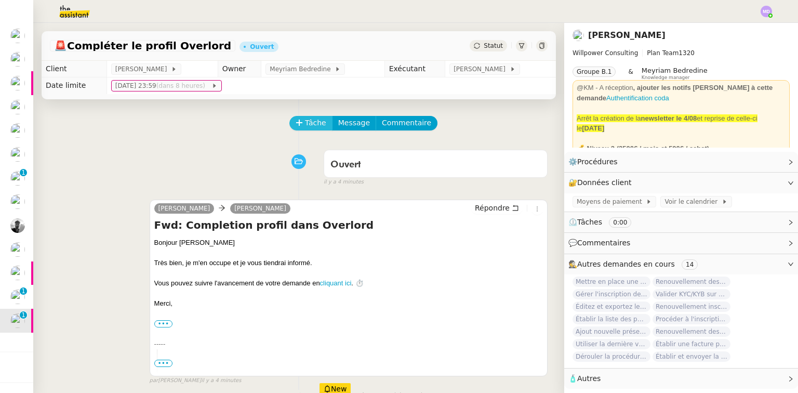
click at [305, 123] on span "Tâche" at bounding box center [315, 123] width 21 height 12
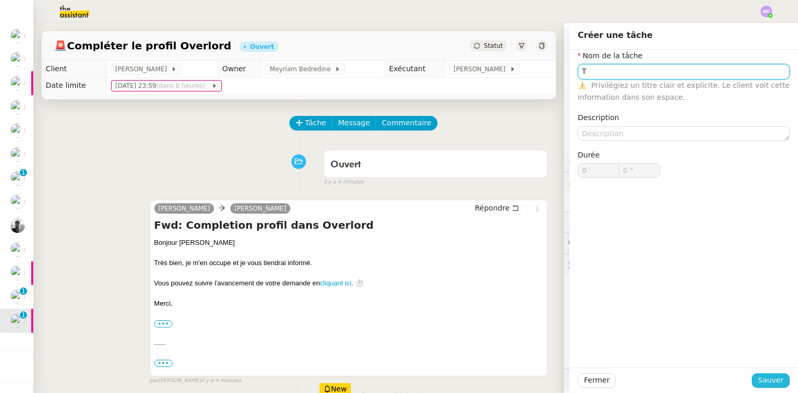
type input "T"
click at [763, 380] on span "Sauver" at bounding box center [770, 380] width 25 height 12
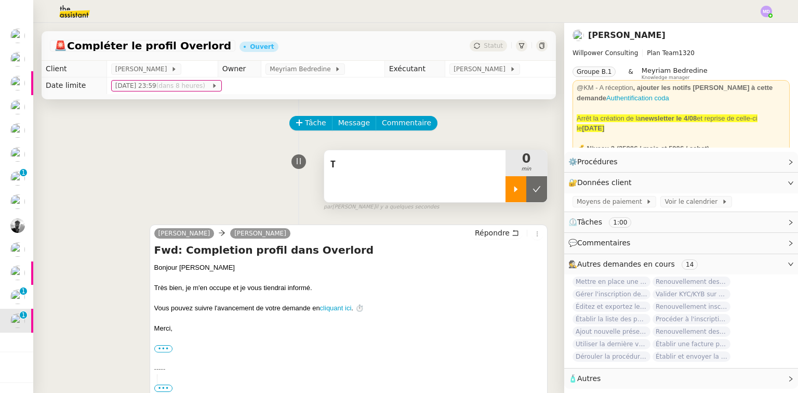
scroll to position [6, 0]
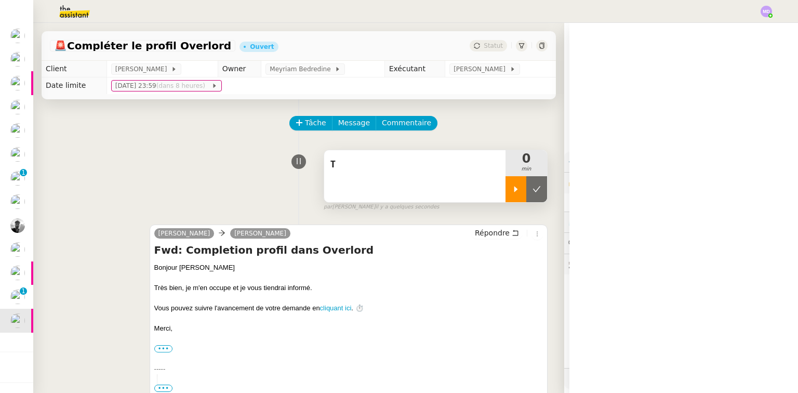
click at [506, 188] on div at bounding box center [516, 189] width 21 height 26
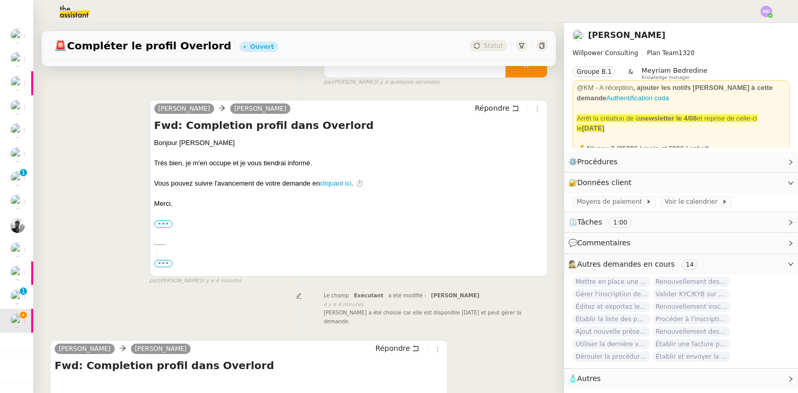
scroll to position [208, 0]
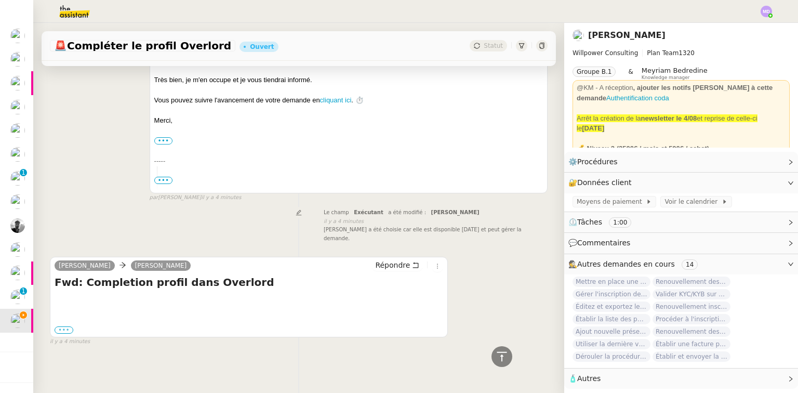
click at [64, 326] on label "•••" at bounding box center [64, 329] width 19 height 7
click at [0, 0] on input "•••" at bounding box center [0, 0] width 0 height 0
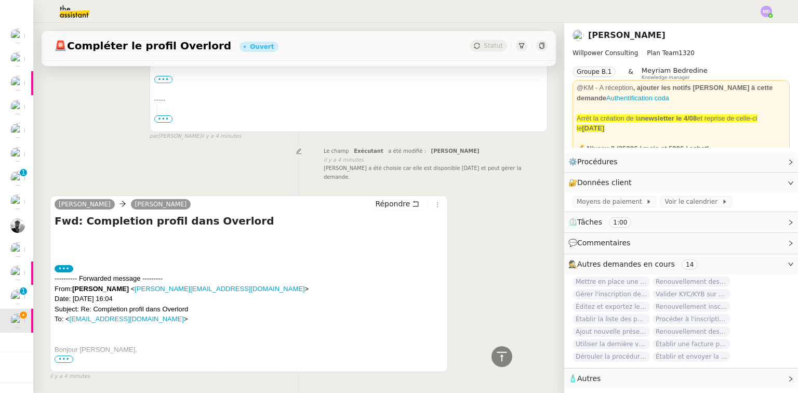
scroll to position [303, 0]
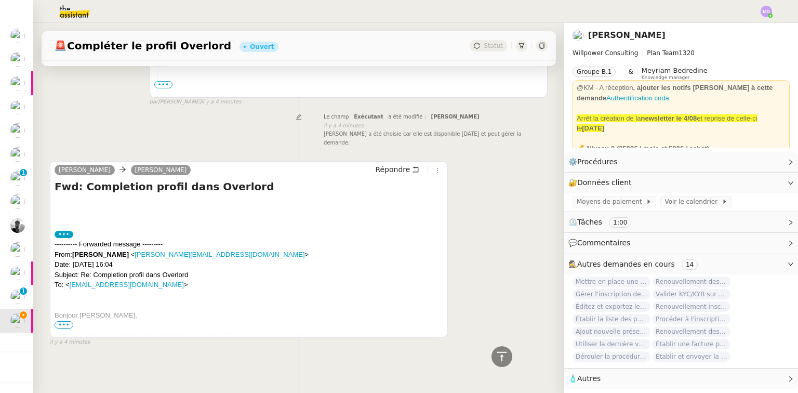
click at [65, 321] on span "•••" at bounding box center [64, 324] width 19 height 7
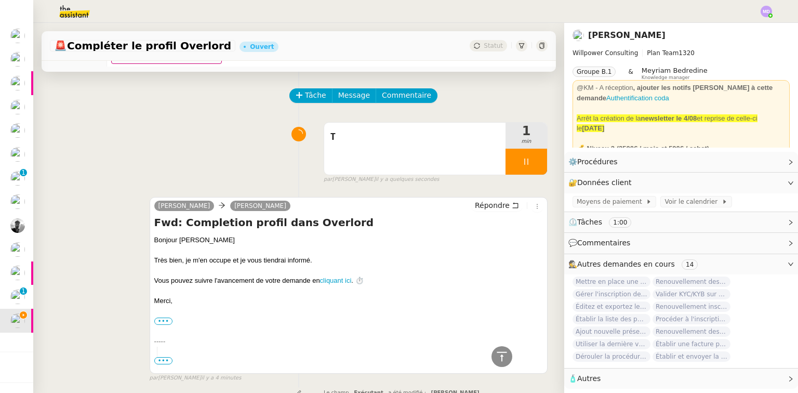
scroll to position [0, 0]
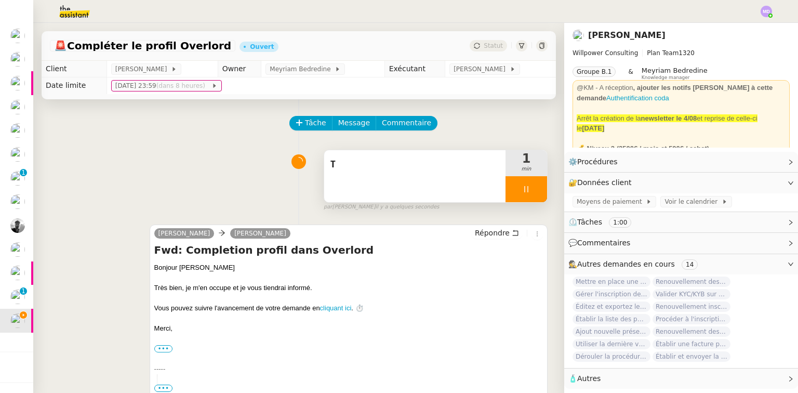
click at [394, 180] on div "T" at bounding box center [414, 176] width 181 height 52
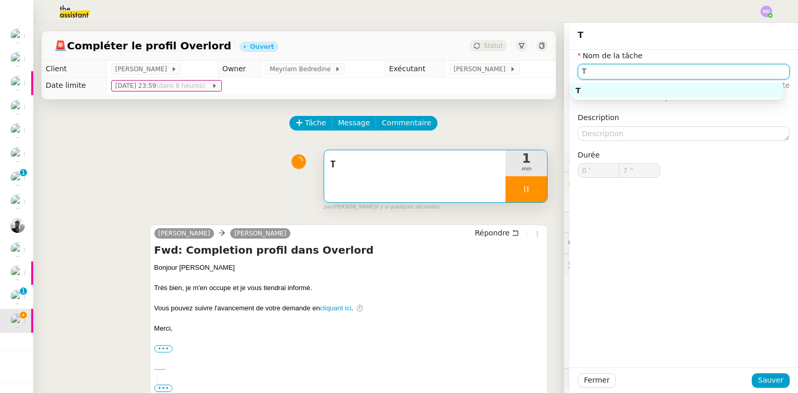
drag, startPoint x: 575, startPoint y: 69, endPoint x: 588, endPoint y: 70, distance: 13.5
click at [588, 70] on input "T" at bounding box center [684, 71] width 212 height 15
type input "8 ""
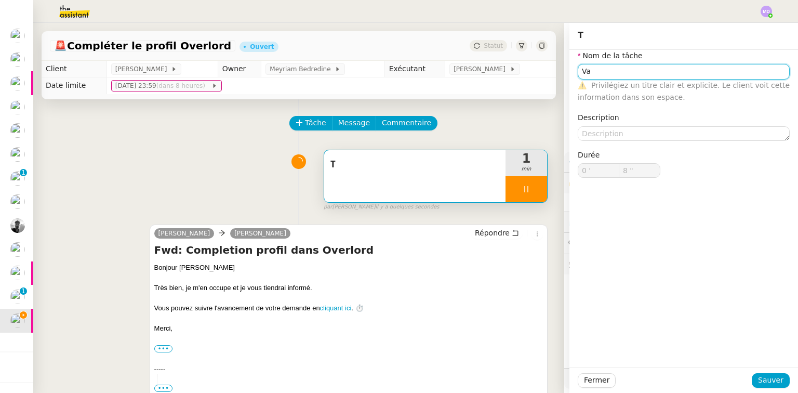
type input "Val"
type input "9 ""
type input "Validation des"
type input "10 ""
type input "Validation des KYC"
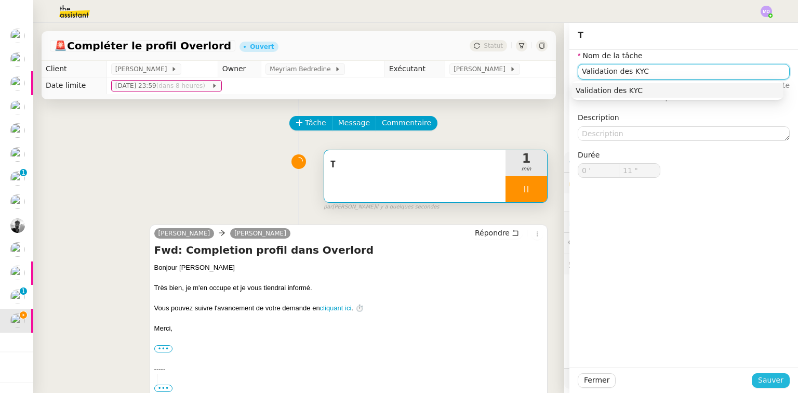
type input "12 ""
type input "Validation des KYC"
drag, startPoint x: 771, startPoint y: 380, endPoint x: 701, endPoint y: 380, distance: 70.1
click at [770, 380] on span "Sauver" at bounding box center [770, 380] width 25 height 12
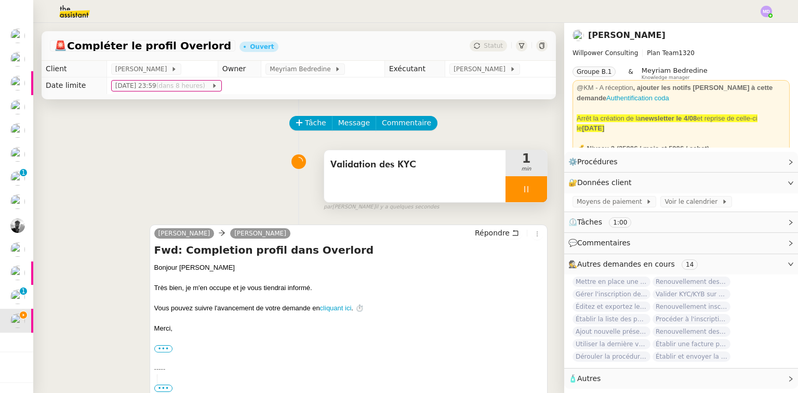
click at [522, 195] on div at bounding box center [527, 189] width 42 height 26
click at [533, 193] on icon at bounding box center [537, 189] width 8 height 8
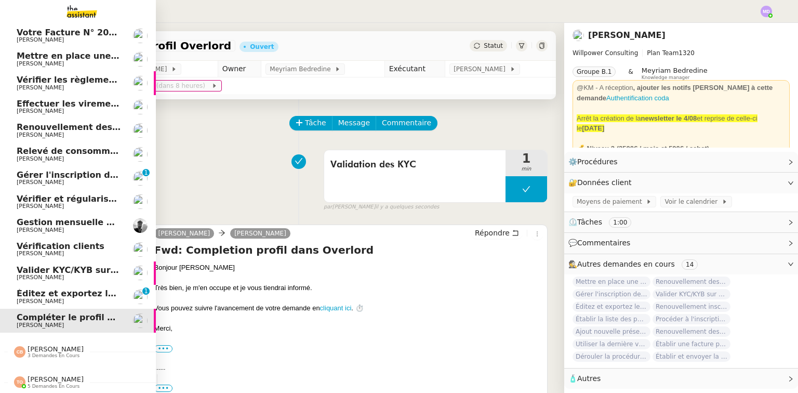
click at [44, 383] on span "5 demandes en cours" at bounding box center [54, 386] width 52 height 6
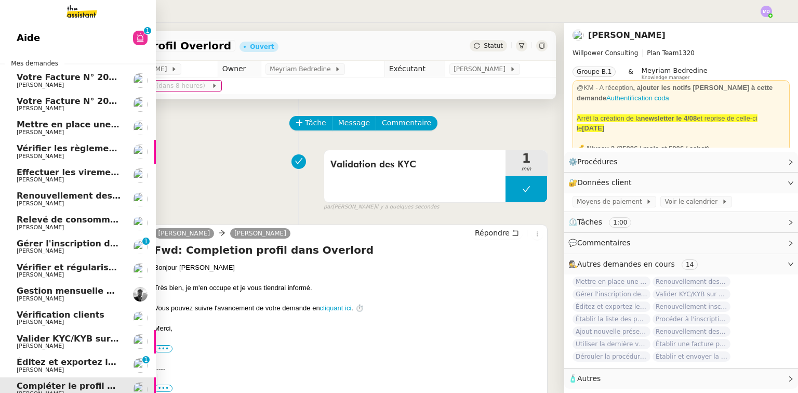
click at [64, 16] on img at bounding box center [73, 11] width 81 height 23
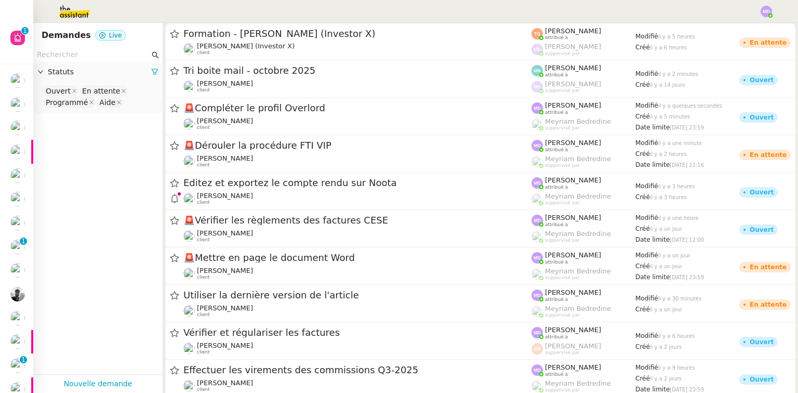
click at [104, 48] on nz-input-group at bounding box center [97, 55] width 129 height 14
click at [101, 61] on nz-input-group at bounding box center [97, 55] width 129 height 14
click at [109, 56] on input "text" at bounding box center [93, 55] width 113 height 12
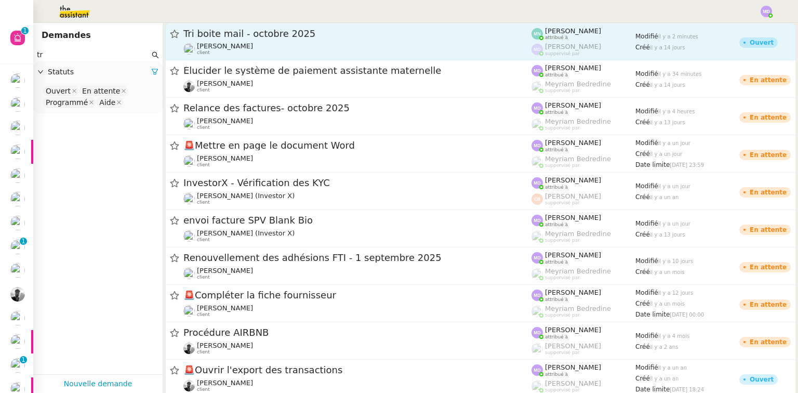
type input "tr"
click at [258, 37] on span "Tri boite mail - octobre 2025" at bounding box center [357, 33] width 348 height 9
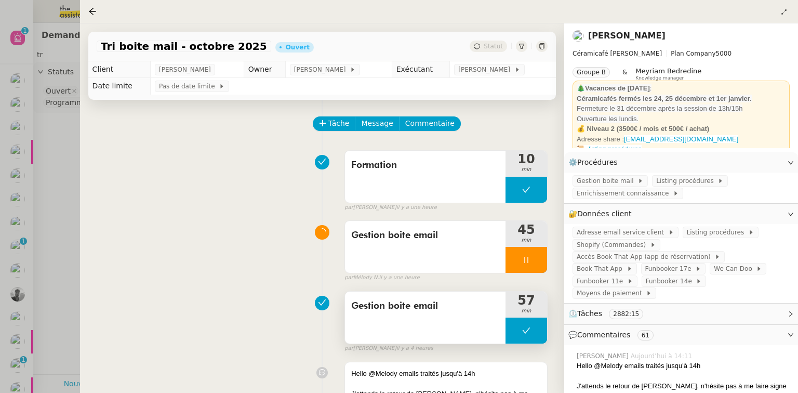
click at [526, 324] on button at bounding box center [527, 330] width 42 height 26
drag, startPoint x: 513, startPoint y: 330, endPoint x: 511, endPoint y: 337, distance: 7.6
click at [512, 330] on icon at bounding box center [516, 330] width 8 height 8
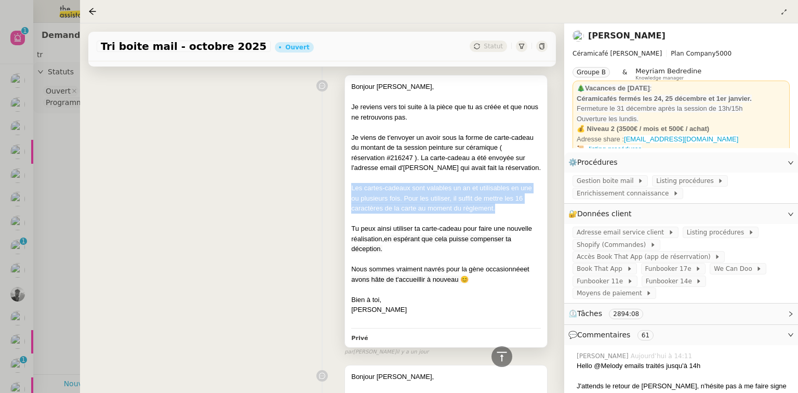
drag, startPoint x: 498, startPoint y: 211, endPoint x: 349, endPoint y: 189, distance: 150.7
click at [351, 189] on div "Les cartes-cadeaux sont valables un an et utilisables en une ou plusieurs fois.…" at bounding box center [446, 198] width 190 height 31
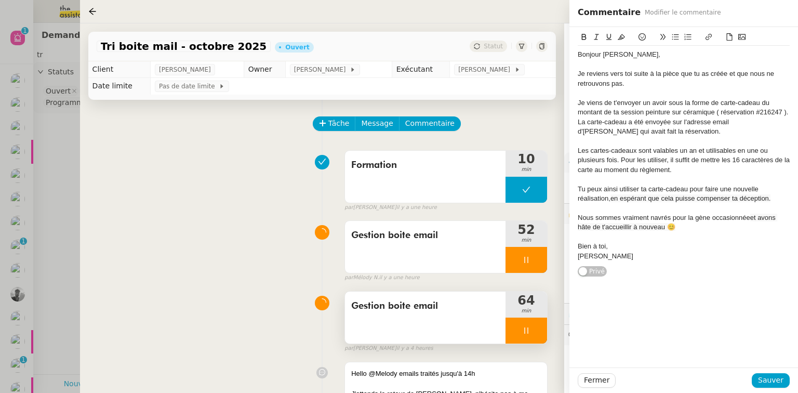
click at [532, 330] on div at bounding box center [527, 330] width 42 height 26
click at [533, 330] on icon at bounding box center [537, 330] width 8 height 8
drag, startPoint x: 39, startPoint y: 227, endPoint x: 31, endPoint y: 220, distance: 10.4
click at [39, 227] on div at bounding box center [399, 196] width 798 height 393
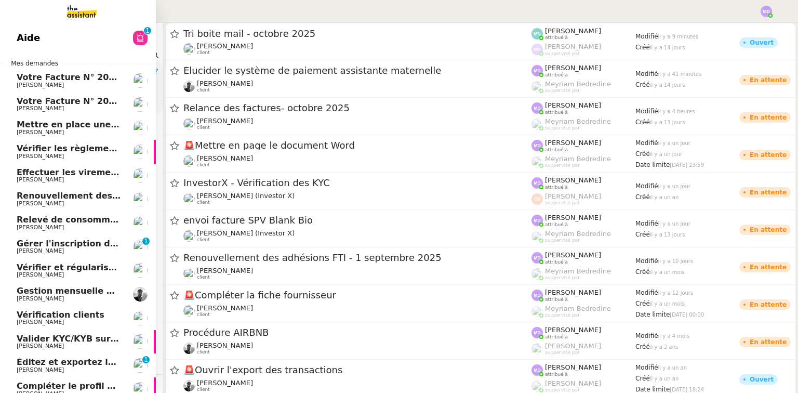
click at [46, 249] on span "[PERSON_NAME]" at bounding box center [40, 250] width 47 height 7
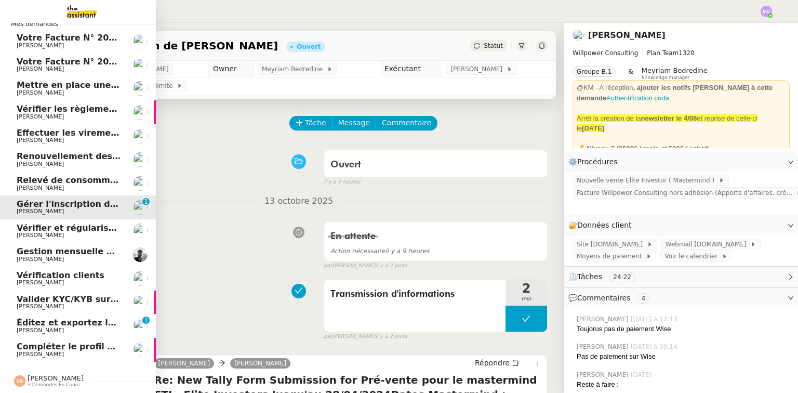
scroll to position [73, 0]
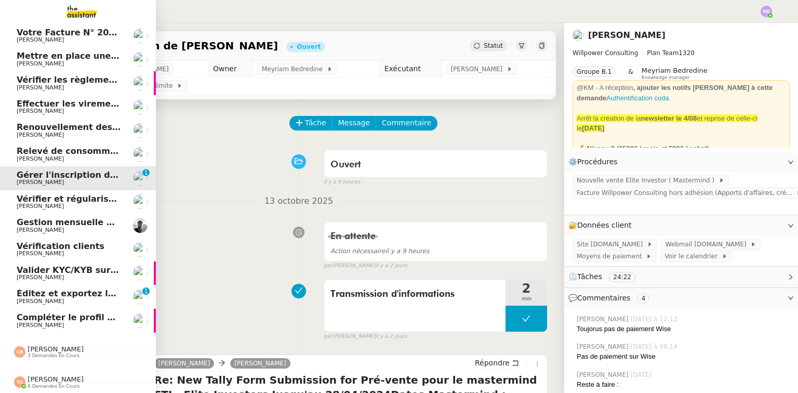
click at [59, 322] on span "[PERSON_NAME]" at bounding box center [69, 325] width 105 height 6
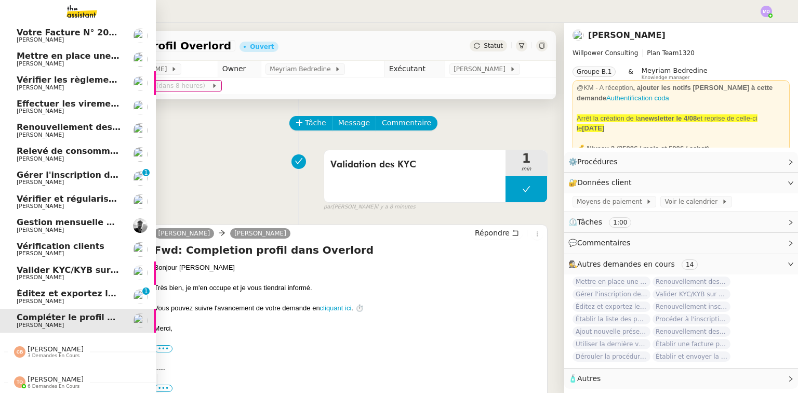
click at [66, 267] on span "Valider KYC/KYB sur Overlord" at bounding box center [86, 270] width 138 height 10
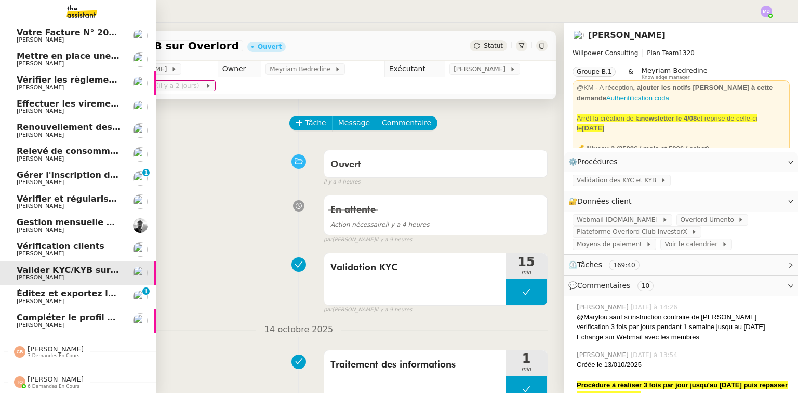
click at [82, 315] on span "Compléter le profil Overlord" at bounding box center [82, 317] width 131 height 10
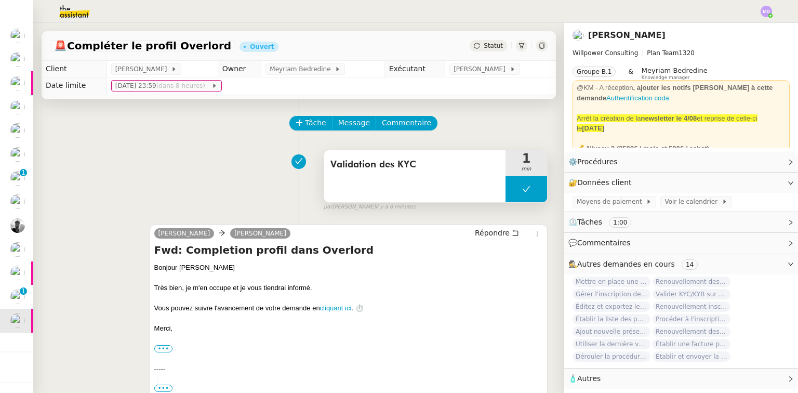
click at [513, 191] on button at bounding box center [527, 189] width 42 height 26
click at [514, 191] on icon at bounding box center [516, 189] width 4 height 6
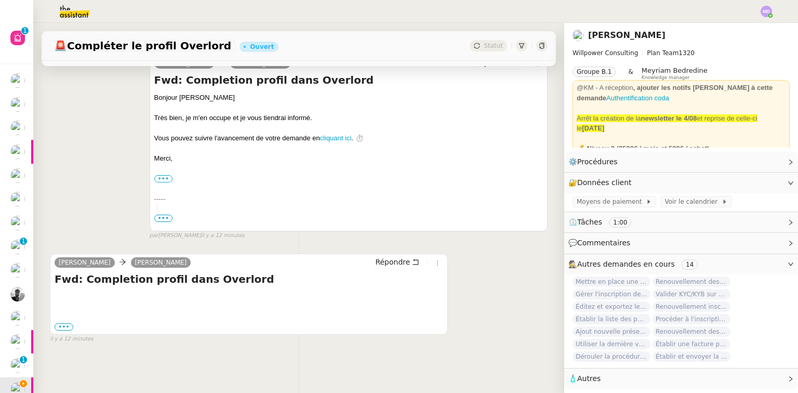
scroll to position [176, 0]
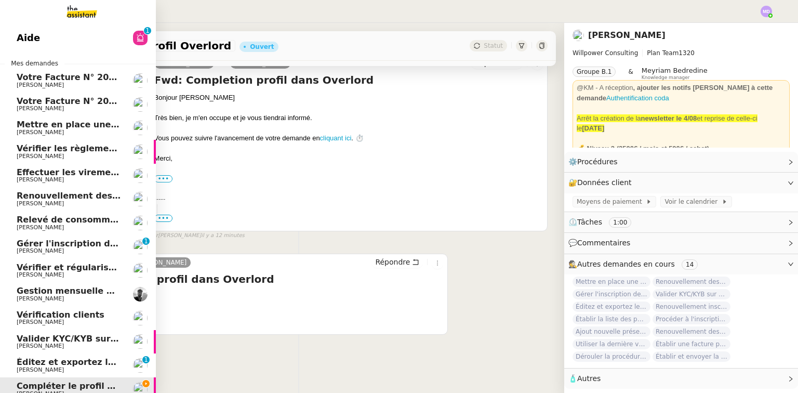
click at [17, 367] on span "[PERSON_NAME]" at bounding box center [40, 369] width 47 height 7
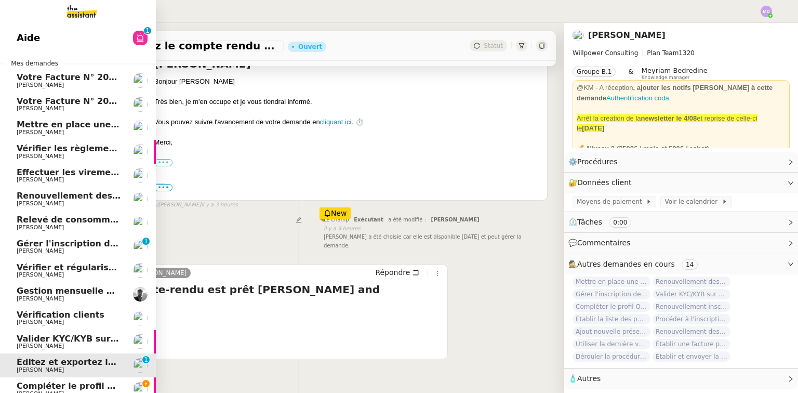
scroll to position [138, 0]
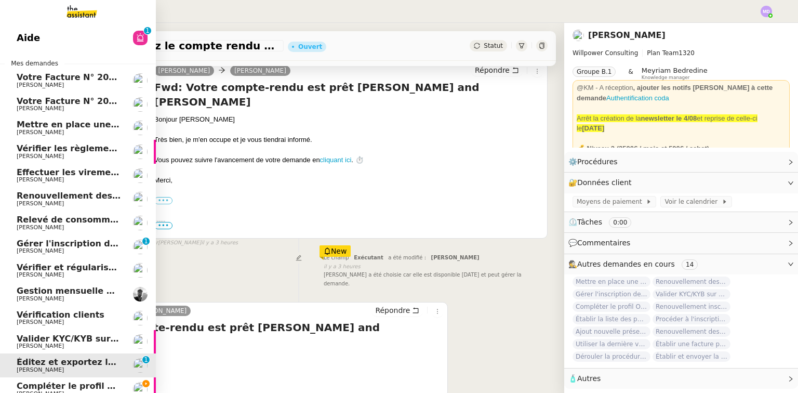
click at [85, 333] on link "Valider KYC/KYB sur Overlord [PERSON_NAME]" at bounding box center [78, 342] width 156 height 24
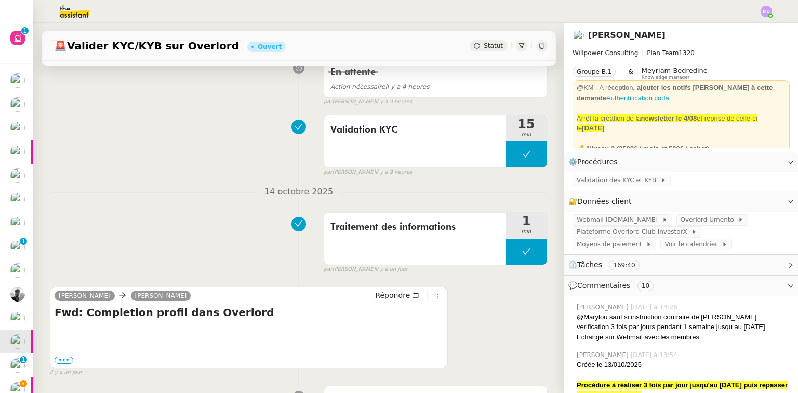
click at [191, 238] on div "Traitement des informations 1 min false par Marylou D. il y a un jour" at bounding box center [299, 240] width 498 height 67
click at [620, 176] on app-ticket-info-button "Validation des KYC et KYB" at bounding box center [624, 180] width 102 height 8
click at [615, 178] on span "Validation des KYC et KYB" at bounding box center [619, 180] width 84 height 10
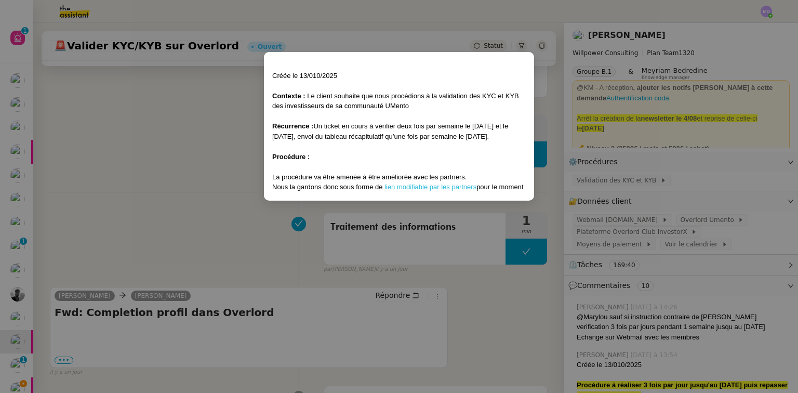
click at [432, 184] on link "lien modifiable par les partners" at bounding box center [430, 187] width 92 height 8
click at [202, 161] on nz-modal-container "Créée le 13/010/2025 Contexte : Le client souhaite que nous procédions à la val…" at bounding box center [399, 196] width 798 height 393
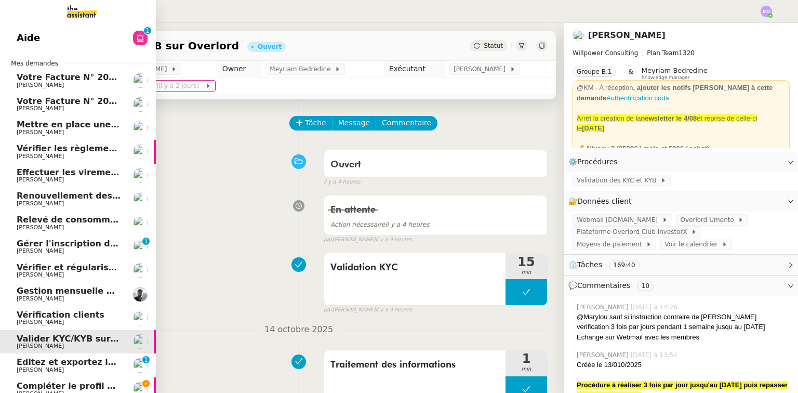
click at [49, 382] on span "Compléter le profil Overlord" at bounding box center [82, 386] width 131 height 10
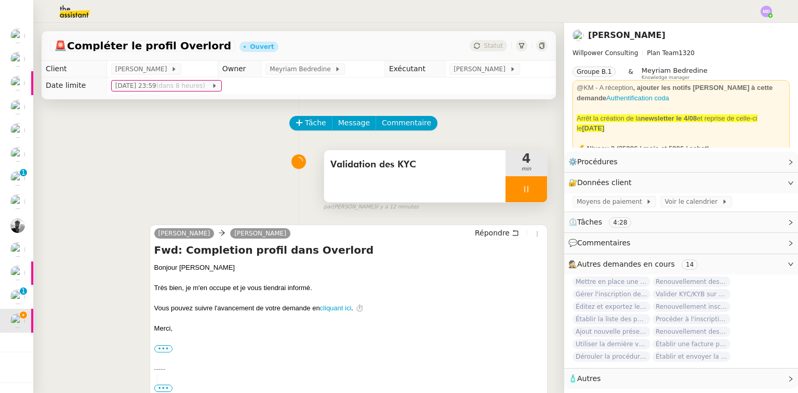
click at [517, 197] on div at bounding box center [527, 189] width 42 height 26
drag, startPoint x: 532, startPoint y: 191, endPoint x: 470, endPoint y: 158, distance: 70.2
click at [528, 188] on button at bounding box center [536, 189] width 21 height 26
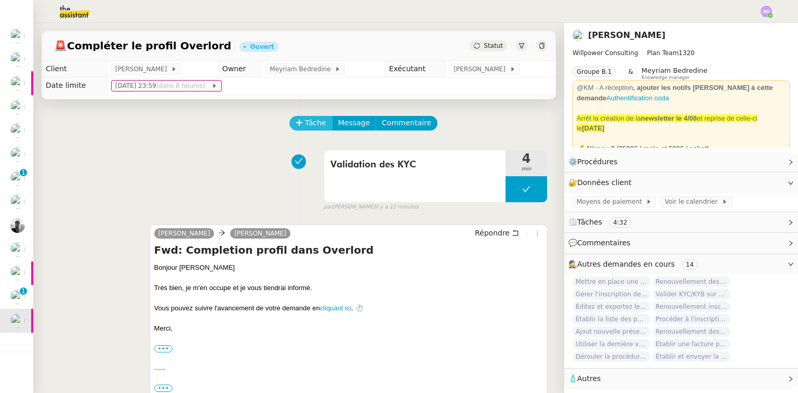
click at [314, 125] on span "Tâche" at bounding box center [315, 123] width 21 height 12
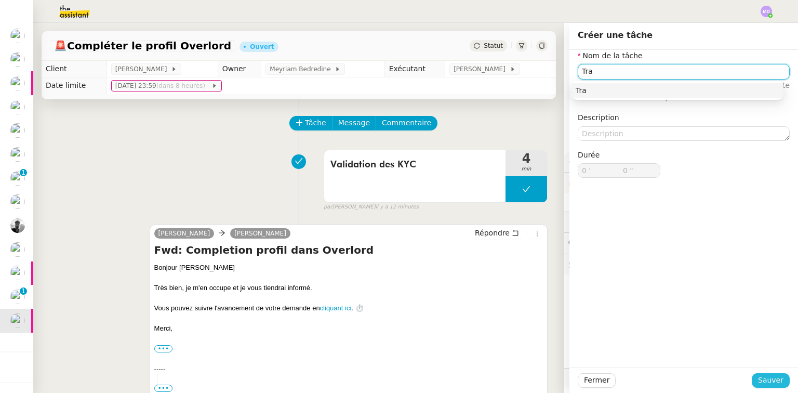
type input "Tra"
drag, startPoint x: 761, startPoint y: 380, endPoint x: 707, endPoint y: 350, distance: 61.9
click at [761, 380] on span "Sauver" at bounding box center [770, 380] width 25 height 12
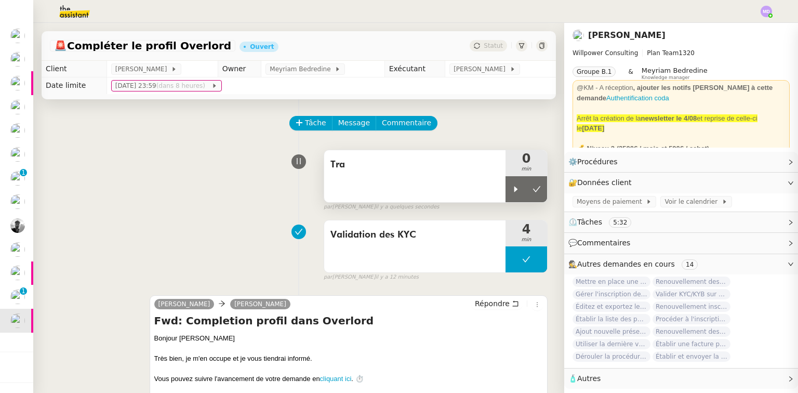
drag, startPoint x: 500, startPoint y: 187, endPoint x: 476, endPoint y: 185, distance: 24.0
click at [506, 185] on div at bounding box center [516, 189] width 21 height 26
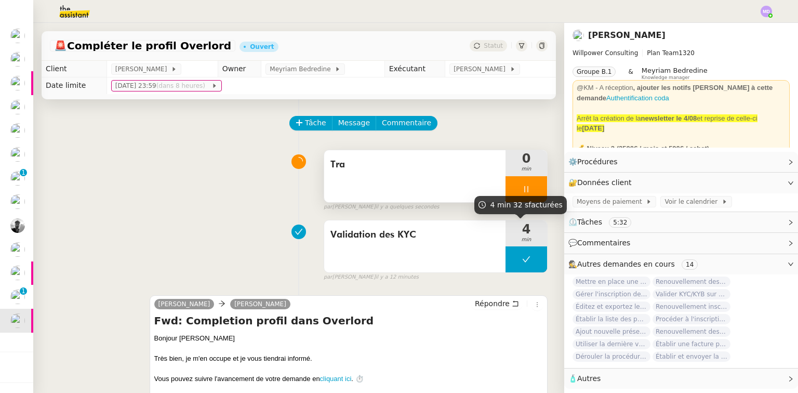
click at [474, 185] on div "Tra" at bounding box center [414, 176] width 181 height 52
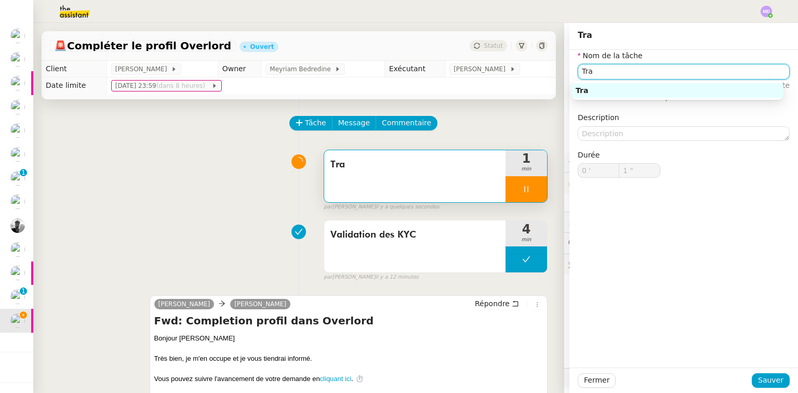
type input "2 ""
click at [650, 73] on input "Tra" at bounding box center [684, 71] width 212 height 15
type input "Transmis"
type input "3 ""
type input "Transmission d'info"
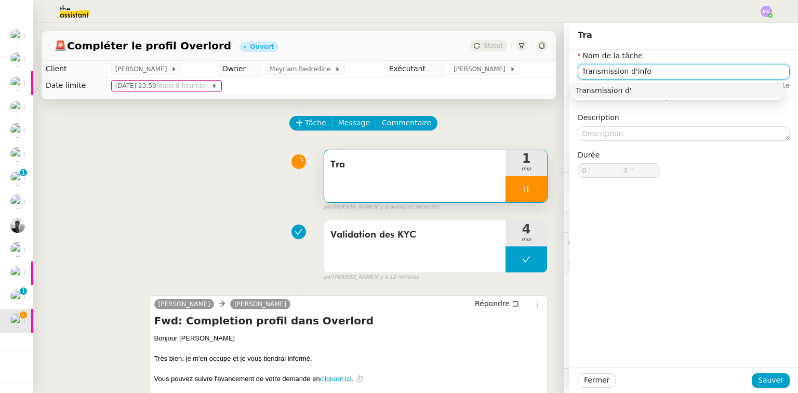
type input "4 ""
type input "Transmission d'inform"
type input "5 ""
type input "Transmission d'informations"
type input "6 ""
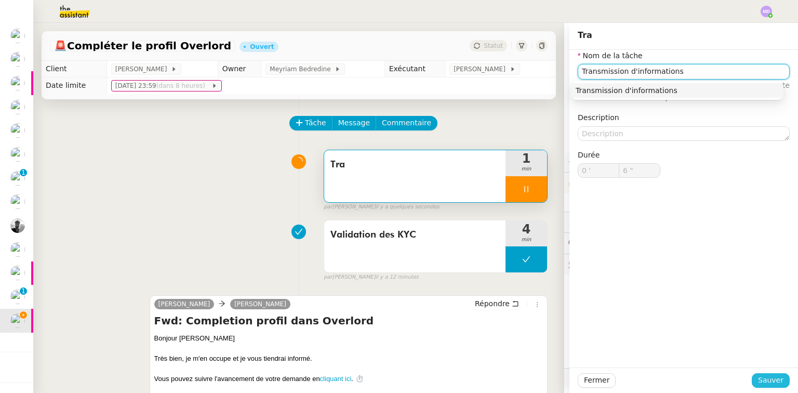
type input "Transmission d'informations"
type input "7 ""
drag, startPoint x: 773, startPoint y: 382, endPoint x: 754, endPoint y: 378, distance: 19.7
click at [772, 380] on span "Sauver" at bounding box center [770, 380] width 25 height 12
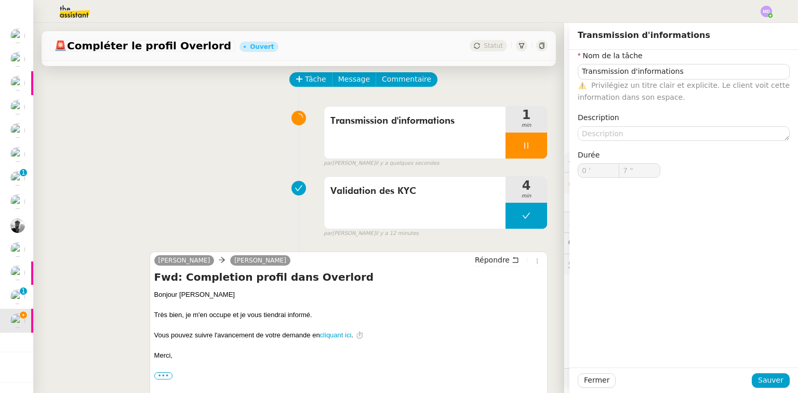
scroll to position [166, 0]
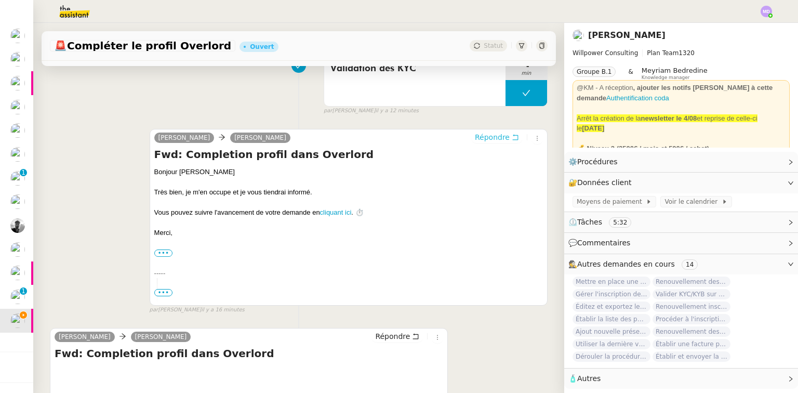
click at [497, 132] on button "Répondre" at bounding box center [496, 136] width 51 height 11
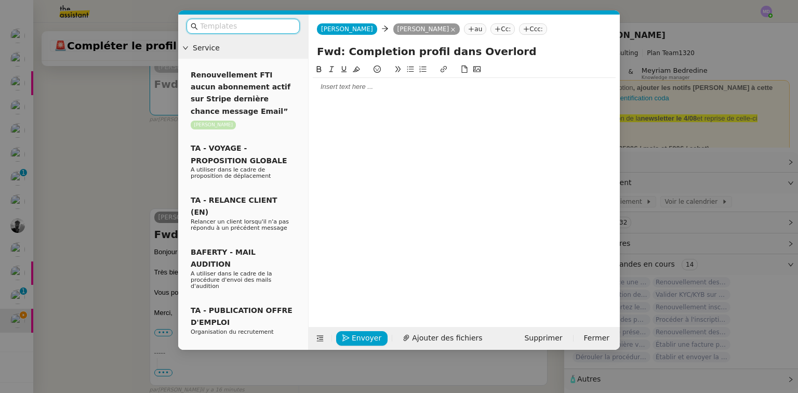
click at [211, 31] on input "text" at bounding box center [247, 26] width 94 height 12
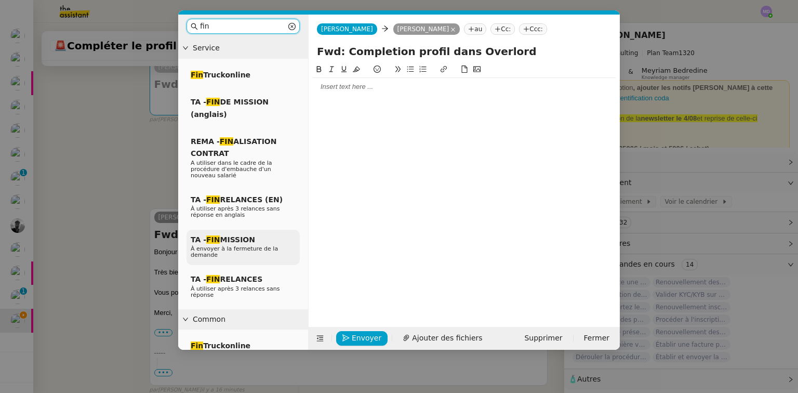
type input "fin"
click at [246, 245] on span "À envoyer à la fermeture de la demande" at bounding box center [234, 251] width 87 height 13
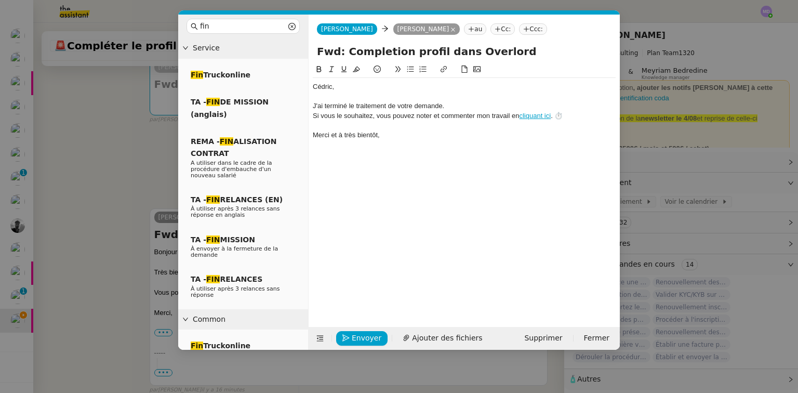
click at [327, 94] on div at bounding box center [464, 96] width 303 height 9
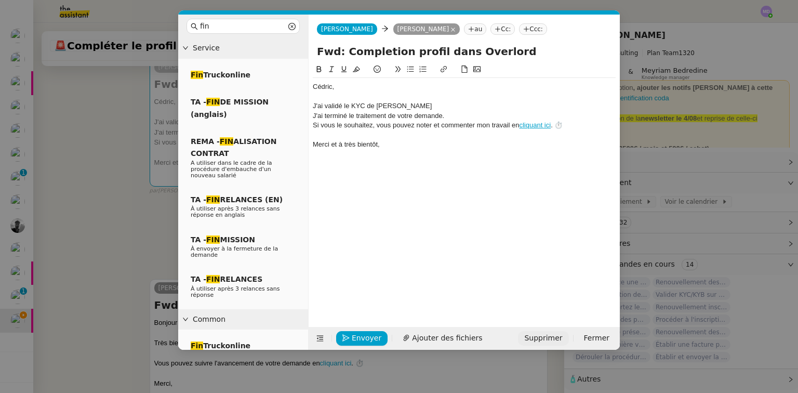
click at [555, 339] on span "Supprimer" at bounding box center [543, 338] width 38 height 12
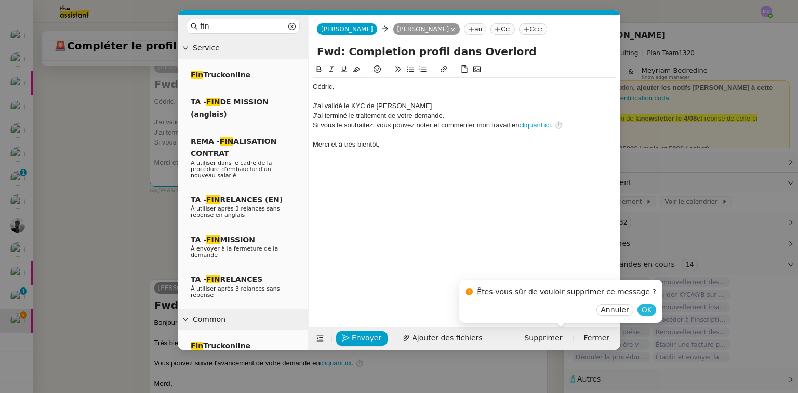
click at [642, 308] on span "OK" at bounding box center [647, 309] width 10 height 10
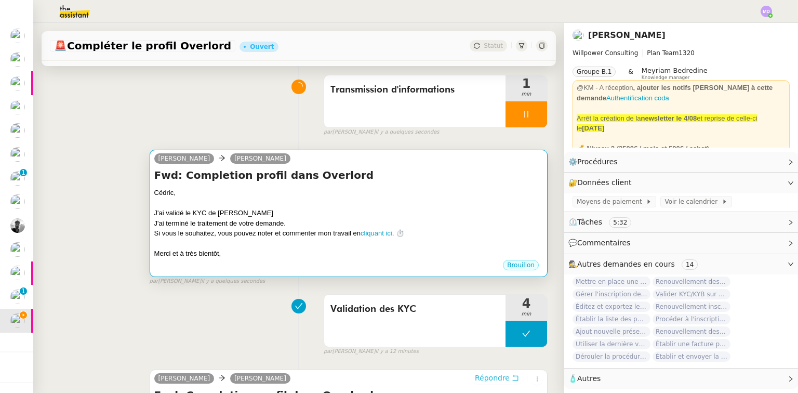
scroll to position [0, 0]
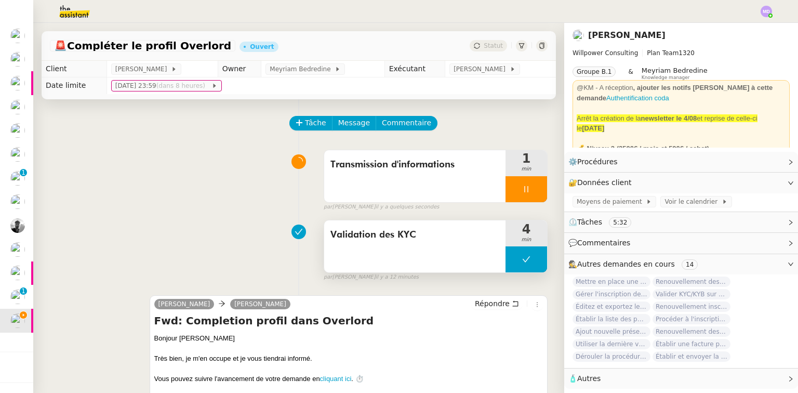
click at [446, 273] on div "Validation des KYC 4 min" at bounding box center [436, 246] width 224 height 53
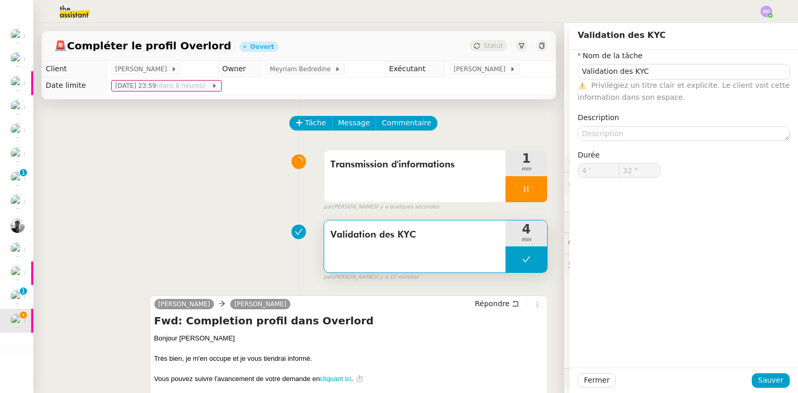
click at [404, 331] on div "Fwd: Completion profil dans Overlord Bonjour Cédric Très bien, je m'en occupe e…" at bounding box center [348, 391] width 389 height 156
click at [413, 328] on h4 "Fwd: Completion profil dans Overlord" at bounding box center [348, 320] width 389 height 15
drag, startPoint x: 522, startPoint y: 195, endPoint x: 533, endPoint y: 191, distance: 11.4
click at [524, 194] on div at bounding box center [527, 189] width 42 height 26
click at [533, 191] on button at bounding box center [536, 189] width 21 height 26
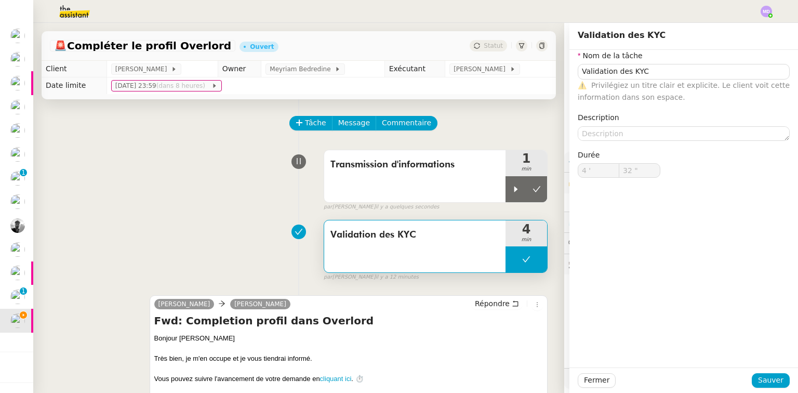
type input "Validation des KYC"
type input "4 '"
type input "32 ""
type input "Validation des KYC"
type input "4 '"
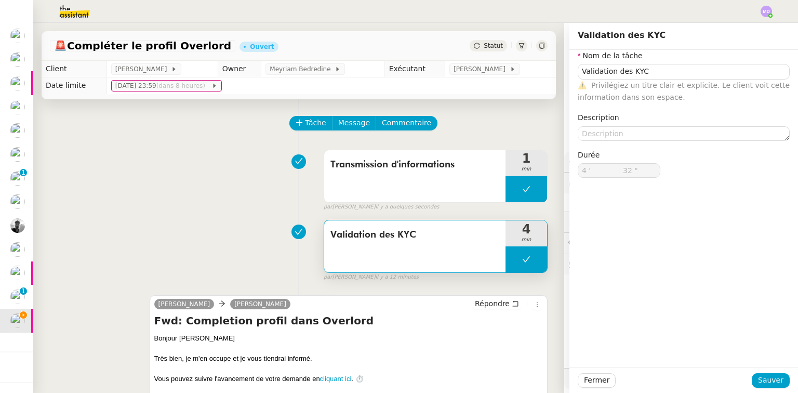
type input "32 ""
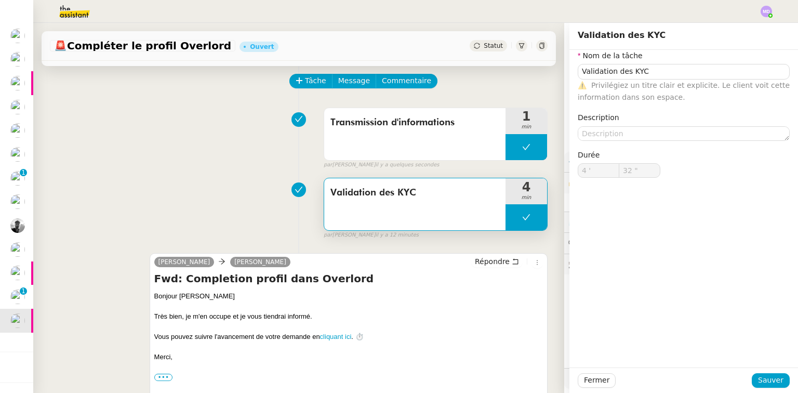
type input "Validation des KYC"
type input "4 '"
type input "32 ""
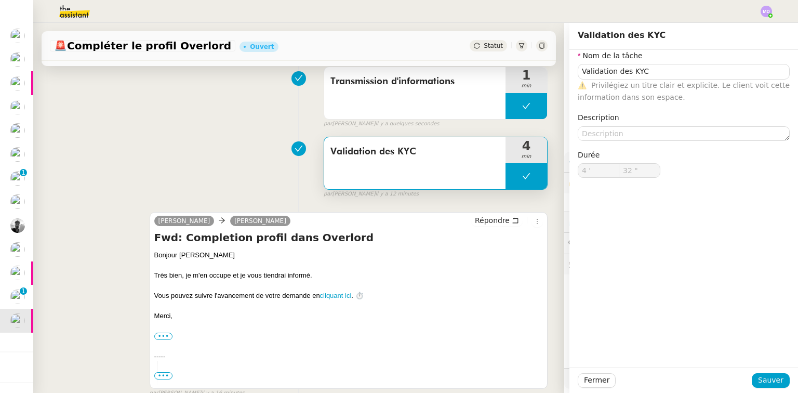
type input "Validation des KYC"
type input "4 '"
type input "32 ""
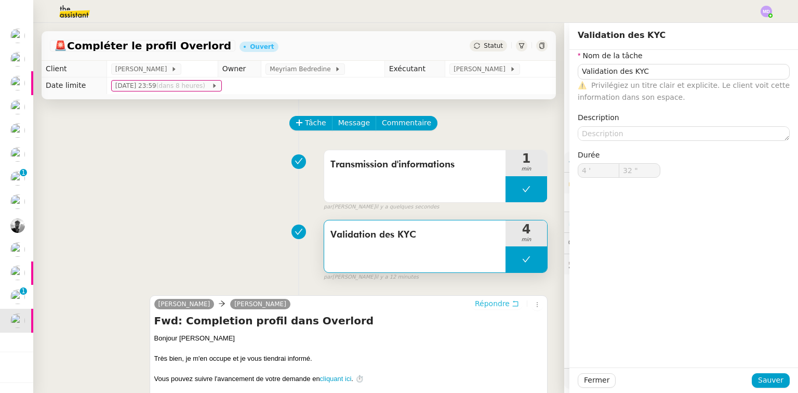
click at [478, 305] on span "Répondre" at bounding box center [492, 303] width 35 height 10
type input "Validation des KYC"
type input "4 '"
type input "32 ""
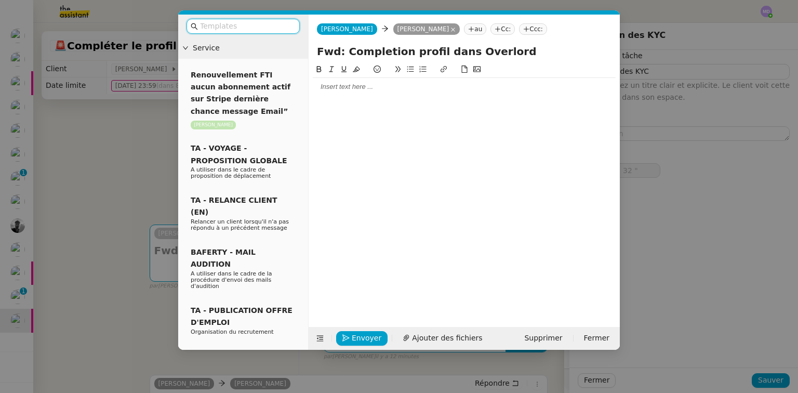
type input "Validation des KYC"
type input "4 '"
type input "32 ""
type input "Validation des KYC"
type input "4 '"
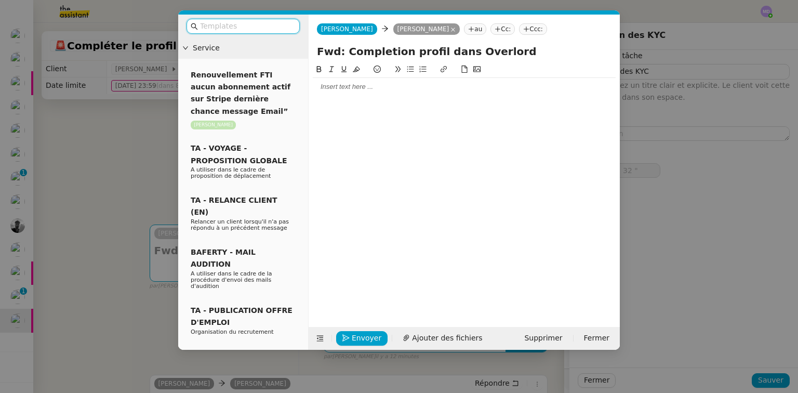
type input "32 ""
type input "Validation des KYC"
type input "4 '"
type input "32 ""
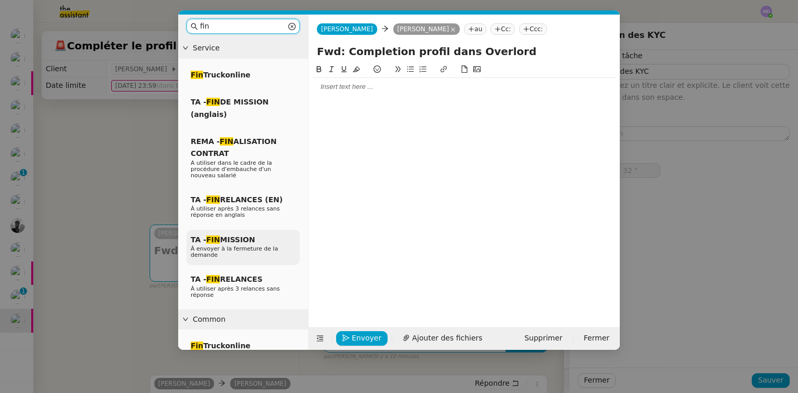
type input "fin"
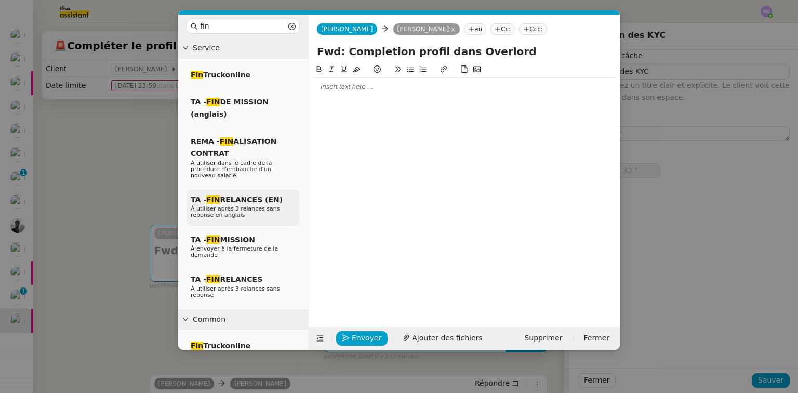
drag, startPoint x: 242, startPoint y: 247, endPoint x: 266, endPoint y: 211, distance: 43.8
click at [243, 247] on div "TA - FIN MISSION À envoyer à la fermeture de la demande" at bounding box center [243, 248] width 113 height 36
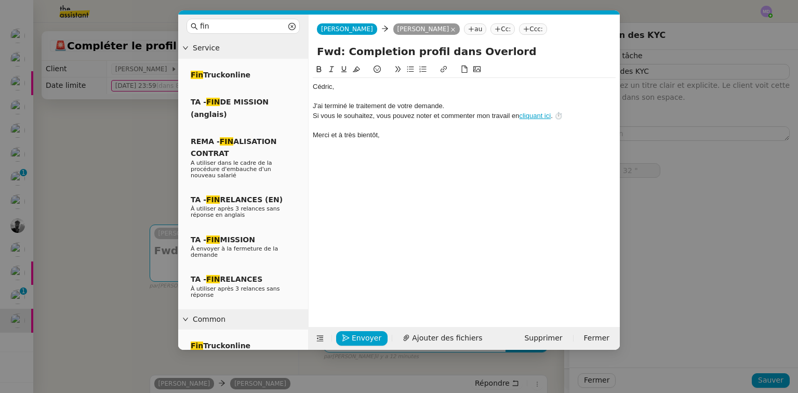
click at [343, 100] on div at bounding box center [464, 96] width 303 height 9
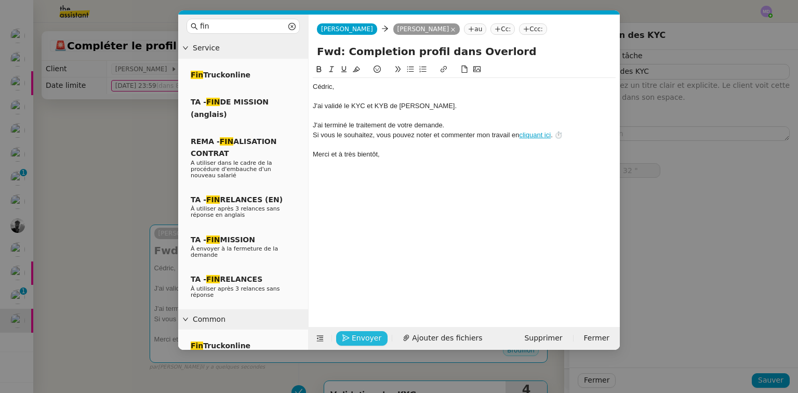
click at [361, 329] on div "Envoyer Ajouter des fichiers Supprimer Fermer" at bounding box center [464, 338] width 311 height 23
click at [361, 331] on button "Envoyer" at bounding box center [361, 338] width 51 height 15
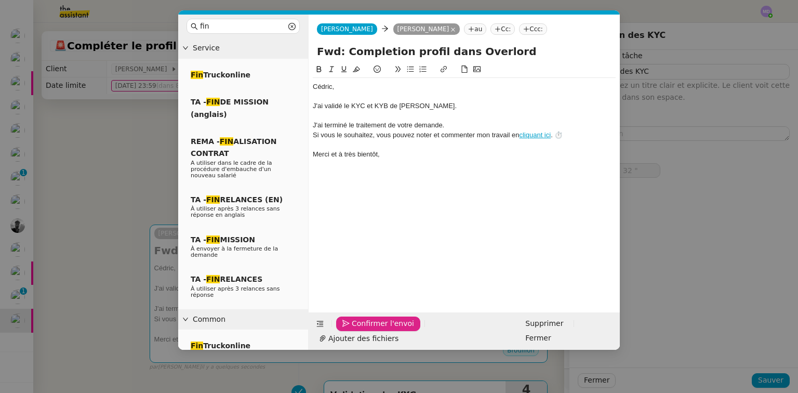
click at [360, 329] on button "Confirmer l'envoi" at bounding box center [378, 323] width 84 height 15
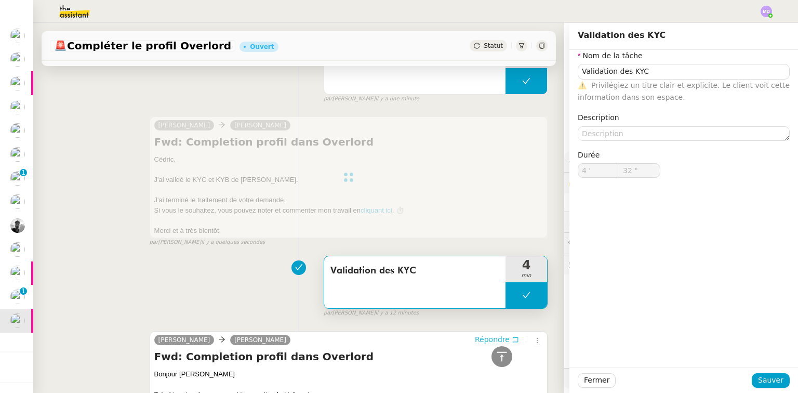
type input "Validation des KYC"
type input "4 '"
type input "32 ""
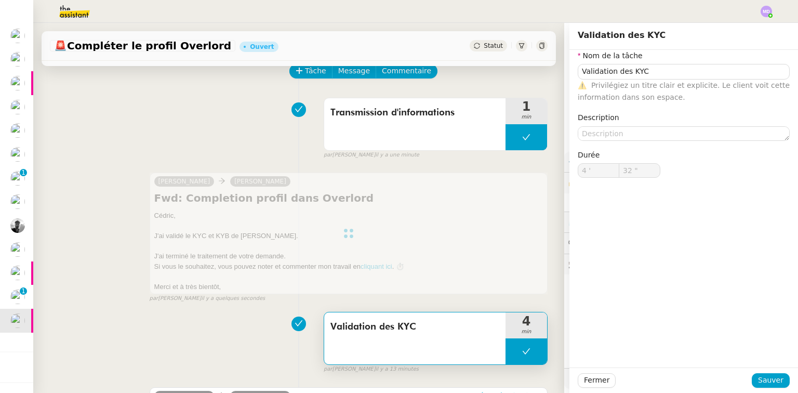
scroll to position [51, 0]
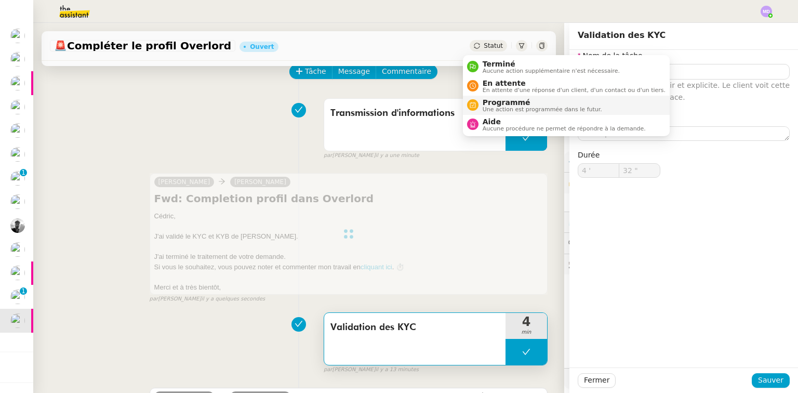
drag, startPoint x: 487, startPoint y: 64, endPoint x: 506, endPoint y: 96, distance: 37.1
click at [487, 64] on span "Terminé" at bounding box center [551, 64] width 137 height 8
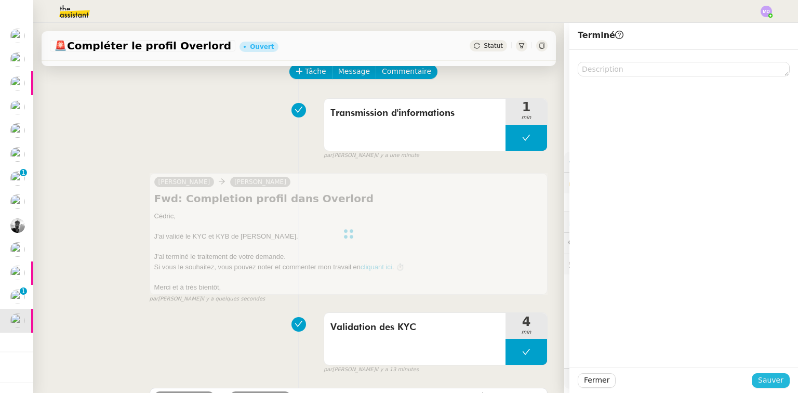
drag, startPoint x: 769, startPoint y: 381, endPoint x: 551, endPoint y: 369, distance: 218.0
click at [768, 381] on span "Sauver" at bounding box center [770, 380] width 25 height 12
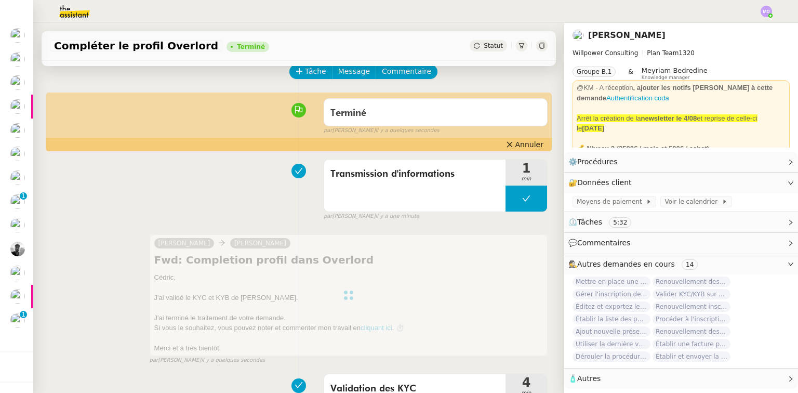
scroll to position [73, 0]
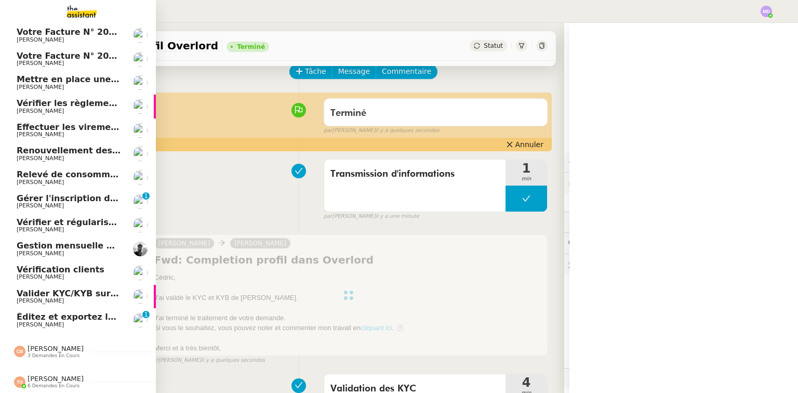
click at [25, 297] on span "[PERSON_NAME]" at bounding box center [40, 300] width 47 height 7
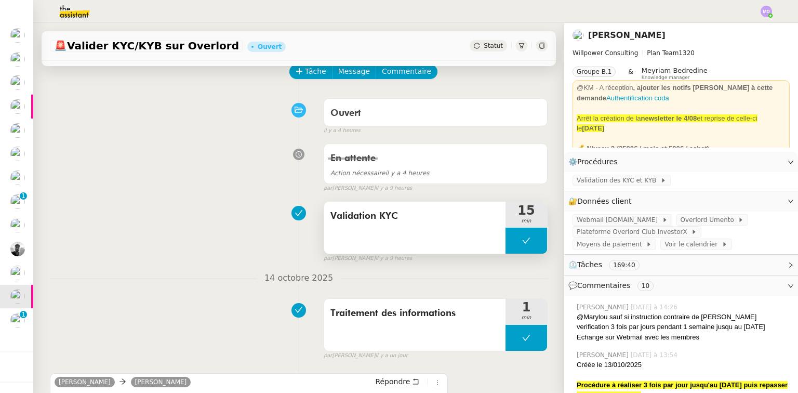
click at [508, 245] on button at bounding box center [527, 241] width 42 height 26
click at [512, 245] on icon at bounding box center [516, 240] width 8 height 8
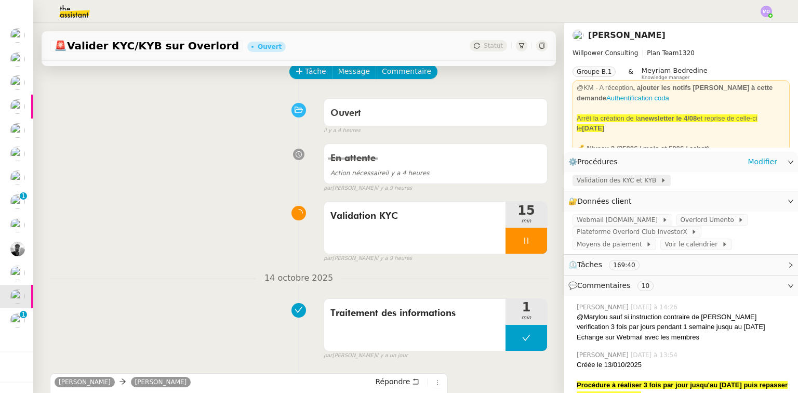
click at [582, 181] on span "Validation des KYC et KYB" at bounding box center [619, 180] width 84 height 10
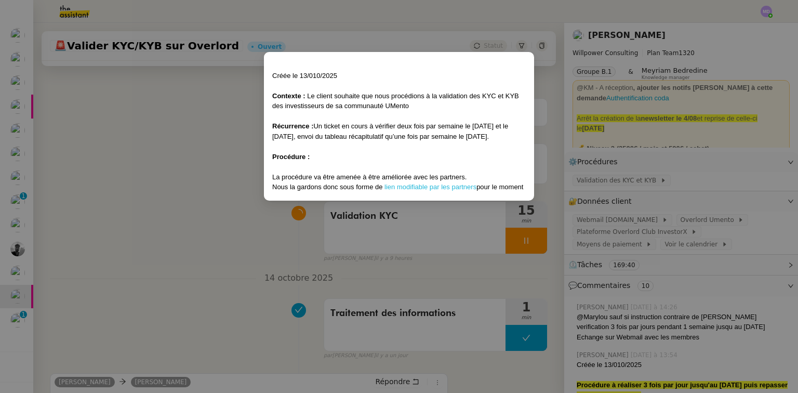
click at [420, 189] on link "lien modifiable par les partners" at bounding box center [430, 187] width 92 height 8
click at [199, 152] on nz-modal-container "Créée le 13/010/2025 Contexte : Le client souhaite que nous procédions à la val…" at bounding box center [399, 196] width 798 height 393
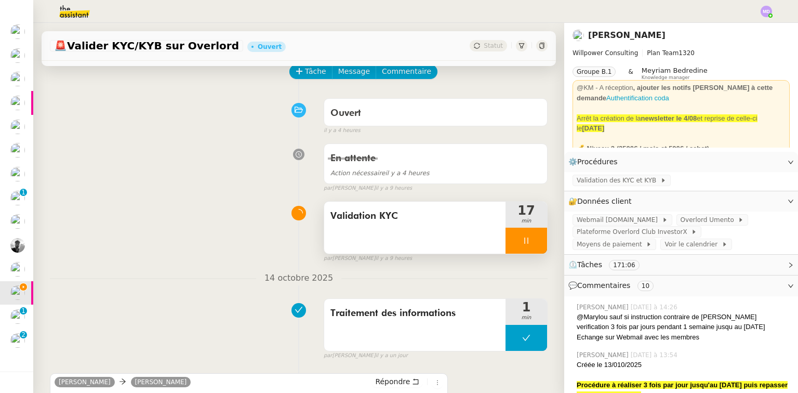
click at [506, 235] on div at bounding box center [527, 241] width 42 height 26
click at [533, 240] on icon at bounding box center [537, 240] width 8 height 8
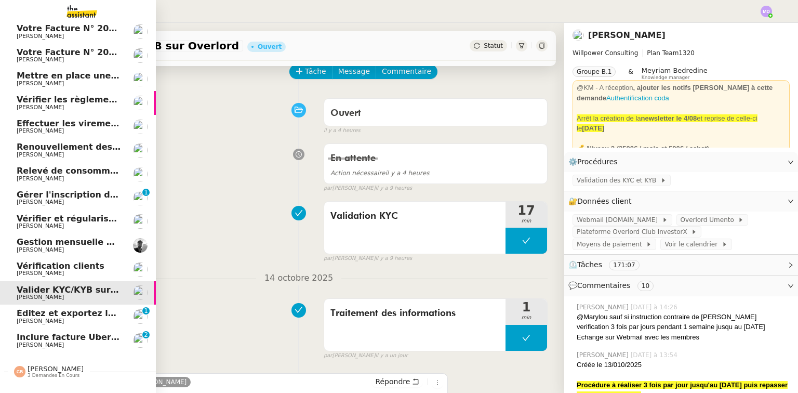
click at [45, 339] on span "Inclure facture Uber Eats dans comptabilité octobre" at bounding box center [139, 337] width 244 height 10
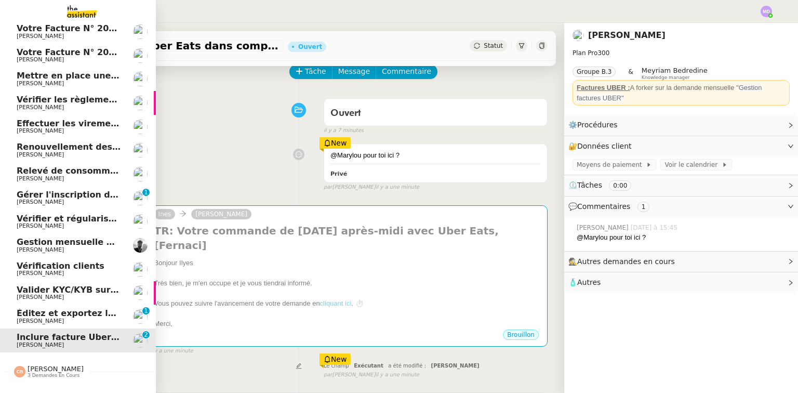
click at [60, 312] on span "Éditez et exportez le compte rendu sur Noota" at bounding box center [124, 313] width 214 height 10
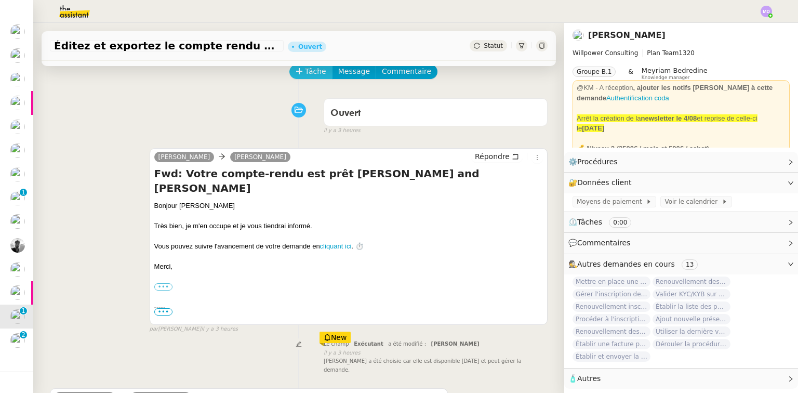
click at [316, 76] on span "Tâche" at bounding box center [315, 71] width 21 height 12
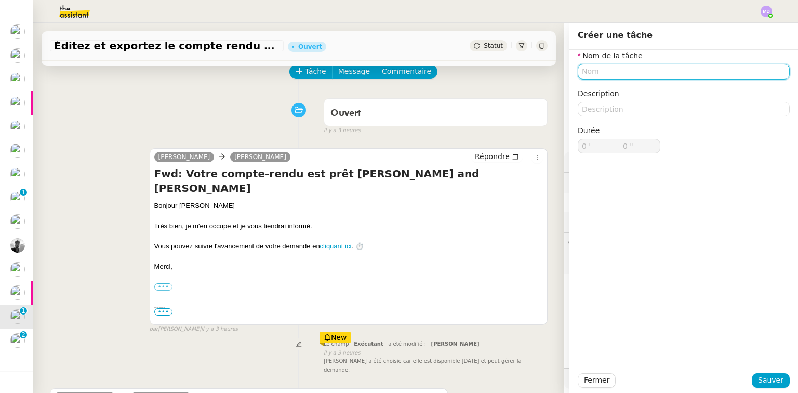
click at [589, 70] on input "text" at bounding box center [684, 71] width 212 height 15
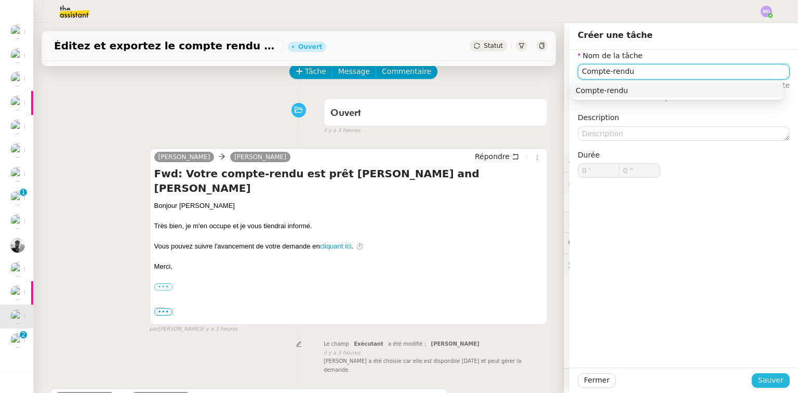
type input "Compte-rendu"
click at [762, 381] on span "Sauver" at bounding box center [770, 380] width 25 height 12
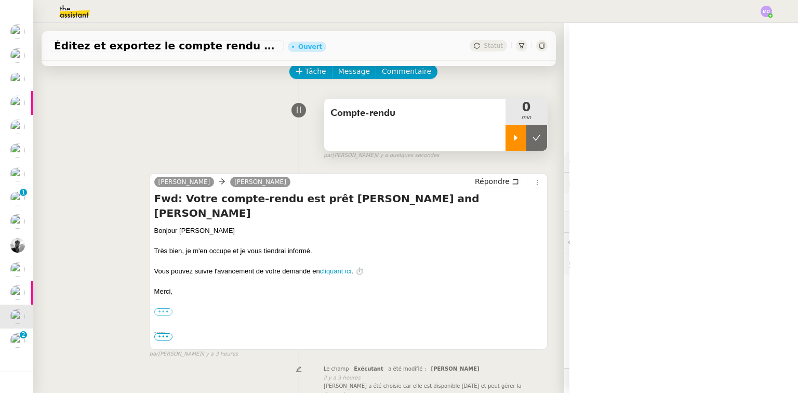
click at [512, 142] on icon at bounding box center [516, 138] width 8 height 8
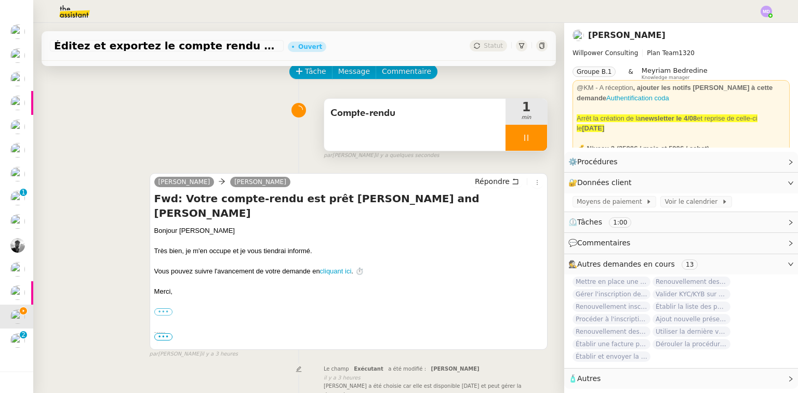
click at [466, 142] on div "Compte-rendu" at bounding box center [414, 125] width 181 height 52
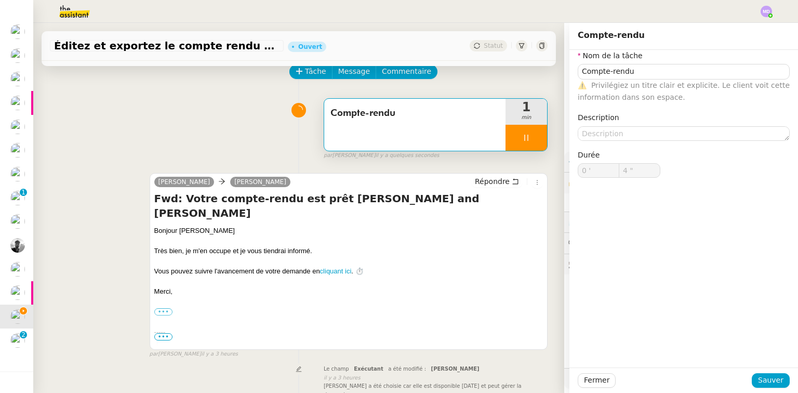
click at [638, 79] on div "⚠️ Privilégiez un titre clair et explicite. Le client voit cette information da…" at bounding box center [684, 91] width 212 height 24
type input "5 ""
click at [638, 65] on input "Compte-rendu" at bounding box center [684, 71] width 212 height 15
type input "Compte-rendu Co"
type input "6 ""
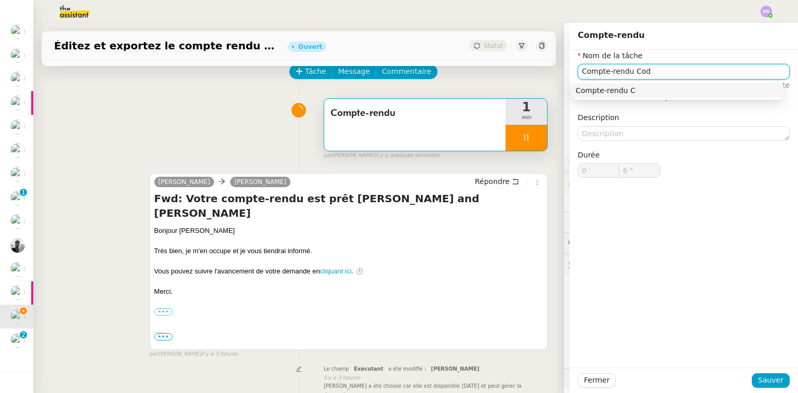
type input "Compte-rendu Coda"
click at [641, 86] on div "Compte-rendu Coda" at bounding box center [678, 90] width 204 height 9
type input "7 ""
type input "Compte-rendu Coda"
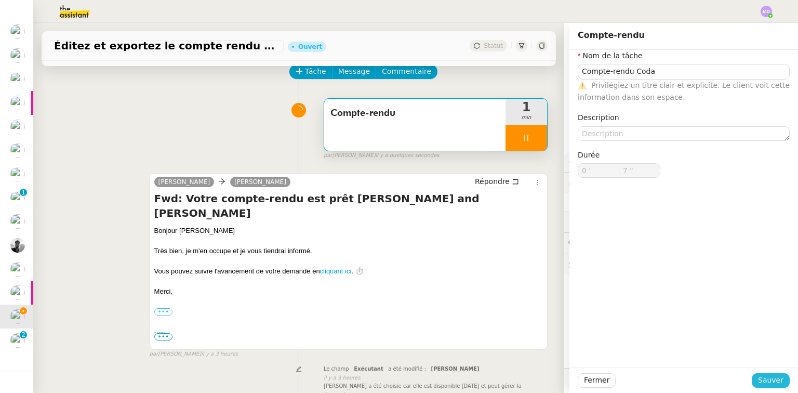
click at [759, 382] on span "Sauver" at bounding box center [770, 380] width 25 height 12
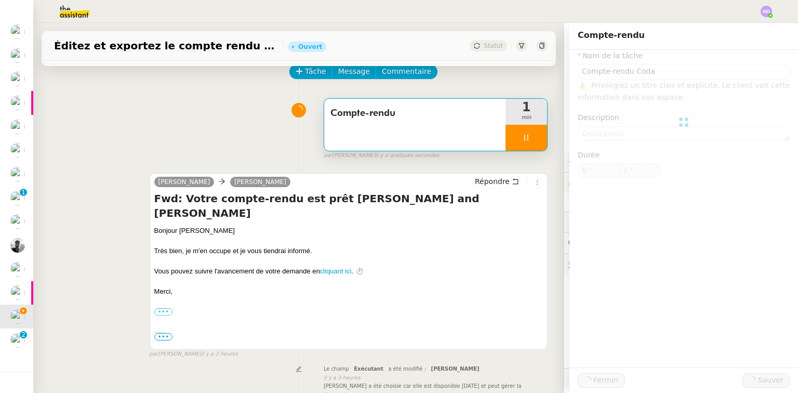
type input "8 ""
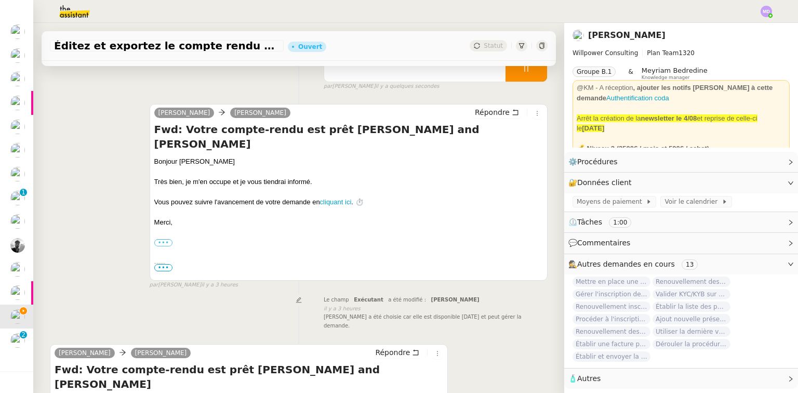
scroll to position [208, 0]
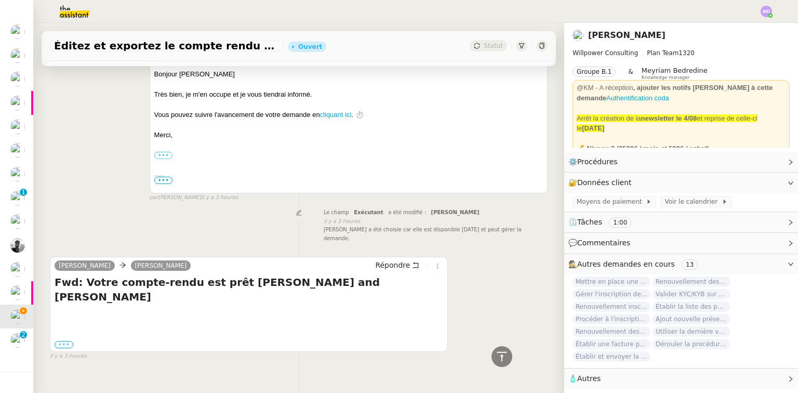
click at [61, 341] on label "•••" at bounding box center [64, 344] width 19 height 7
click at [0, 0] on input "•••" at bounding box center [0, 0] width 0 height 0
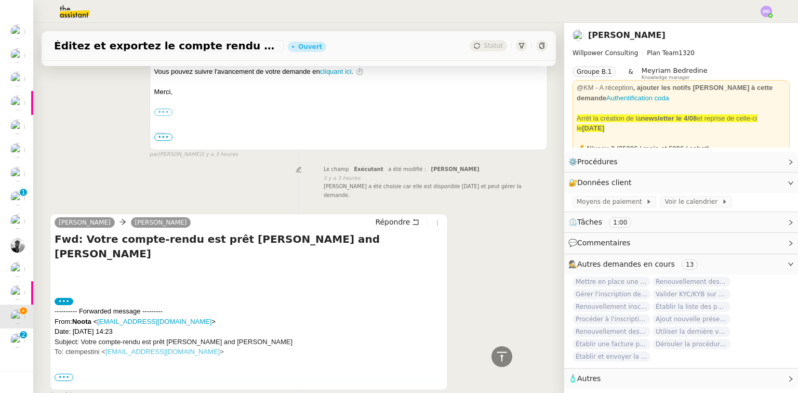
scroll to position [303, 0]
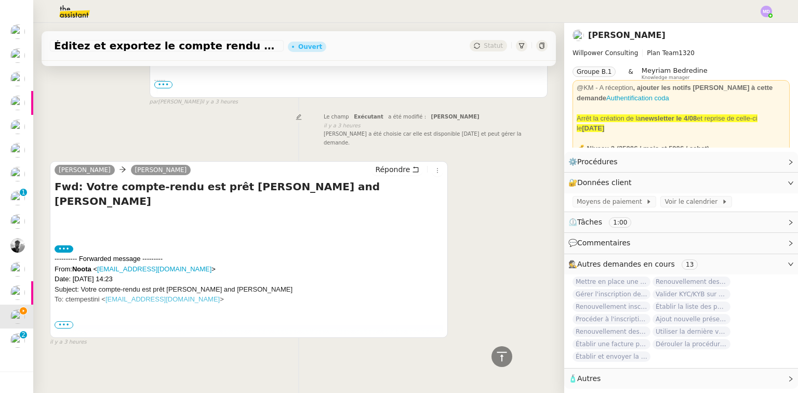
click at [65, 321] on span "•••" at bounding box center [64, 324] width 19 height 7
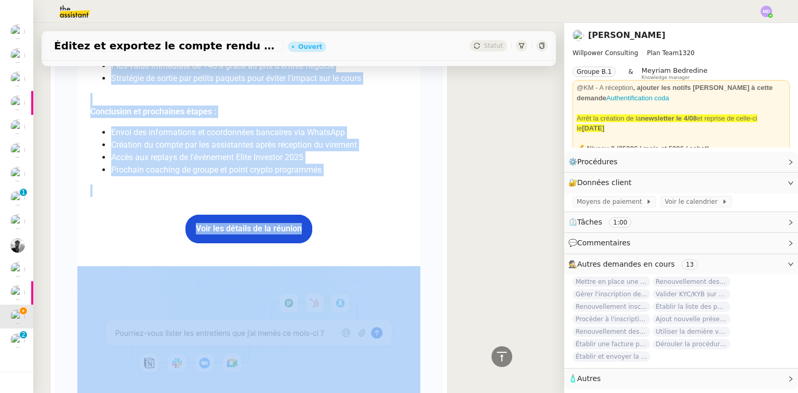
scroll to position [2873, 0]
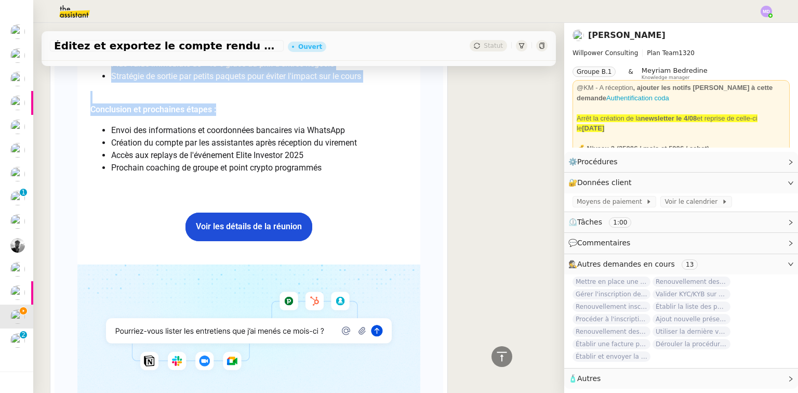
drag, startPoint x: 87, startPoint y: 328, endPoint x: 321, endPoint y: 105, distance: 323.0
copy div "Discussion réseau Cédric Informations personnelles Natacha Cicatello Résidente …"
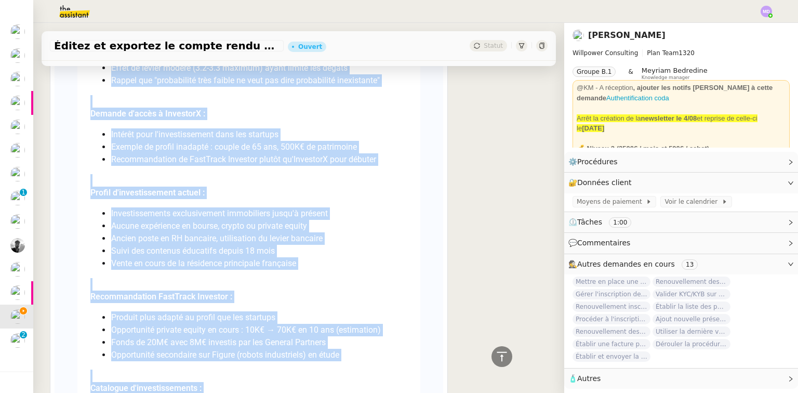
scroll to position [2166, 0]
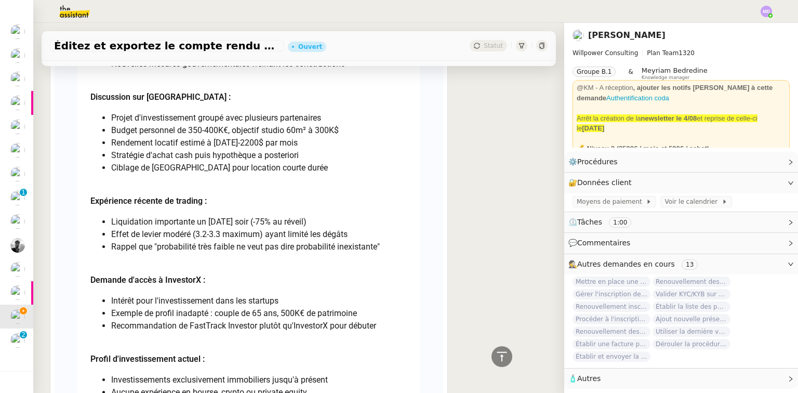
click at [564, 265] on div "🕵️ Autres demandes en cours 13" at bounding box center [681, 264] width 234 height 20
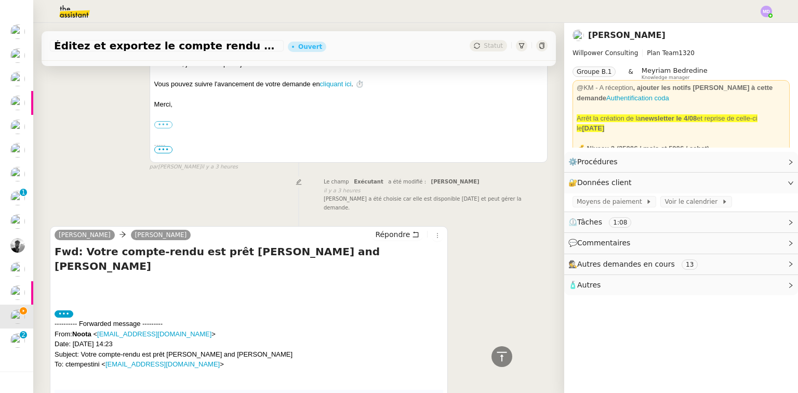
scroll to position [166, 0]
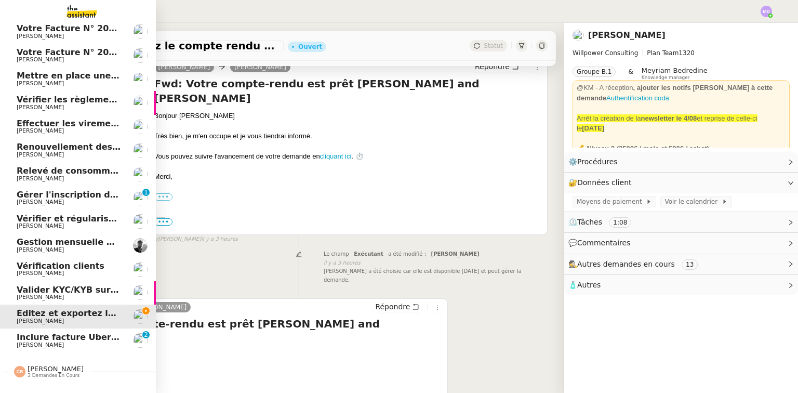
click at [42, 339] on span "Inclure facture Uber Eats dans comptabilité octobre" at bounding box center [139, 337] width 244 height 10
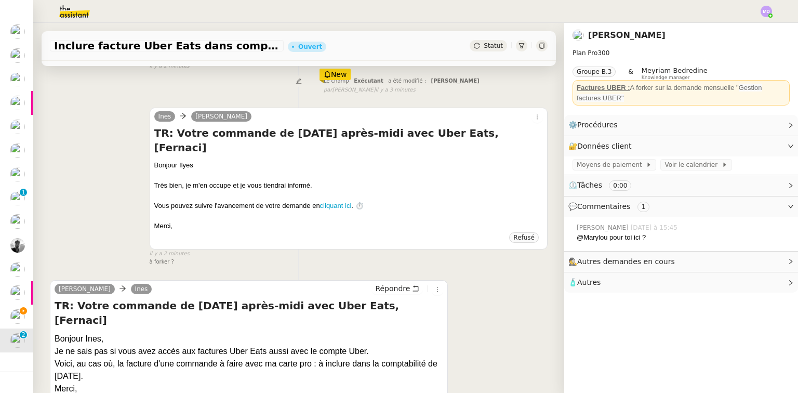
scroll to position [346, 0]
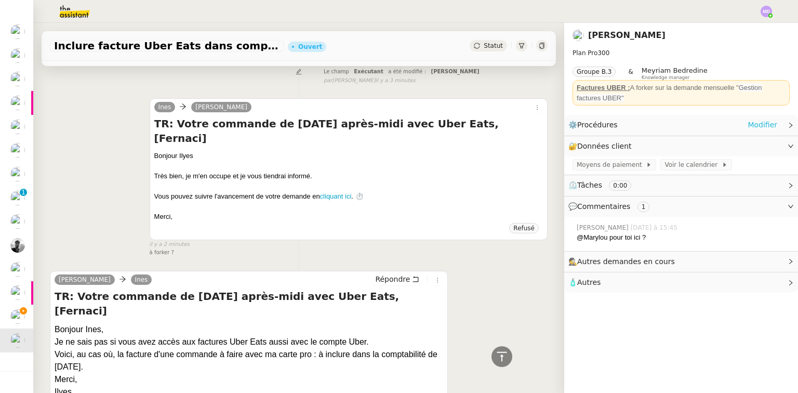
click at [748, 122] on link "Modifier" at bounding box center [763, 125] width 30 height 12
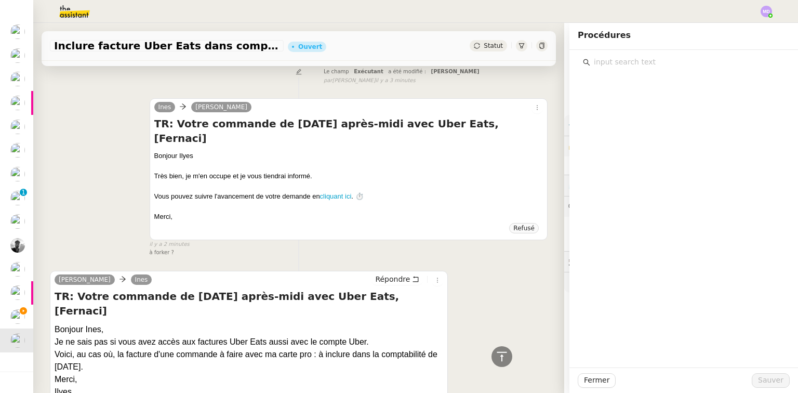
click at [621, 64] on input "text" at bounding box center [687, 62] width 194 height 14
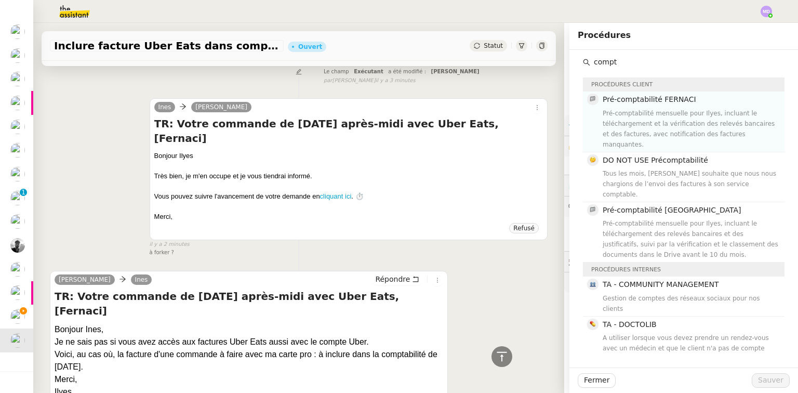
type input "compt"
click at [641, 120] on div "Pré-comptabilité mensuelle pour Ilyes, incluant le téléchargement et la vérific…" at bounding box center [691, 129] width 176 height 42
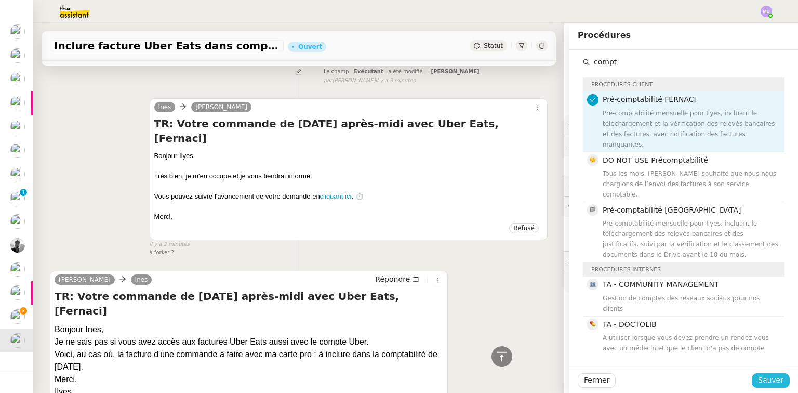
click at [759, 376] on span "Sauver" at bounding box center [770, 380] width 25 height 12
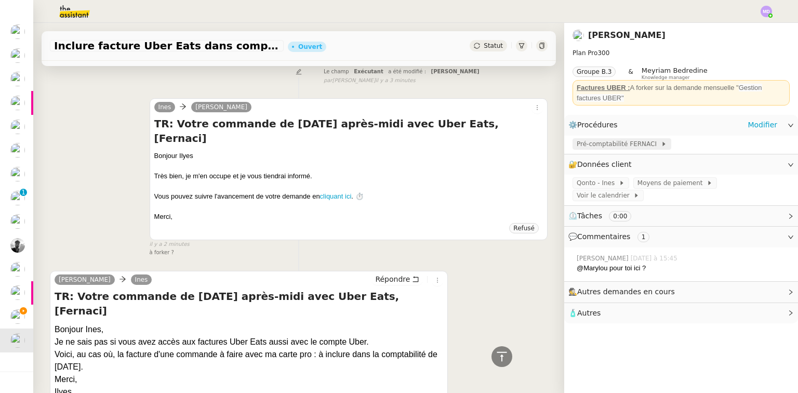
click at [620, 141] on span "Pré-comptabilité FERNACI" at bounding box center [619, 144] width 84 height 10
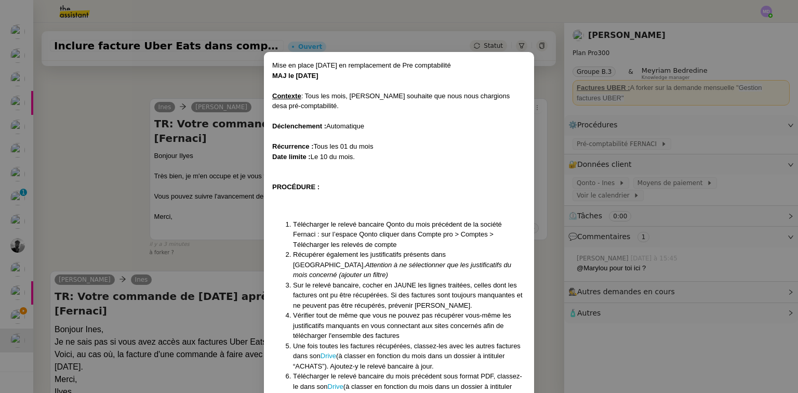
click at [175, 247] on nz-modal-container "Mise en place 05/05/2025 en remplacement de Pre comptabilité MAJ le 02/10/2025 …" at bounding box center [399, 196] width 798 height 393
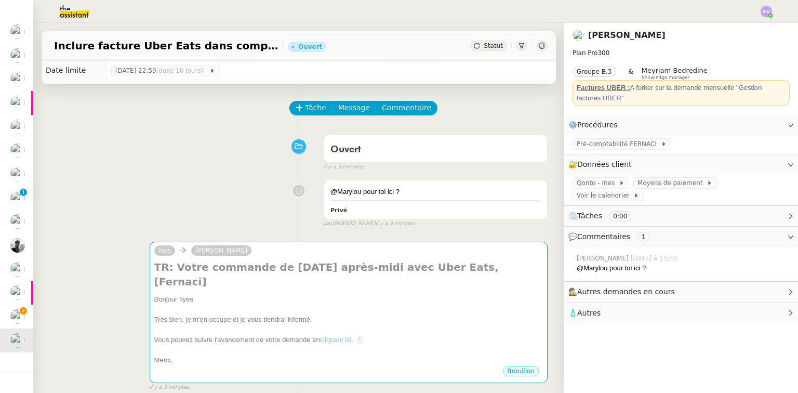
scroll to position [13, 0]
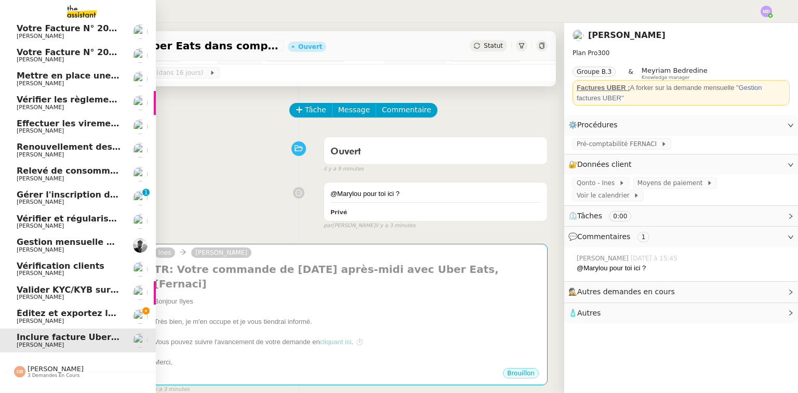
click at [31, 304] on link "Éditez et exportez le compte rendu sur Noota Cédric Tempestini" at bounding box center [78, 316] width 156 height 24
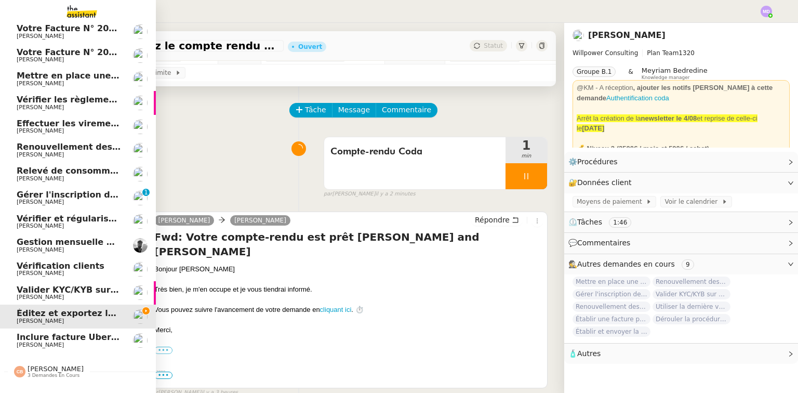
click at [32, 310] on span "Éditez et exportez le compte rendu sur Noota" at bounding box center [124, 313] width 214 height 10
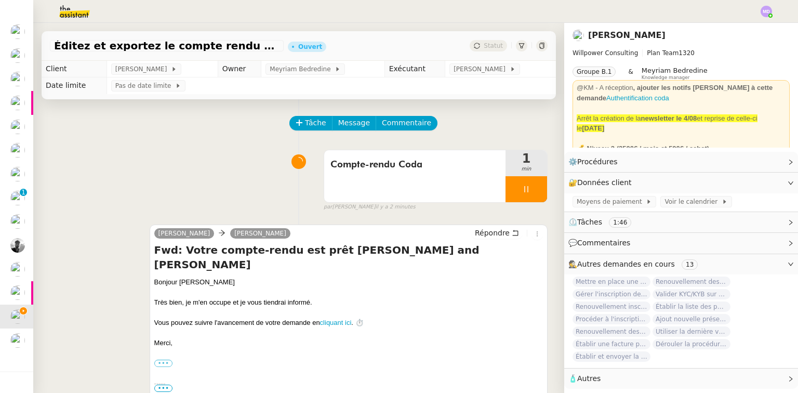
click at [496, 228] on div "Charles Cédric Tempestini Répondre Fwd: Votre compte-rendu est prêt Cicatello N…" at bounding box center [349, 312] width 398 height 177
click at [494, 234] on span "Répondre" at bounding box center [492, 233] width 35 height 10
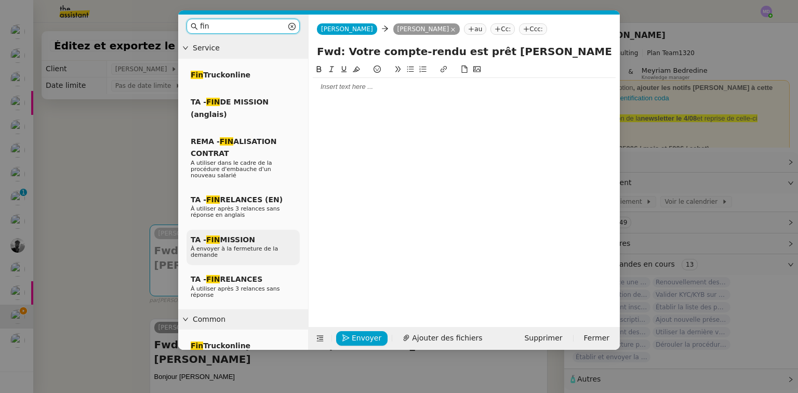
type input "fin"
click at [253, 235] on div "TA - FIN MISSION À envoyer à la fermeture de la demande" at bounding box center [243, 248] width 113 height 36
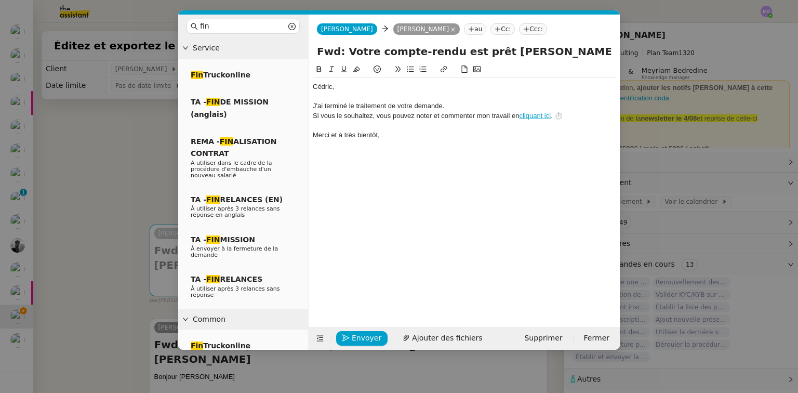
click at [340, 87] on div "﻿Cédric﻿," at bounding box center [464, 86] width 303 height 9
click at [339, 103] on div "J'ai terminé le traitement de votre demande." at bounding box center [464, 105] width 303 height 9
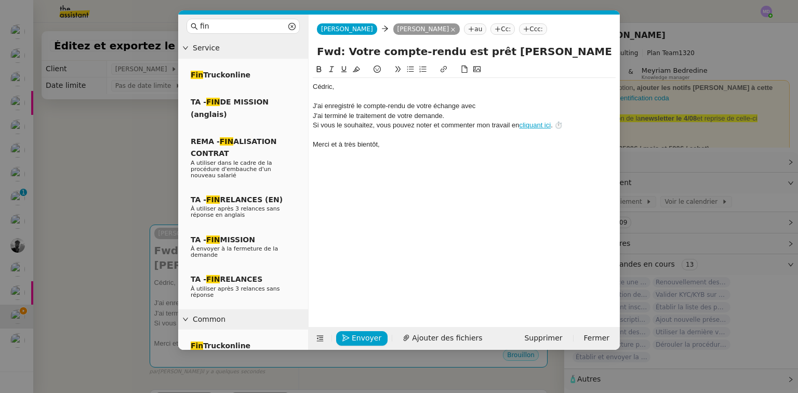
drag, startPoint x: 484, startPoint y: 50, endPoint x: 562, endPoint y: 50, distance: 77.9
click at [562, 50] on input "Fwd: Votre compte-rendu est prêt [PERSON_NAME] and [PERSON_NAME]" at bounding box center [464, 52] width 295 height 16
click at [560, 51] on input "Fwd: Votre compte-rendu est prêt [PERSON_NAME] and [PERSON_NAME]" at bounding box center [464, 52] width 295 height 16
click at [503, 102] on div "﻿Cédric﻿, J'ai enregistré le compte-rendu de votre échange avec J'ai terminé le…" at bounding box center [464, 115] width 303 height 75
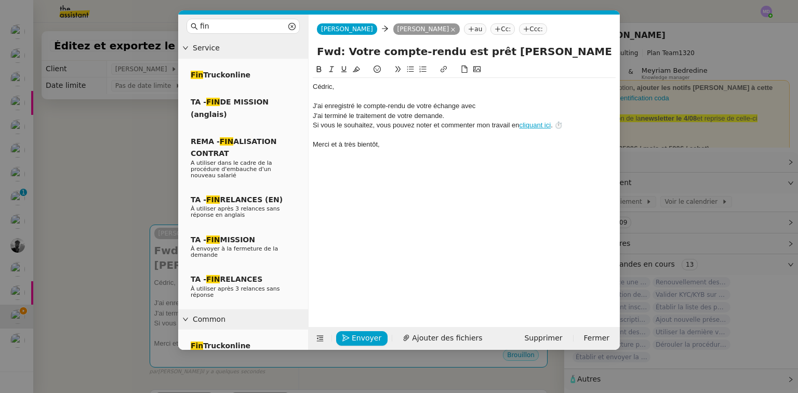
click at [501, 106] on div "J'ai enregistré le compte-rendu de votre échange avec" at bounding box center [464, 105] width 303 height 9
click at [512, 50] on input "Fwd: Votre compte-rendu est prêt [PERSON_NAME] and [PERSON_NAME]" at bounding box center [464, 52] width 295 height 16
click at [526, 110] on div "J'ai enregistré le compte-rendu de votre échange avec Natacha" at bounding box center [464, 105] width 303 height 9
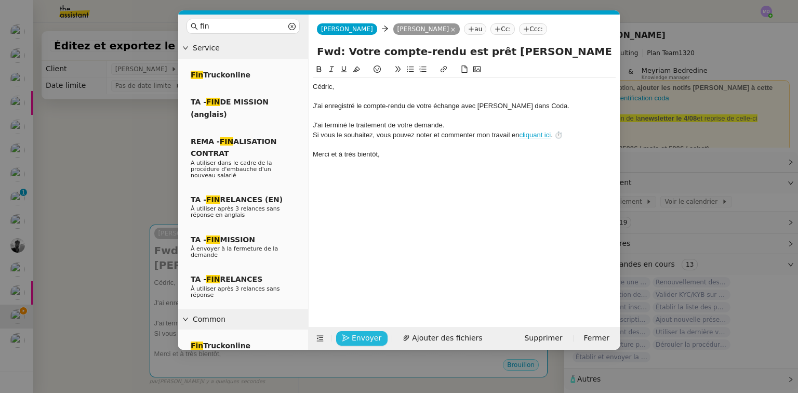
click at [367, 332] on span "Envoyer" at bounding box center [367, 338] width 30 height 12
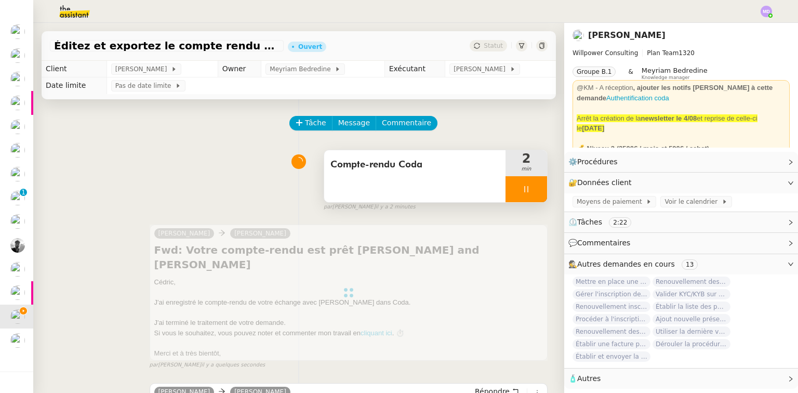
drag, startPoint x: 517, startPoint y: 195, endPoint x: 534, endPoint y: 192, distance: 16.9
click at [520, 195] on div at bounding box center [527, 189] width 42 height 26
drag, startPoint x: 534, startPoint y: 192, endPoint x: 530, endPoint y: 177, distance: 16.0
click at [534, 191] on button at bounding box center [536, 189] width 21 height 26
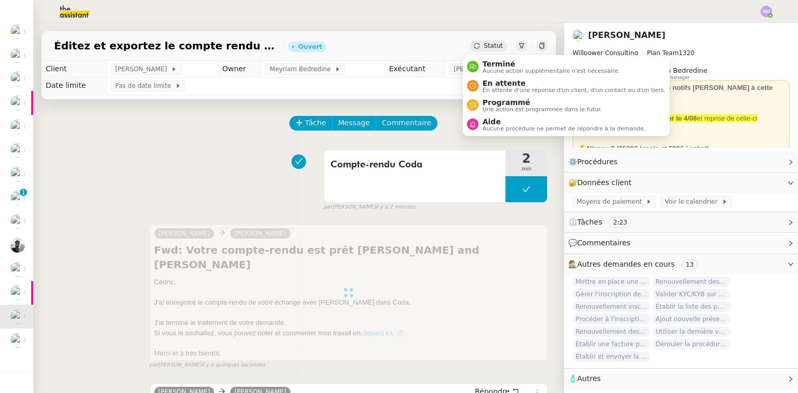
click at [493, 74] on span "Aucune action supplémentaire n'est nécessaire." at bounding box center [551, 71] width 137 height 6
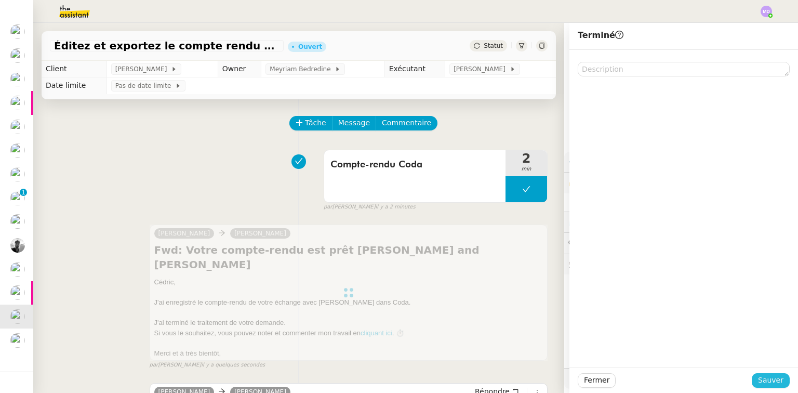
click at [755, 374] on button "Sauver" at bounding box center [771, 380] width 38 height 15
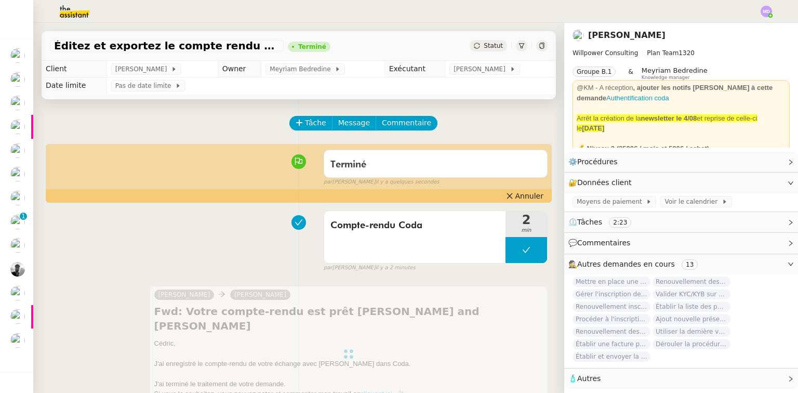
scroll to position [73, 0]
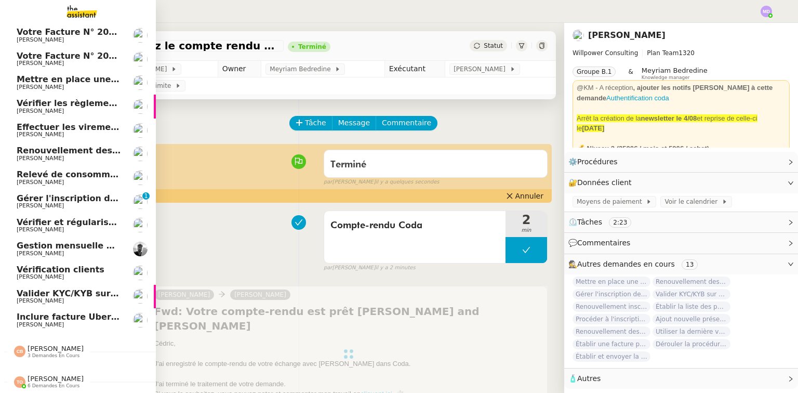
click at [81, 243] on span "Gestion mensuelle NDF et indemnités kilométriques - [DATE]" at bounding box center [159, 246] width 285 height 10
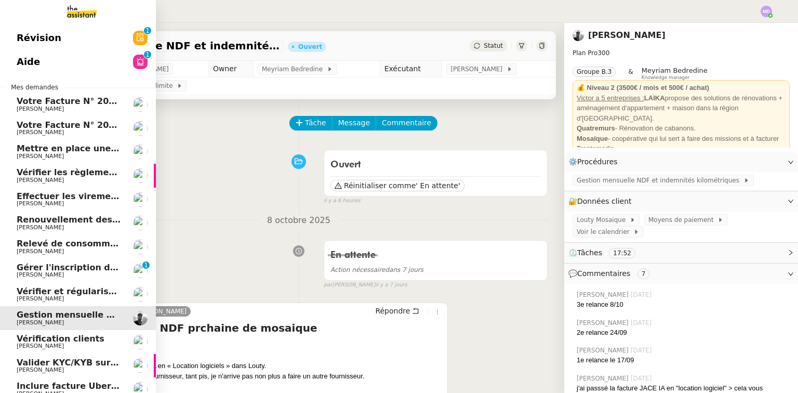
click at [82, 139] on link "Votre Facture N° 202510AMA1324 - ENGIE ENERGIE SERVICES Charles Da Conceicao" at bounding box center [78, 128] width 156 height 24
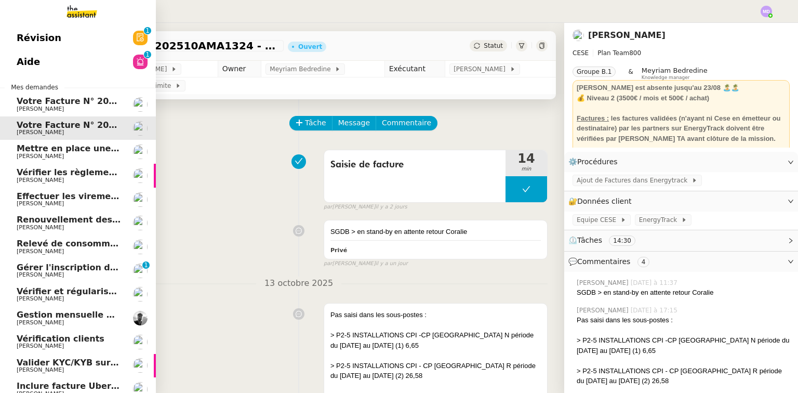
click at [82, 144] on span "Mettre en place une procédure mensuelle" at bounding box center [115, 148] width 196 height 10
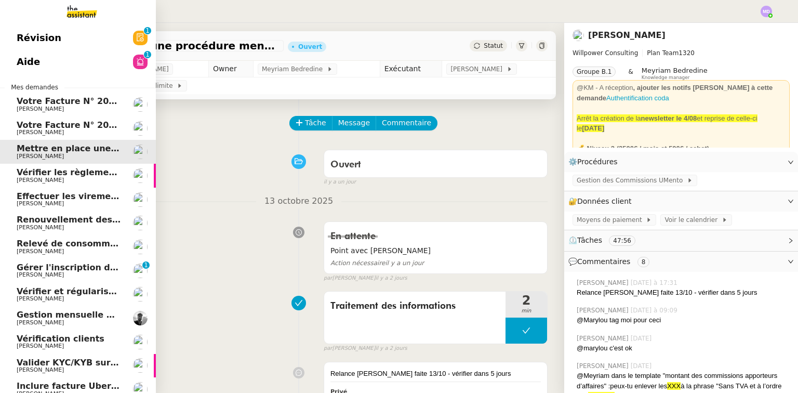
click at [82, 168] on span "Vérifier les règlements des factures CESE" at bounding box center [114, 172] width 194 height 10
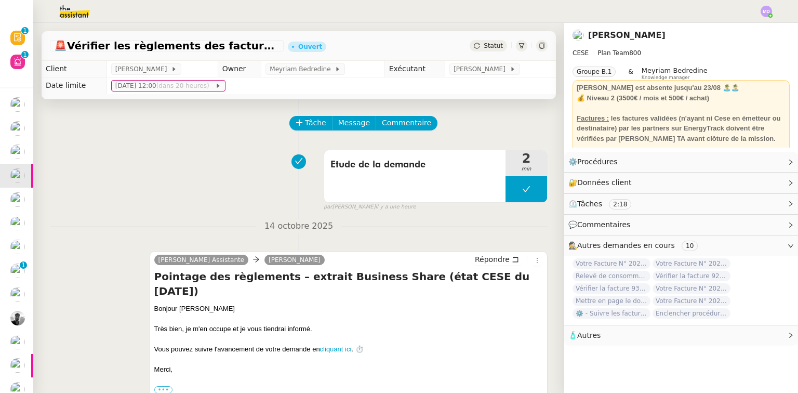
click at [30, 196] on span "Effectuer les virements des commissions Q3-2025" at bounding box center [11, 196] width 234 height 10
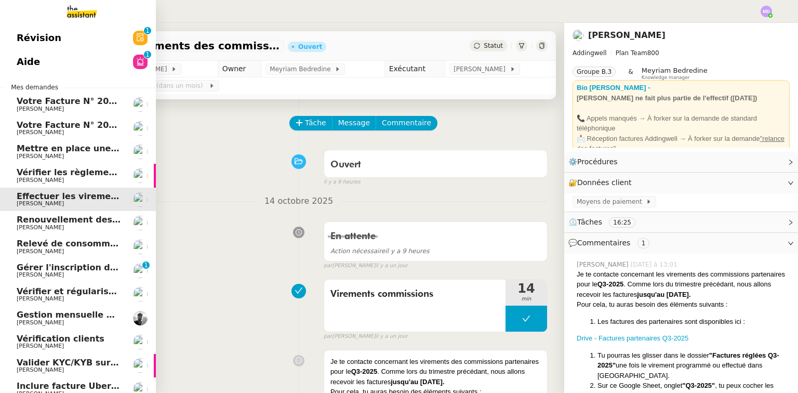
click at [17, 224] on span "[PERSON_NAME]" at bounding box center [40, 227] width 47 height 7
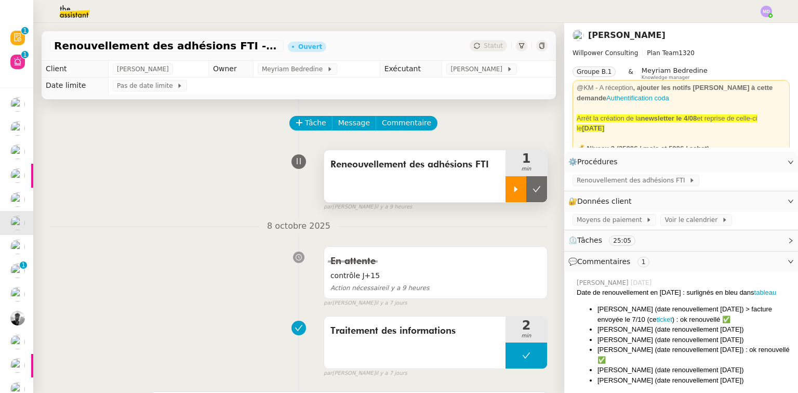
click at [509, 194] on div at bounding box center [516, 189] width 21 height 26
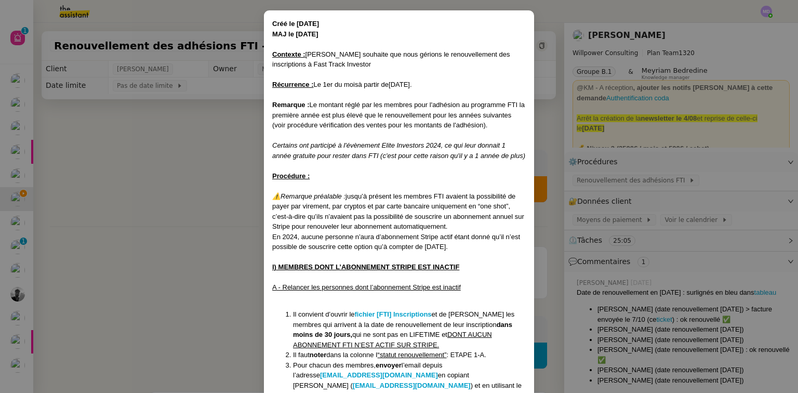
scroll to position [83, 0]
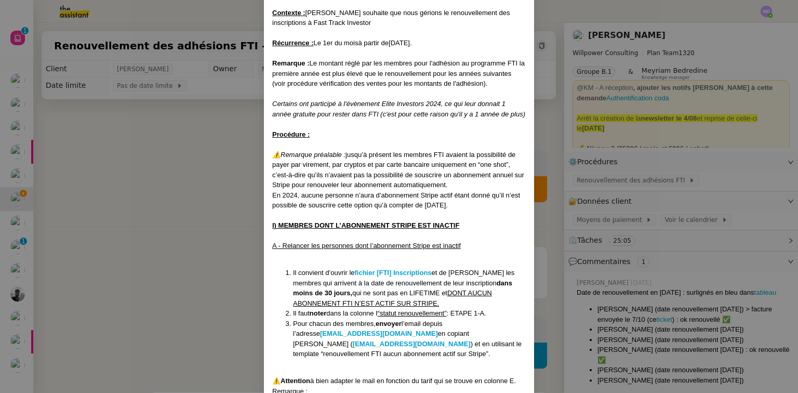
click at [164, 149] on nz-modal-container "Créé le 07/01/2025 MAJ le 17/09/2025 Contexte : Cédric souhaite que nous gérion…" at bounding box center [399, 196] width 798 height 393
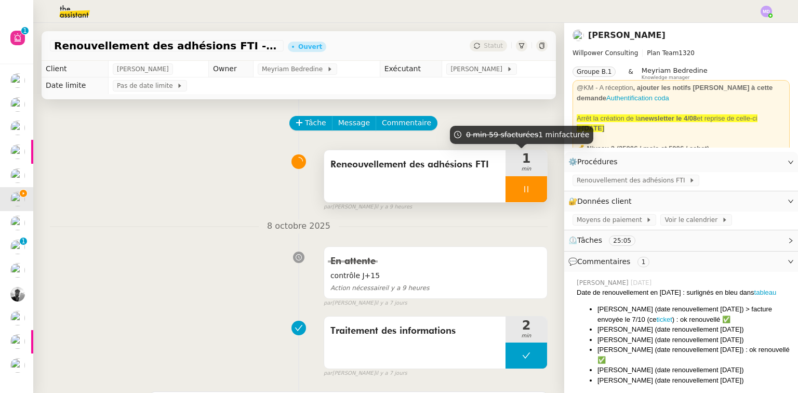
click at [517, 176] on div "1 min" at bounding box center [527, 163] width 42 height 26
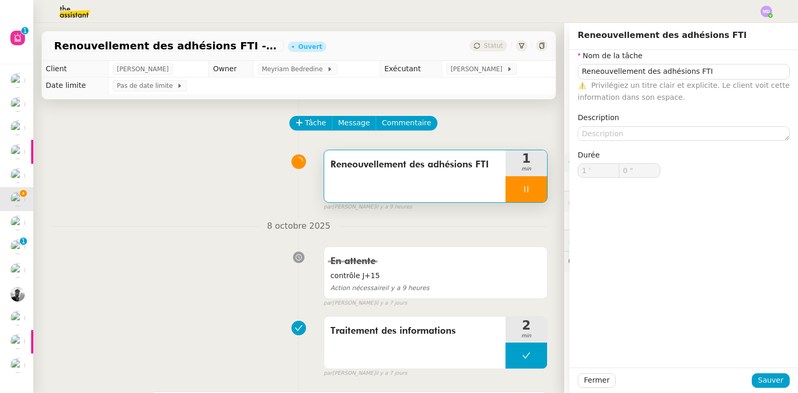
click at [527, 198] on div at bounding box center [527, 189] width 42 height 26
type input "Reneouvellement des adhésions FTI"
type input "1 '"
type input "1 ""
type input "Reneouvellement des adhésions FTI"
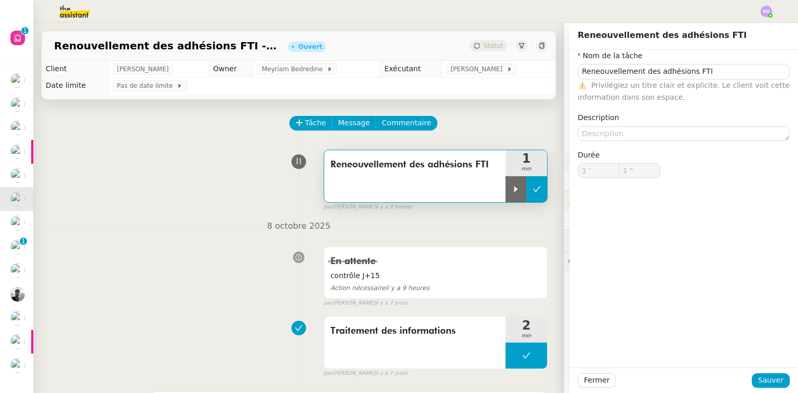
type input "1 '"
type input "1 ""
drag, startPoint x: 503, startPoint y: 191, endPoint x: 486, endPoint y: 337, distance: 146.9
click at [512, 191] on icon at bounding box center [516, 189] width 8 height 8
